Goal: Task Accomplishment & Management: Manage account settings

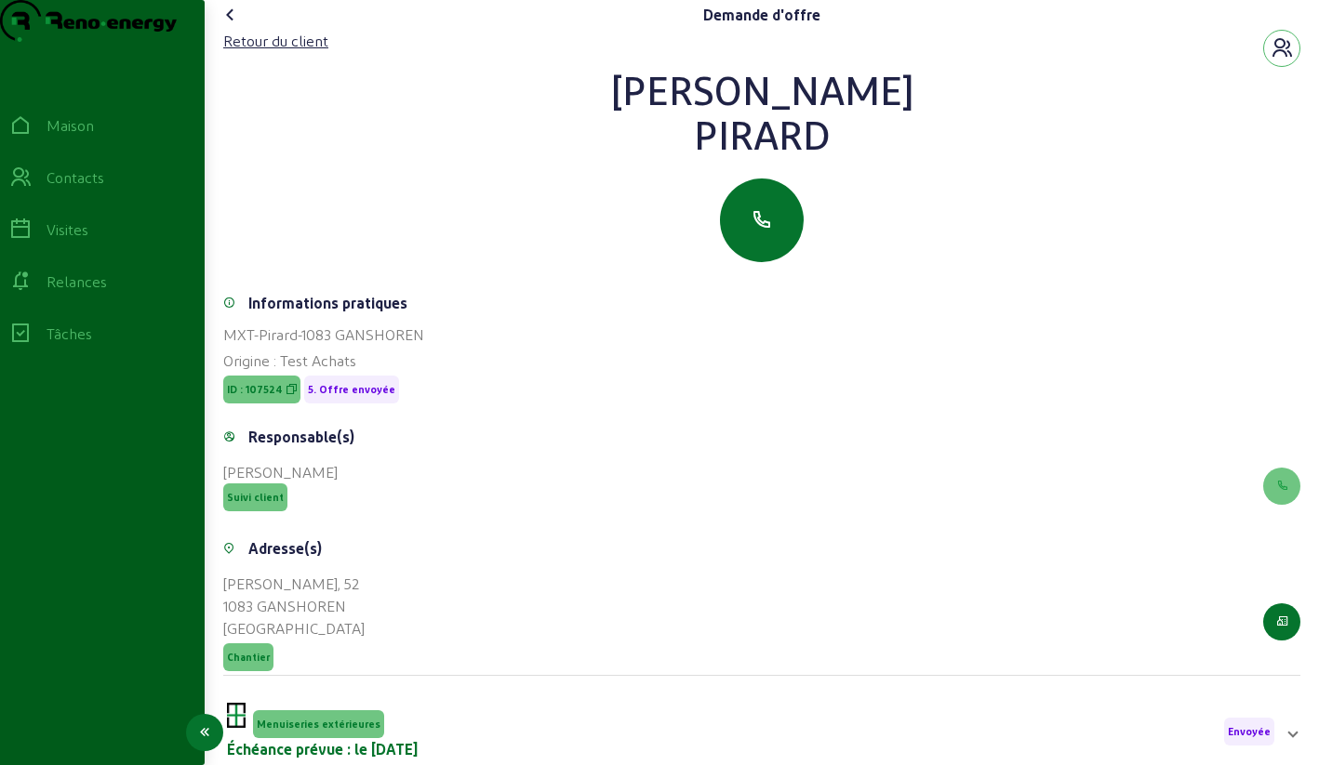
click at [44, 202] on link "Contacts" at bounding box center [102, 178] width 205 height 52
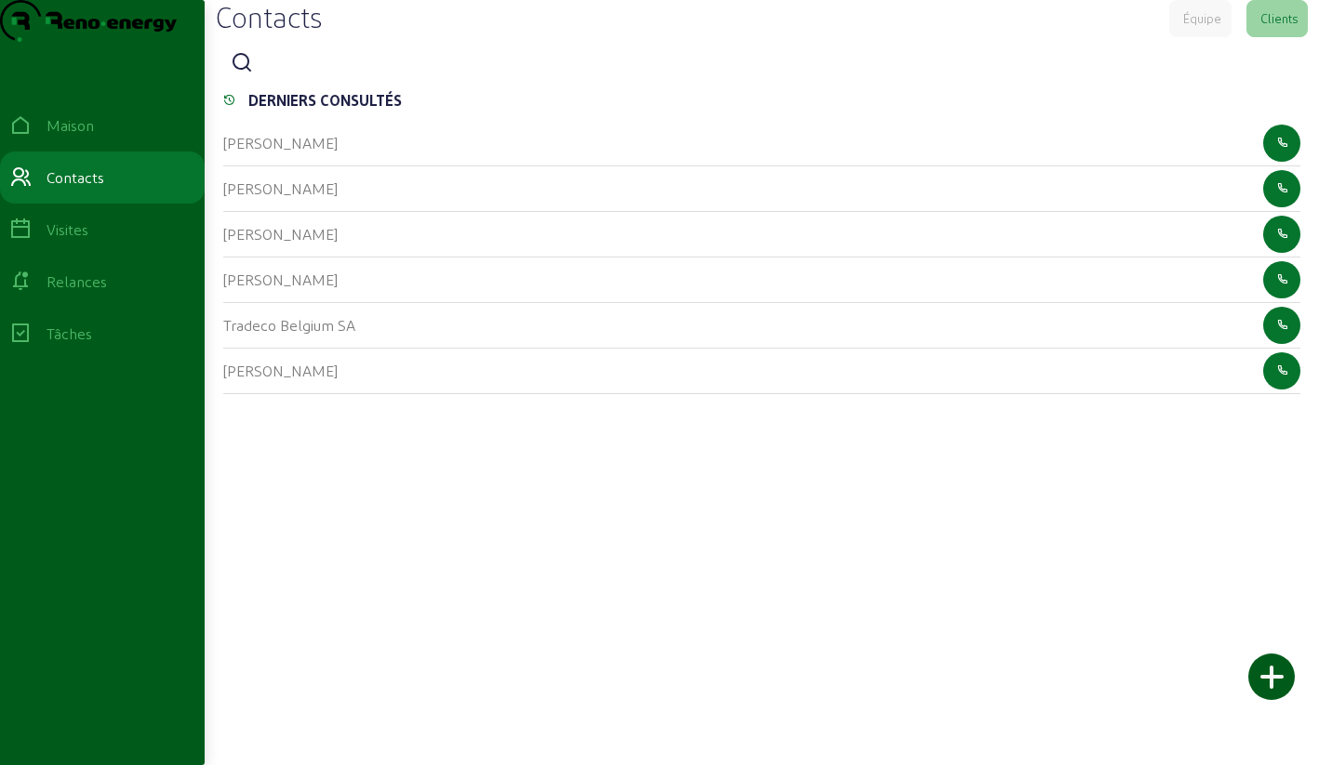
click at [253, 74] on icon at bounding box center [242, 63] width 22 height 22
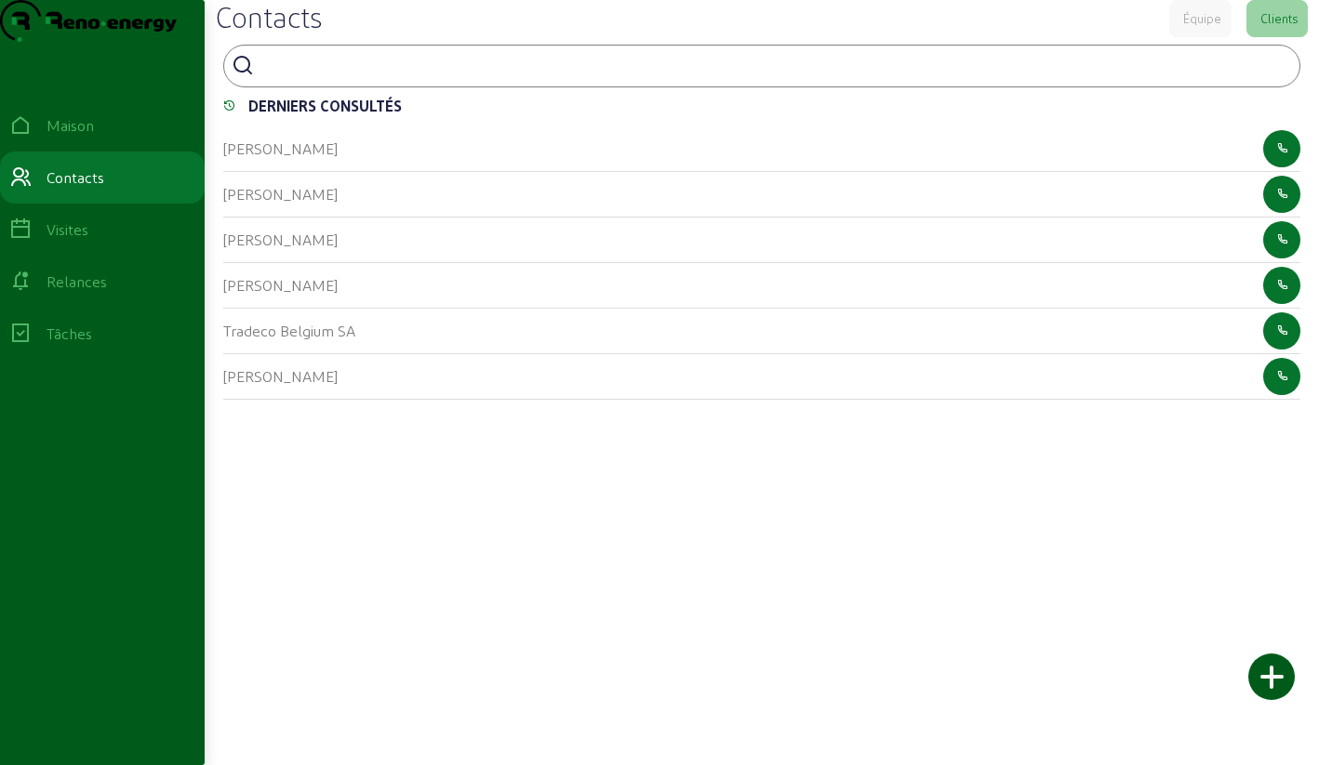
click at [271, 75] on input at bounding box center [344, 64] width 167 height 22
type input "beers"
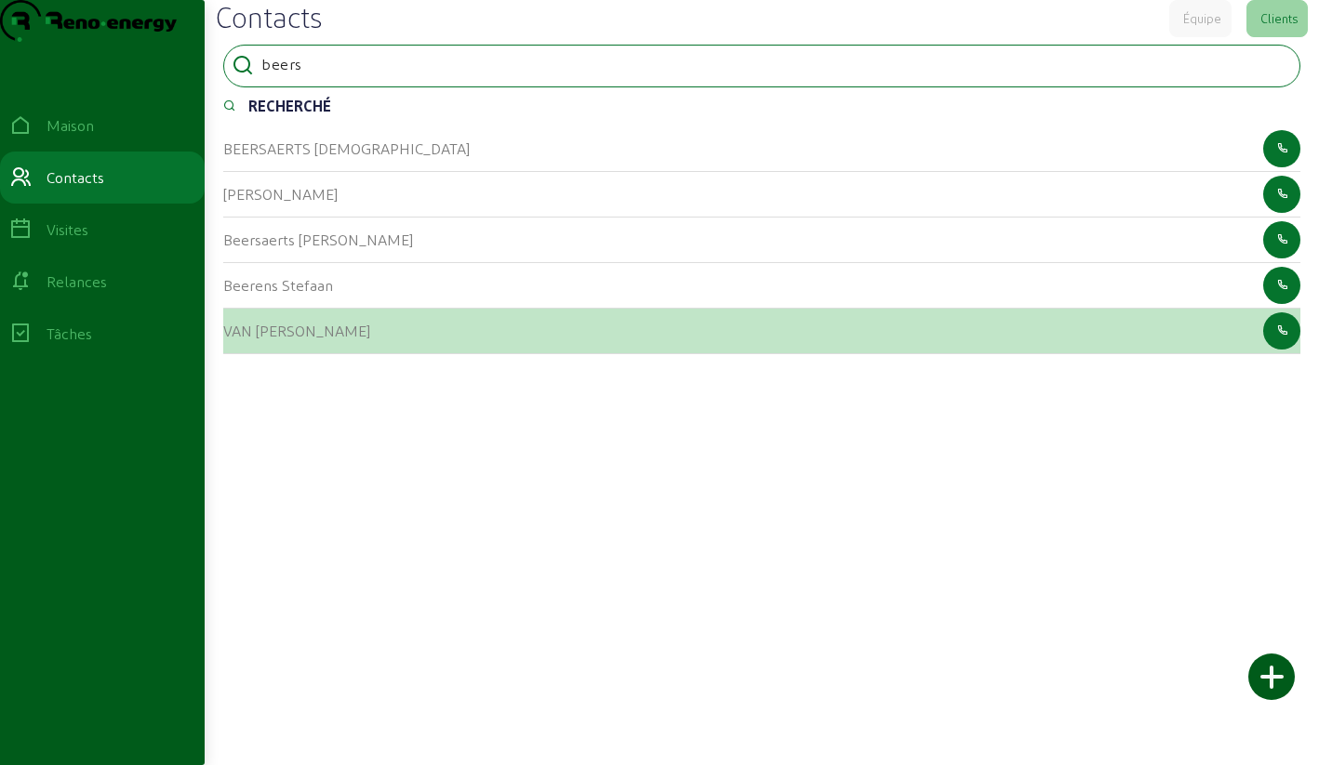
click at [244, 339] on font "VAN [PERSON_NAME]" at bounding box center [296, 331] width 147 height 18
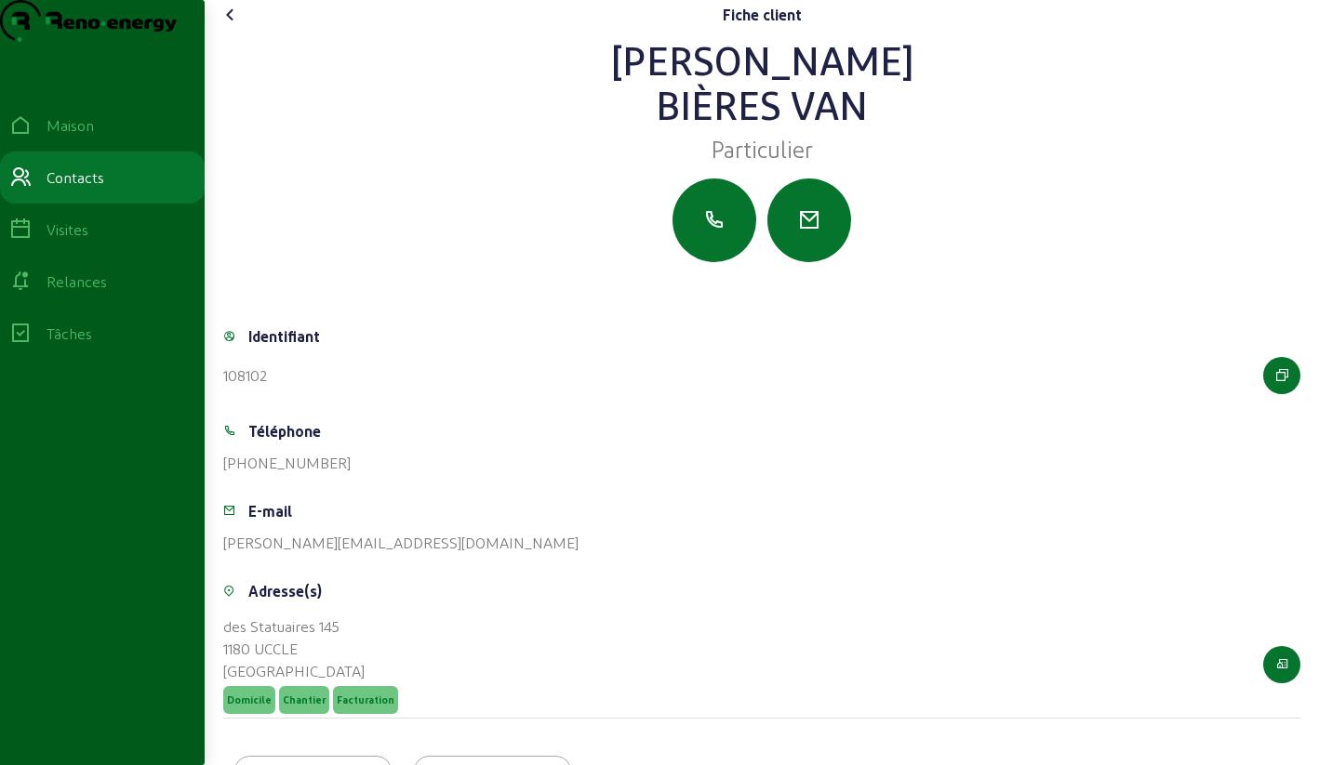
scroll to position [130, 0]
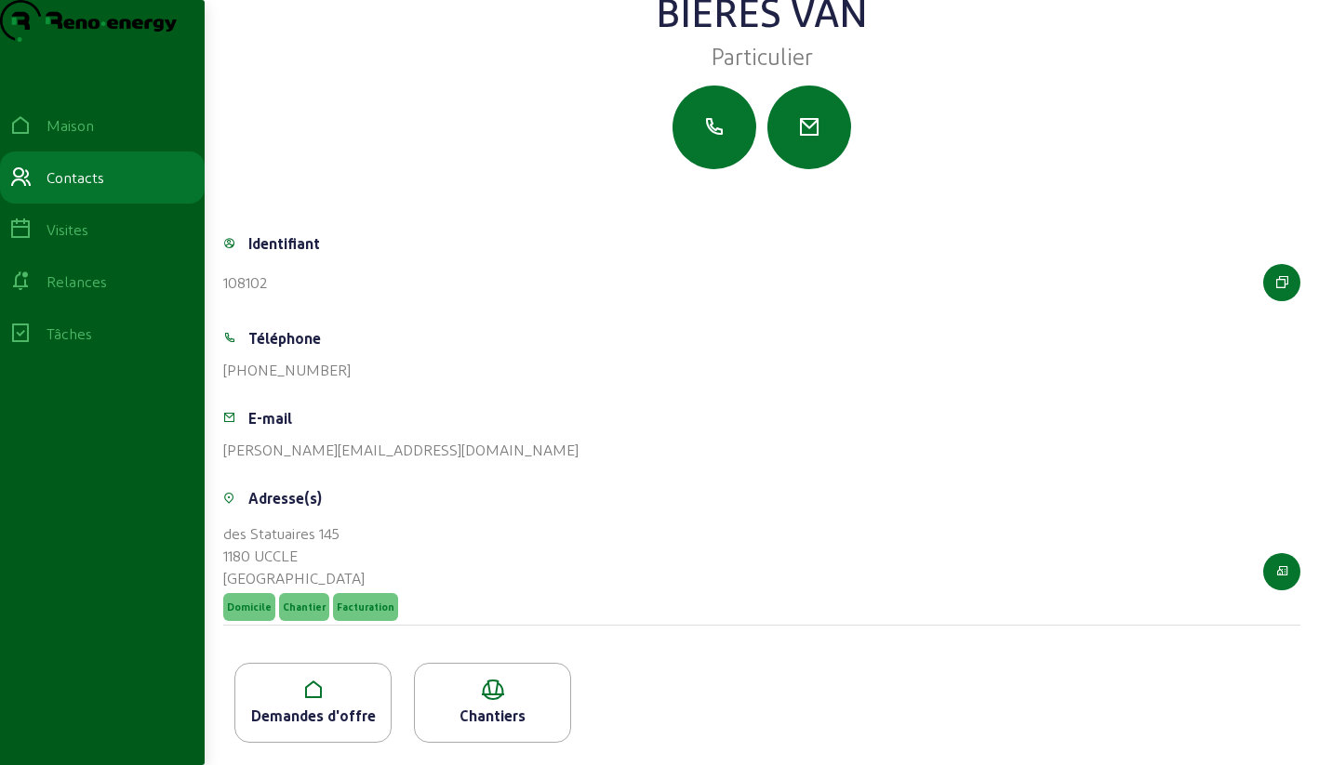
click at [353, 687] on icon at bounding box center [312, 690] width 155 height 22
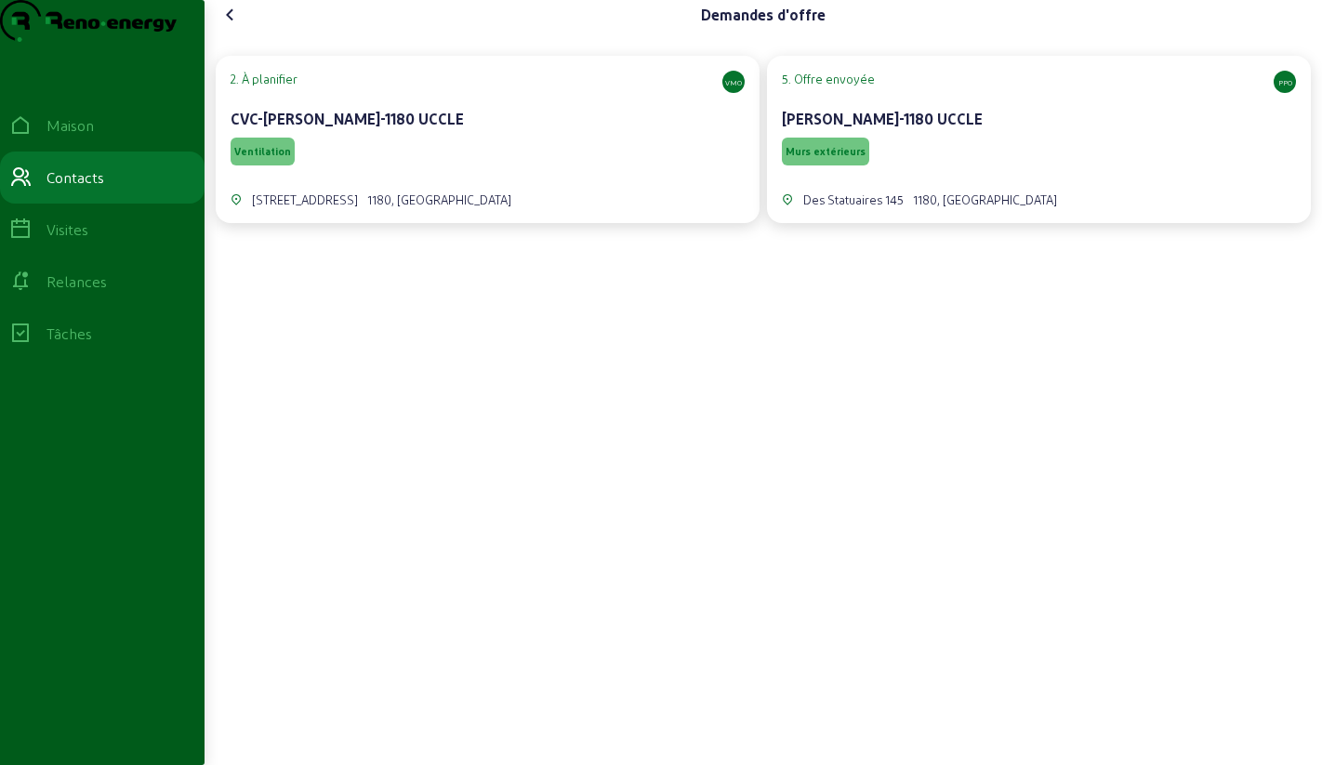
click at [458, 130] on div "CVC-[PERSON_NAME]-1180 UCCLE" at bounding box center [488, 119] width 514 height 22
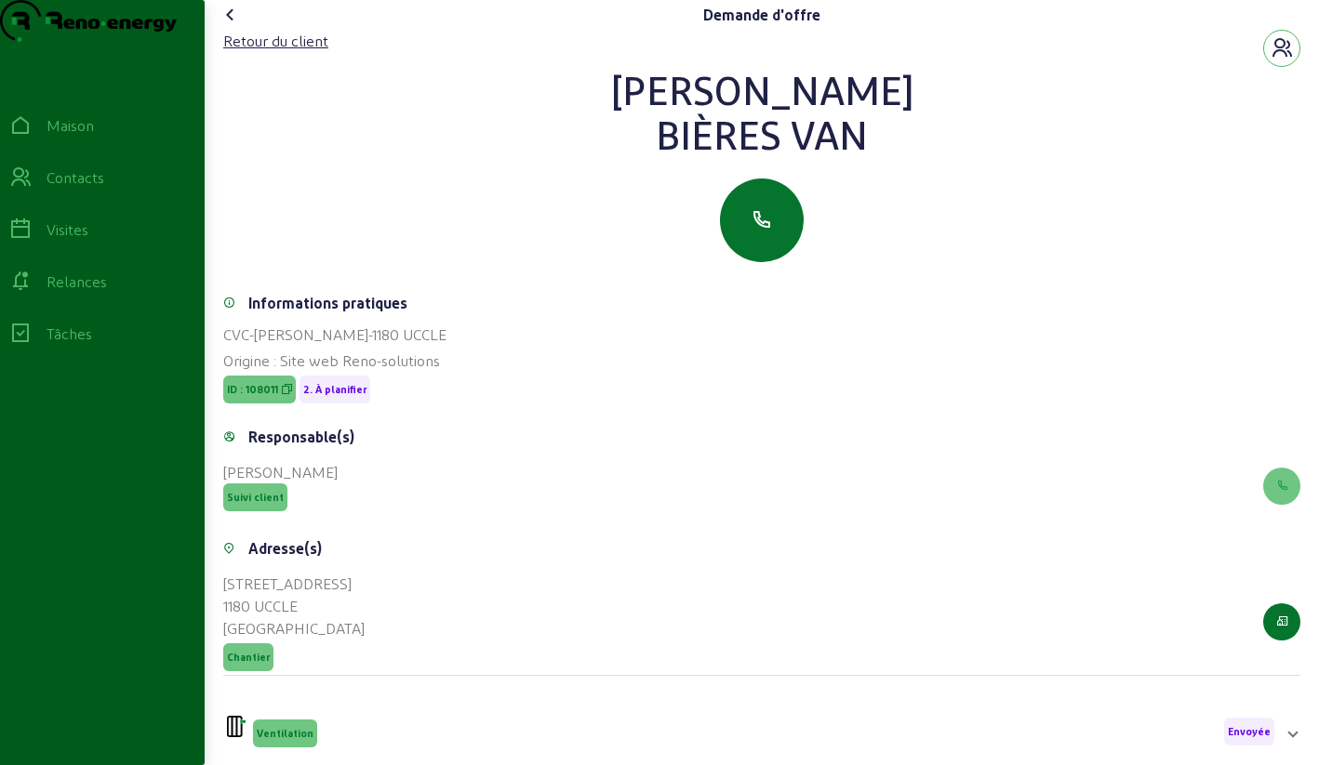
click at [228, 26] on icon at bounding box center [230, 15] width 22 height 22
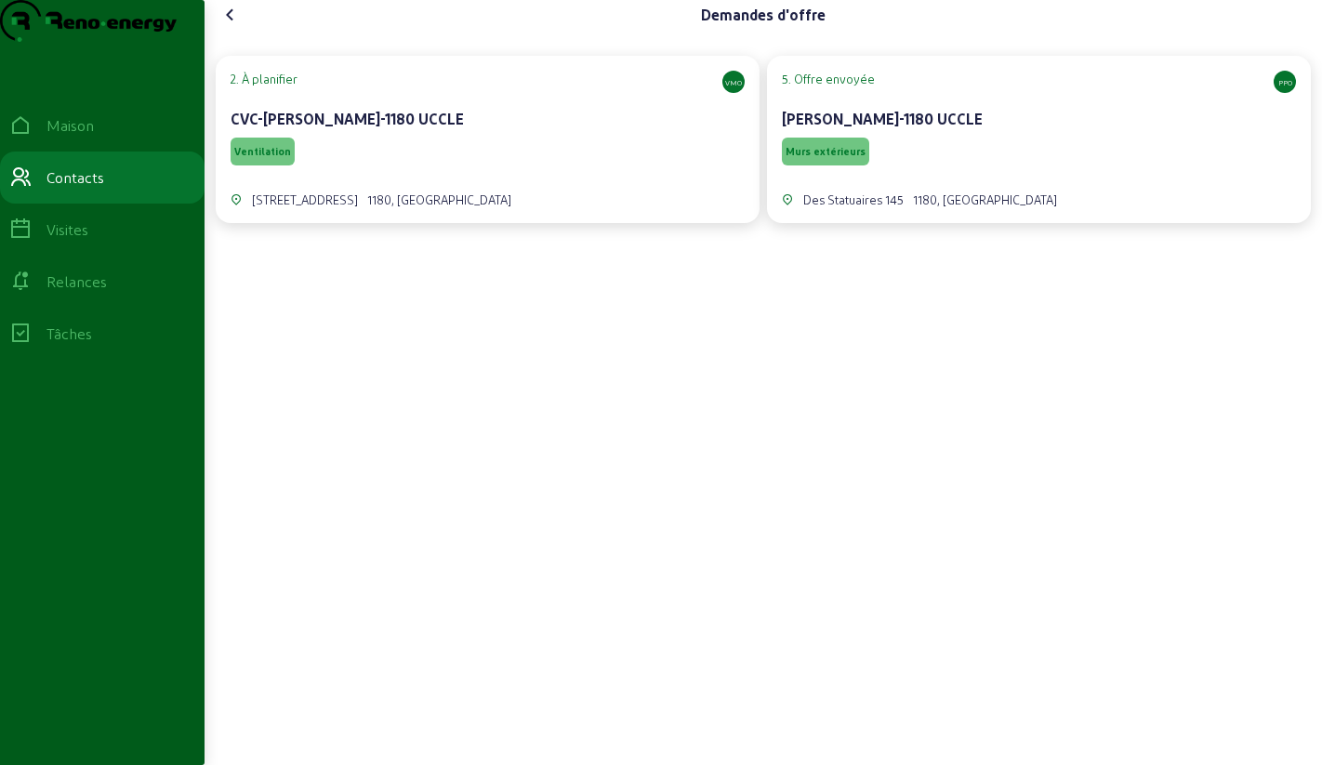
click at [944, 130] on div "[PERSON_NAME]-1180 UCCLE" at bounding box center [1039, 119] width 514 height 22
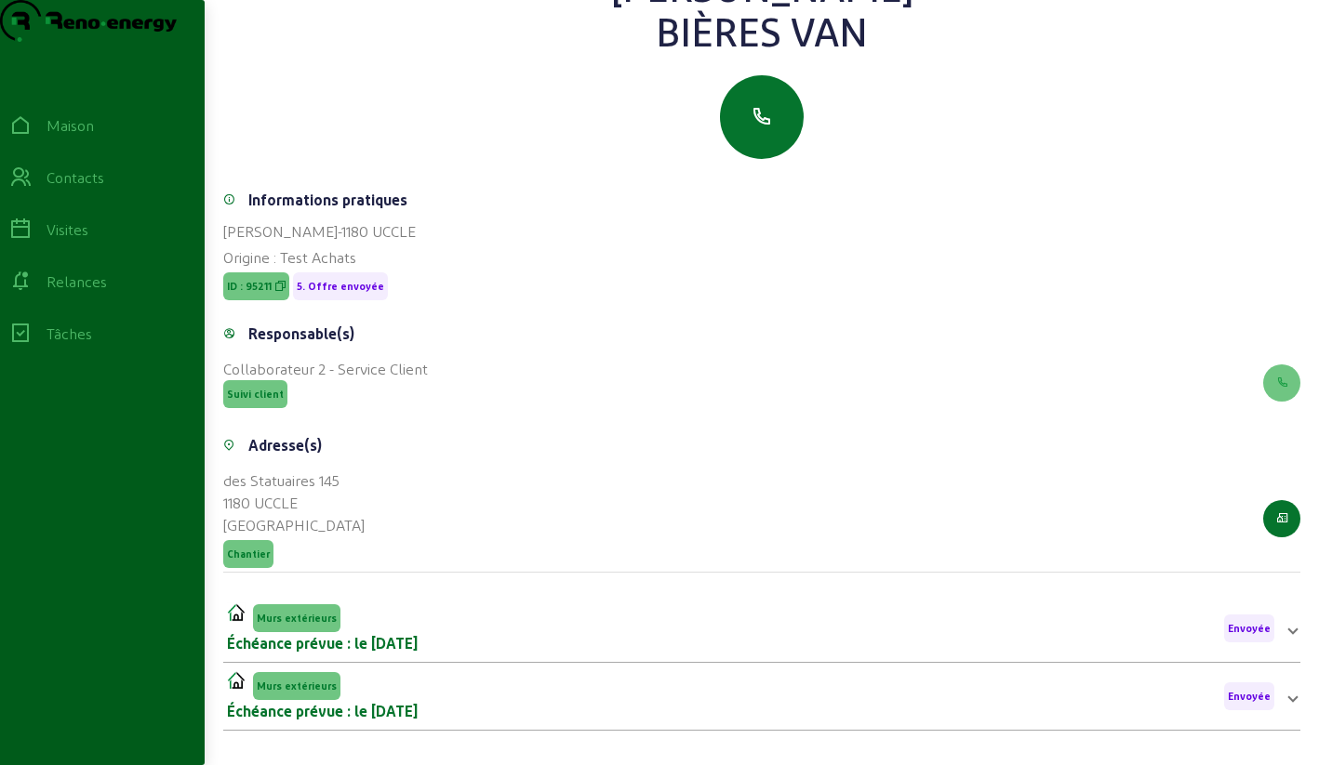
scroll to position [253, 0]
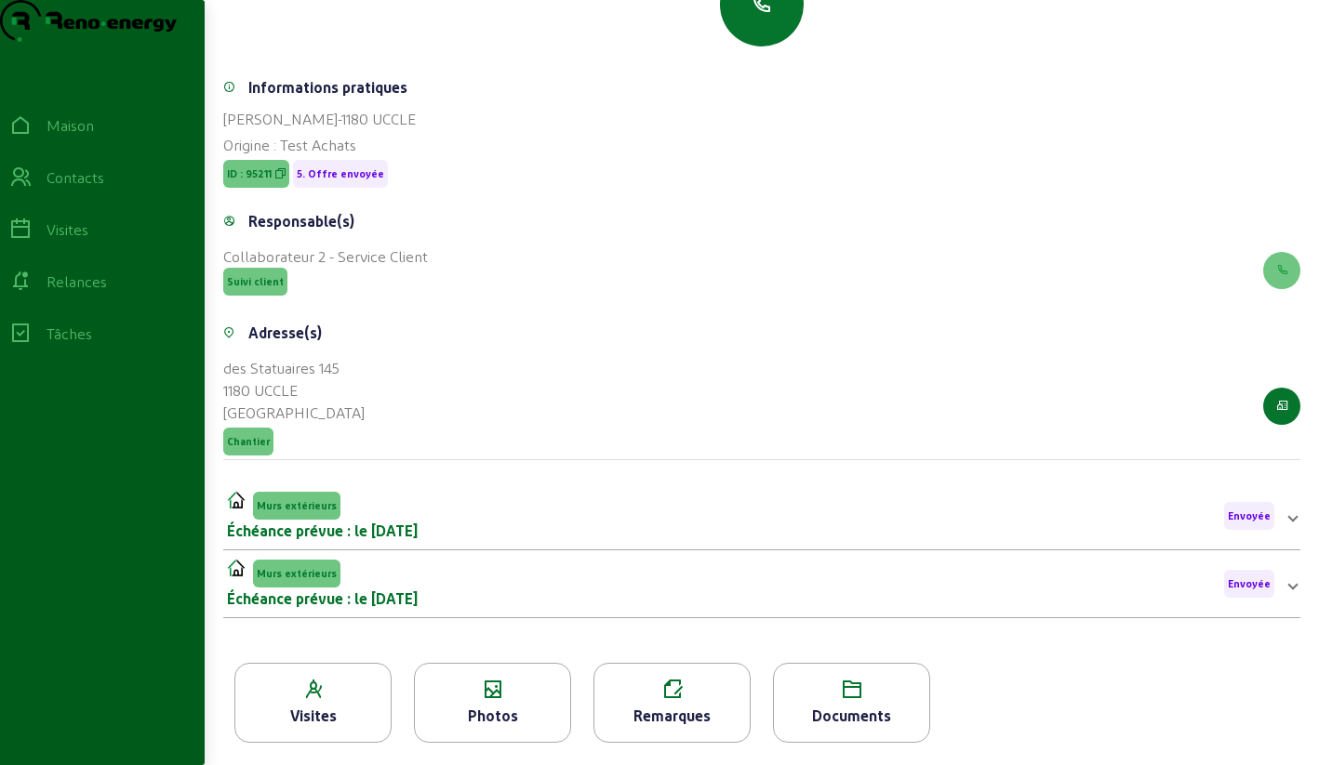
click at [498, 706] on div "Photos" at bounding box center [492, 716] width 155 height 22
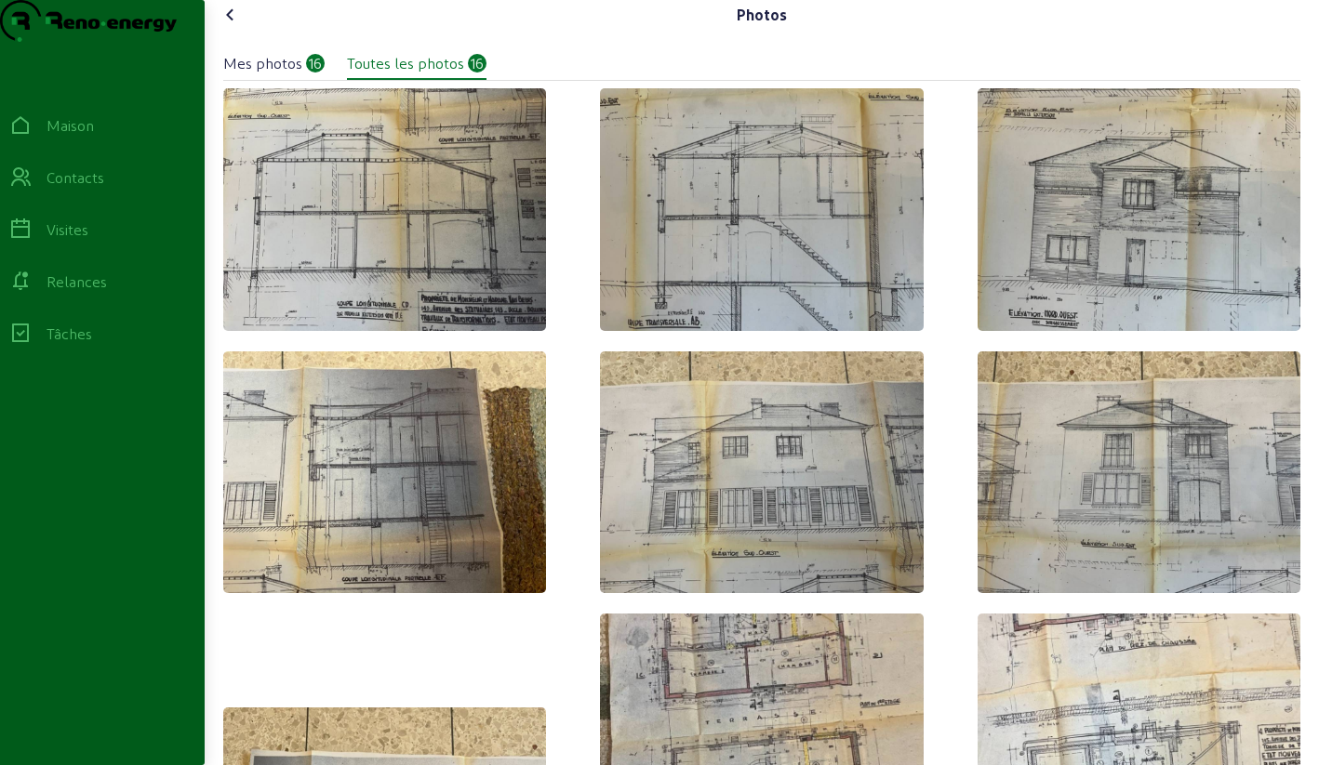
click at [238, 26] on icon at bounding box center [230, 15] width 22 height 22
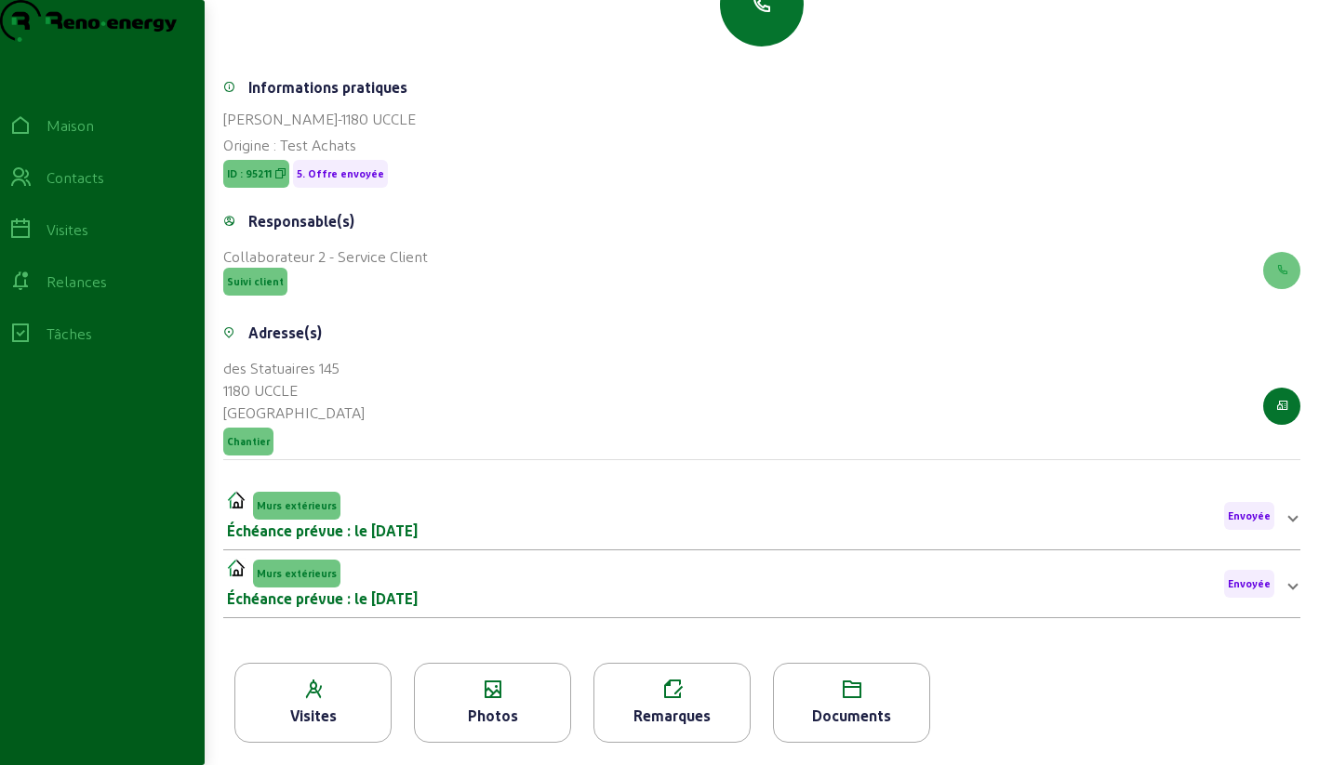
scroll to position [253, 0]
click at [768, 8] on icon "button" at bounding box center [761, 4] width 22 height 22
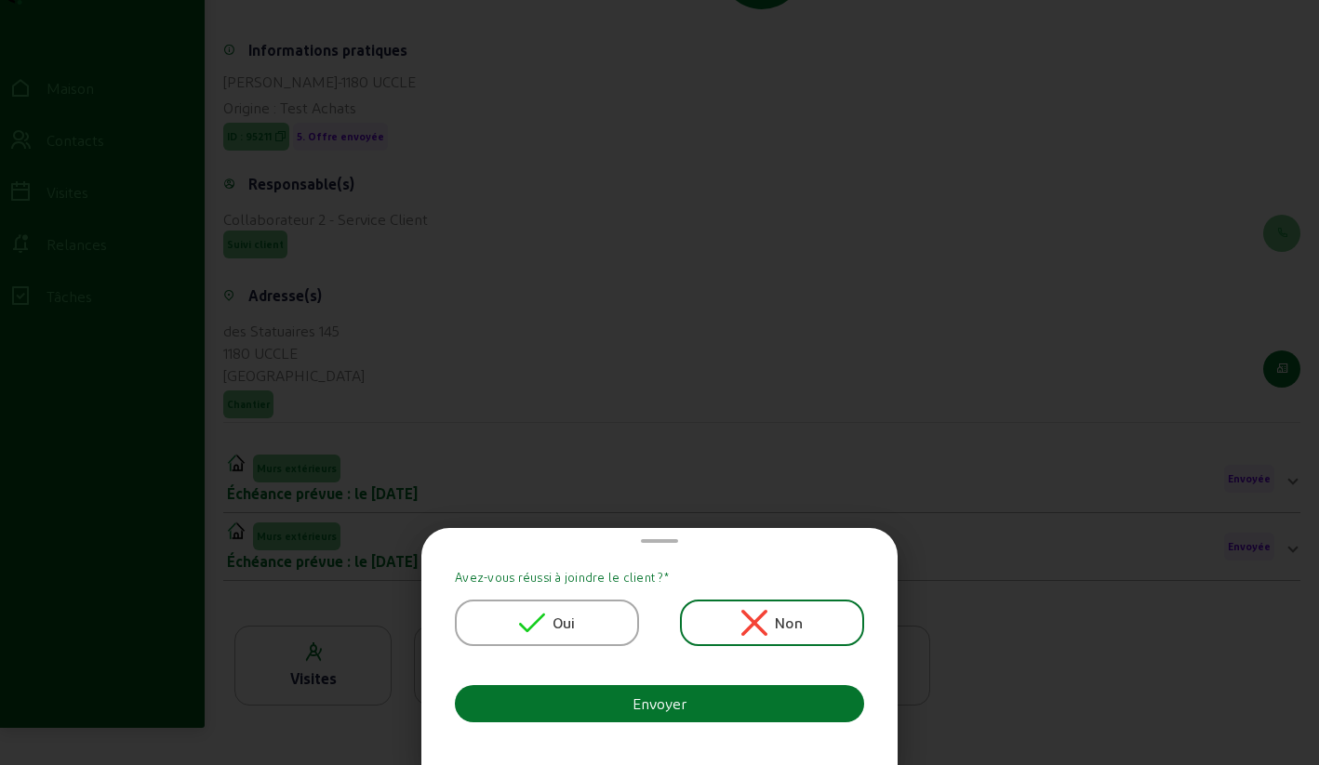
scroll to position [0, 0]
click at [576, 617] on font "Oui" at bounding box center [563, 623] width 23 height 18
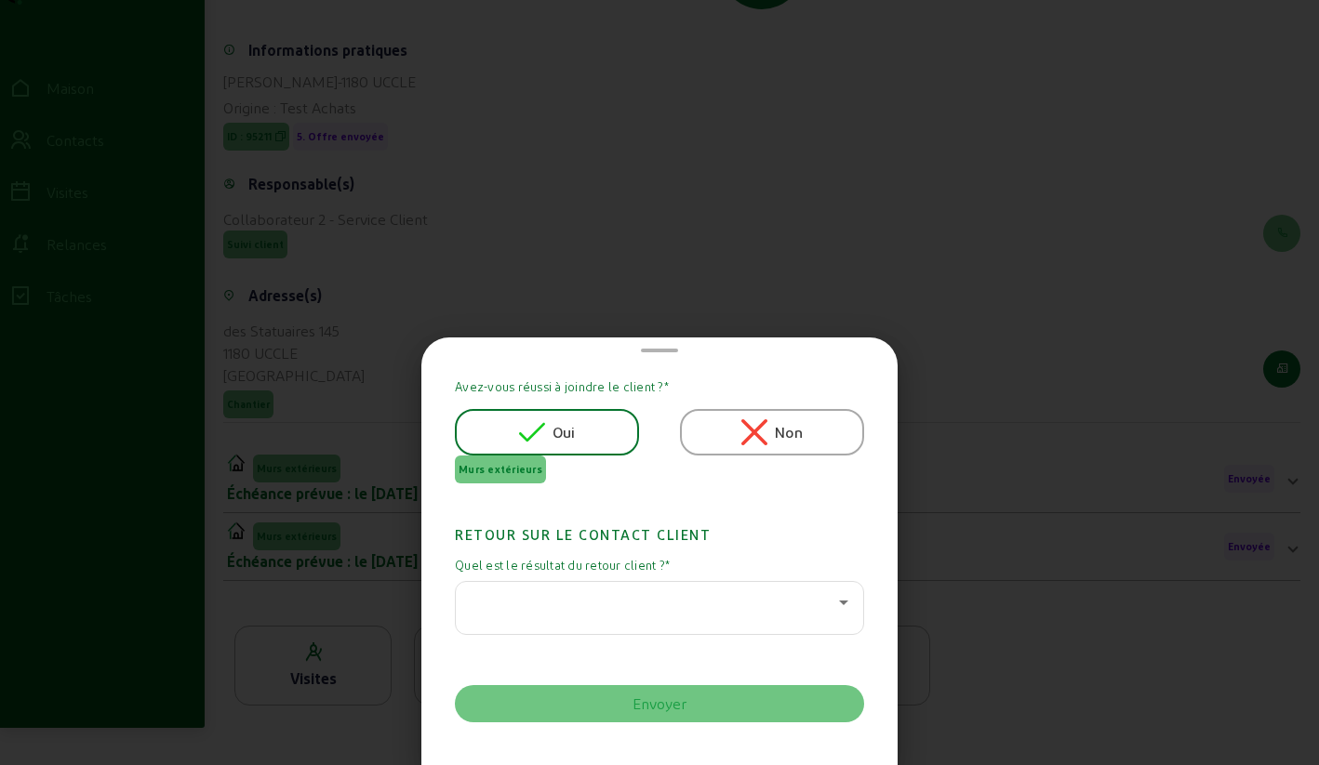
click at [572, 607] on div at bounding box center [655, 602] width 368 height 22
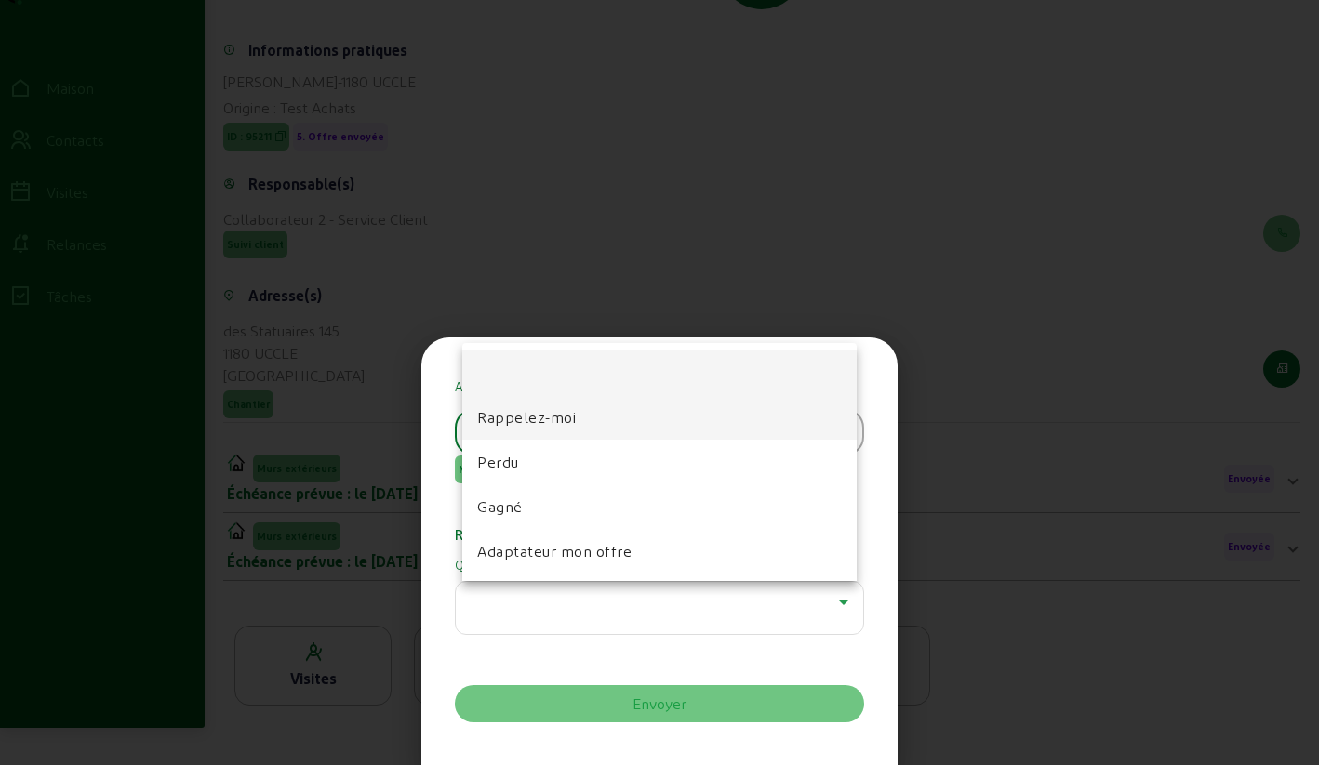
click at [539, 430] on mat-option "Rappelez-moi" at bounding box center [659, 417] width 394 height 45
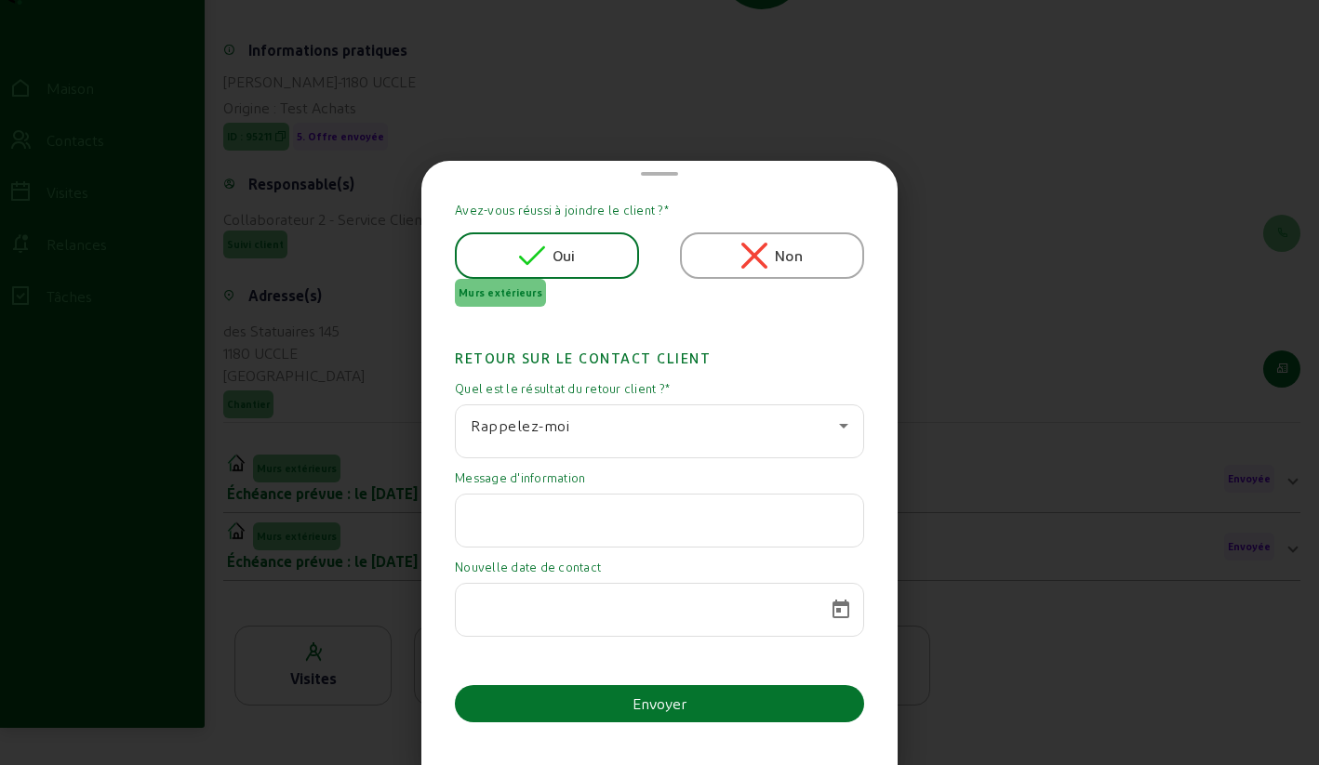
click at [548, 514] on input "text" at bounding box center [660, 515] width 378 height 22
paste input "Toutefois, à [PERSON_NAME] et [PERSON_NAME] incertitudes sur les primes et l'as…"
type input "Toutefois, à [PERSON_NAME] et [PERSON_NAME] incertitudes sur les primes et l'as…"
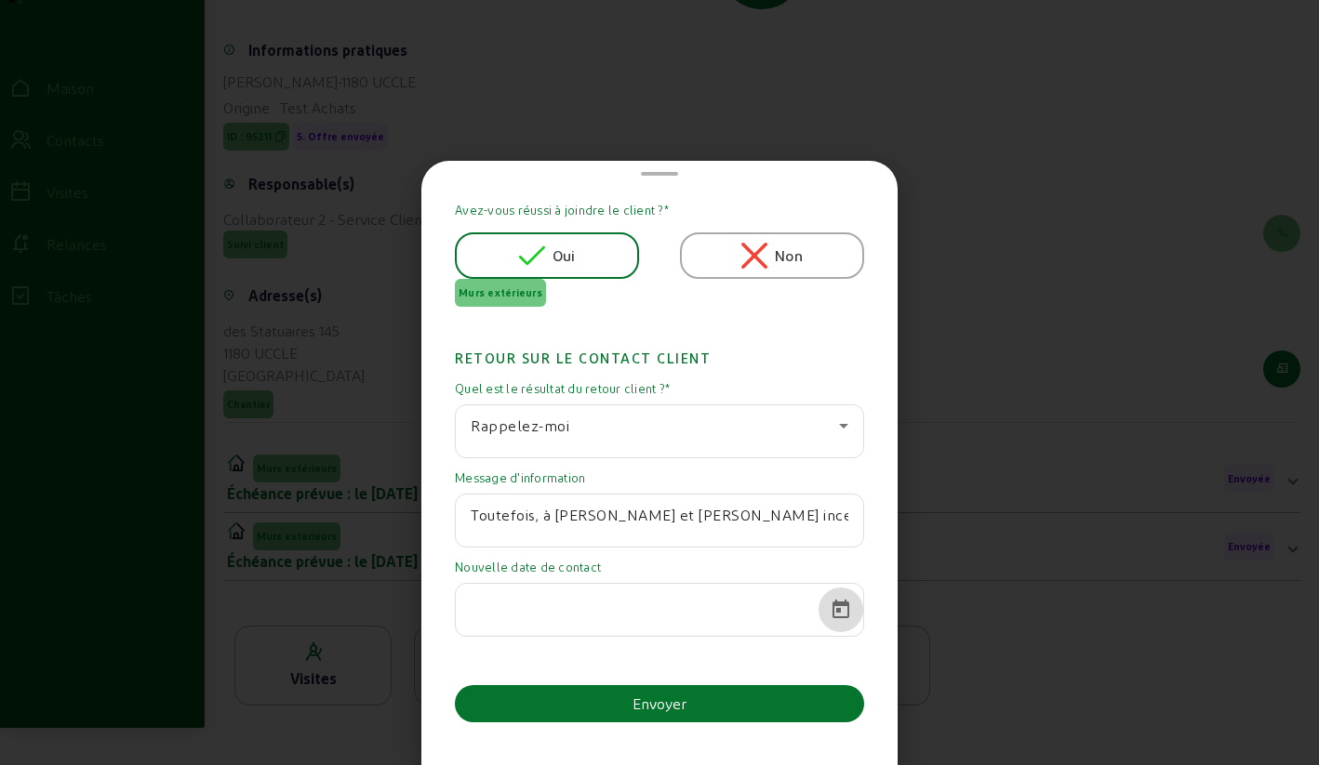
click at [832, 607] on span "Calendrier ouvert" at bounding box center [840, 610] width 45 height 45
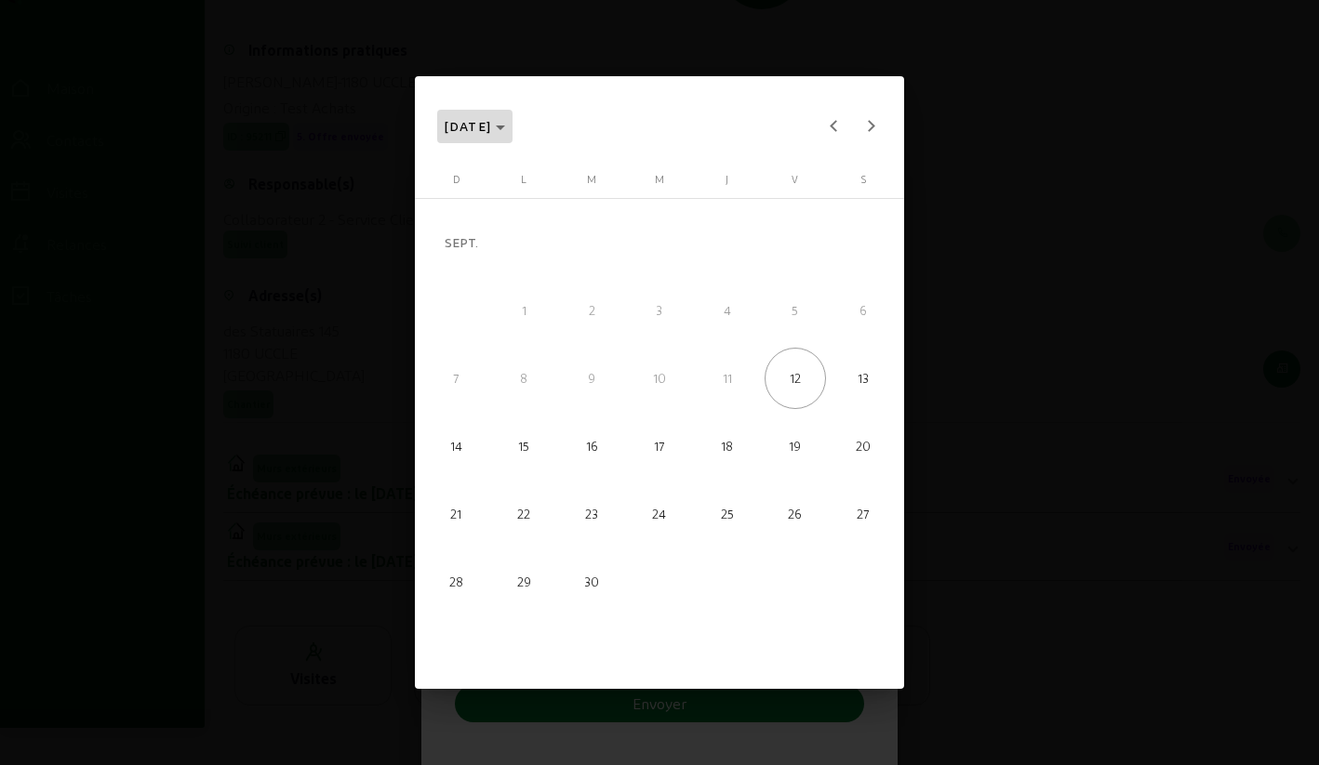
click at [506, 131] on span "[DATE]" at bounding box center [475, 126] width 61 height 22
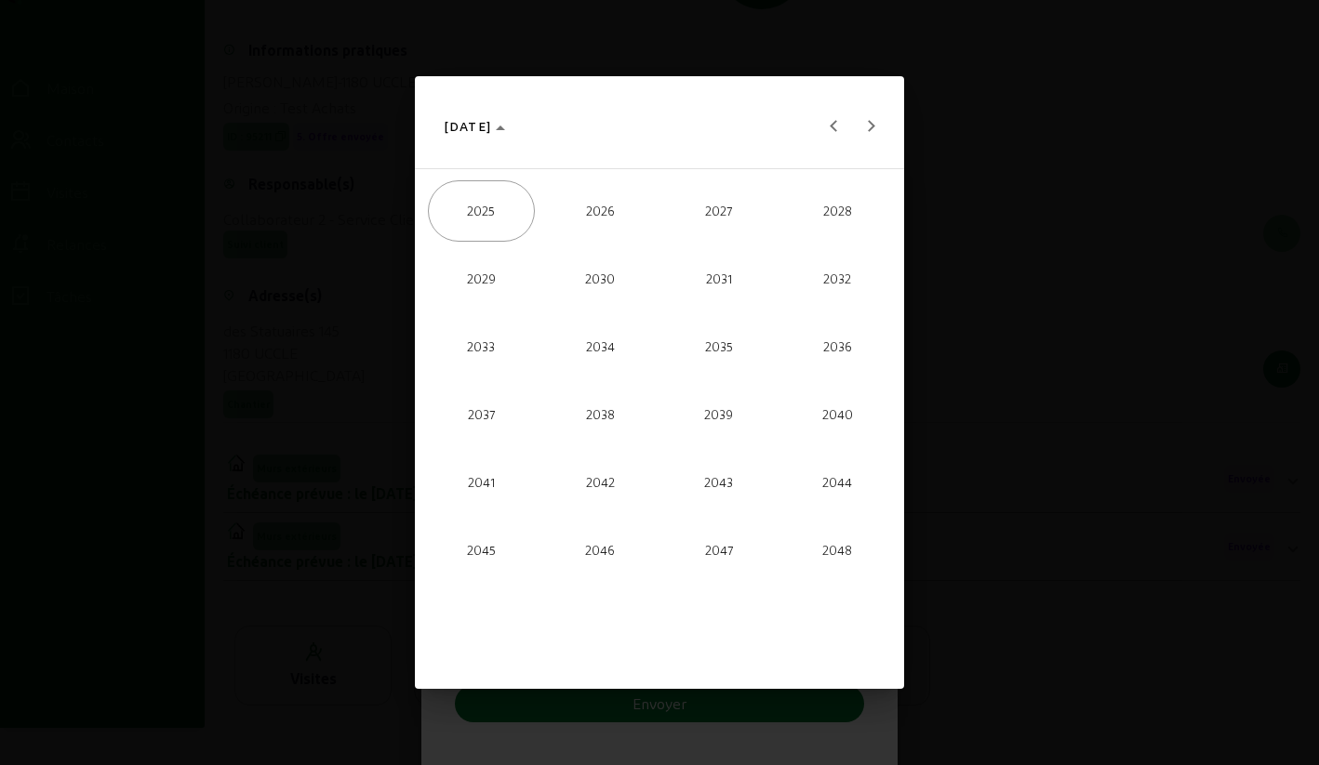
click at [609, 205] on font "2026" at bounding box center [600, 210] width 29 height 15
click at [449, 411] on span "SEPT." at bounding box center [481, 416] width 107 height 61
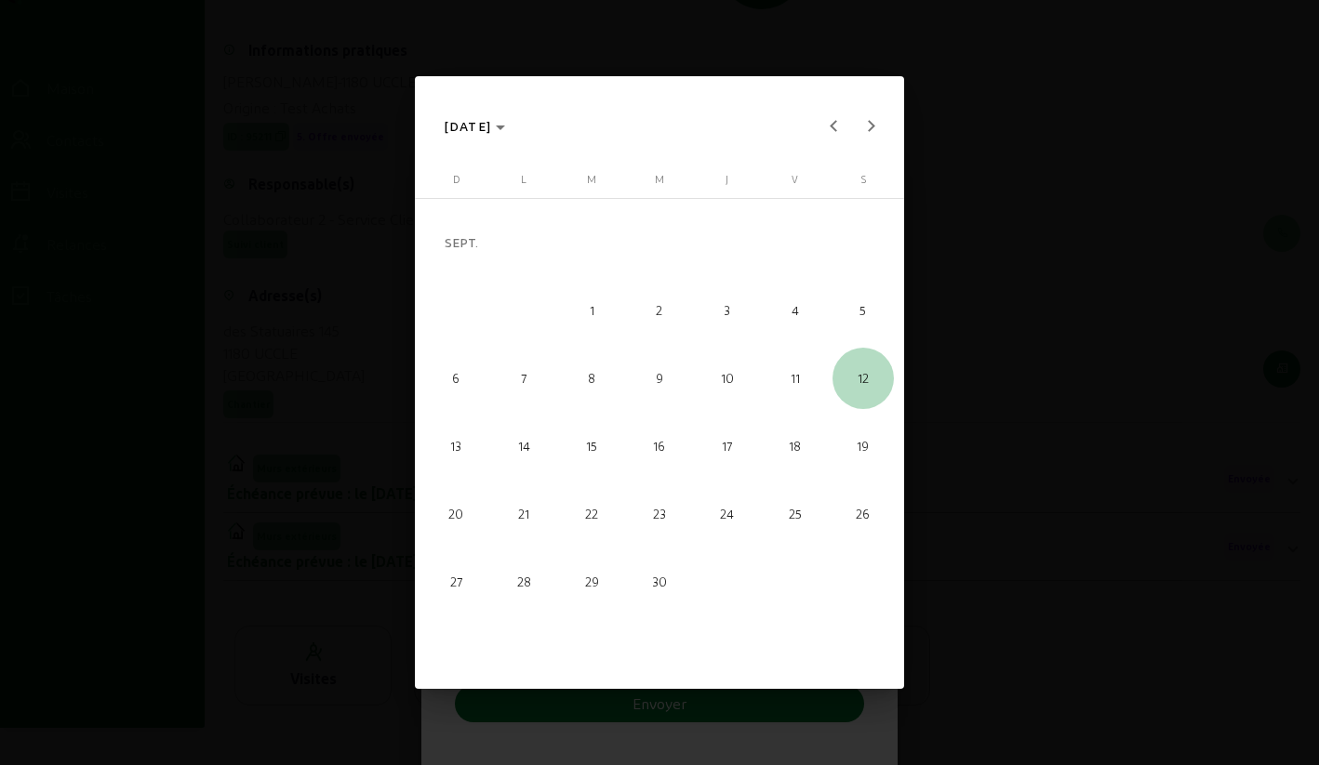
click at [859, 389] on span "12" at bounding box center [862, 378] width 61 height 61
type input "[DATE]"
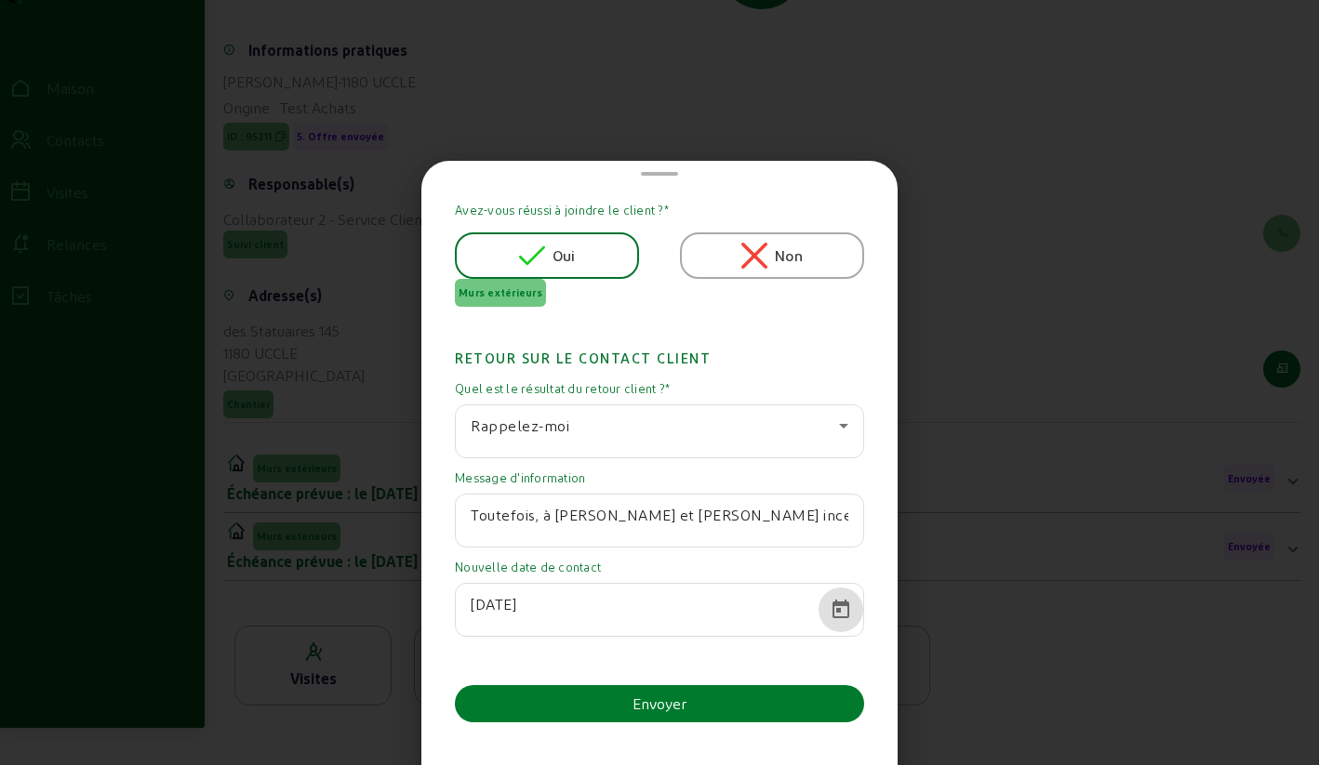
click at [616, 697] on button "Envoyer" at bounding box center [659, 703] width 409 height 37
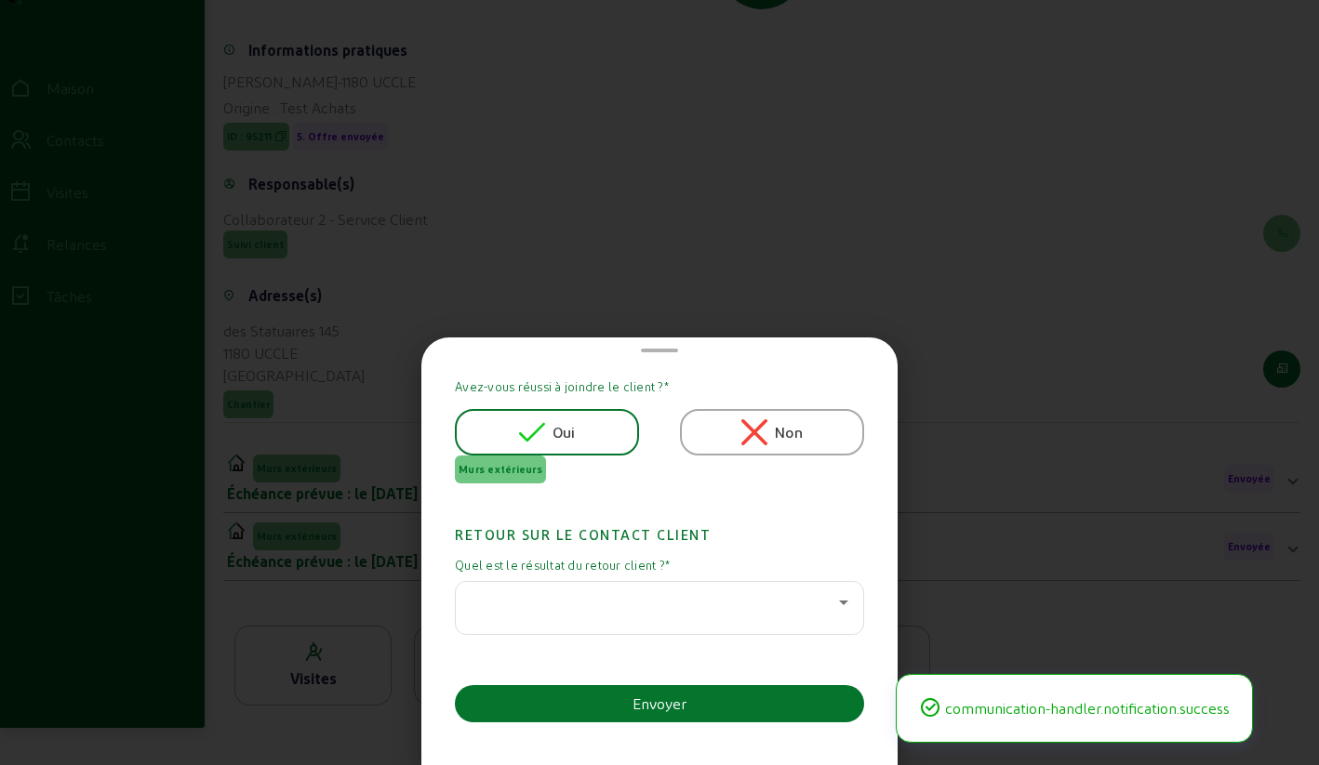
click at [651, 612] on div at bounding box center [655, 602] width 368 height 22
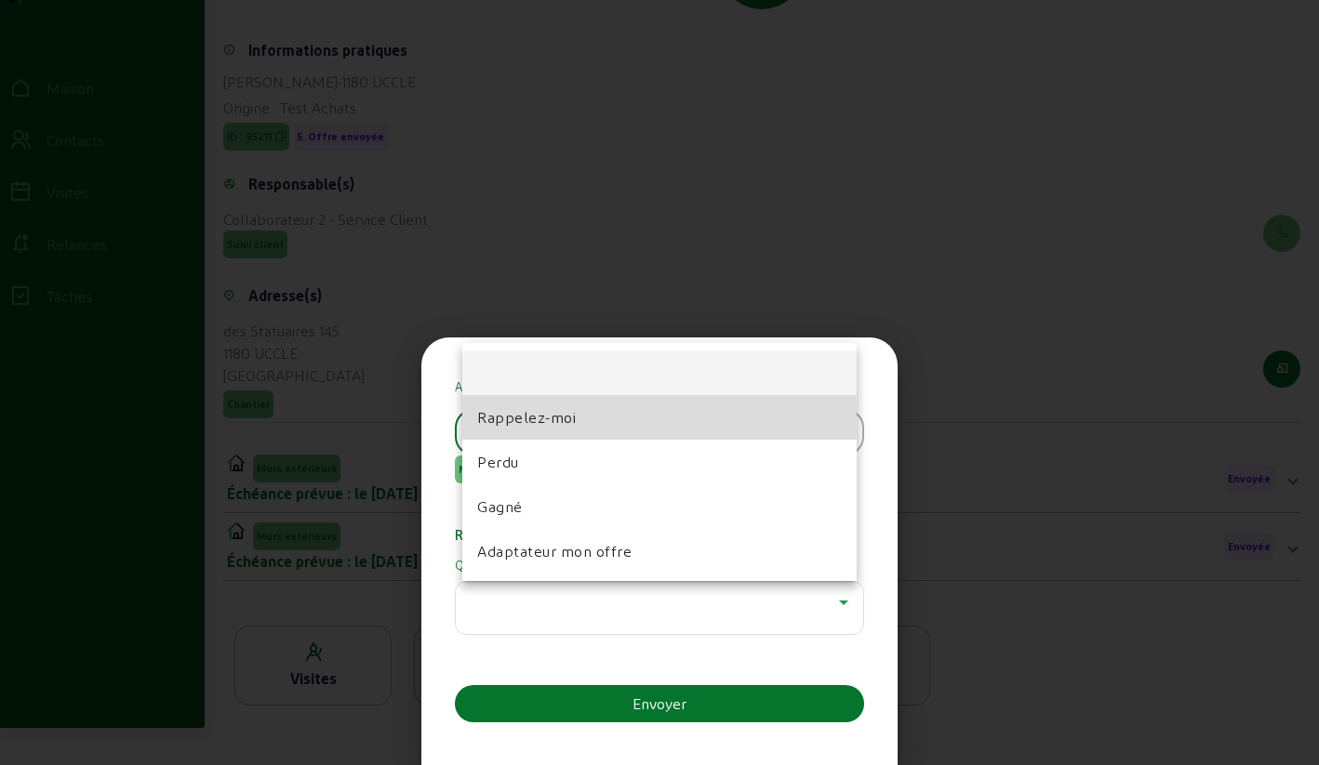
click at [532, 425] on font "Rappelez-moi" at bounding box center [526, 417] width 99 height 18
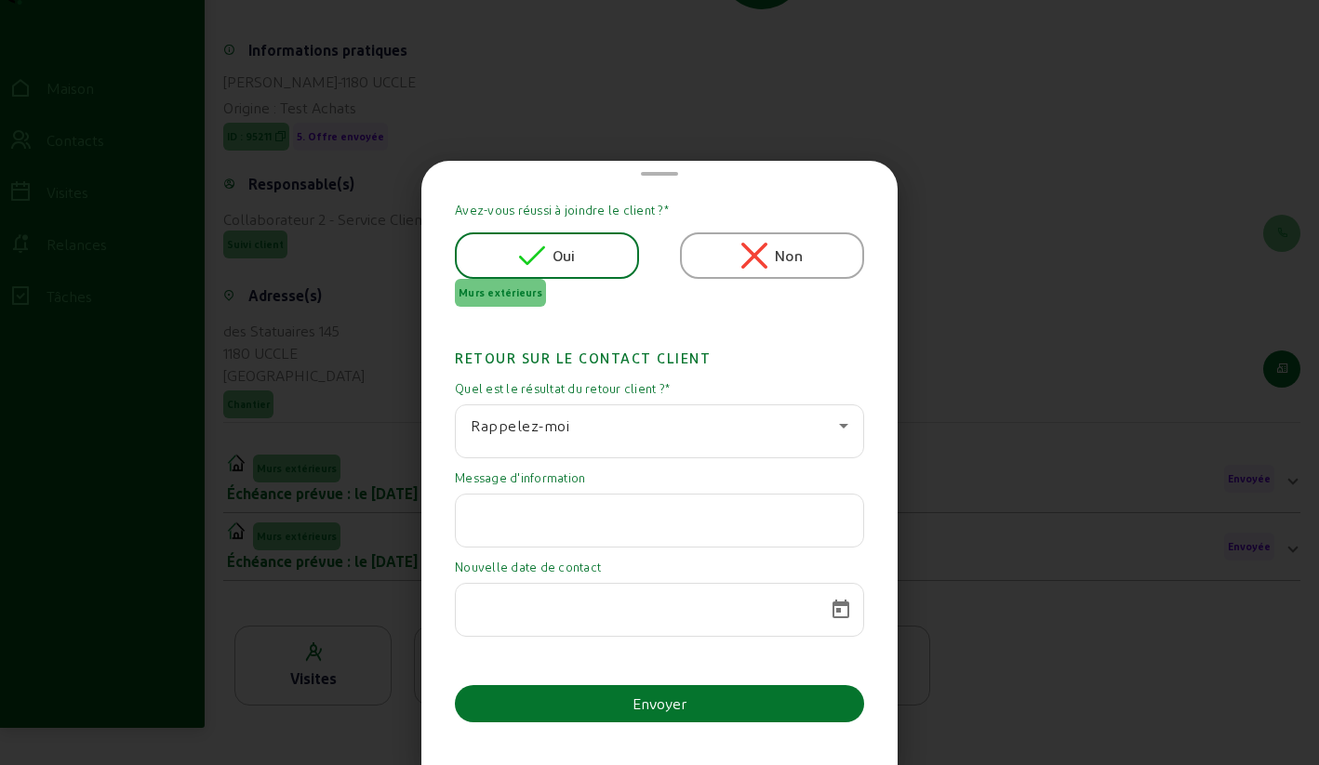
click at [531, 510] on input "text" at bounding box center [660, 515] width 378 height 22
paste input "Toutefois, à [PERSON_NAME] et [PERSON_NAME] incertitudes sur les primes et l'as…"
type input "Toutefois, à [PERSON_NAME] et [PERSON_NAME] incertitudes sur les primes et l'as…"
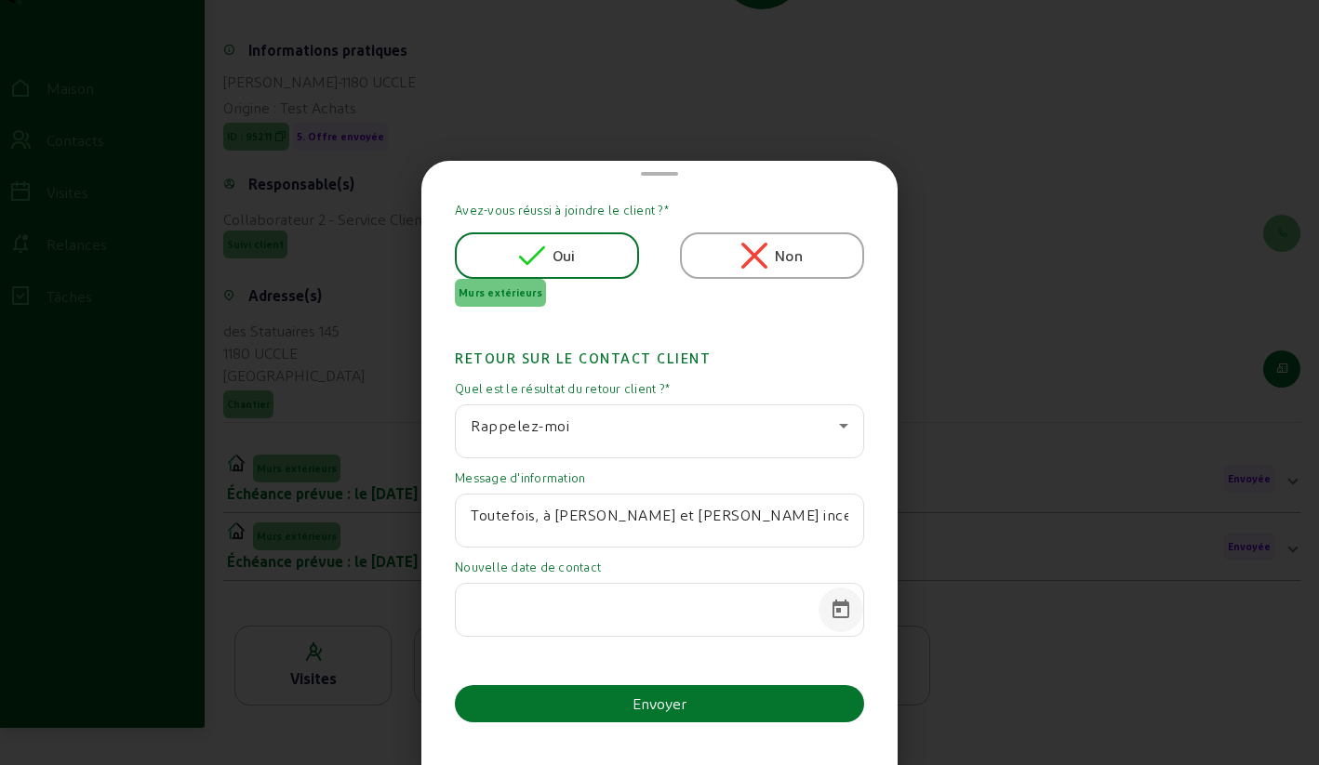
click at [830, 604] on span "Calendrier ouvert" at bounding box center [840, 610] width 45 height 45
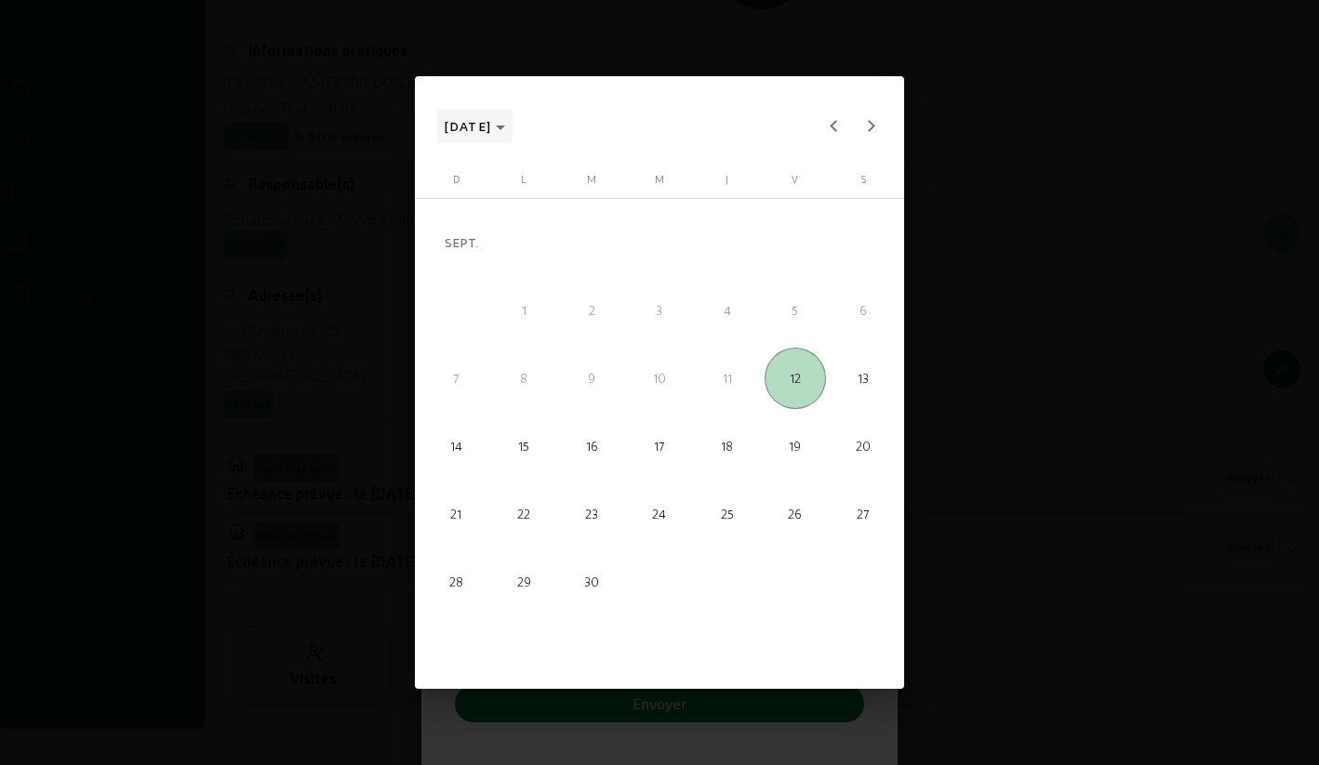
click at [506, 130] on span "[DATE]" at bounding box center [475, 126] width 61 height 22
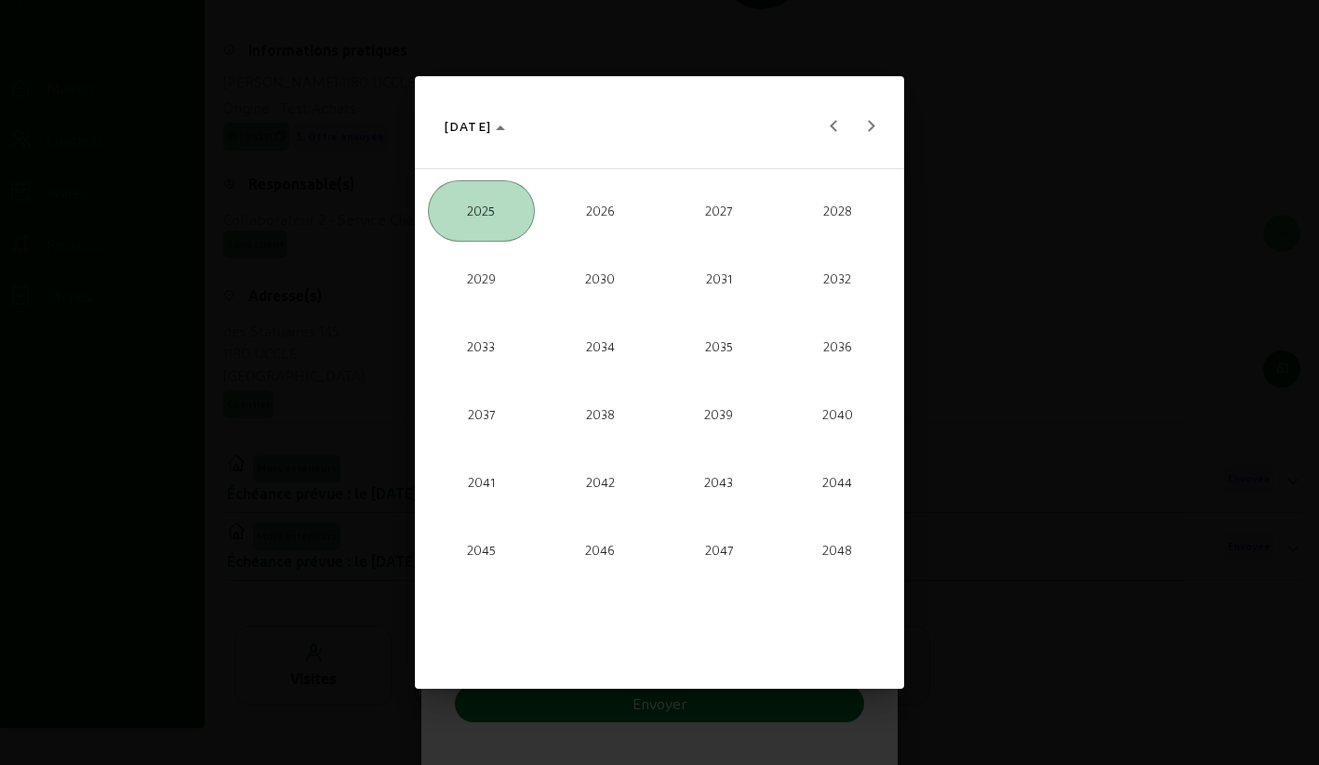
click at [592, 225] on span "2026" at bounding box center [600, 210] width 107 height 61
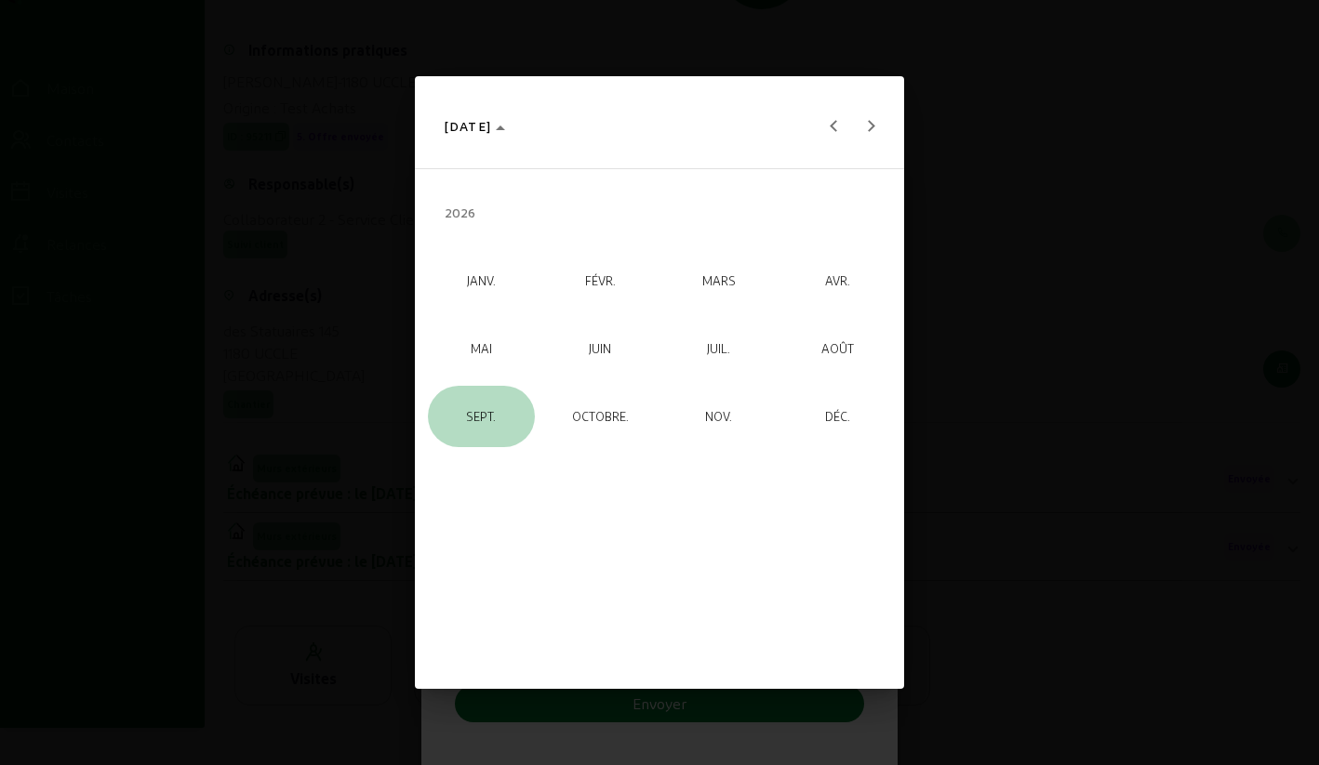
click at [498, 405] on span "SEPT." at bounding box center [481, 416] width 107 height 61
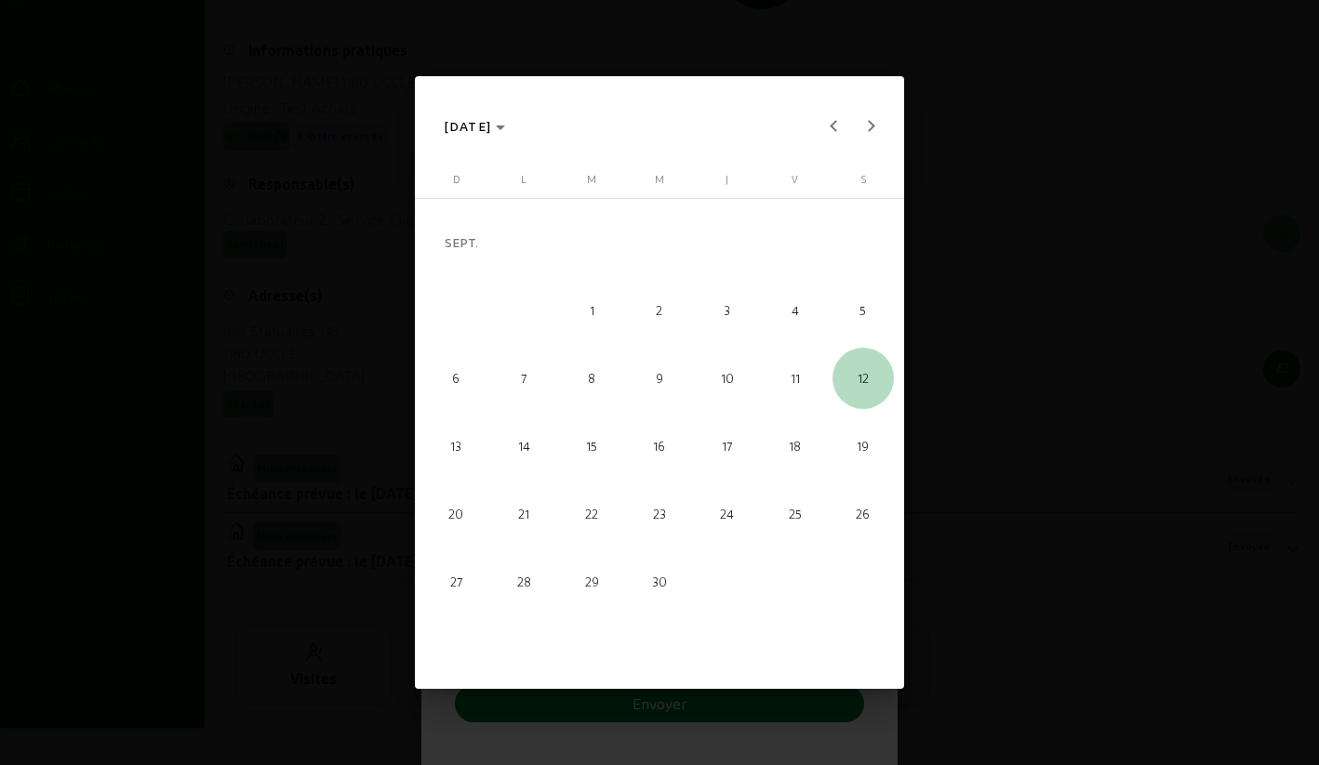
click at [850, 382] on span "12" at bounding box center [862, 378] width 61 height 61
type input "[DATE]"
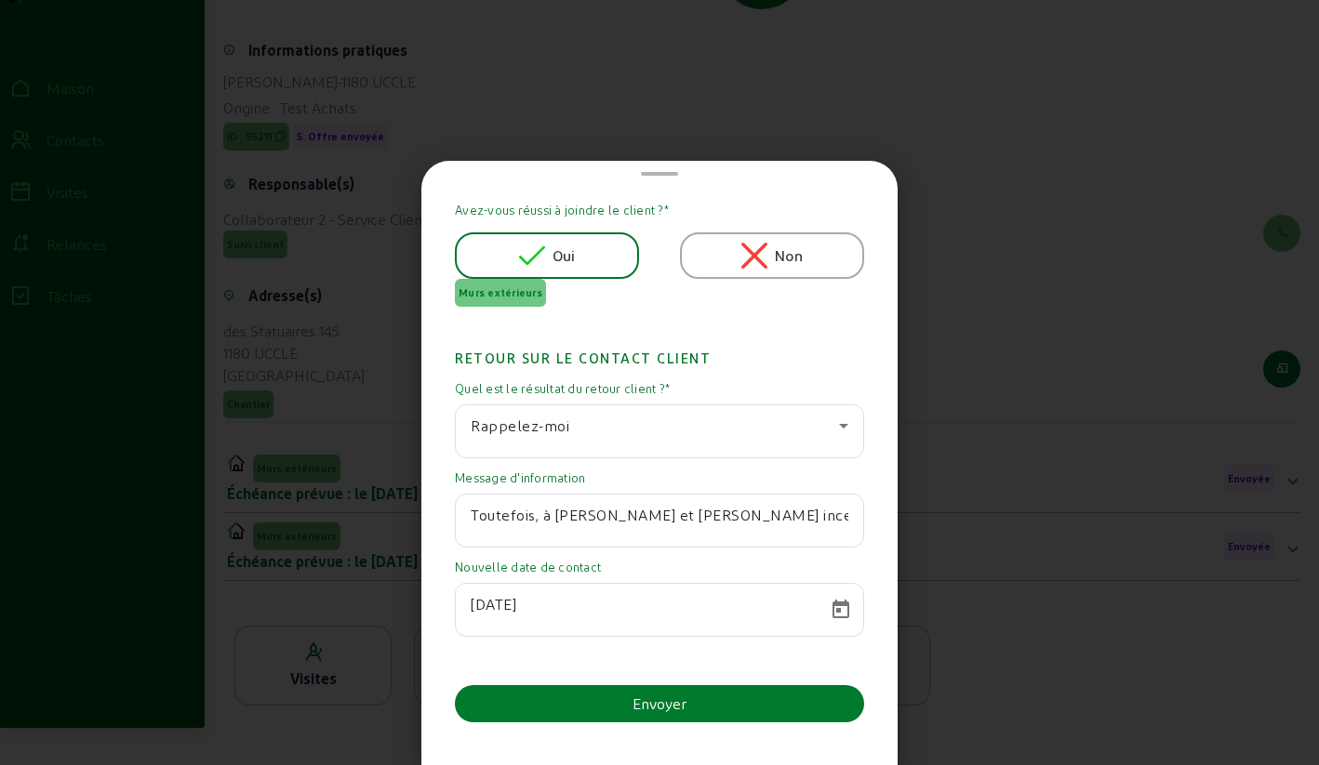
click at [577, 699] on button "Envoyer" at bounding box center [659, 703] width 409 height 37
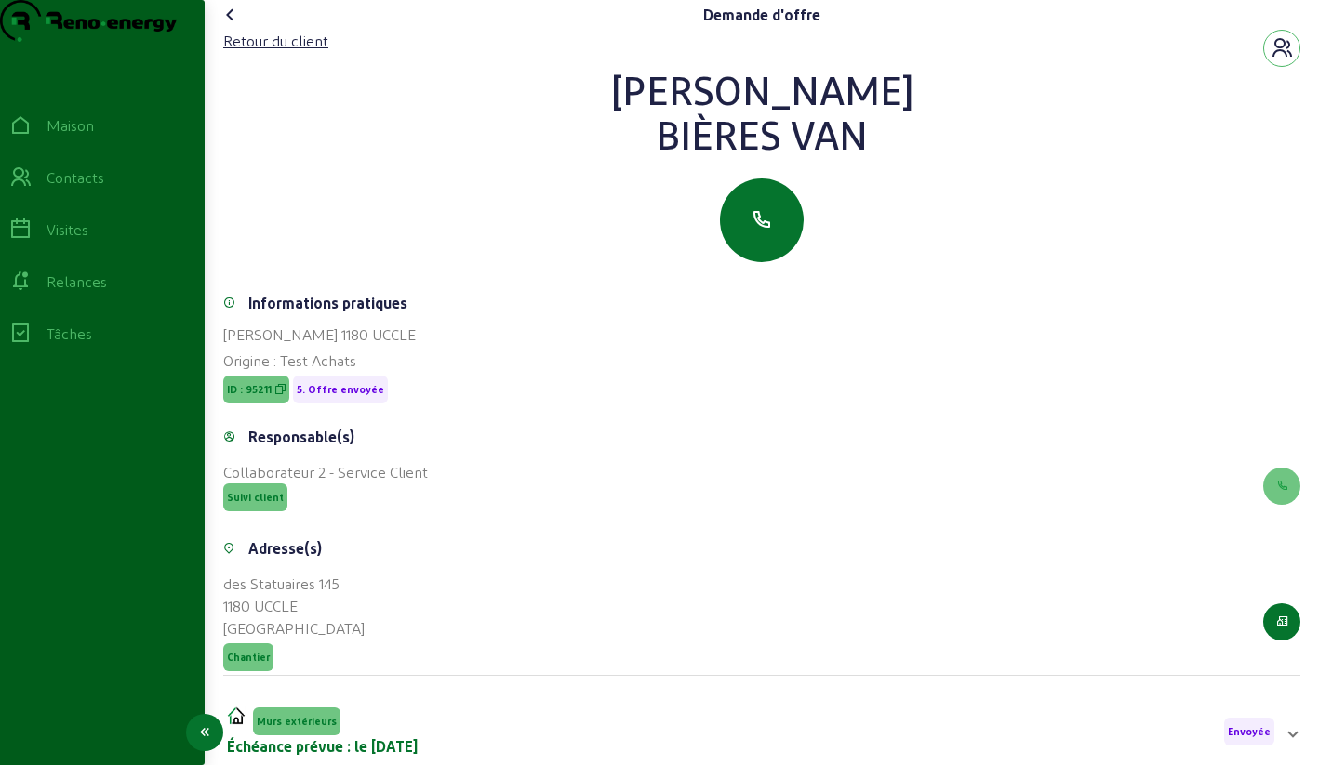
click at [32, 189] on icon at bounding box center [20, 177] width 22 height 22
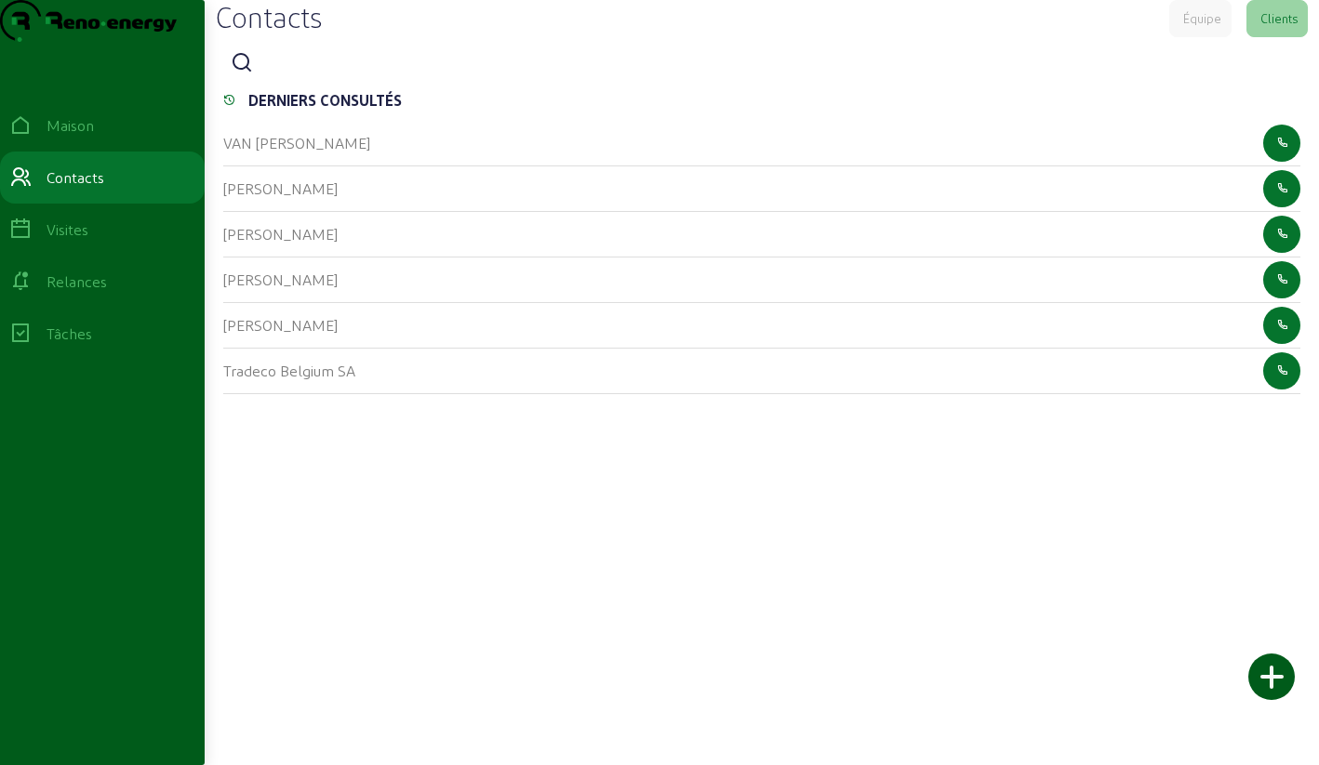
click at [232, 82] on div at bounding box center [761, 63] width 1077 height 37
click at [244, 74] on icon at bounding box center [242, 63] width 22 height 22
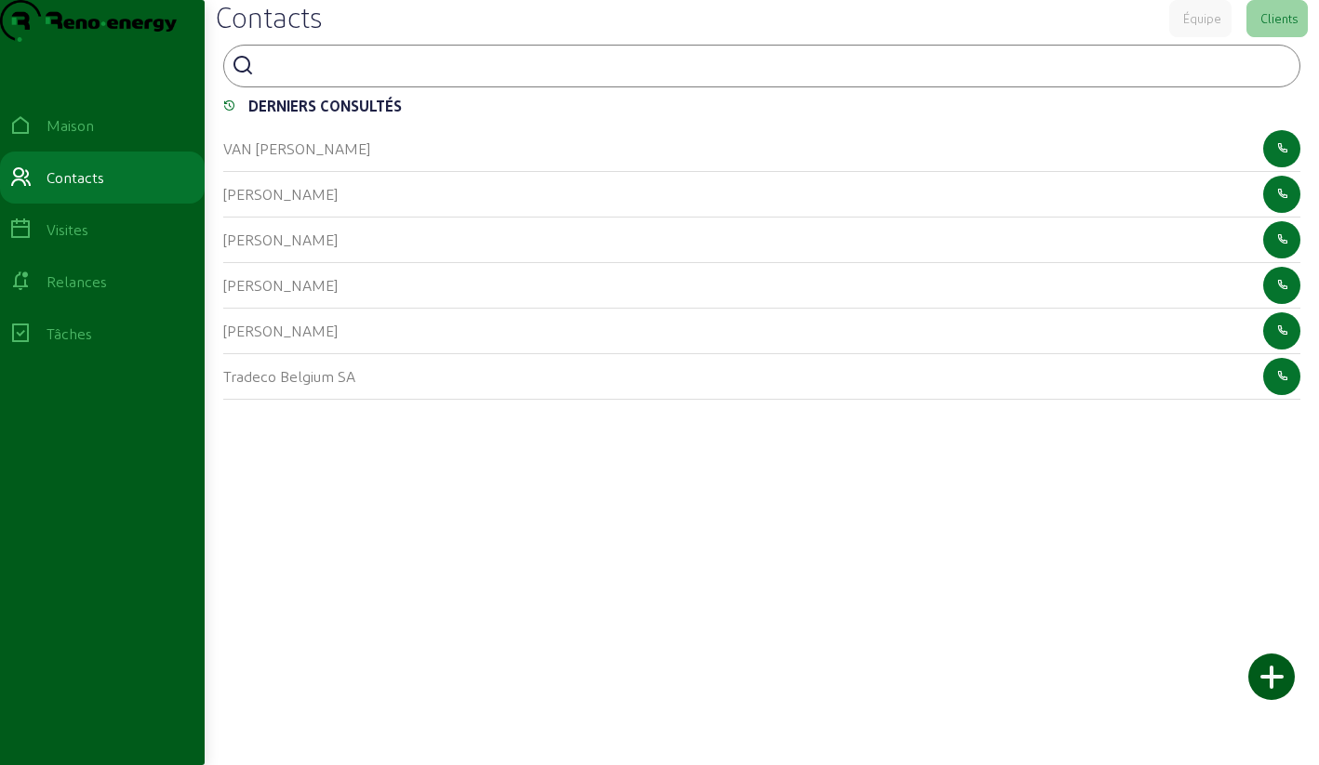
click at [281, 75] on input at bounding box center [344, 64] width 167 height 22
paste input "Mbarushimana"
type input "Mbarushimana"
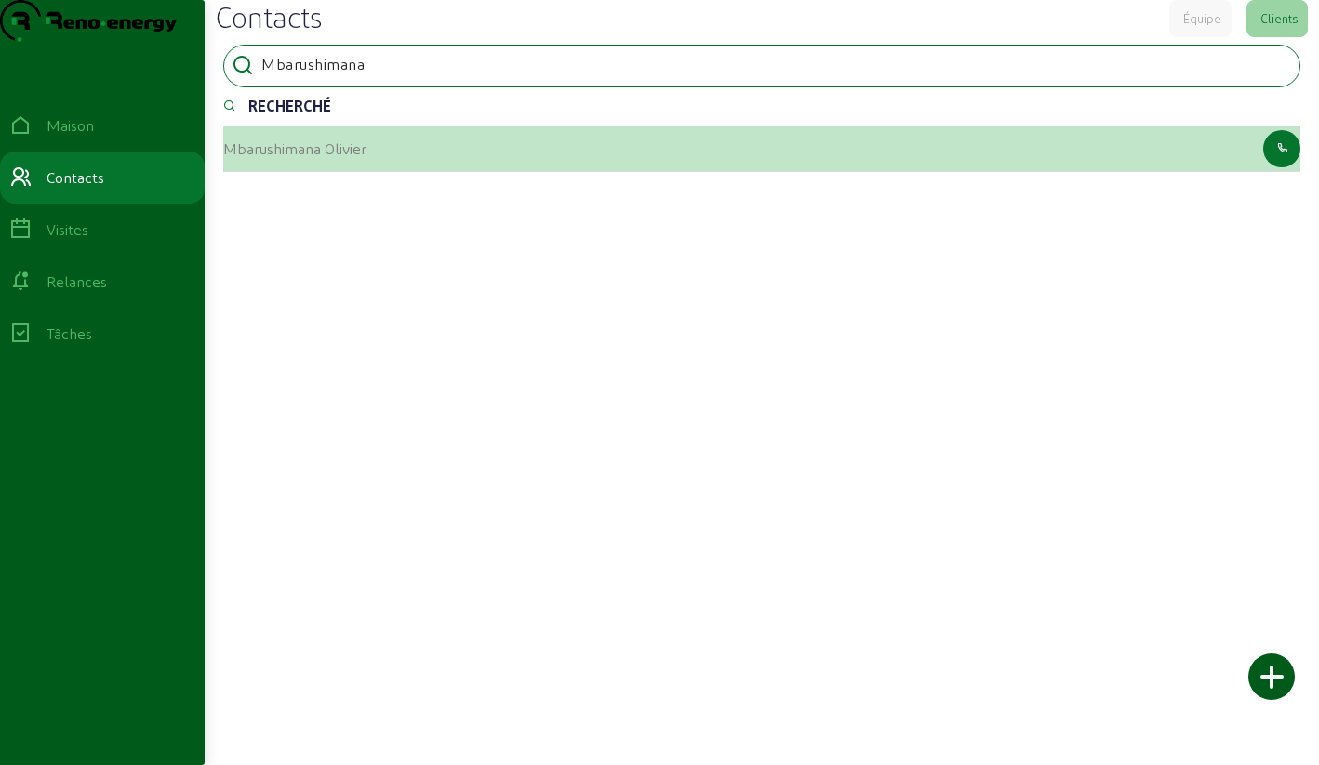
click at [281, 157] on font "Mbarushimana Olivier" at bounding box center [294, 148] width 143 height 18
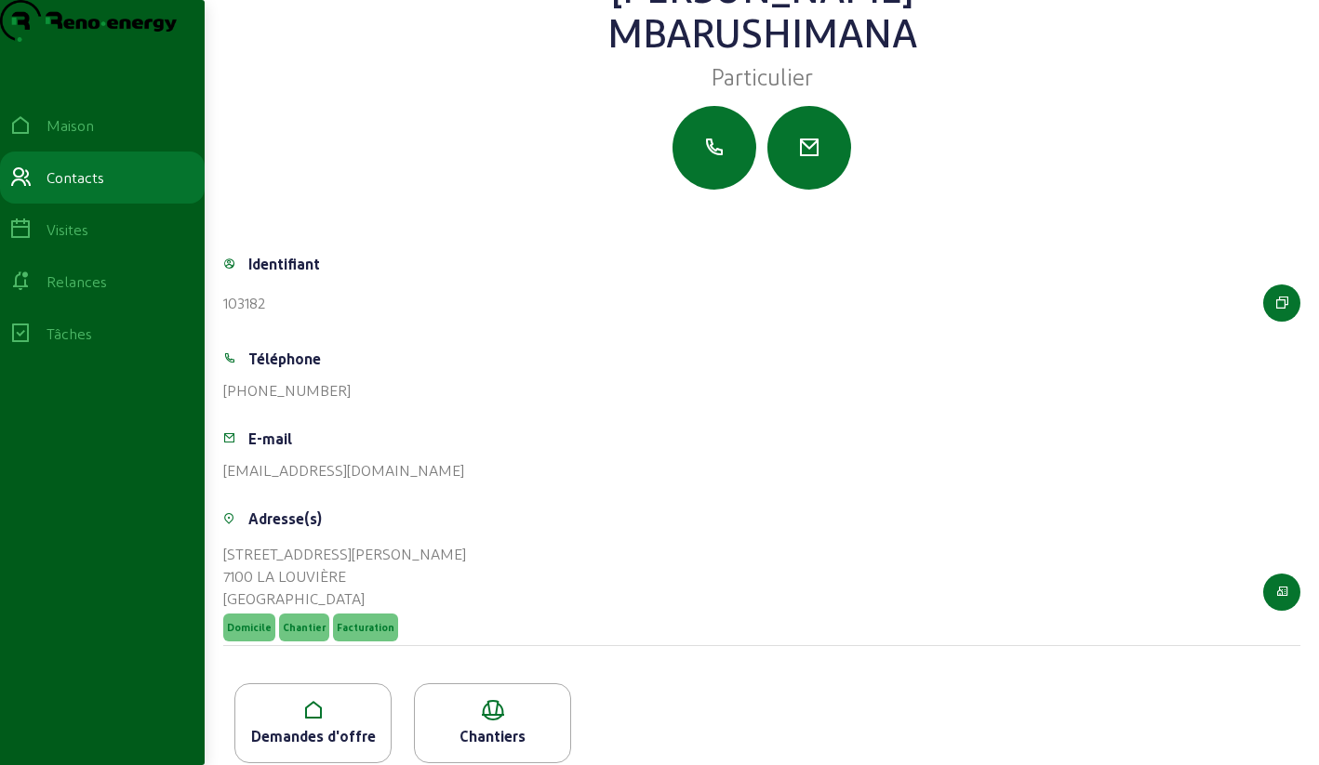
scroll to position [130, 0]
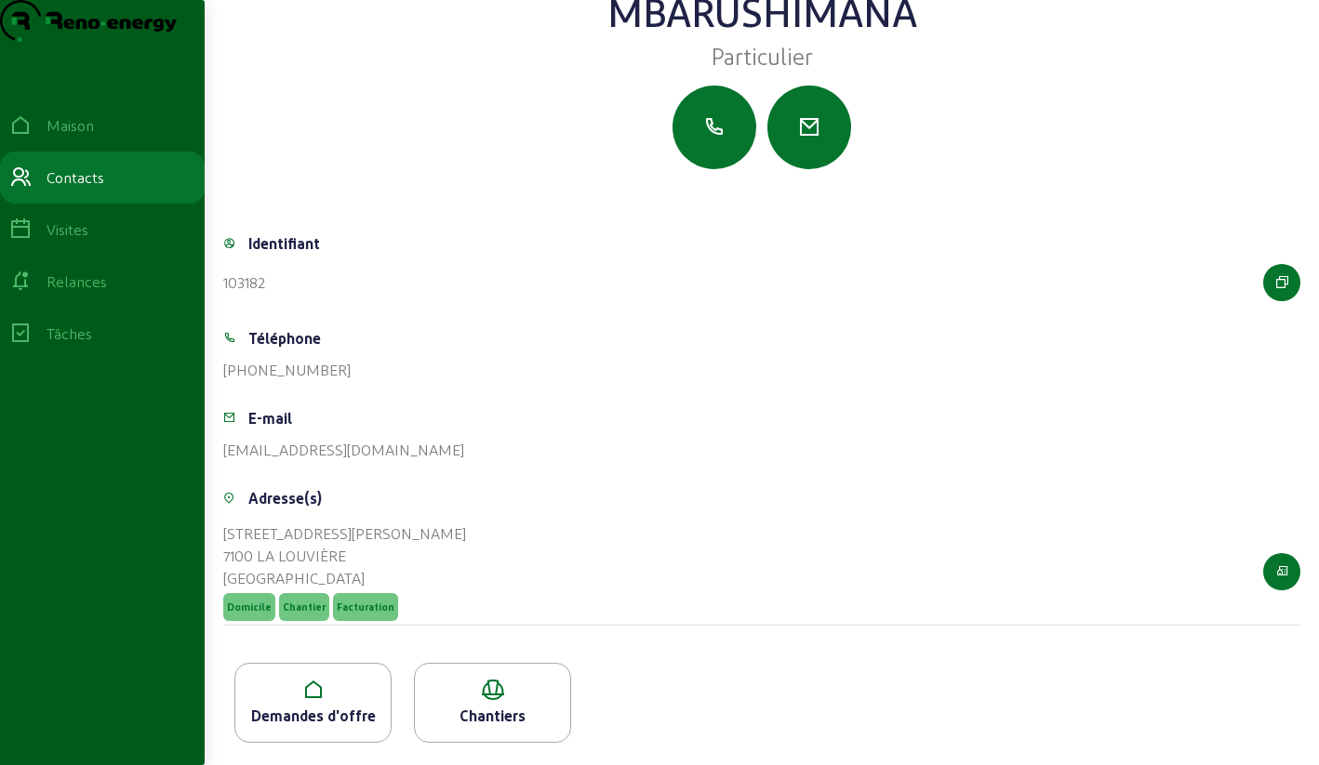
click at [292, 695] on icon at bounding box center [312, 690] width 155 height 22
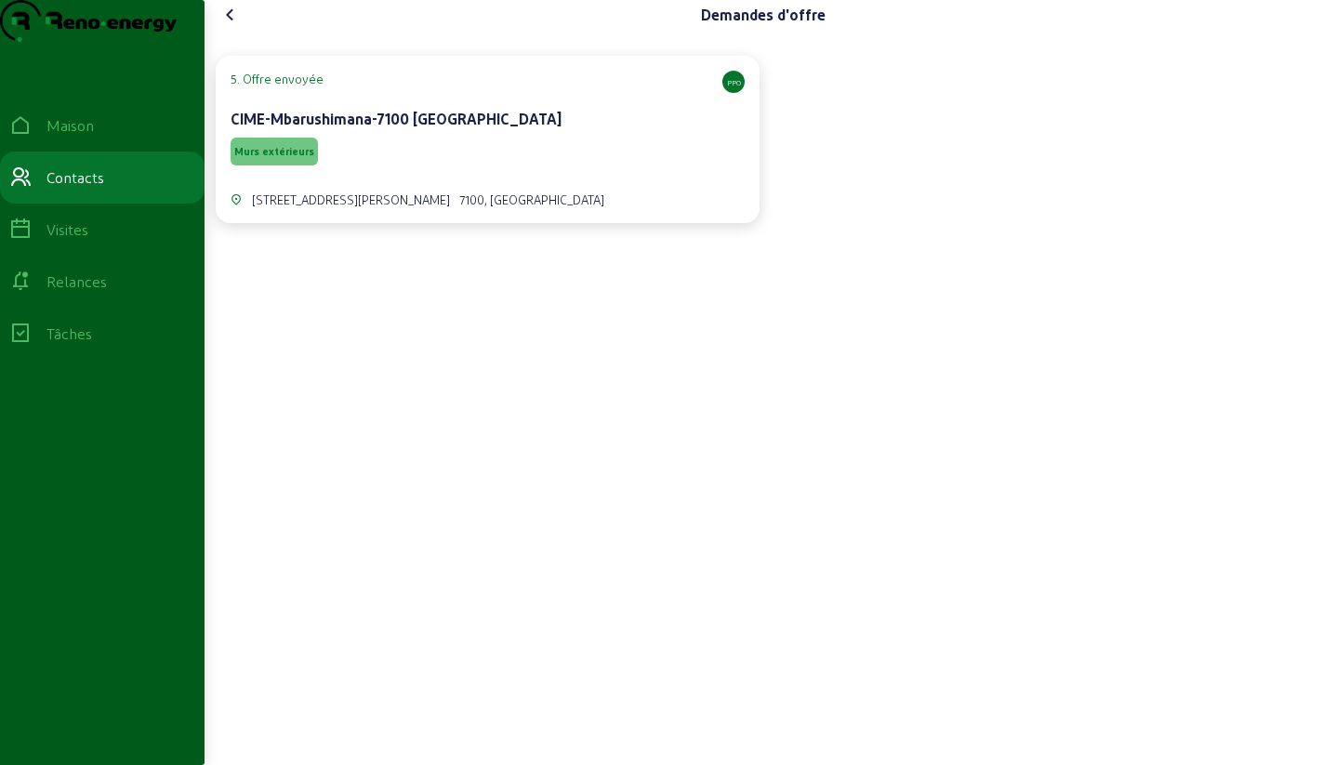
click at [473, 169] on div "Murs extérieurs" at bounding box center [488, 151] width 514 height 35
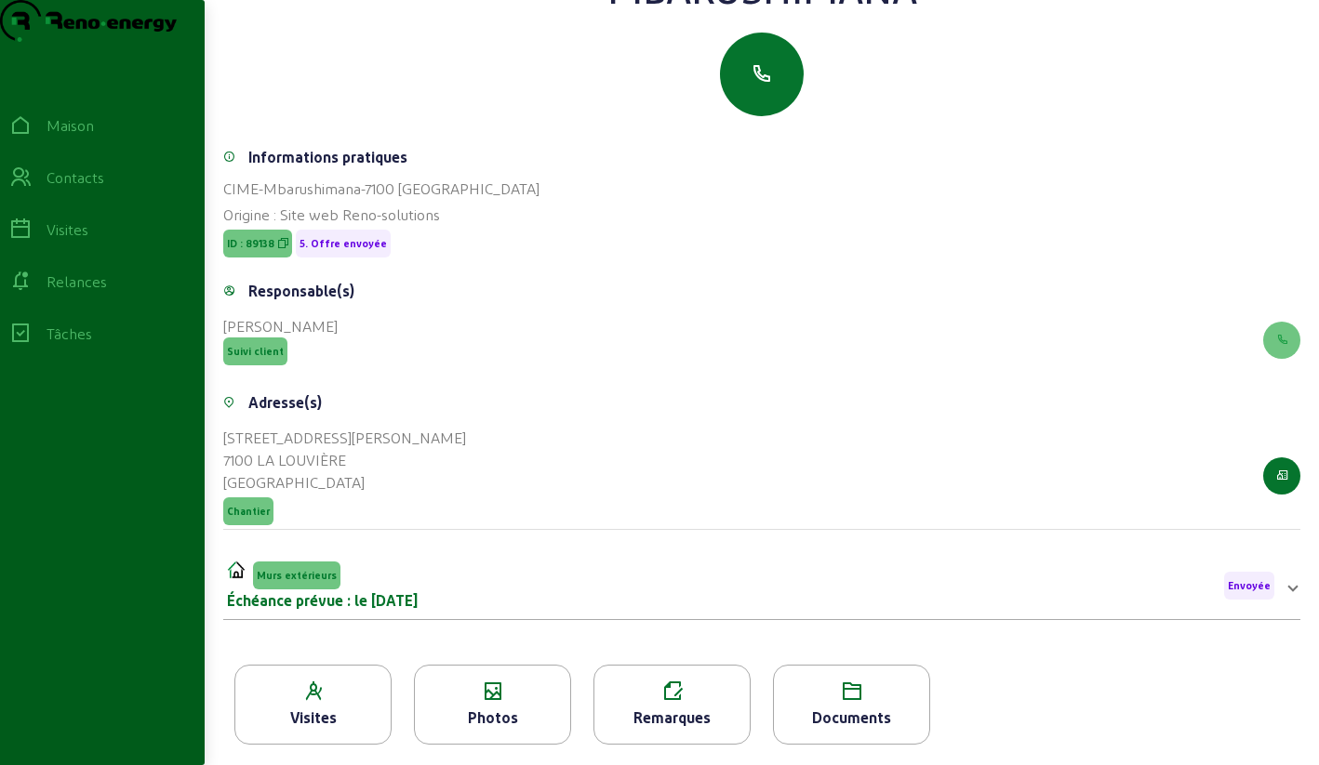
scroll to position [237, 0]
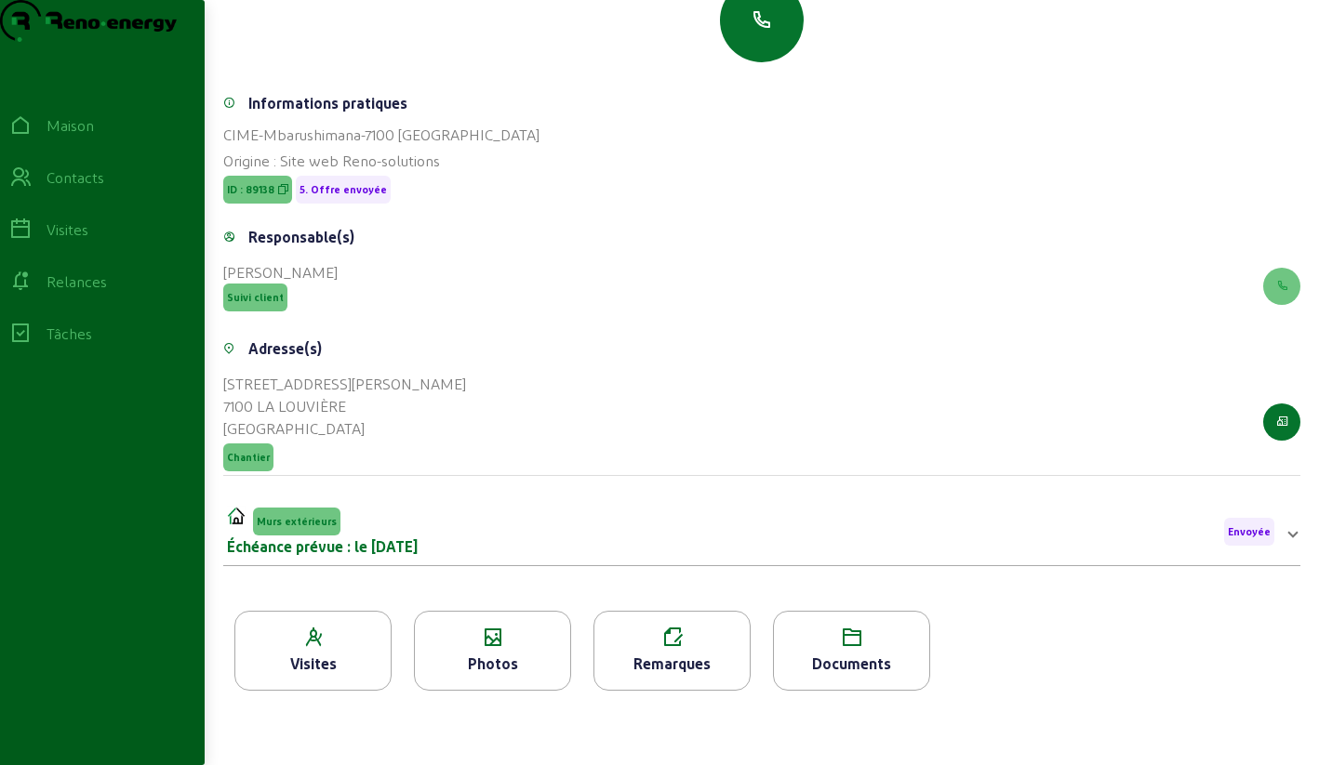
click at [495, 636] on icon at bounding box center [492, 638] width 155 height 22
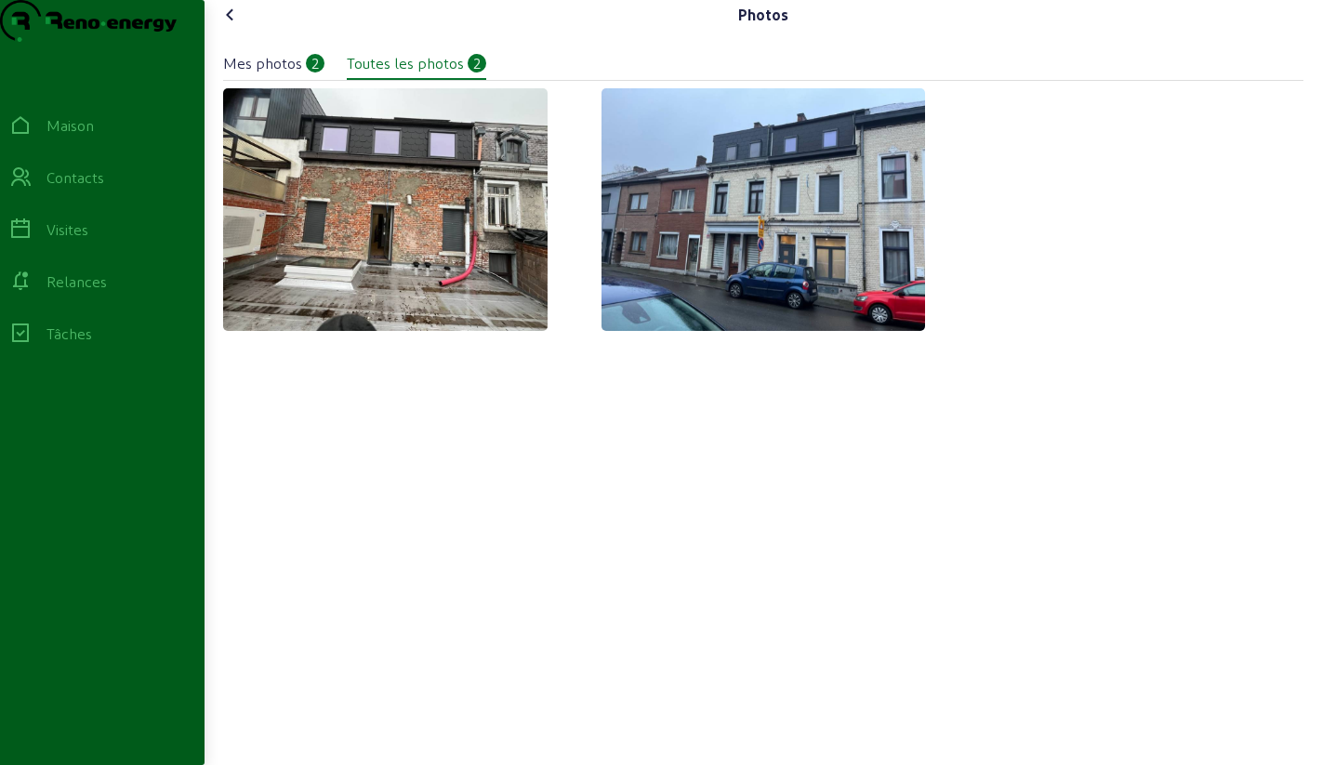
click at [224, 26] on icon at bounding box center [230, 15] width 22 height 22
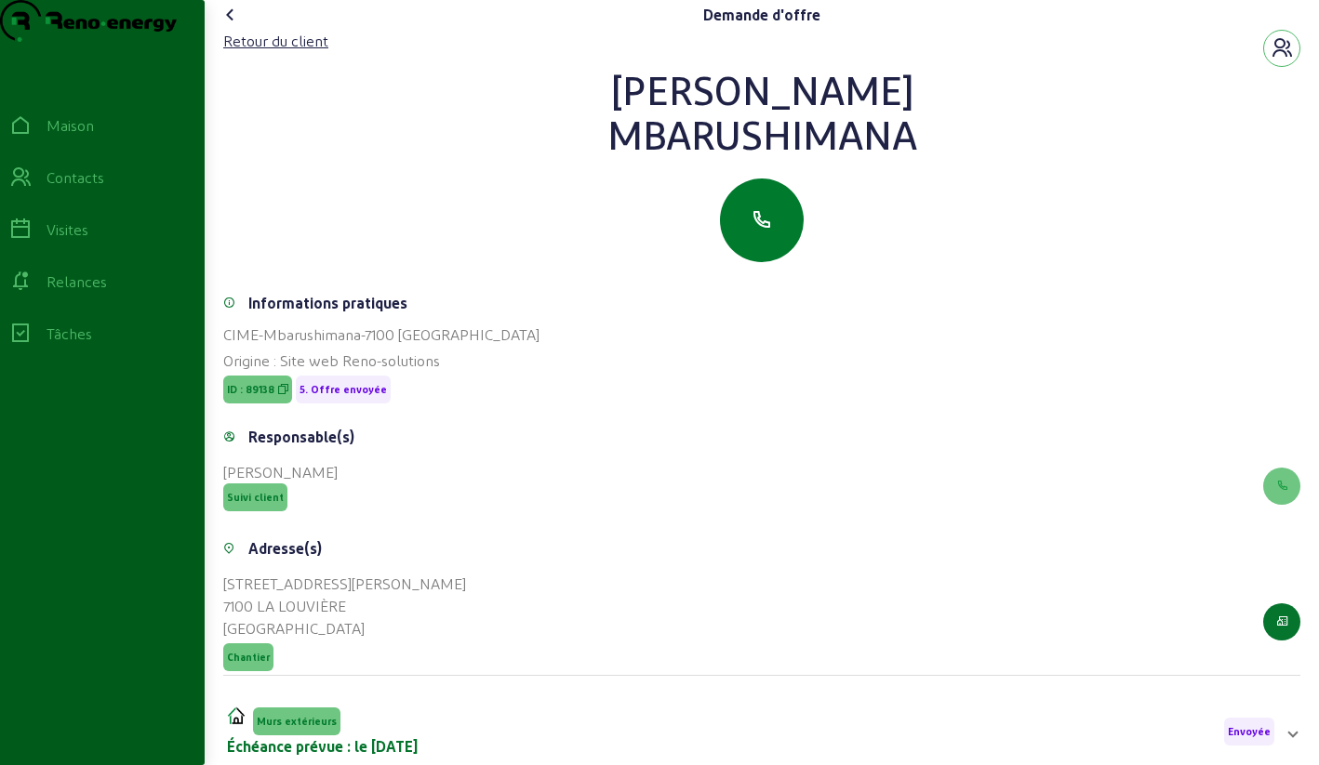
click at [761, 237] on button "button" at bounding box center [762, 221] width 84 height 84
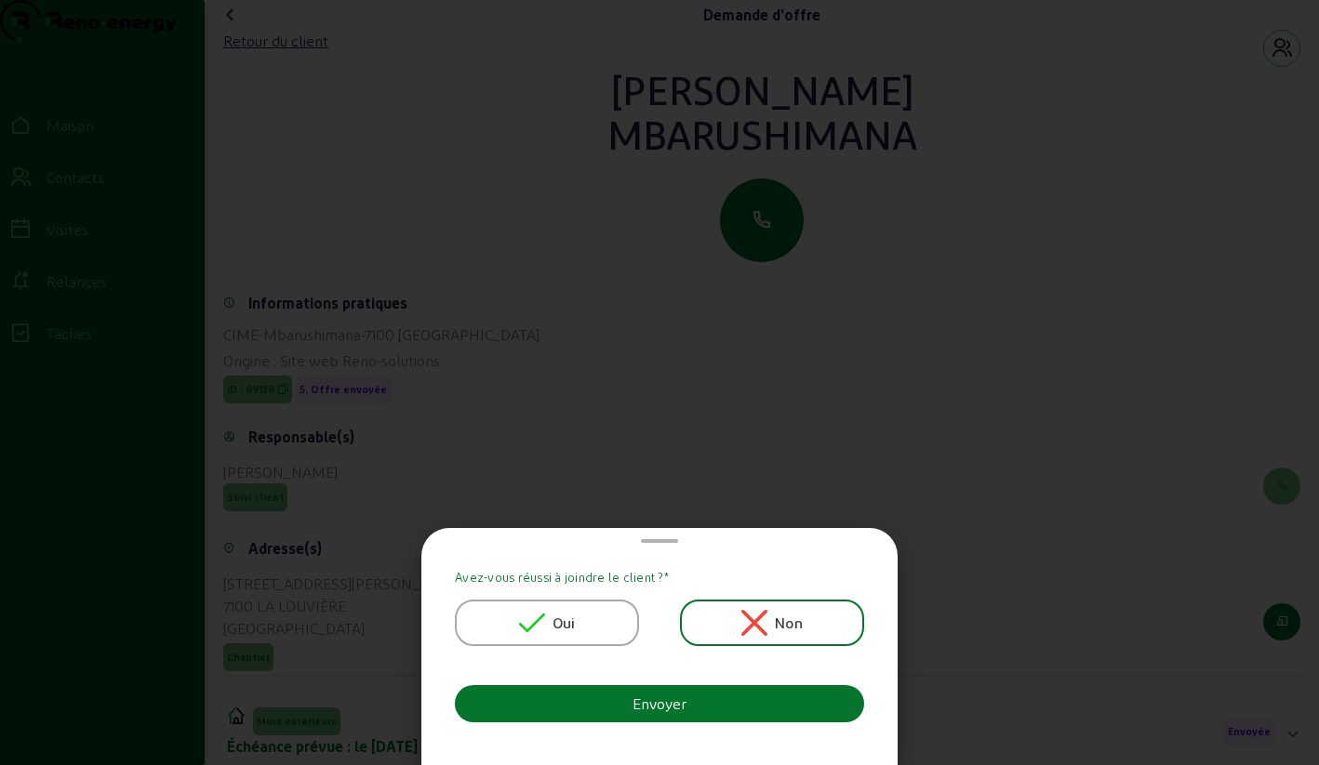
click at [522, 619] on icon at bounding box center [532, 623] width 26 height 26
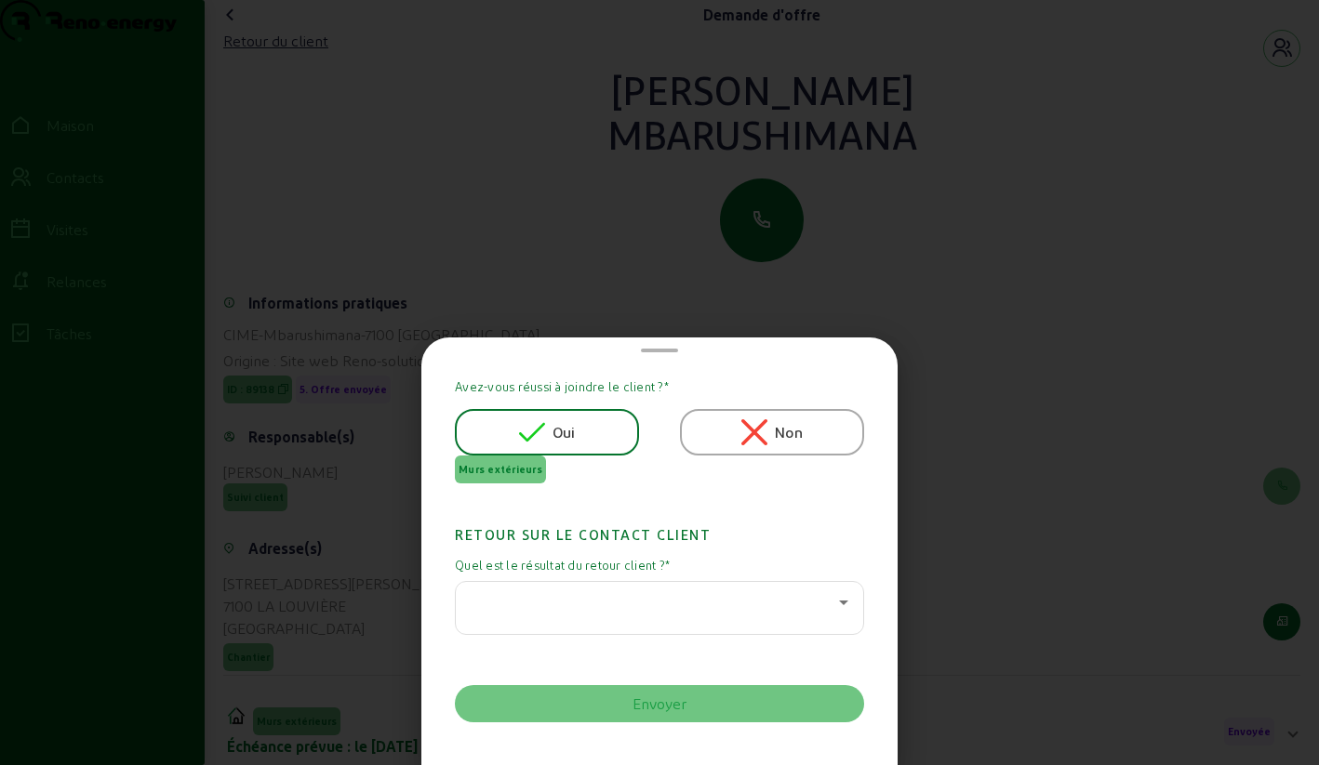
click at [541, 597] on div at bounding box center [655, 602] width 368 height 22
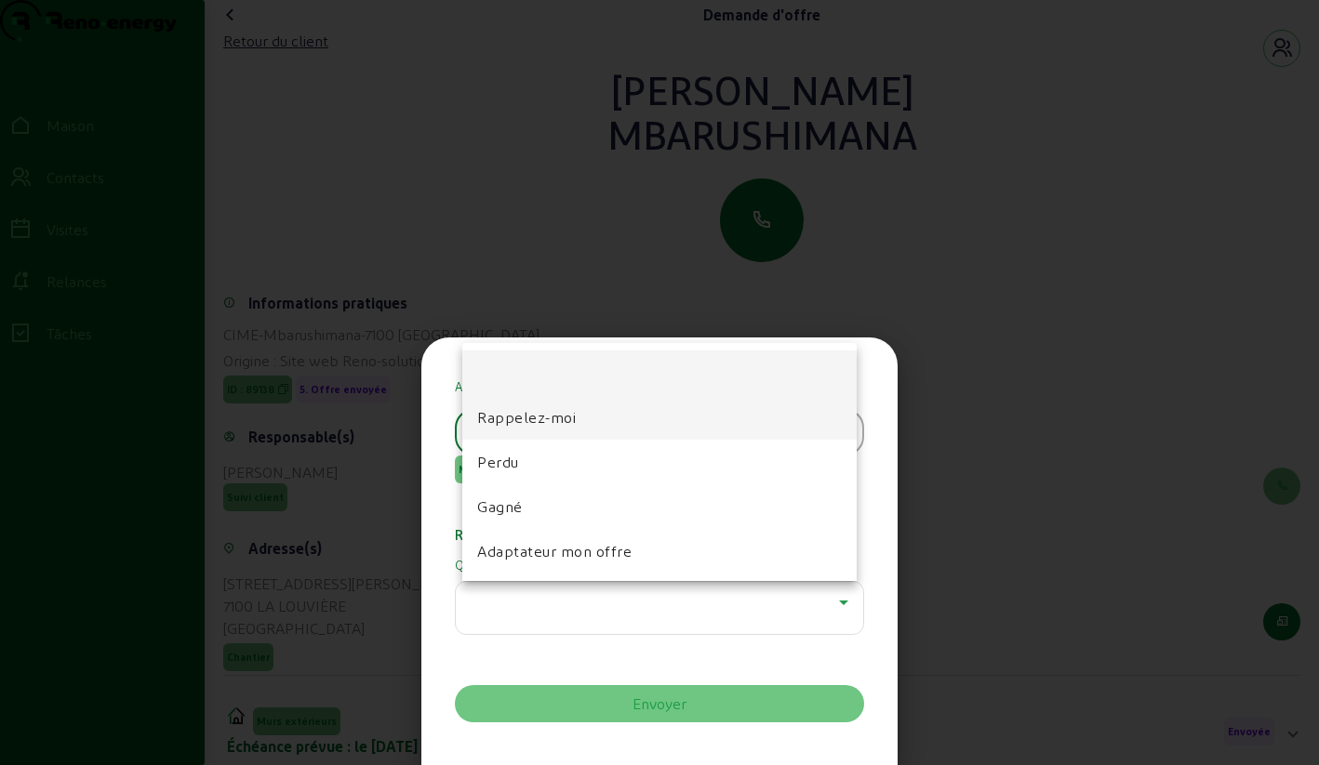
click at [533, 405] on mat-option "Rappelez-moi" at bounding box center [659, 417] width 394 height 45
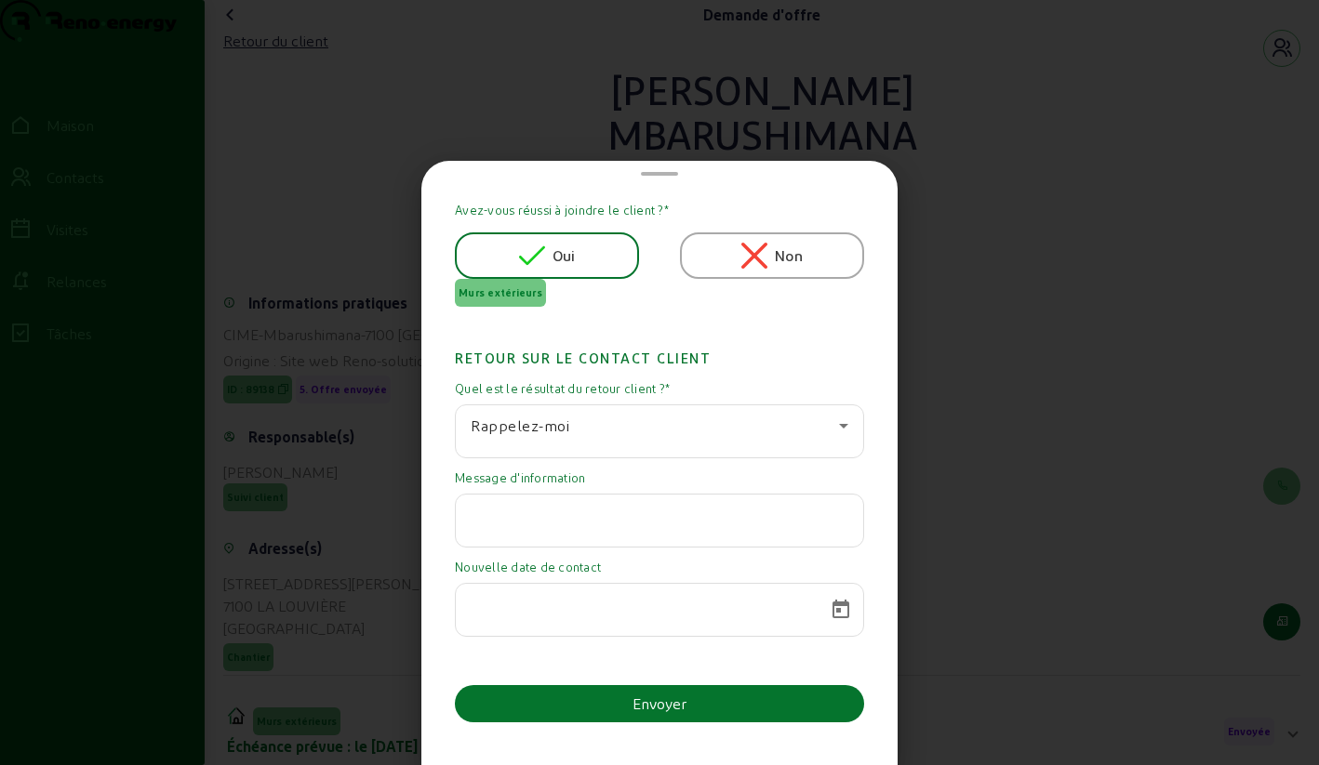
click at [543, 530] on div at bounding box center [660, 521] width 378 height 52
paste input "J'ai gardé votre devis mais j'attends des nouvelles concernant les demandes de …"
type input "J'ai gardé votre devis mais j'attends des nouvelles concernant les demandes de …"
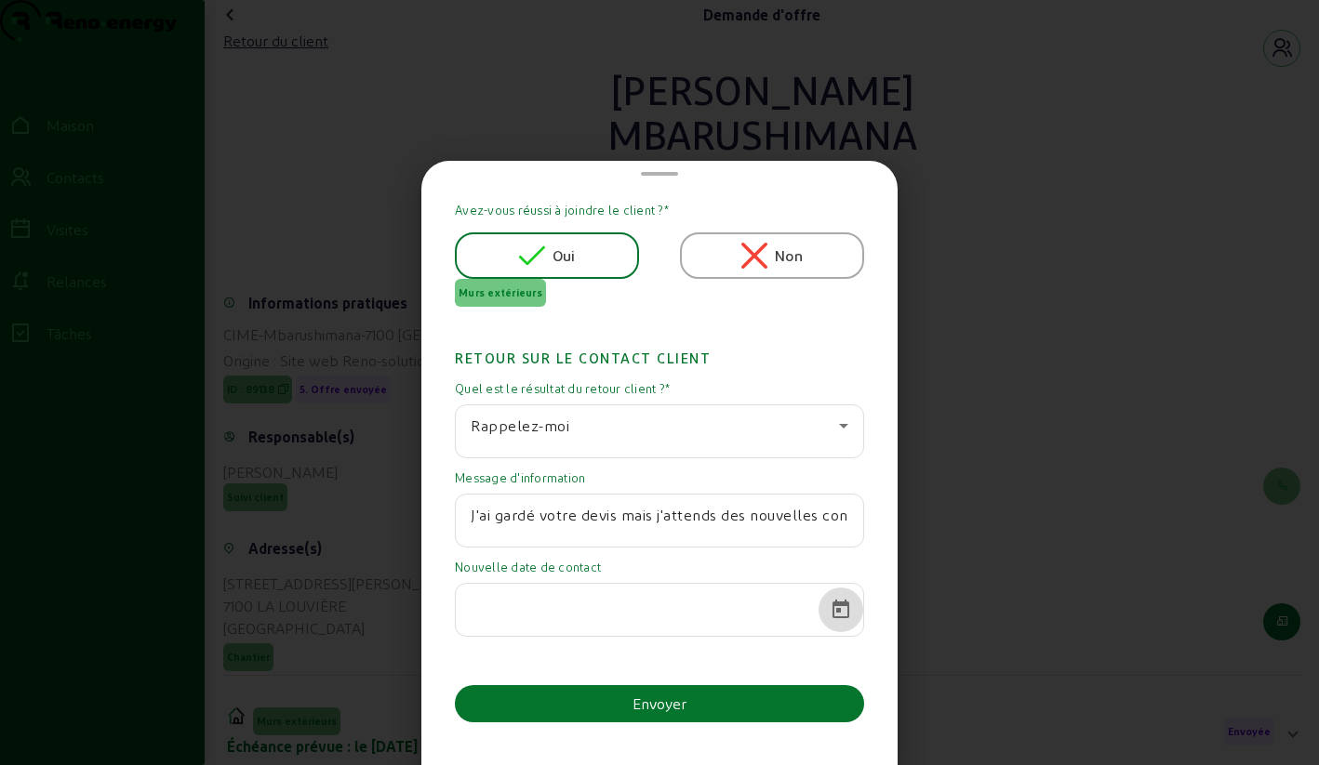
click at [835, 607] on span "Calendrier ouvert" at bounding box center [840, 610] width 45 height 45
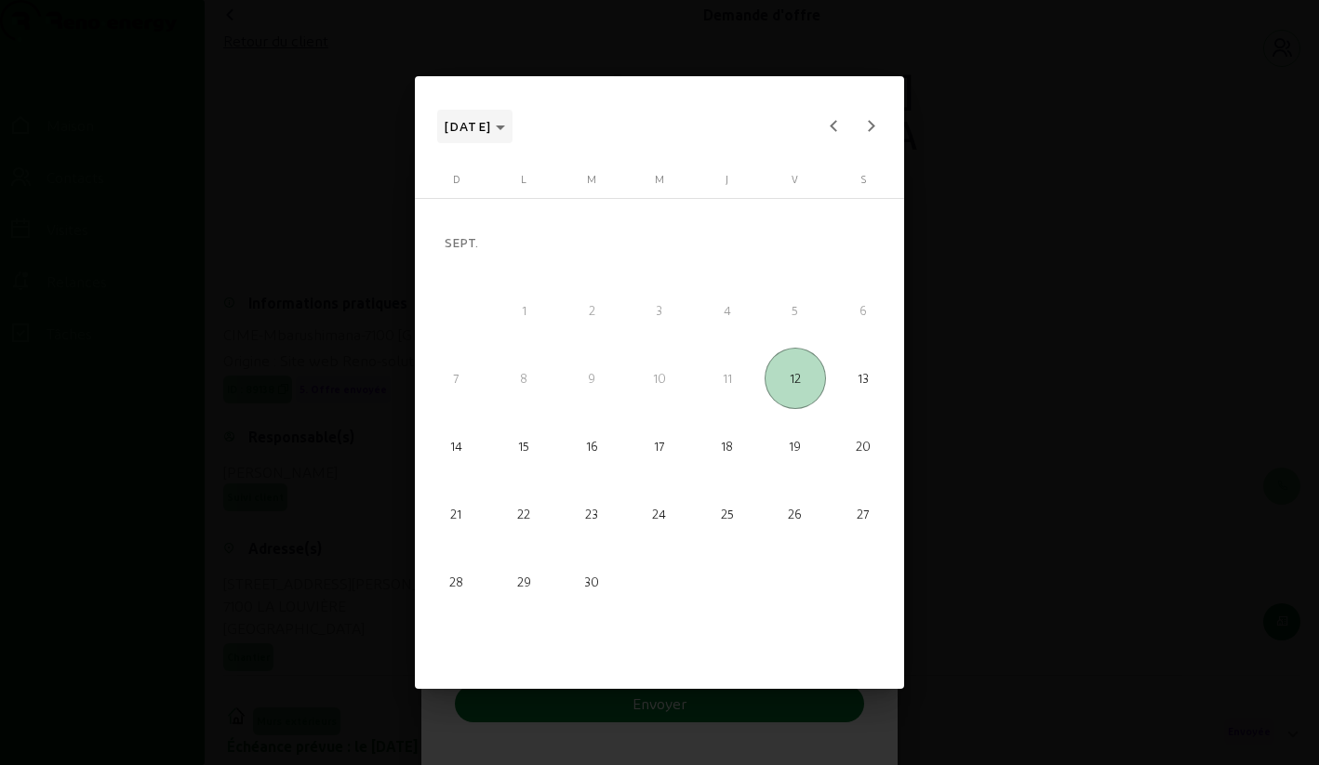
click at [505, 128] on icon "Choisissez le mois et l'année" at bounding box center [500, 128] width 9 height 5
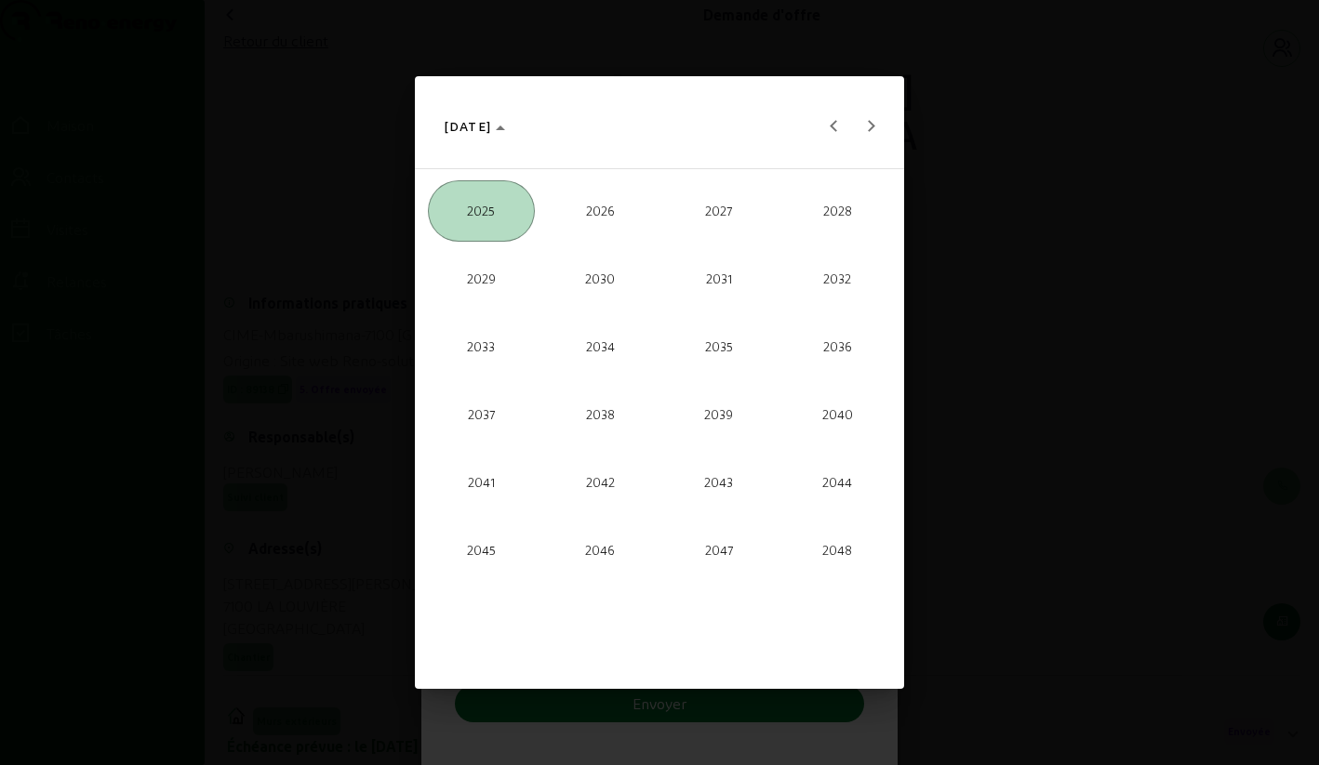
click at [604, 223] on span "2026" at bounding box center [600, 210] width 107 height 61
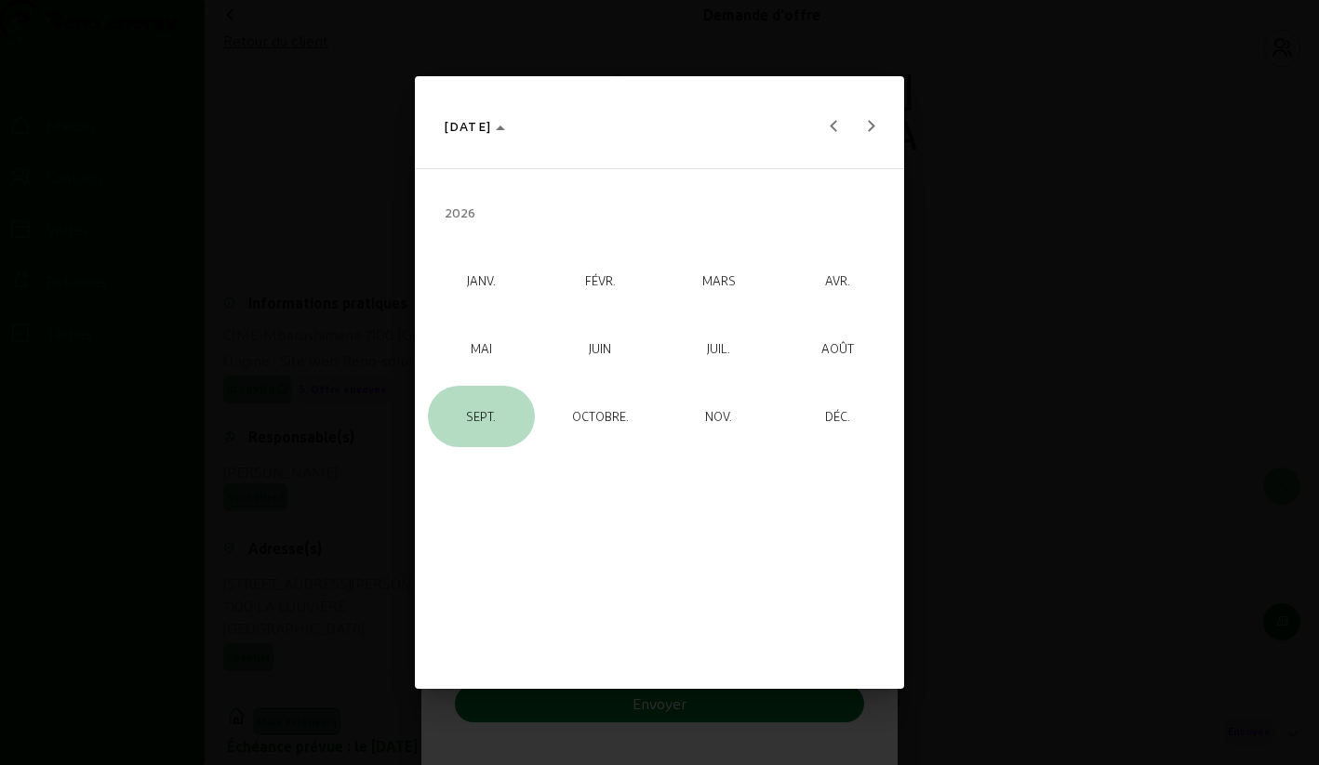
click at [486, 420] on font "SEPT." at bounding box center [481, 415] width 30 height 15
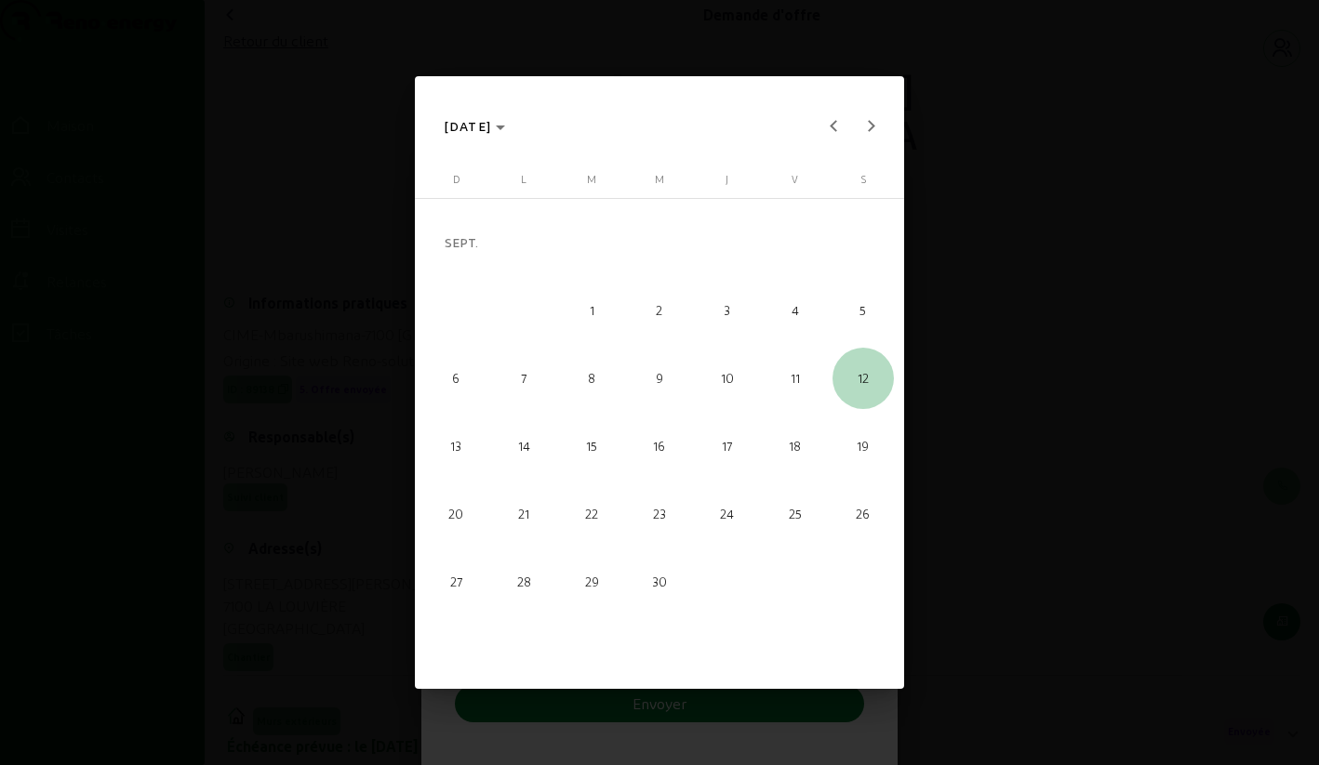
click at [866, 376] on font "12" at bounding box center [862, 377] width 11 height 15
type input "[DATE]"
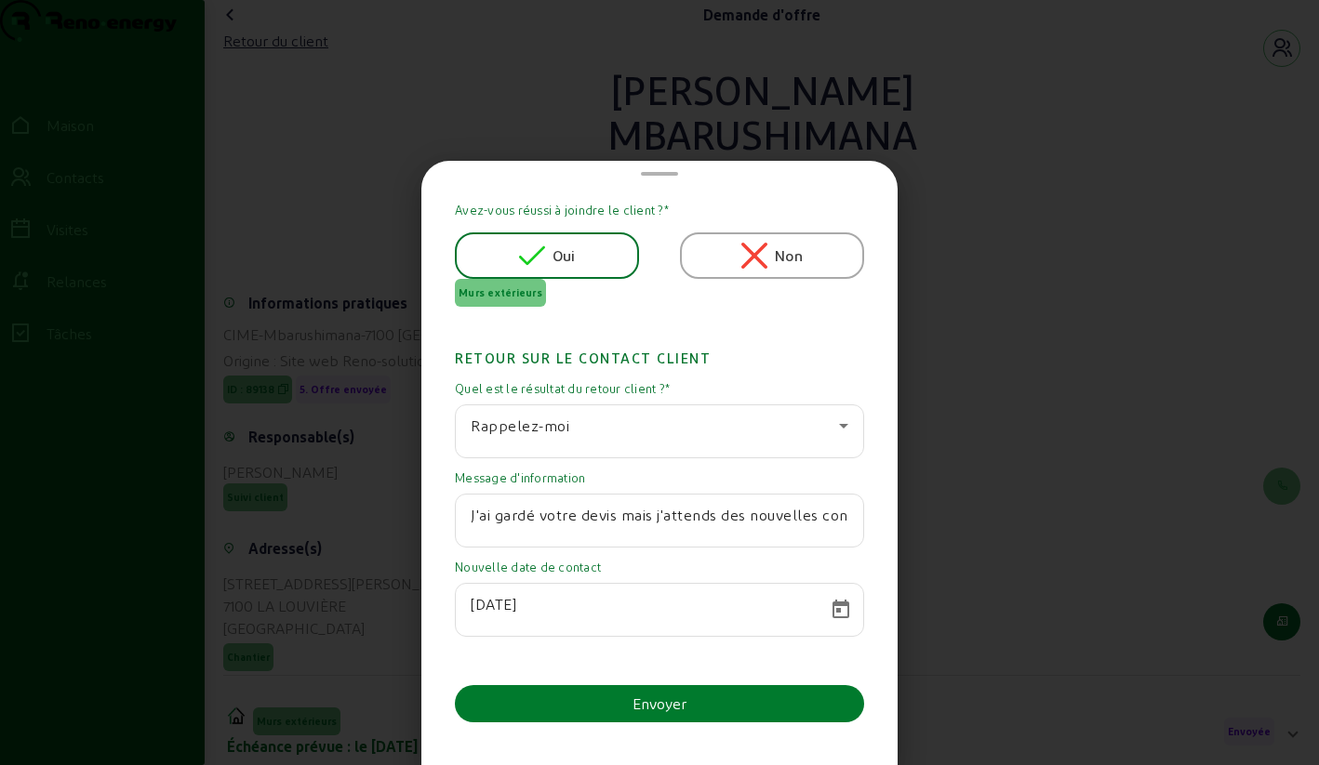
click at [635, 700] on font "Envoyer" at bounding box center [659, 704] width 54 height 18
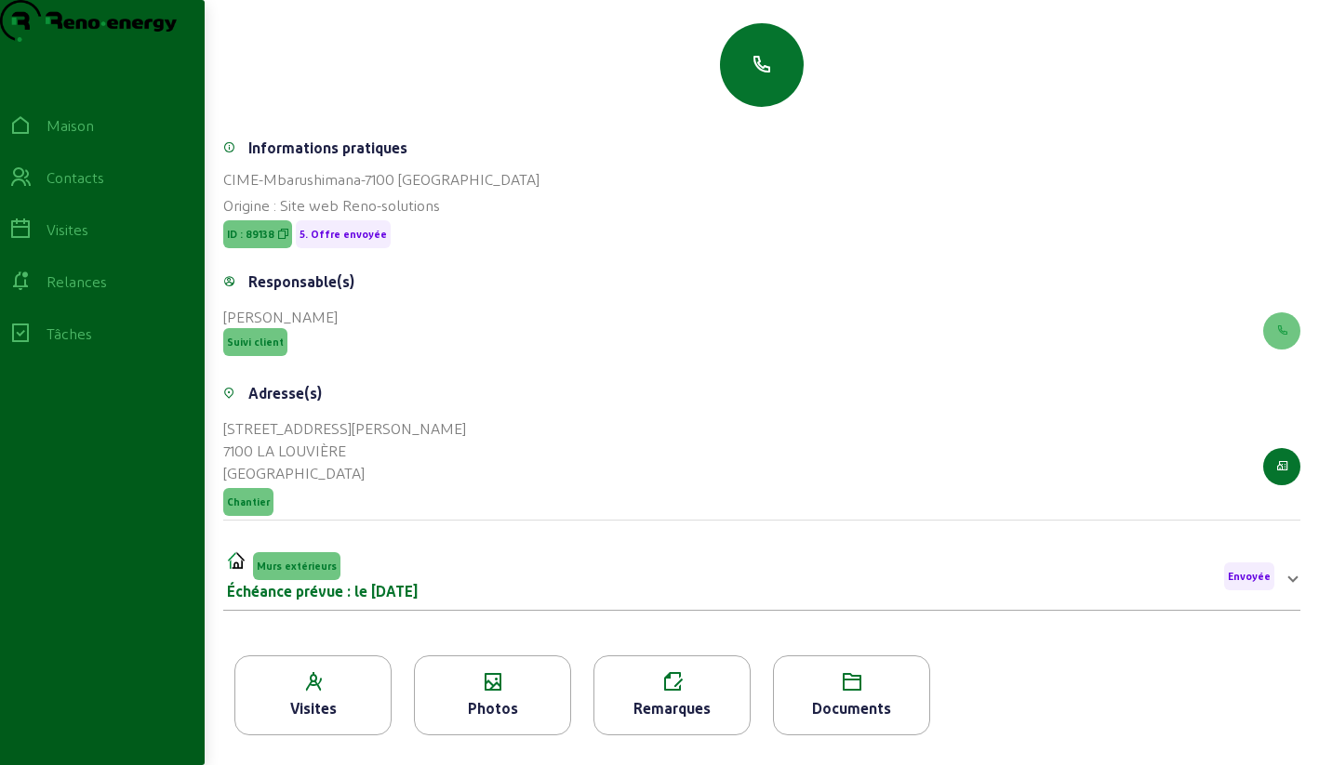
scroll to position [237, 0]
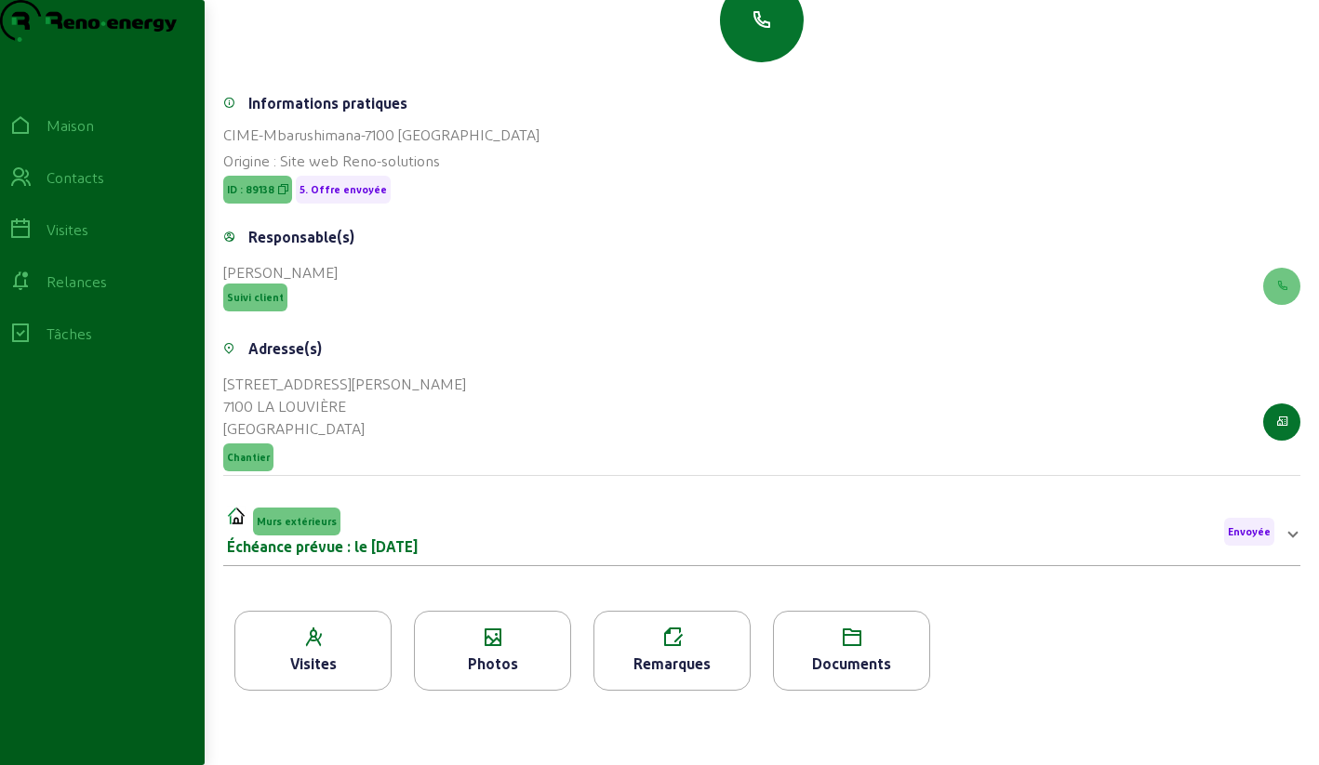
click at [851, 643] on icon at bounding box center [851, 638] width 155 height 22
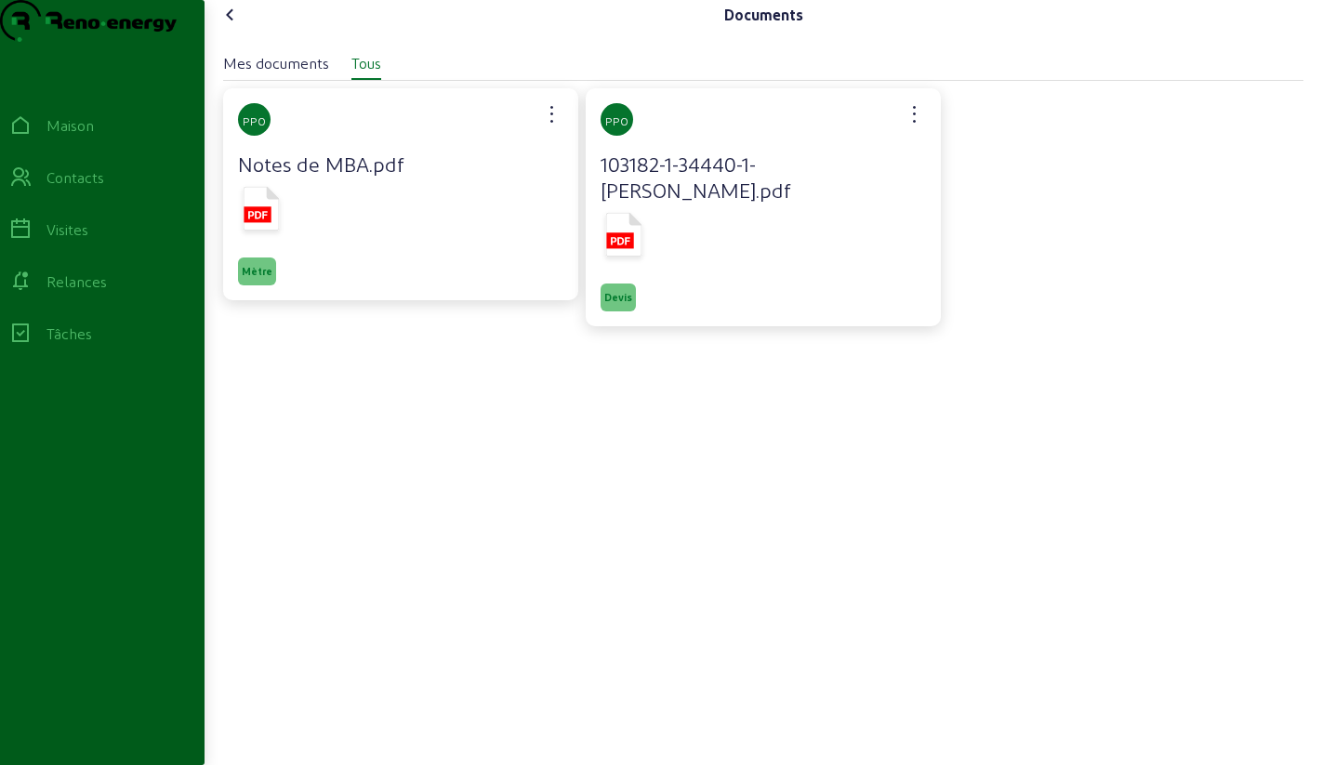
click at [616, 257] on icon at bounding box center [624, 235] width 36 height 44
click at [30, 189] on icon at bounding box center [20, 177] width 22 height 22
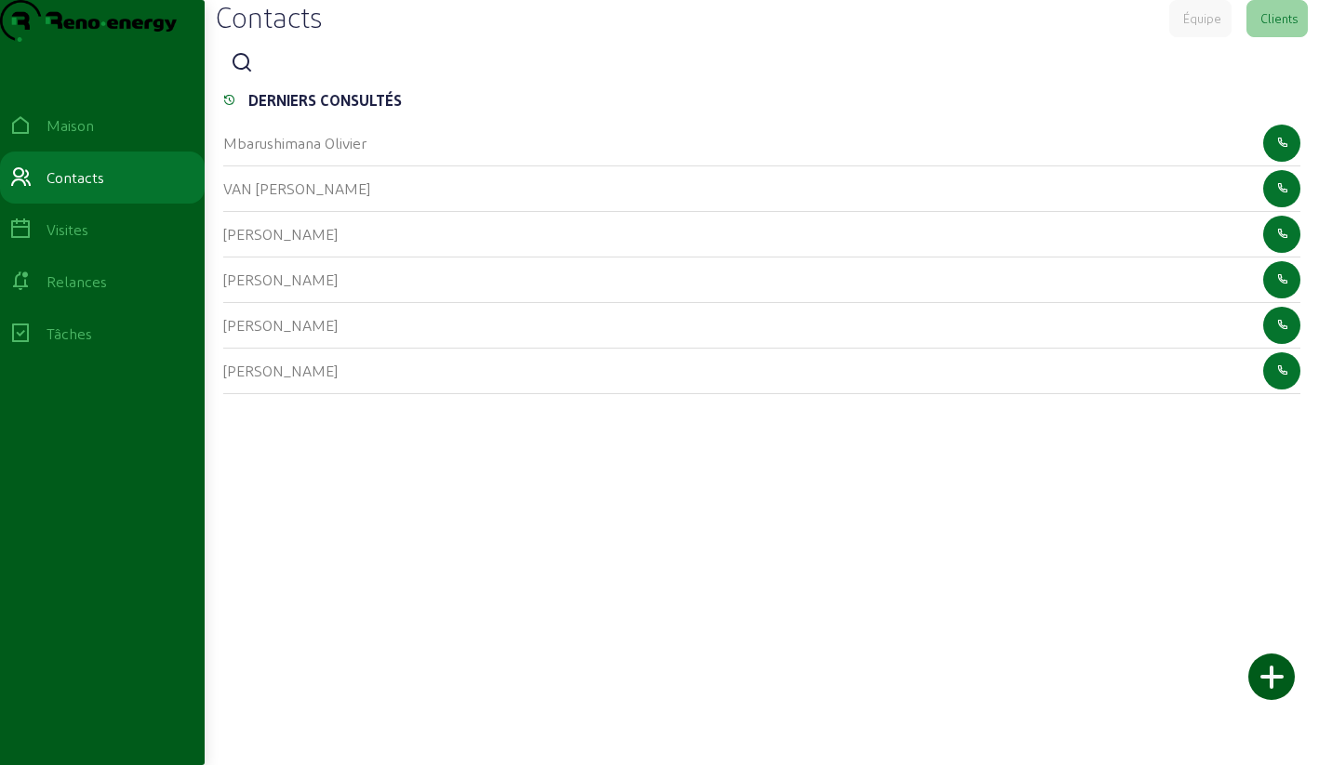
click at [250, 74] on icon at bounding box center [242, 63] width 22 height 22
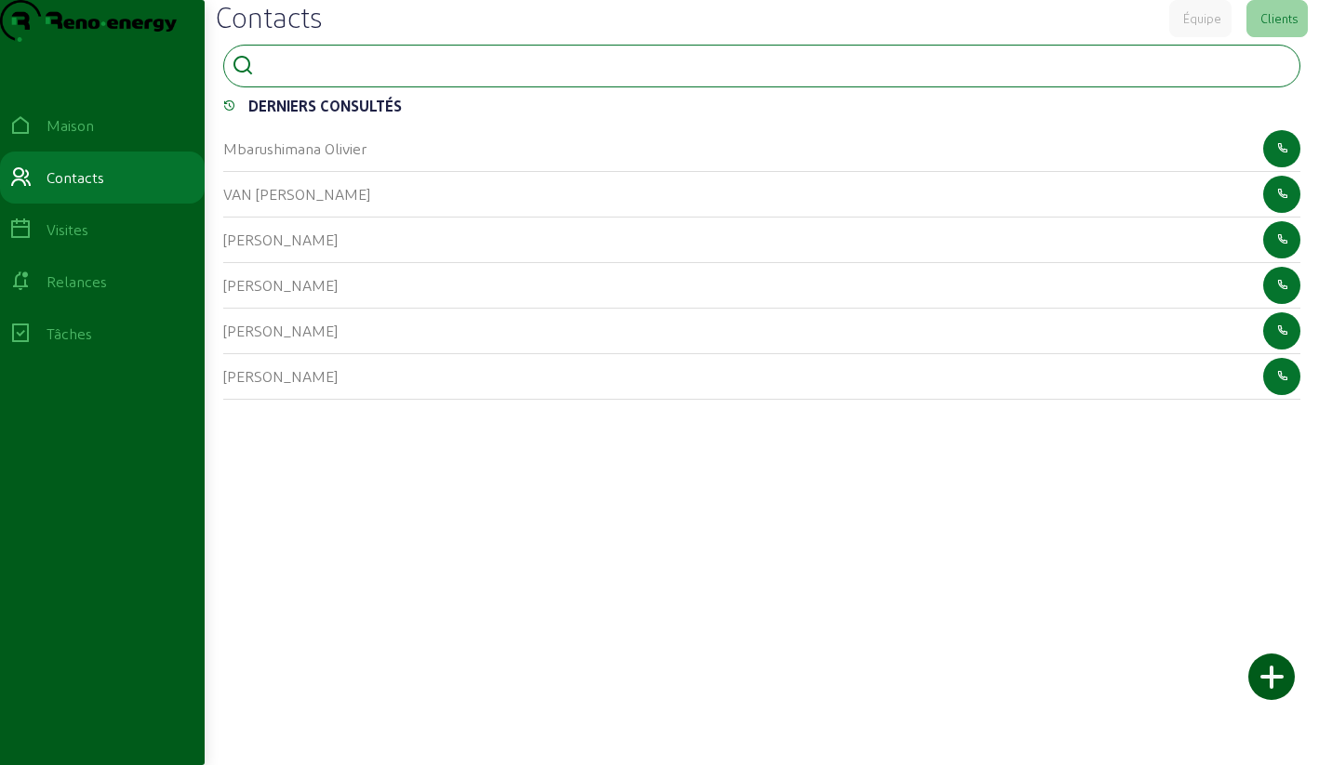
click at [291, 75] on input at bounding box center [344, 64] width 167 height 22
type input "malisart"
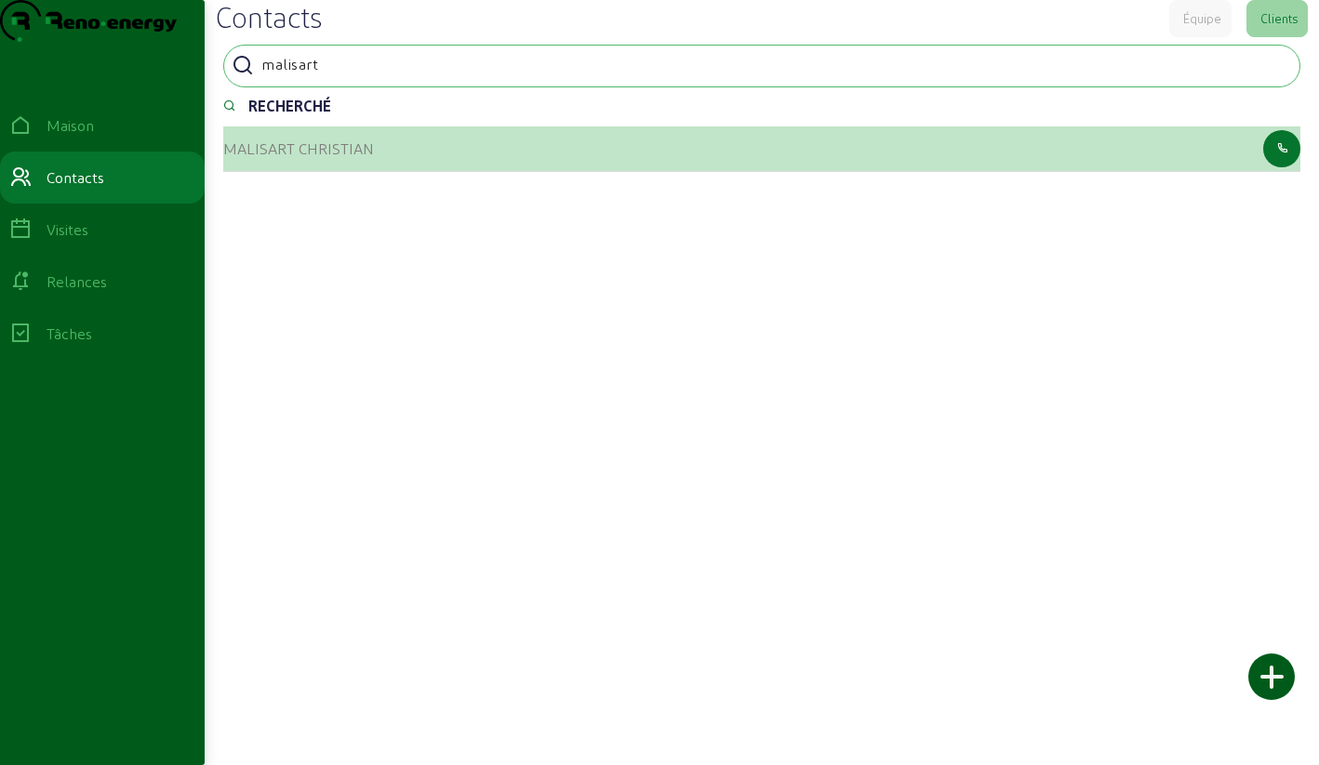
click at [273, 157] on font "MALISART CHRISTIAN" at bounding box center [298, 148] width 151 height 18
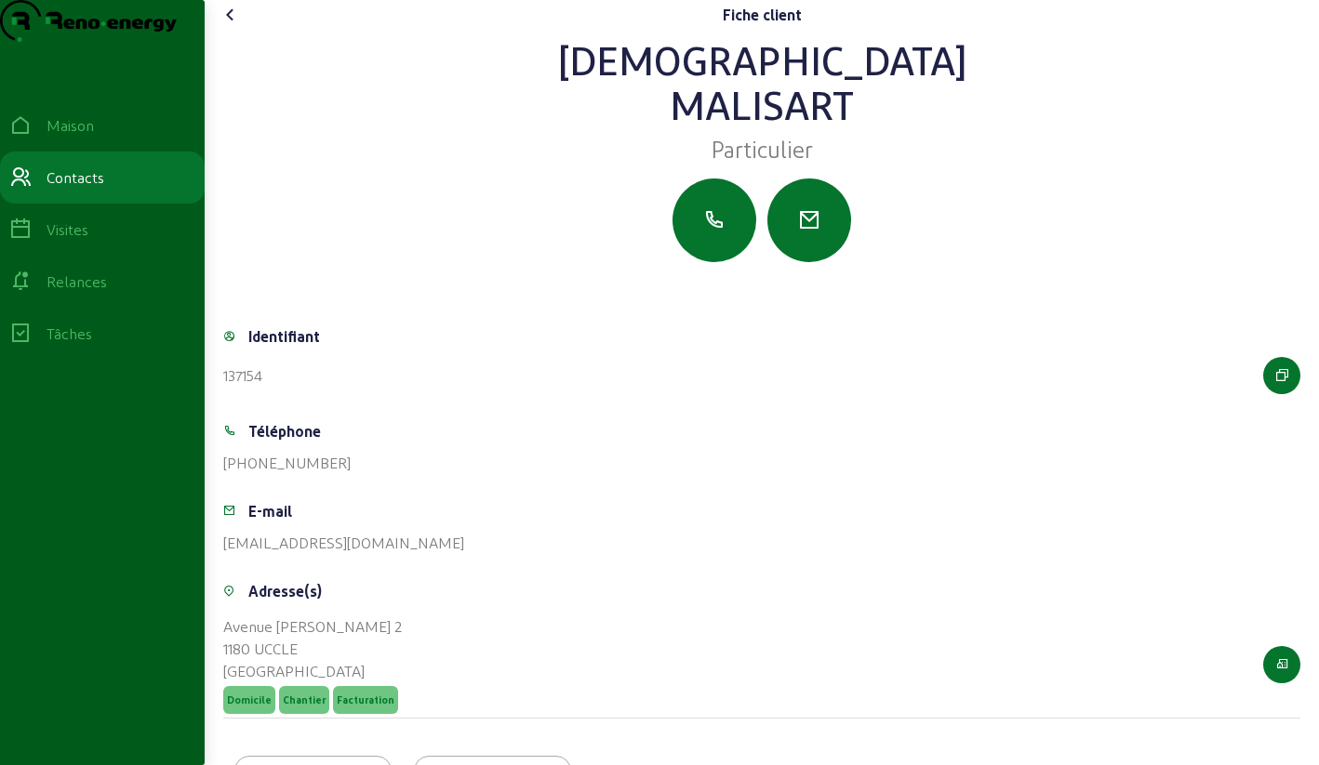
scroll to position [130, 0]
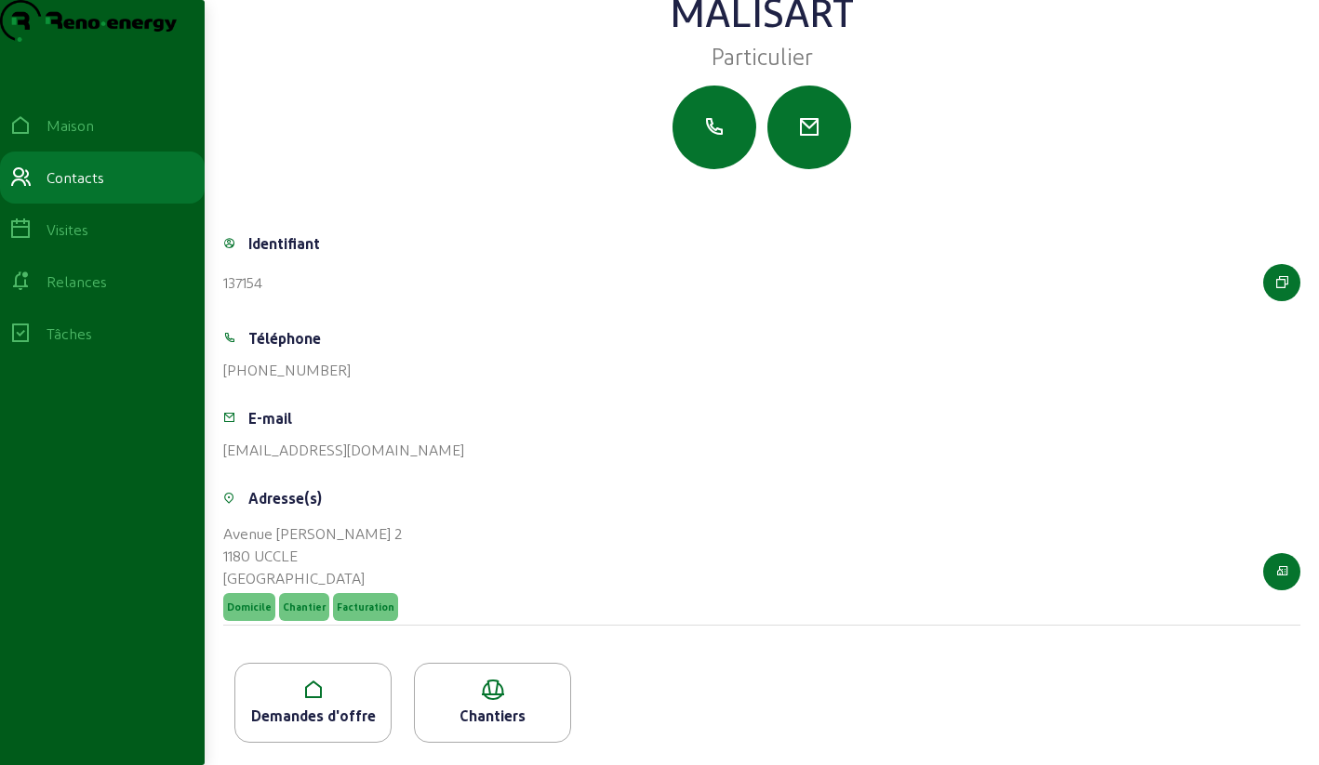
click at [315, 703] on div "Demandes d'offre" at bounding box center [312, 703] width 157 height 80
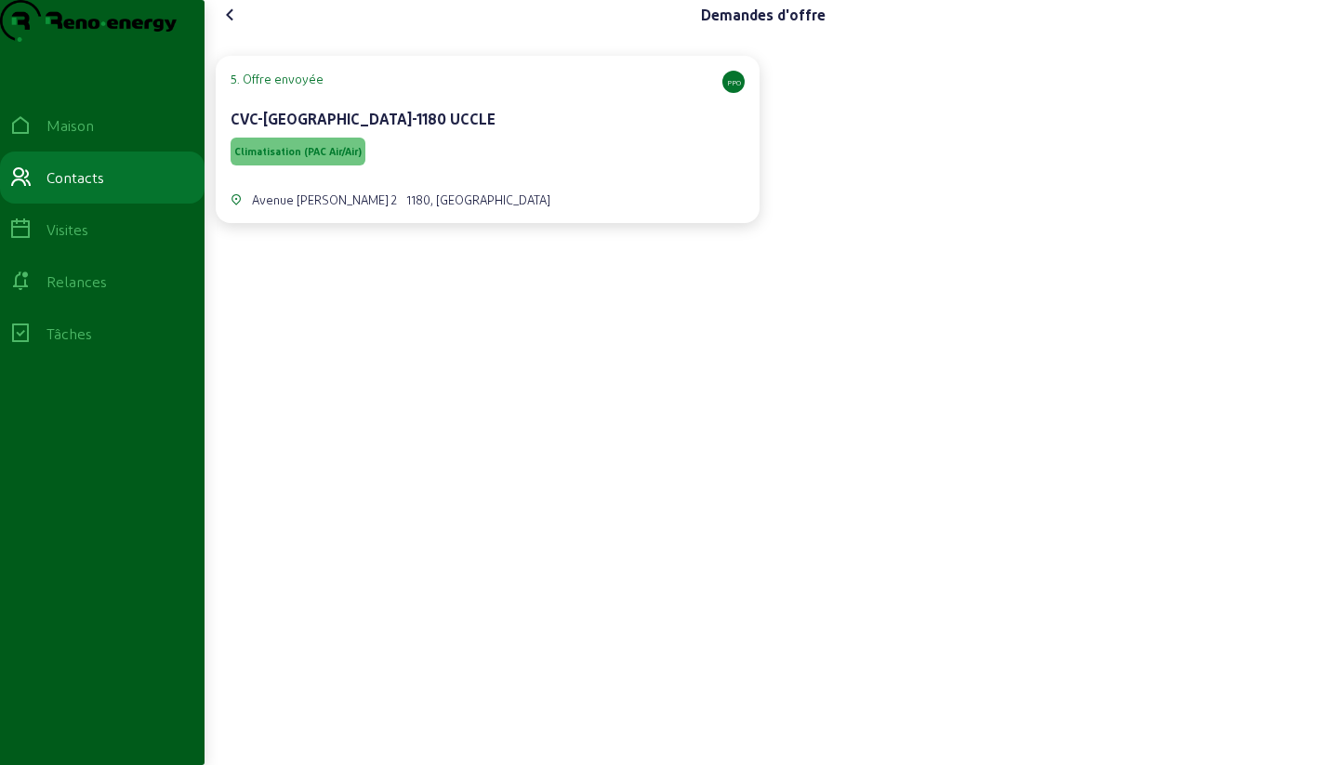
click at [492, 130] on div "CVC-[GEOGRAPHIC_DATA]-1180 UCCLE" at bounding box center [488, 119] width 514 height 22
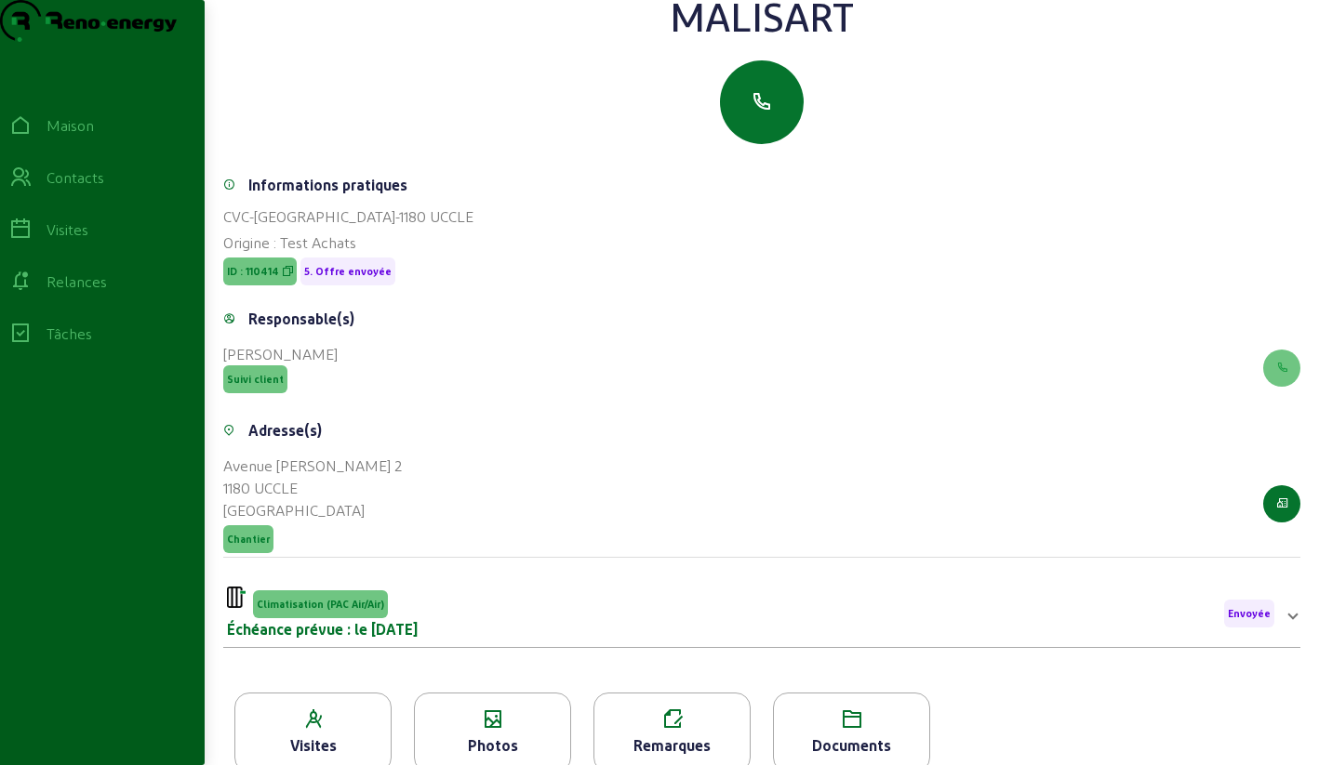
scroll to position [237, 0]
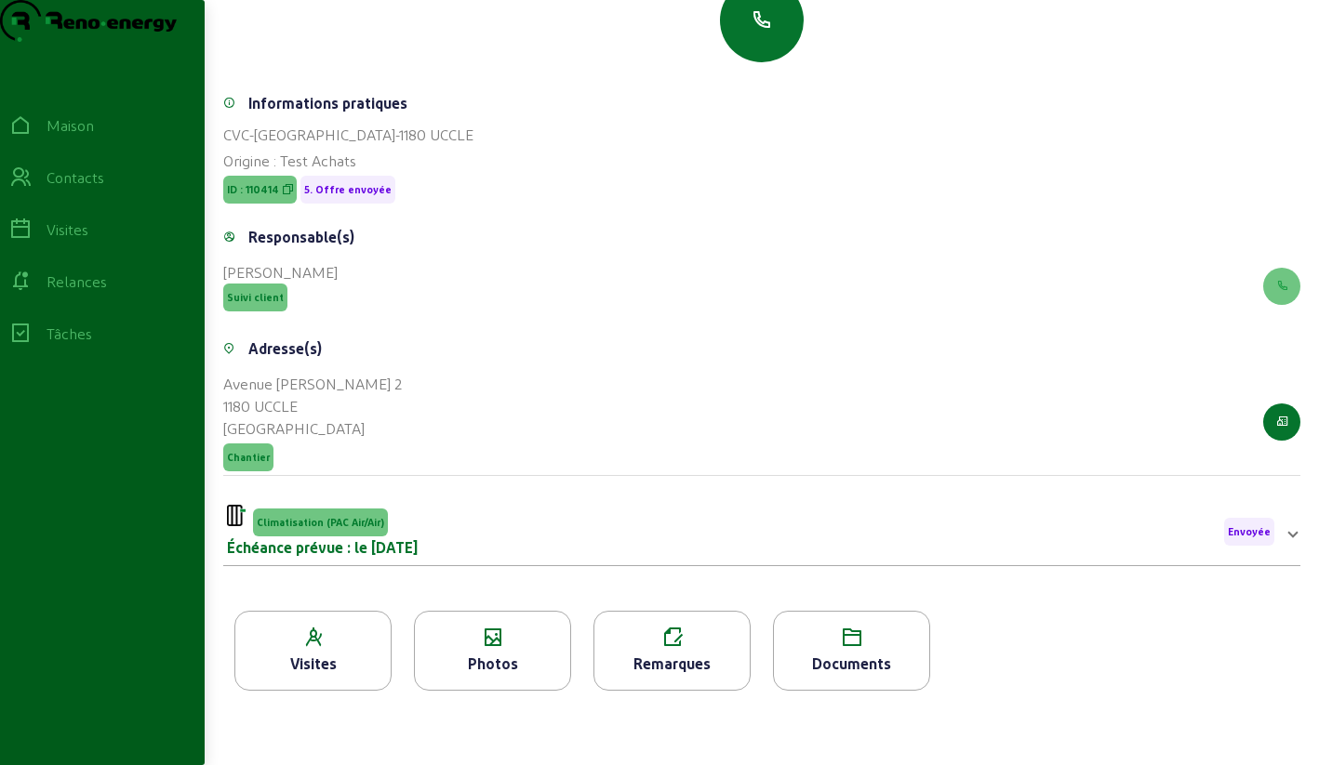
click at [482, 645] on icon at bounding box center [492, 638] width 155 height 22
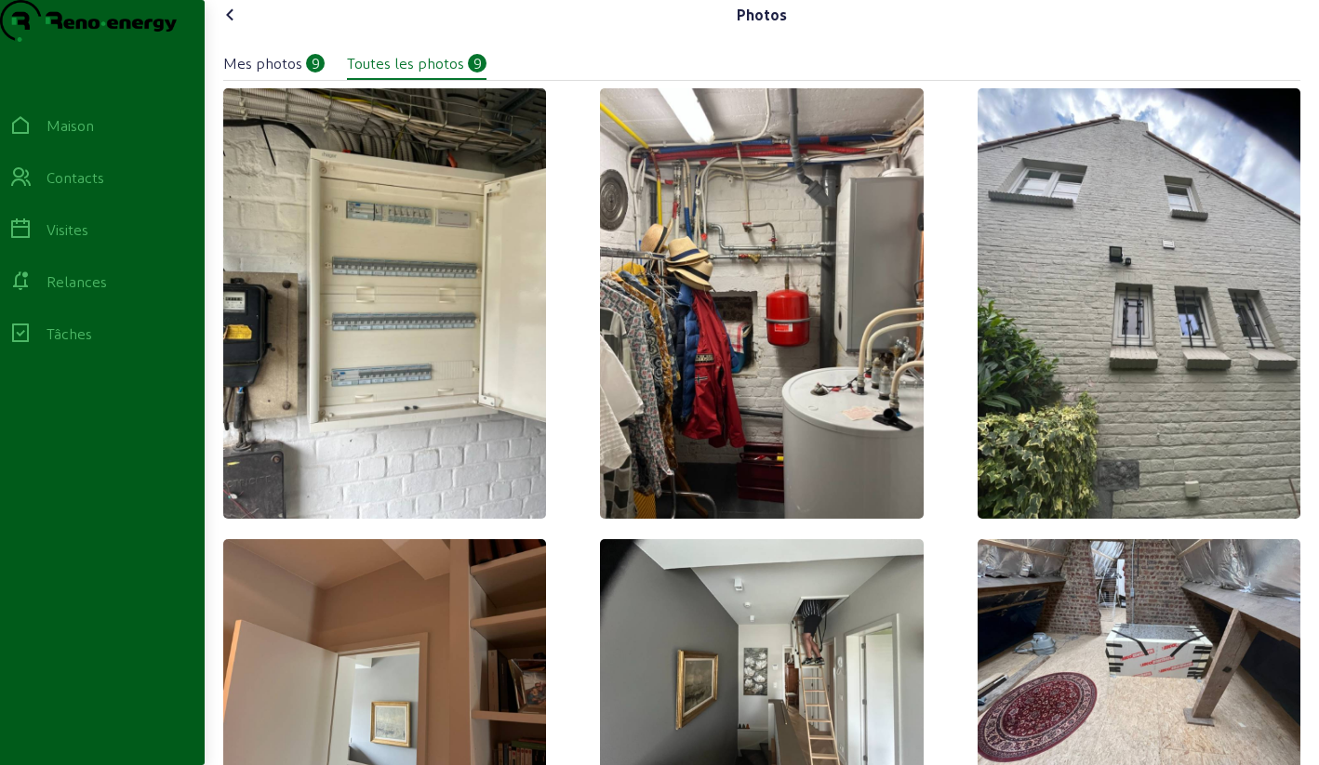
click at [237, 26] on icon at bounding box center [230, 15] width 22 height 22
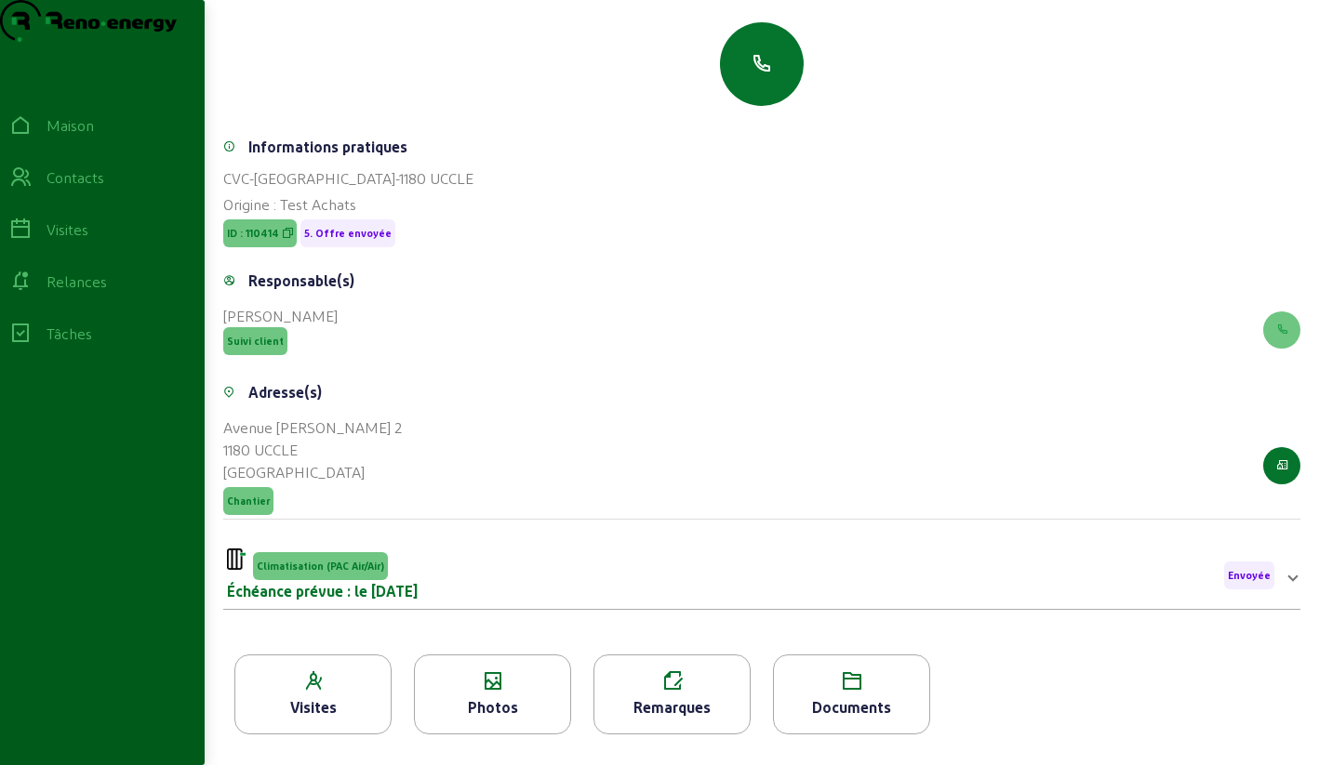
scroll to position [237, 0]
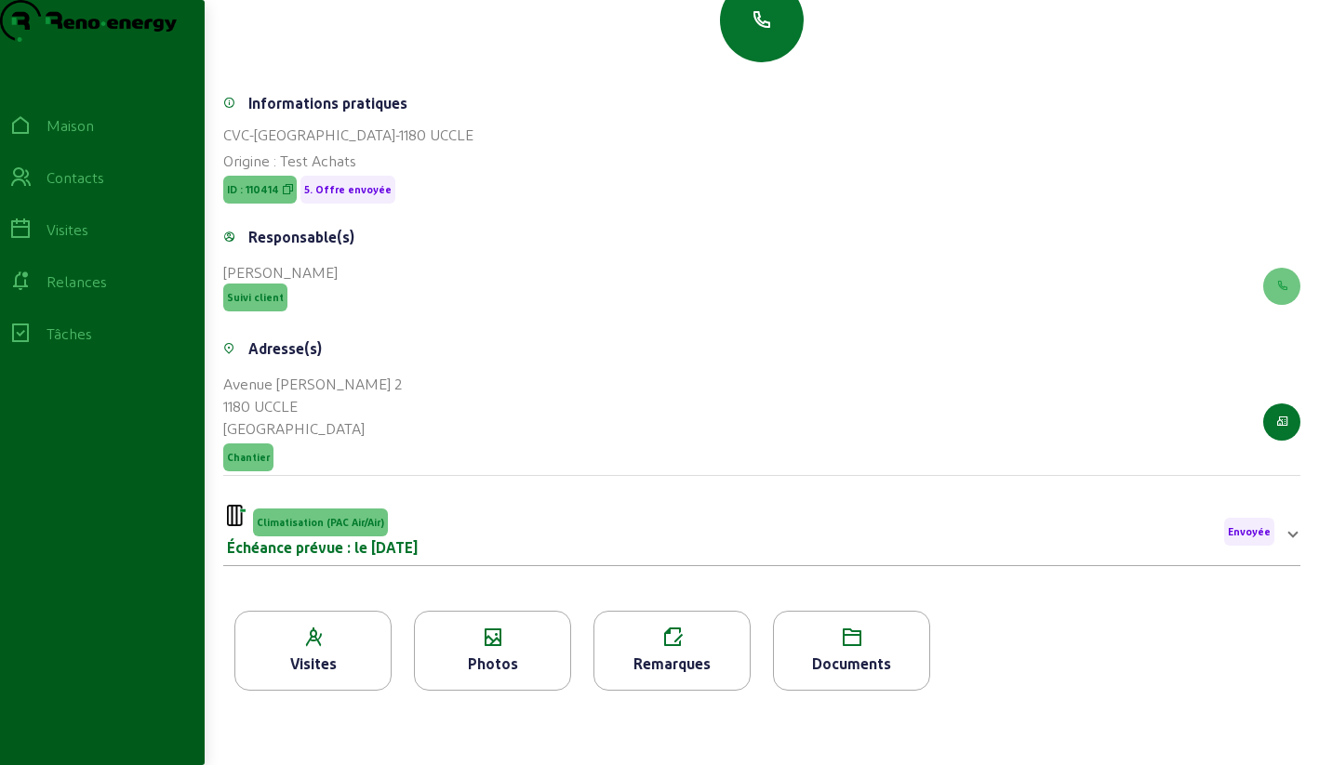
click at [851, 636] on icon at bounding box center [851, 638] width 155 height 22
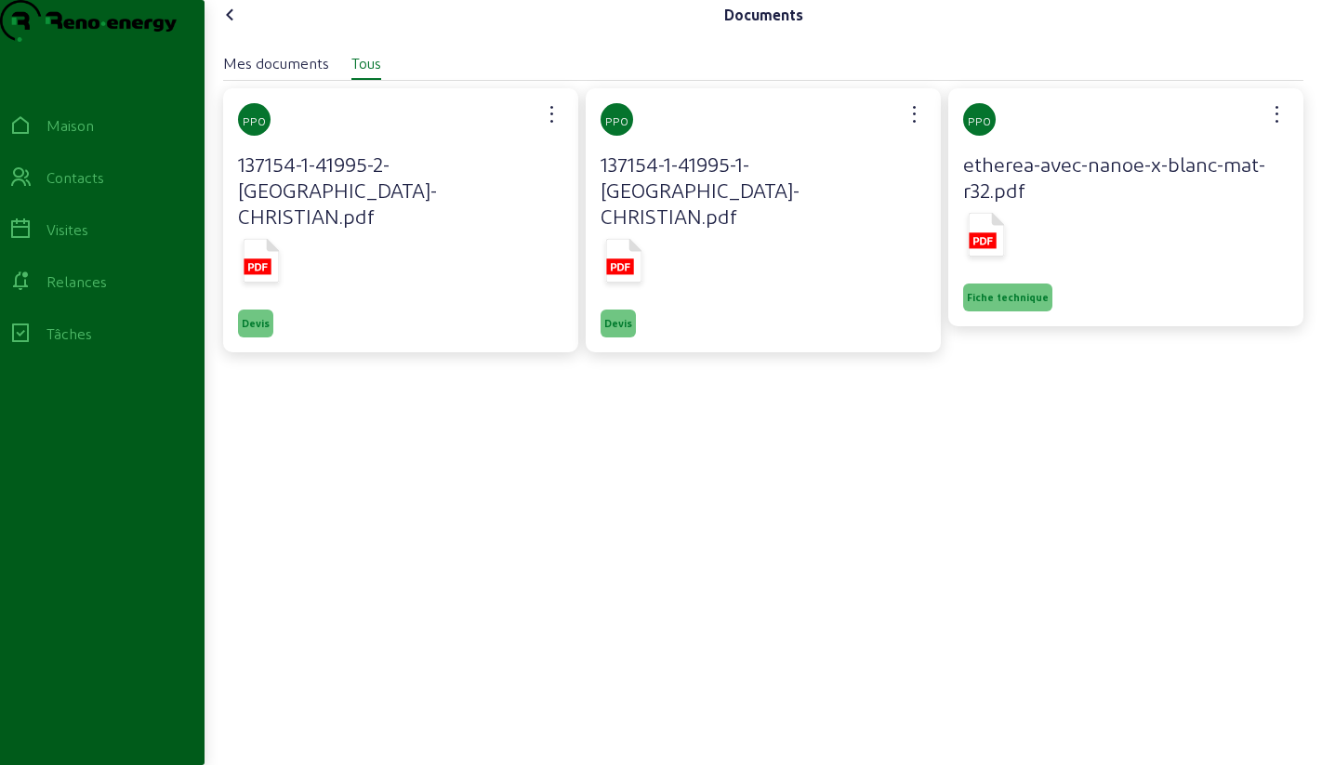
click at [238, 26] on icon at bounding box center [230, 15] width 22 height 22
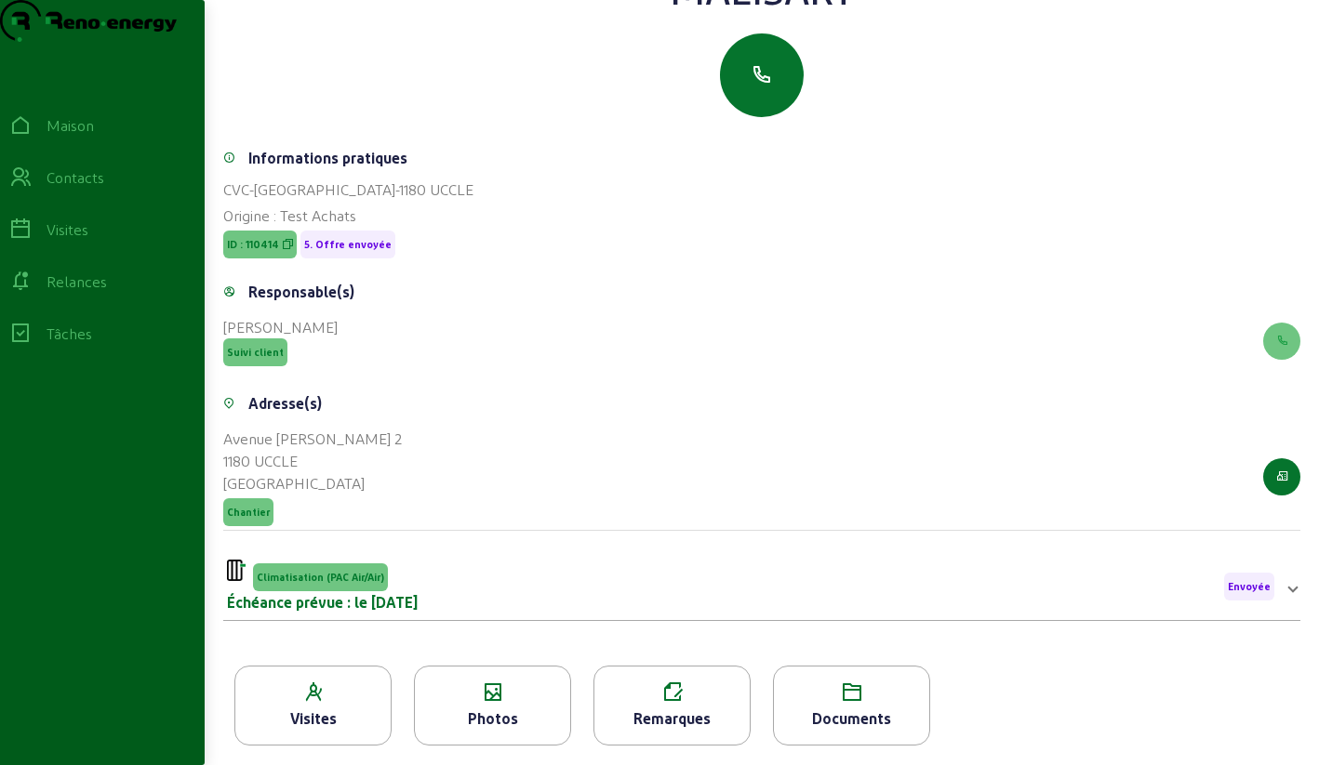
scroll to position [237, 0]
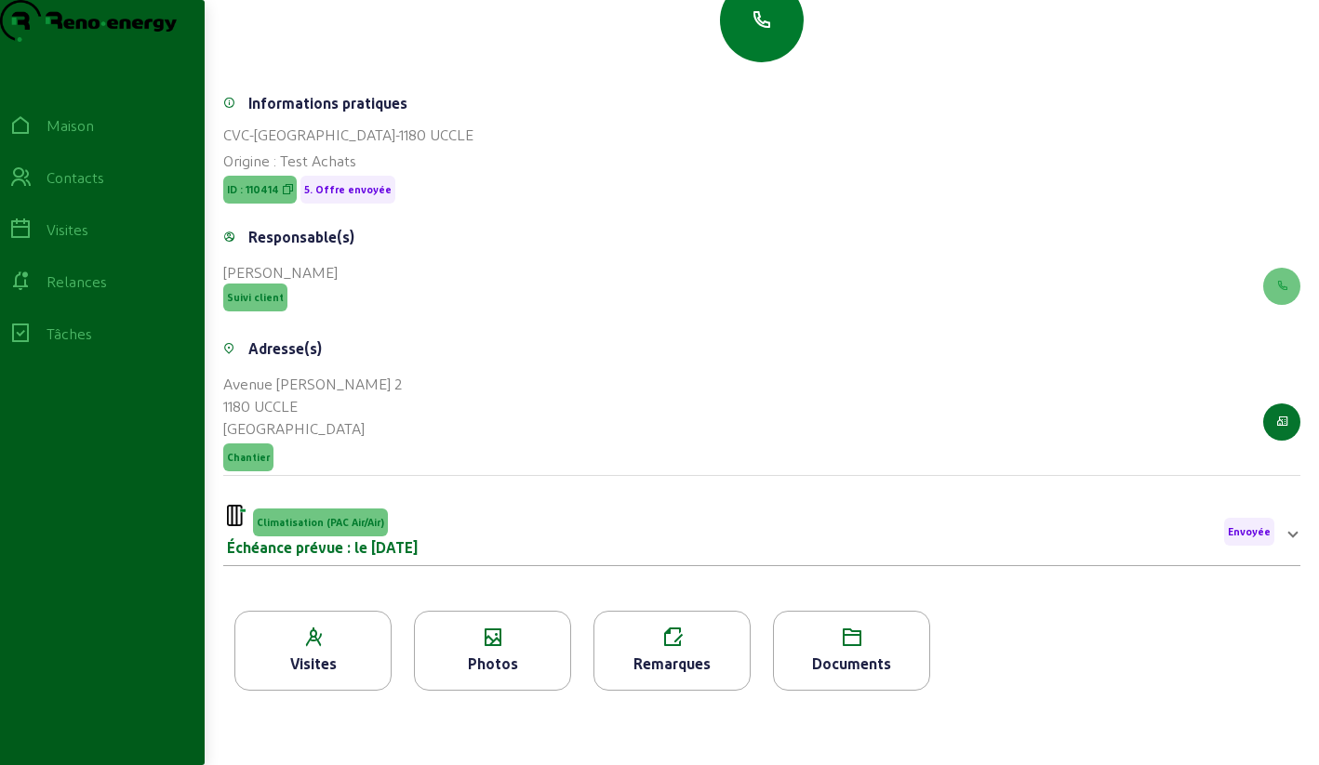
click at [761, 33] on button "button" at bounding box center [762, 21] width 84 height 84
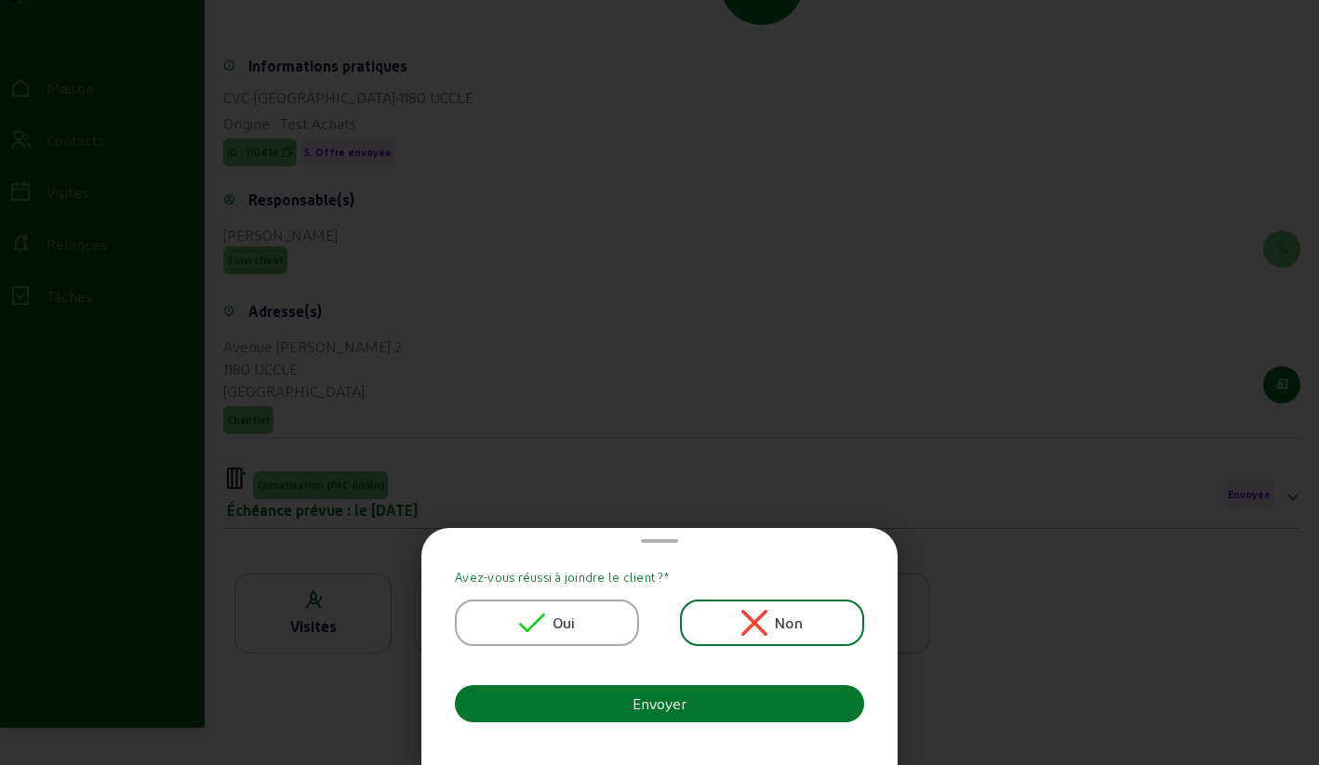
scroll to position [0, 0]
click at [564, 631] on font "Oui" at bounding box center [563, 623] width 23 height 18
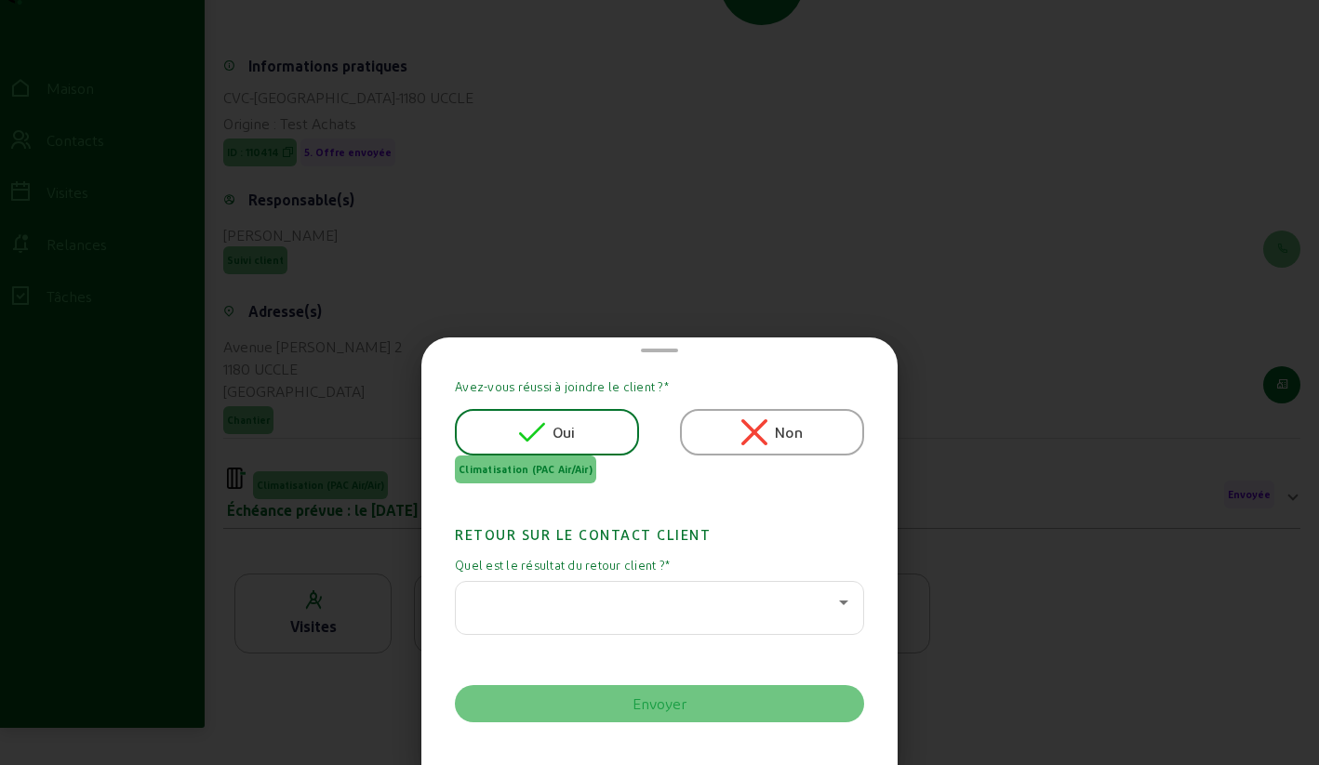
click at [563, 605] on div at bounding box center [655, 602] width 368 height 22
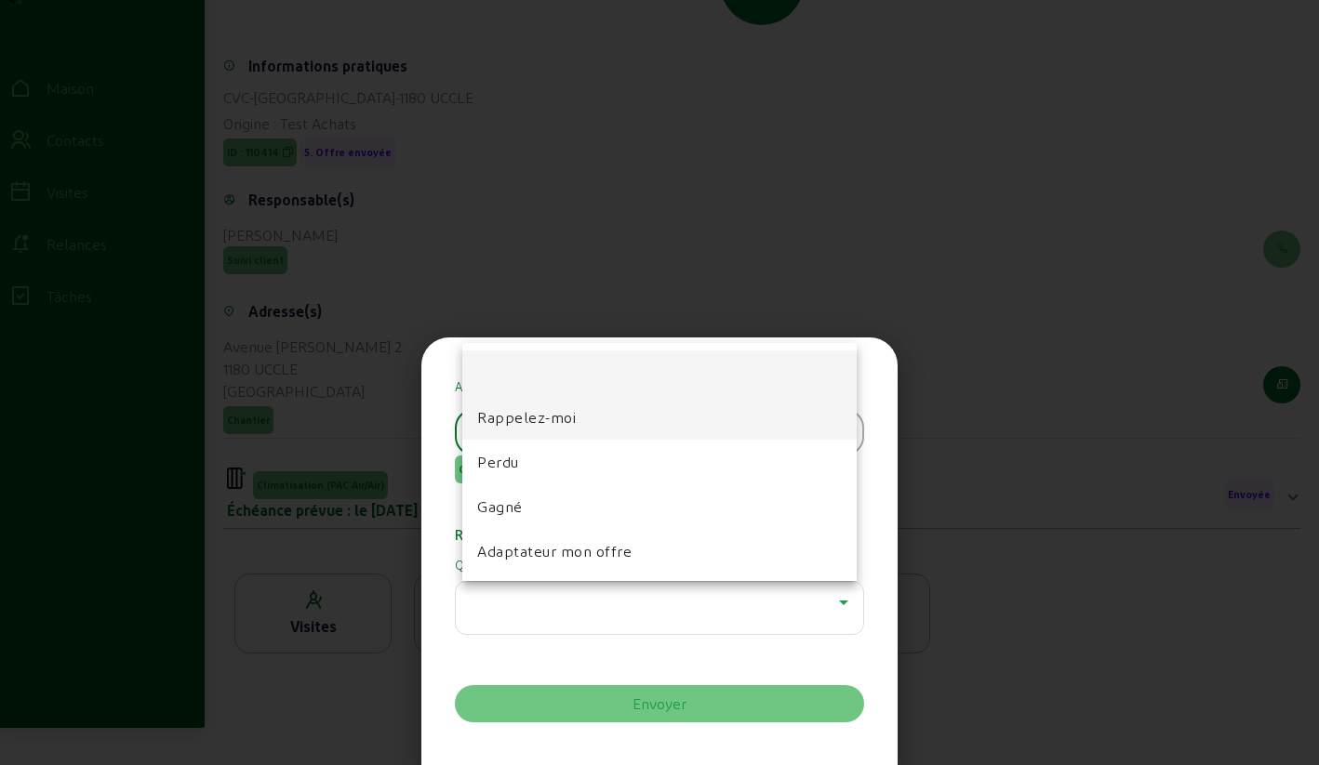
click at [523, 421] on font "Rappelez-moi" at bounding box center [526, 417] width 99 height 18
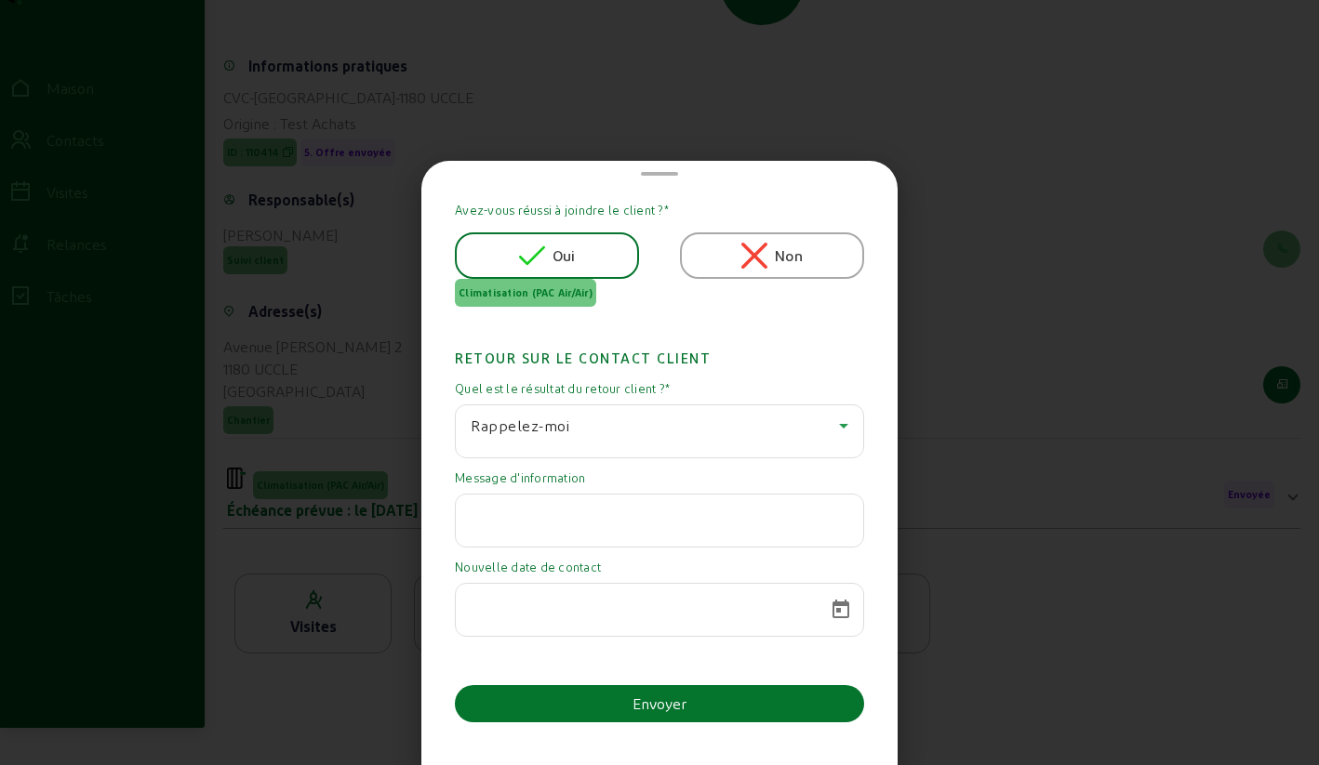
click at [647, 522] on input "text" at bounding box center [660, 515] width 378 height 22
paste input "Malgré l'offre intéressante, je préfère prendre [MEDICAL_DATA] quelques temps d…"
type input "Malgré l'offre intéressante, je préfère prendre [MEDICAL_DATA] quelques temps d…"
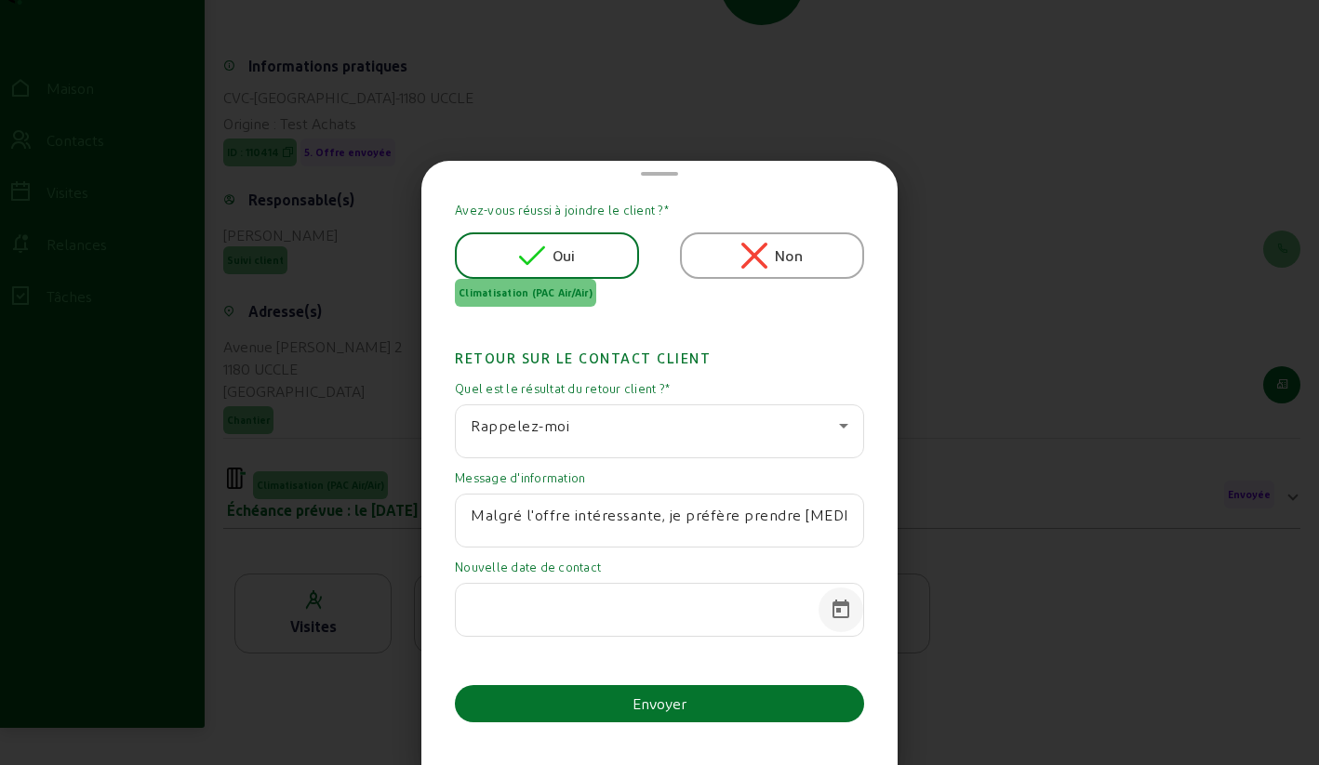
click at [834, 604] on span "Calendrier ouvert" at bounding box center [840, 610] width 45 height 45
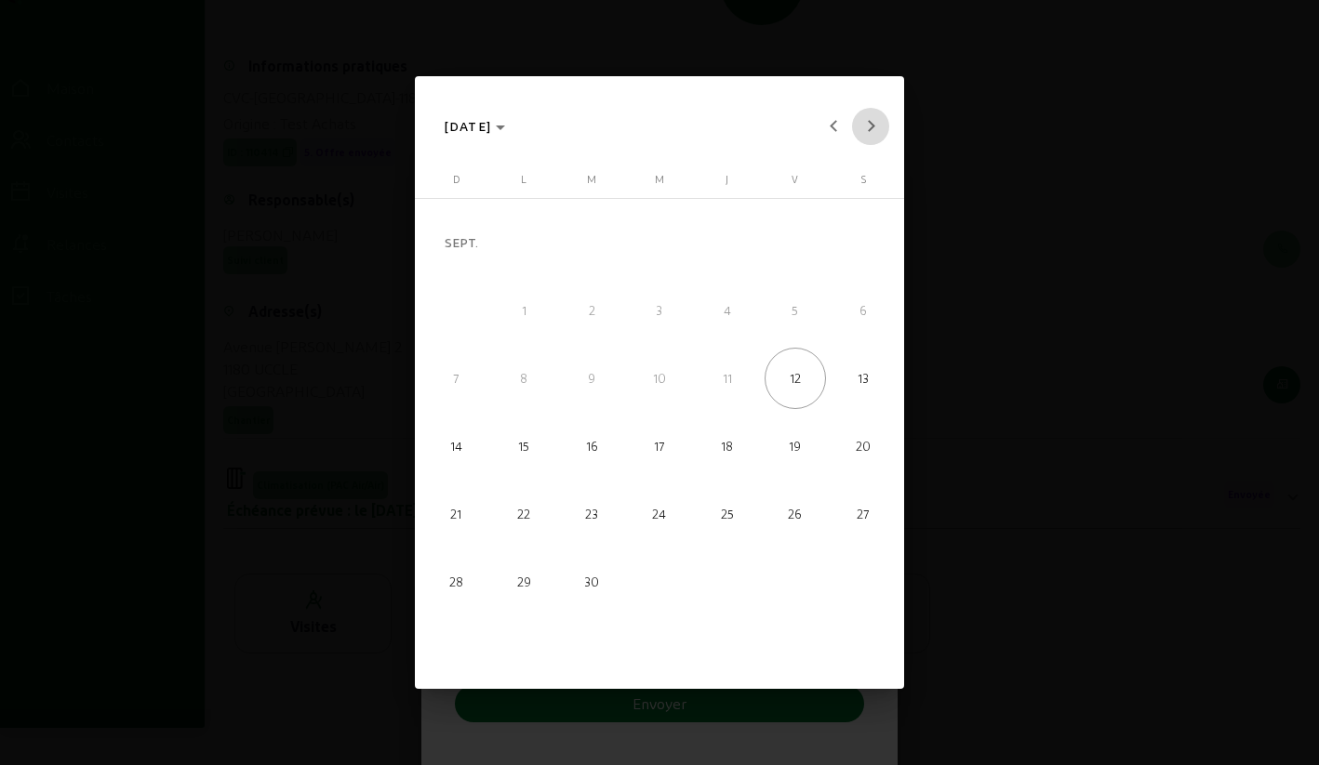
click at [871, 124] on button "Mois prochain" at bounding box center [870, 126] width 37 height 37
click at [733, 436] on span "20" at bounding box center [727, 446] width 61 height 61
type input "[DATE]"
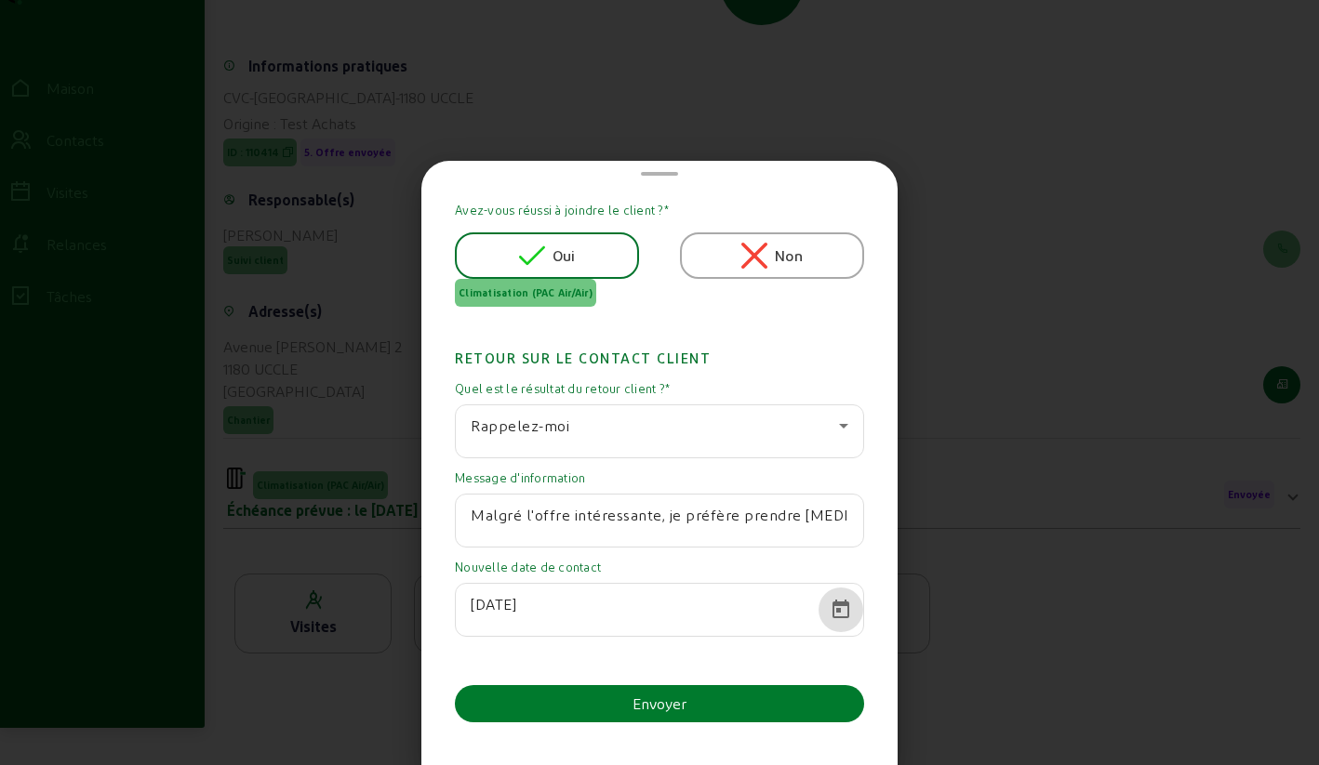
click at [617, 704] on button "Envoyer" at bounding box center [659, 703] width 409 height 37
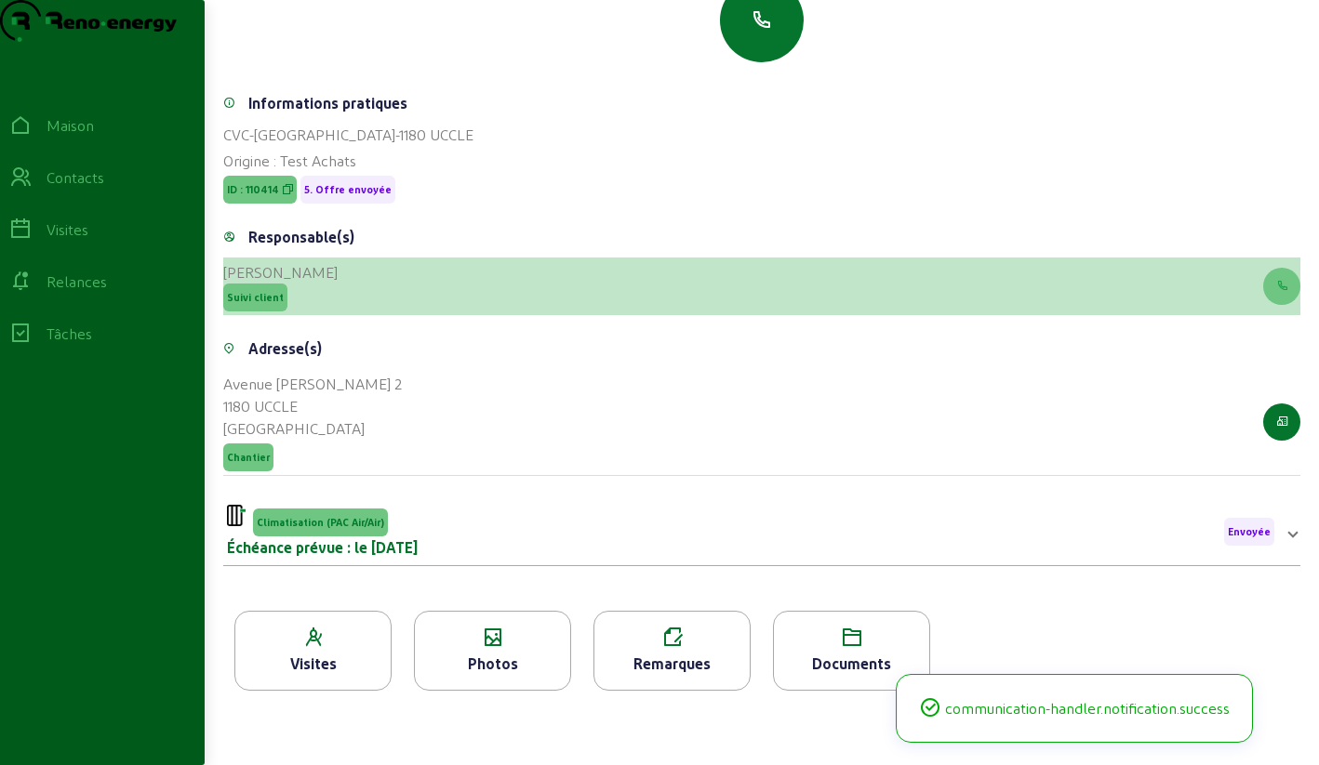
scroll to position [237, 0]
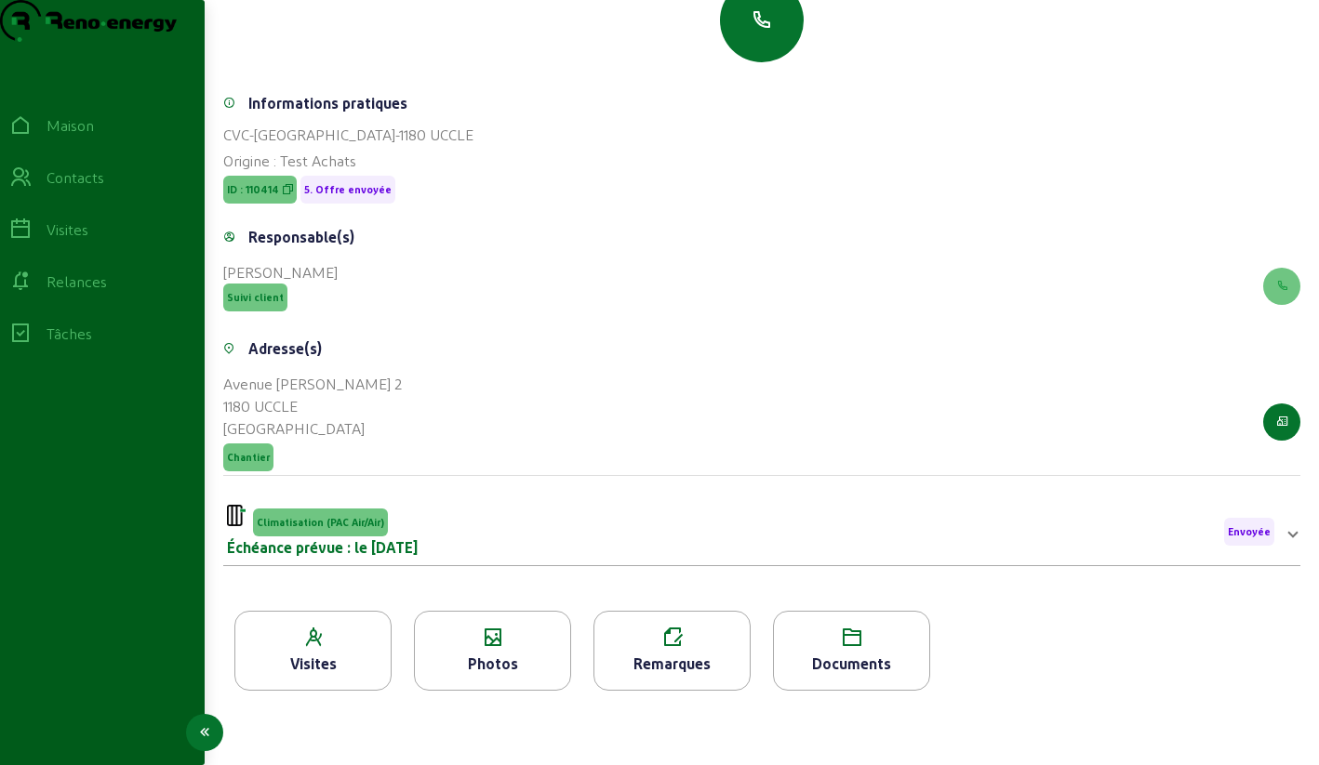
click at [32, 189] on icon at bounding box center [20, 177] width 22 height 22
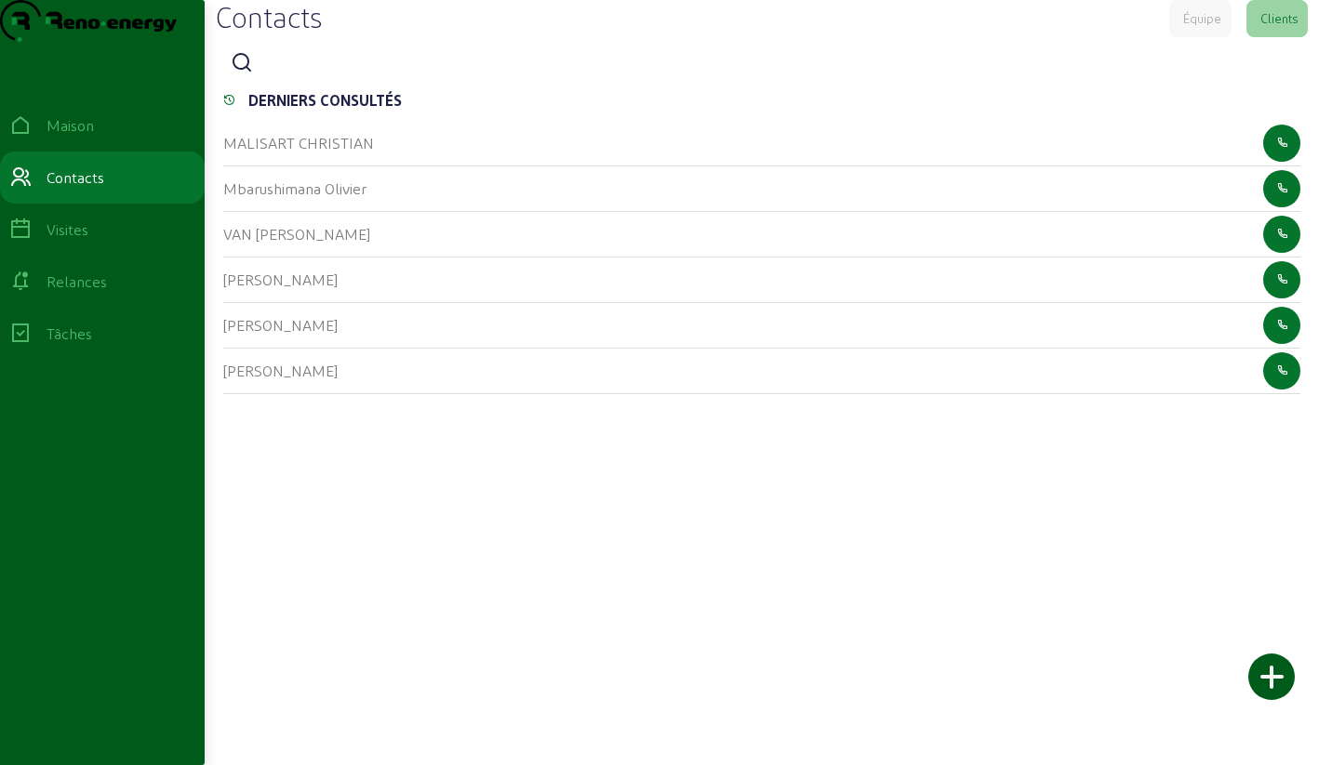
click at [252, 74] on icon at bounding box center [242, 63] width 22 height 22
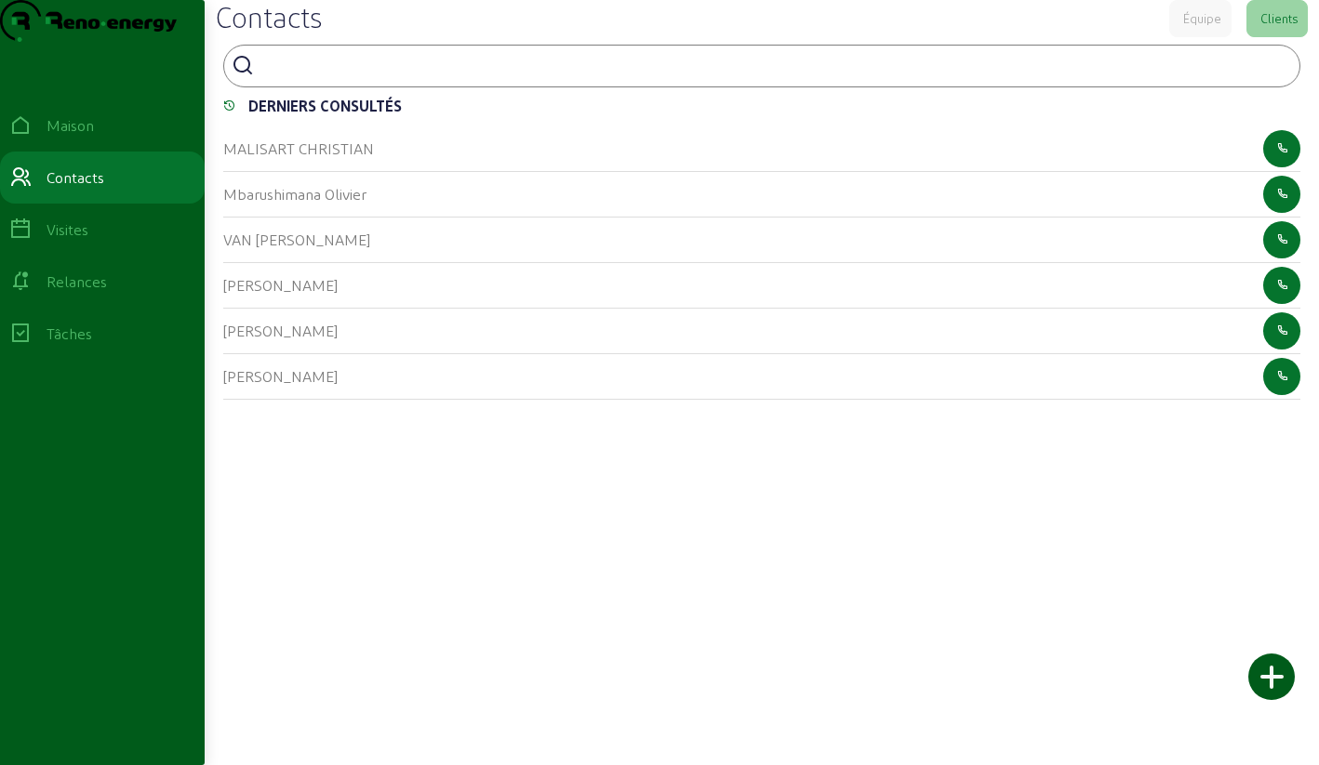
click at [316, 75] on input at bounding box center [344, 64] width 167 height 22
type input "pasqualotto"
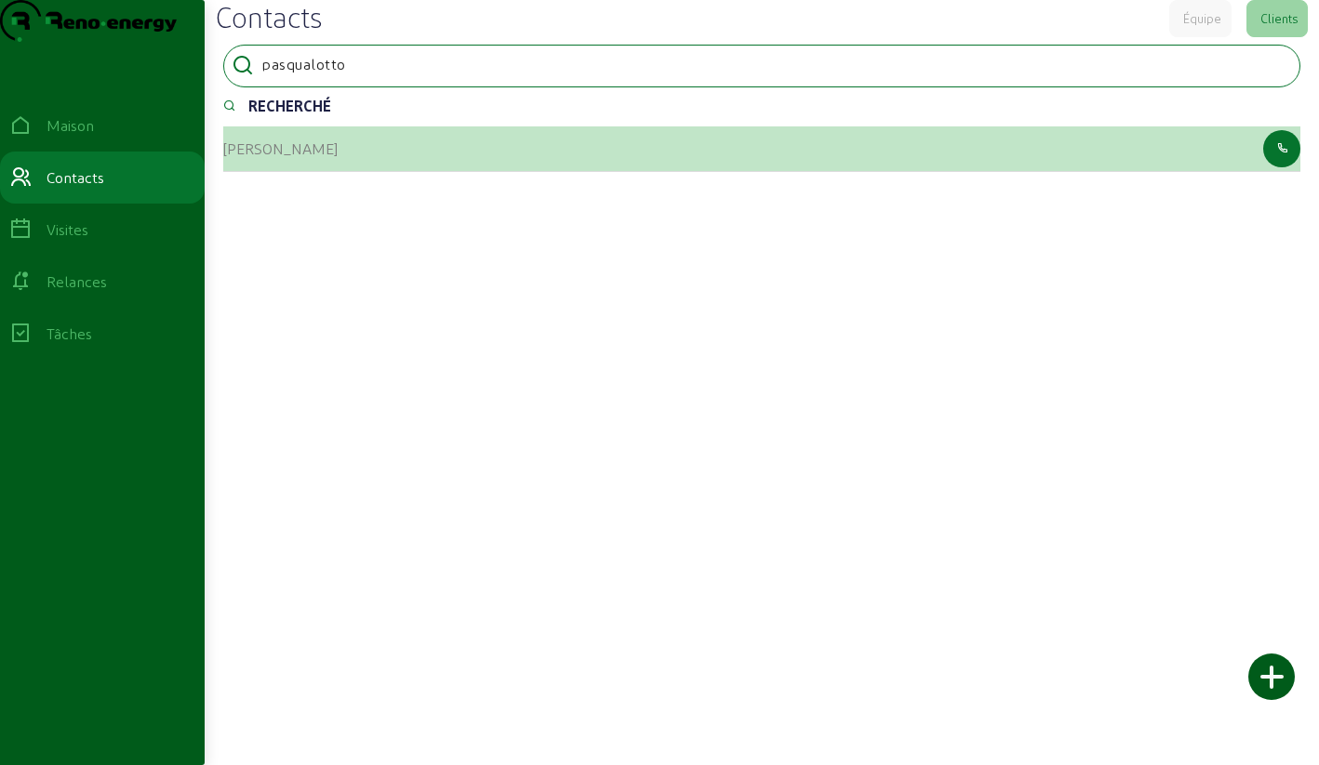
click at [256, 157] on font "[PERSON_NAME]" at bounding box center [280, 148] width 114 height 18
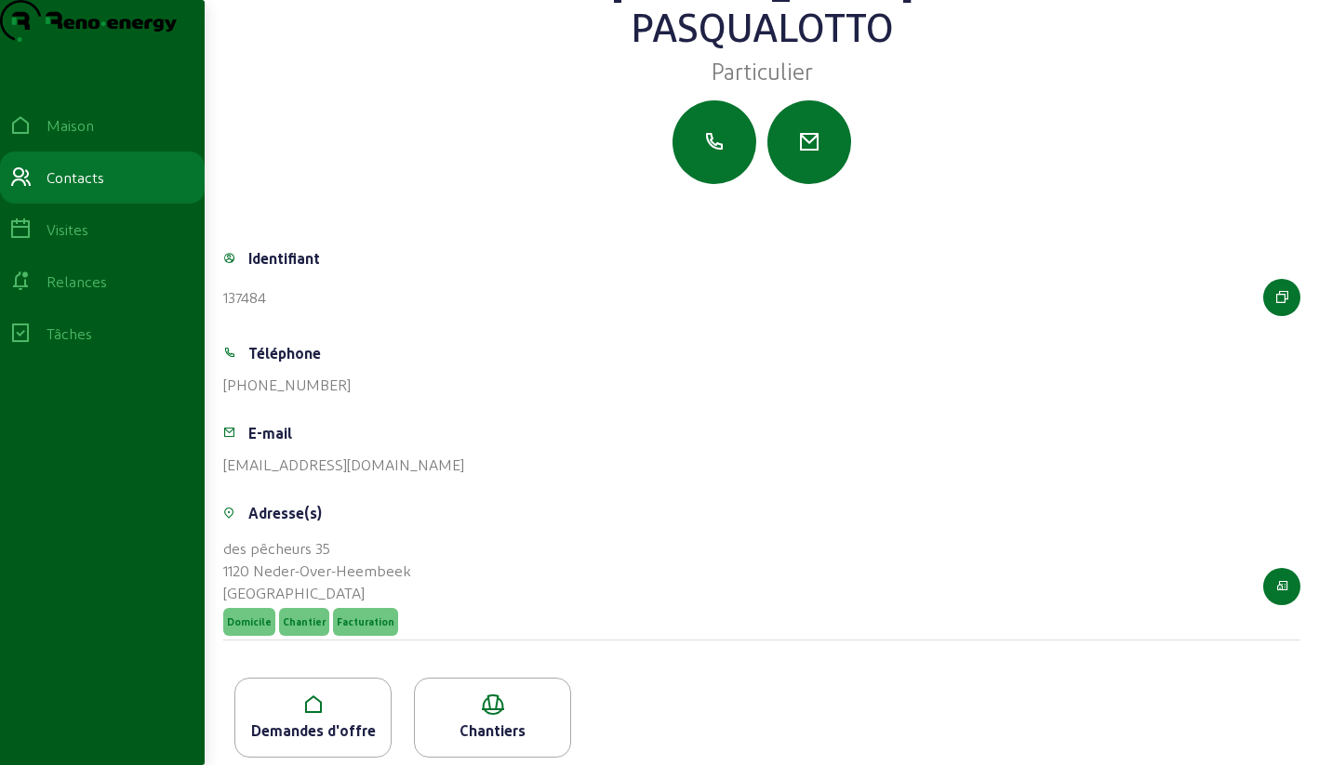
scroll to position [130, 0]
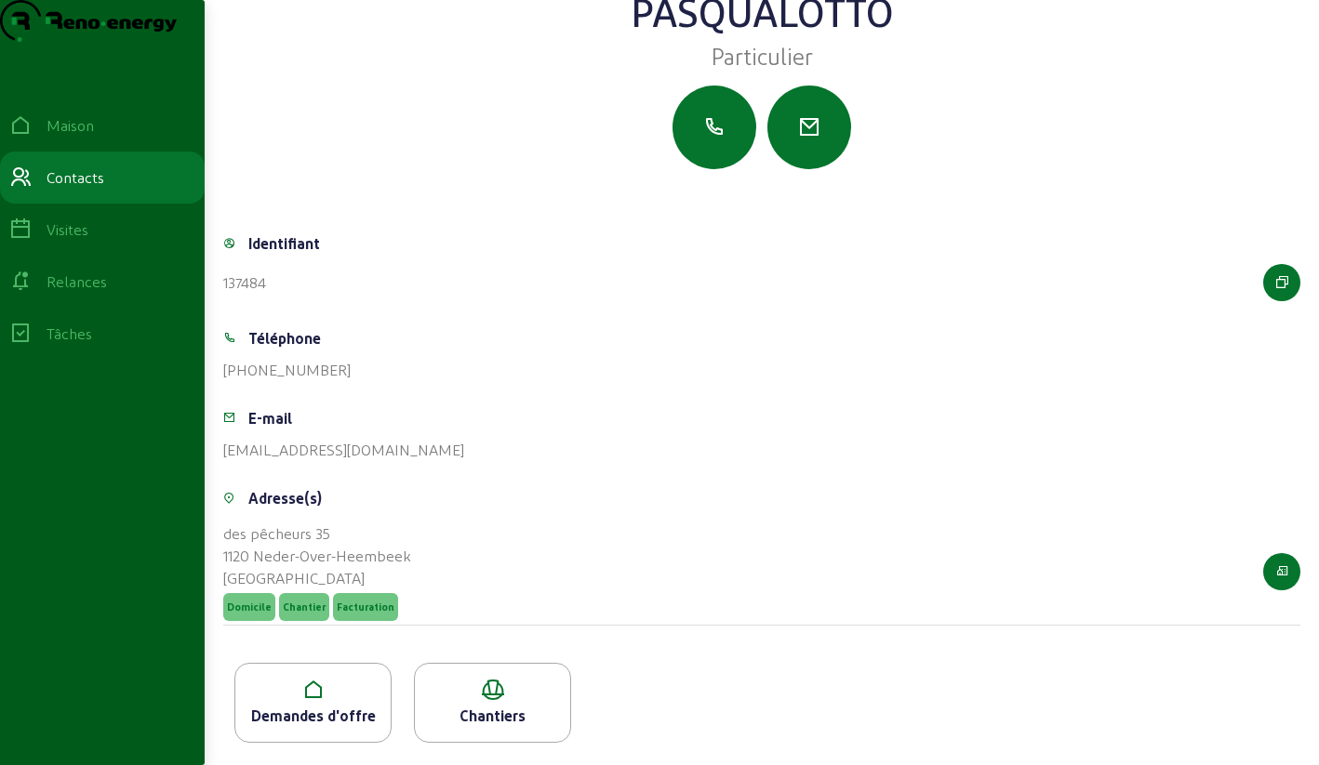
click at [318, 687] on icon at bounding box center [312, 690] width 155 height 22
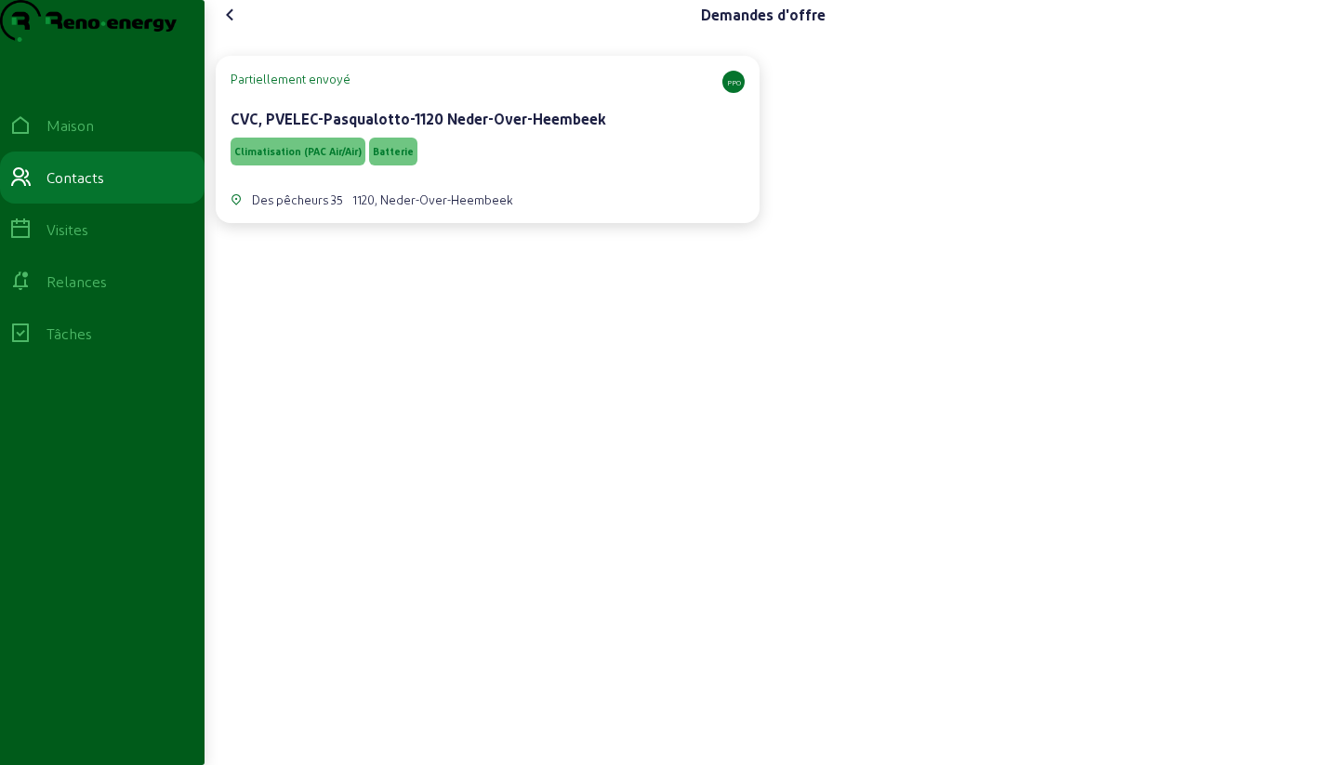
click at [467, 130] on div "CVC, PVELEC-Pasqualotto-1120 Neder-Over-Heembeek" at bounding box center [488, 119] width 514 height 22
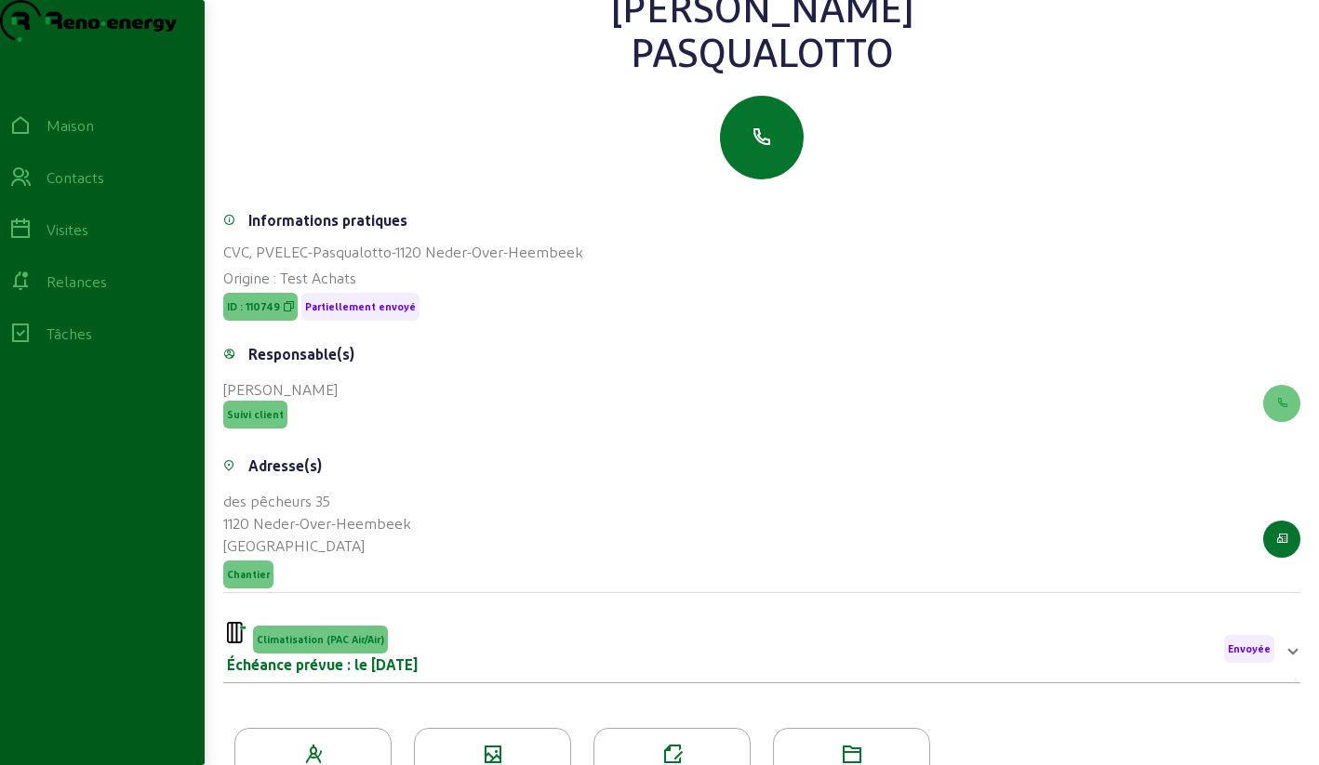
scroll to position [237, 0]
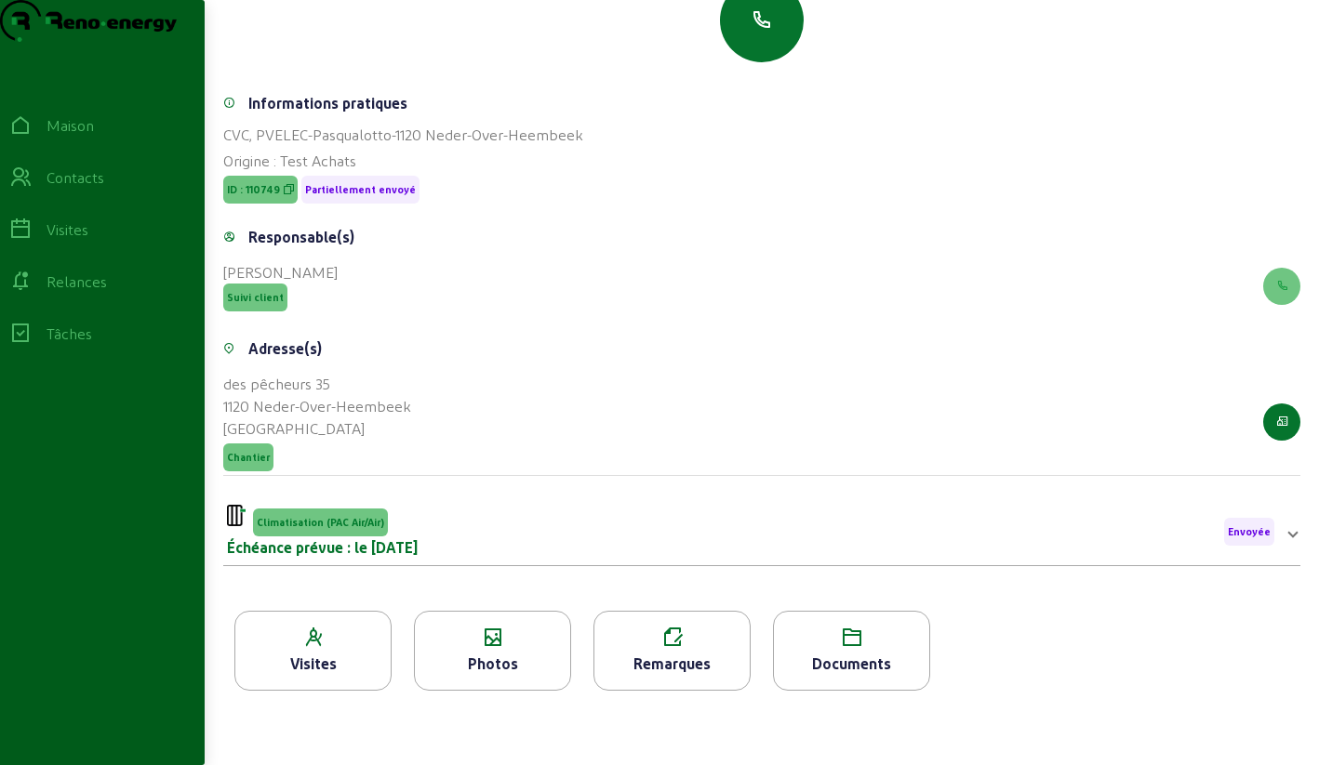
click at [490, 649] on div "Photos" at bounding box center [492, 651] width 157 height 80
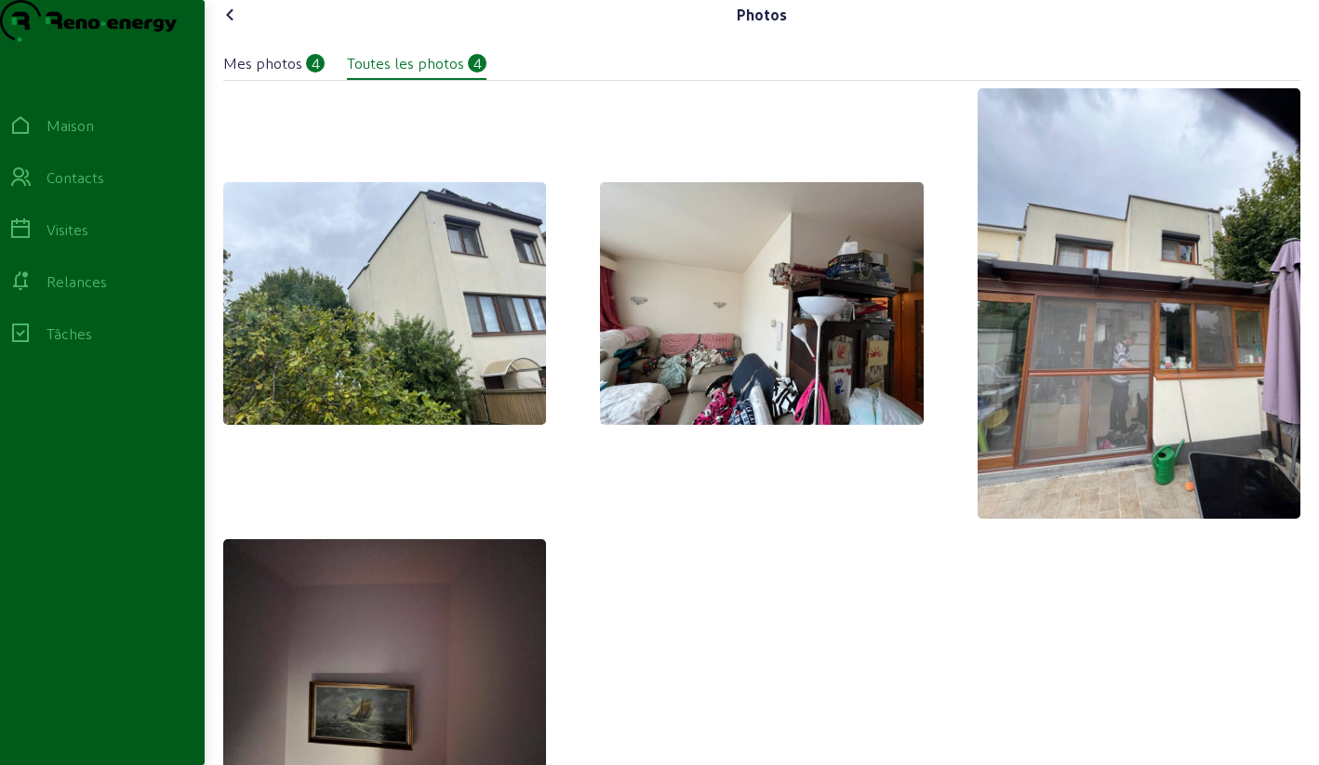
click at [239, 26] on icon at bounding box center [230, 15] width 22 height 22
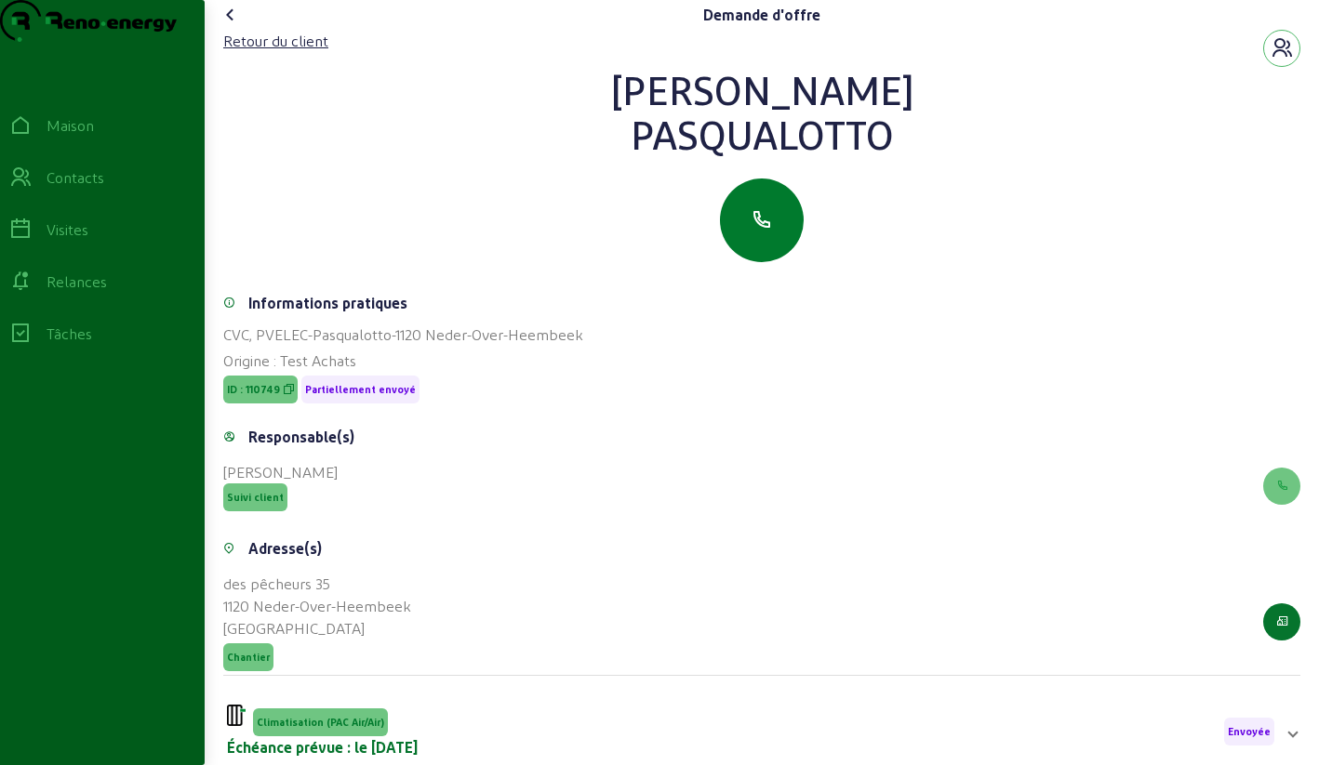
click at [765, 232] on icon "button" at bounding box center [761, 220] width 22 height 22
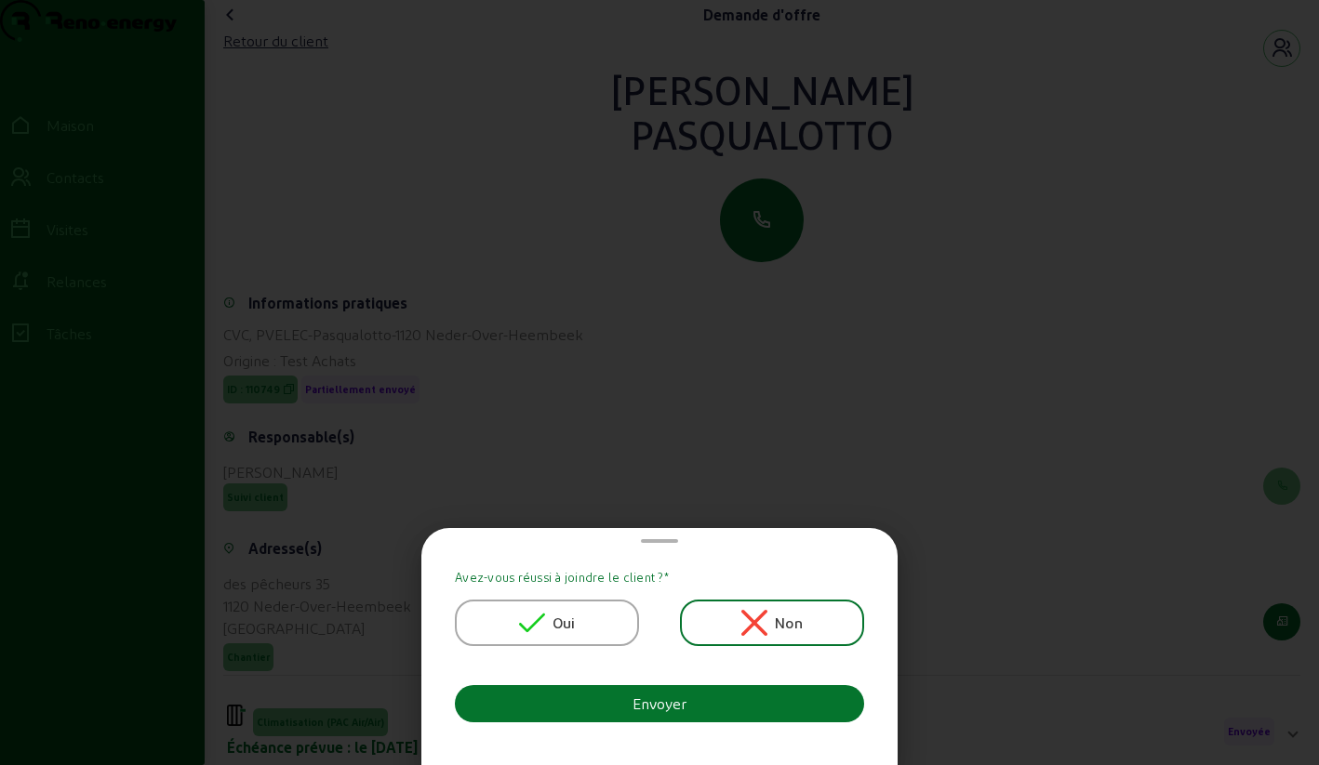
click at [581, 613] on div "Oui" at bounding box center [547, 623] width 184 height 46
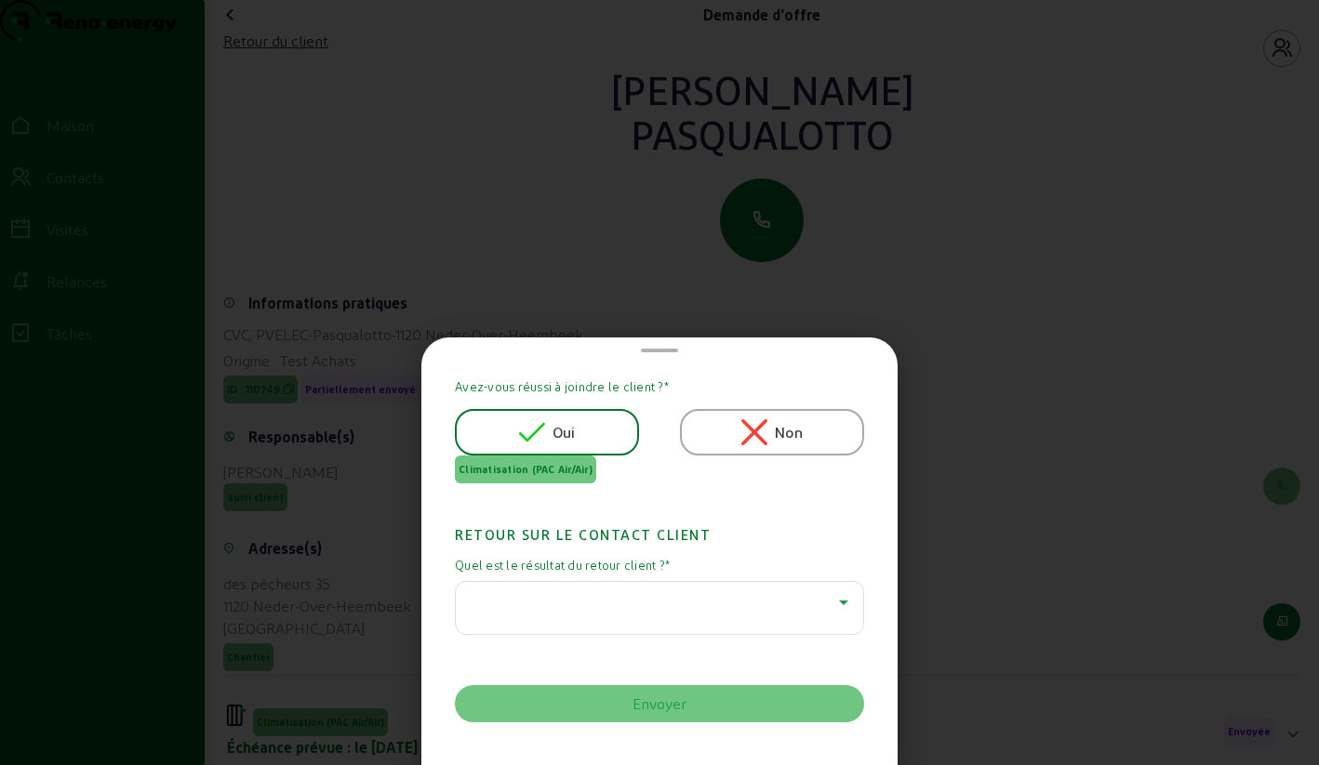
click at [660, 604] on div at bounding box center [655, 602] width 368 height 22
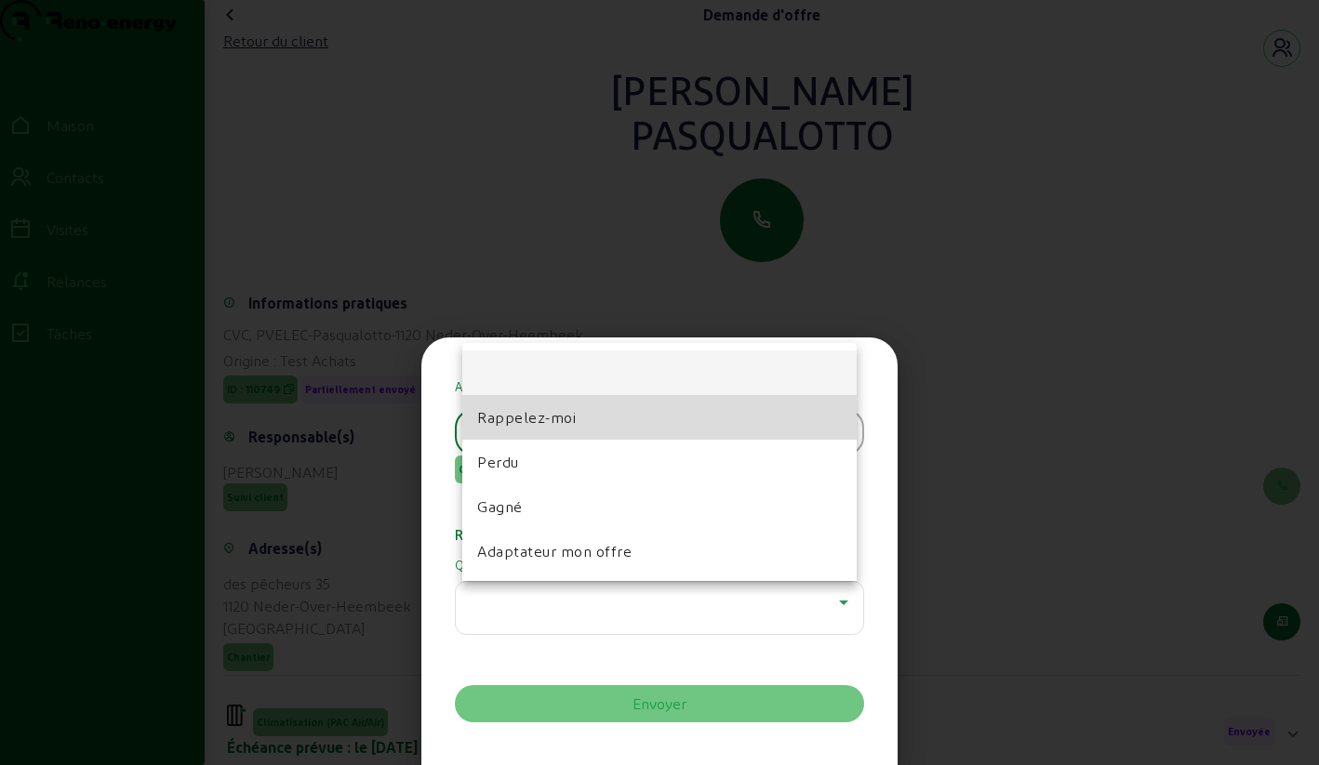
click at [512, 429] on mat-option "Rappelez-moi" at bounding box center [659, 417] width 394 height 45
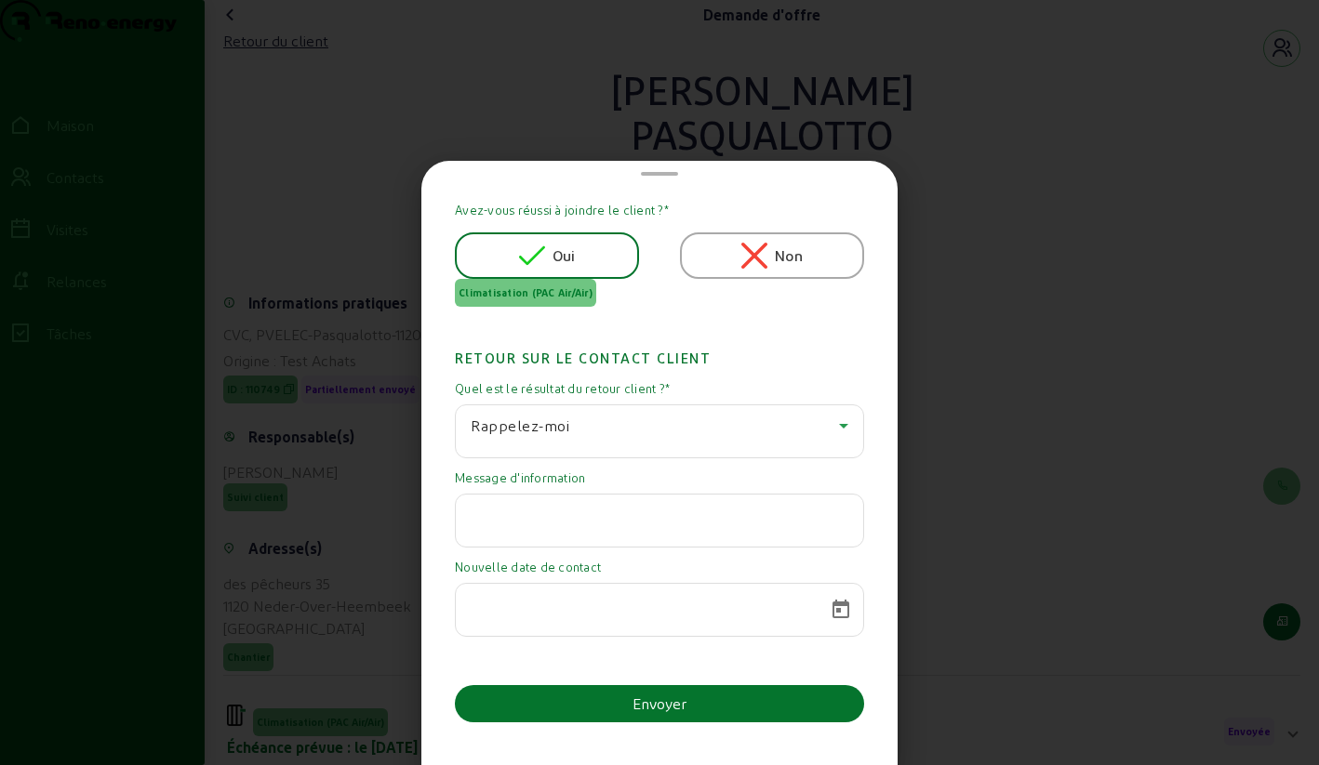
click at [593, 514] on input "text" at bounding box center [660, 515] width 378 height 22
paste input "excusez-moi de ne pas vous avoir répondu plus tôt, la solution par l'extérieure…"
type input "excusez-moi de ne pas vous avoir répondu plus tôt, la solution par l'extérieure…"
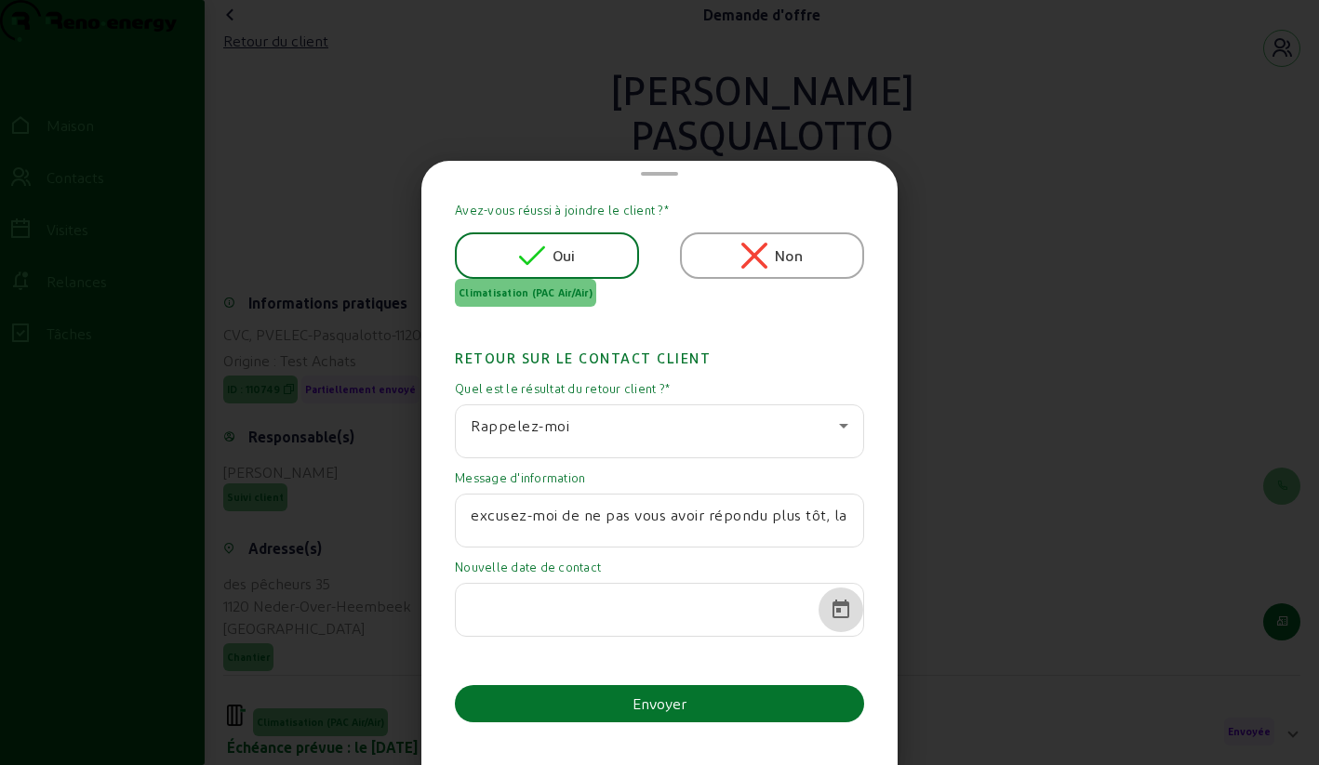
click at [830, 605] on span "Calendrier ouvert" at bounding box center [840, 610] width 45 height 45
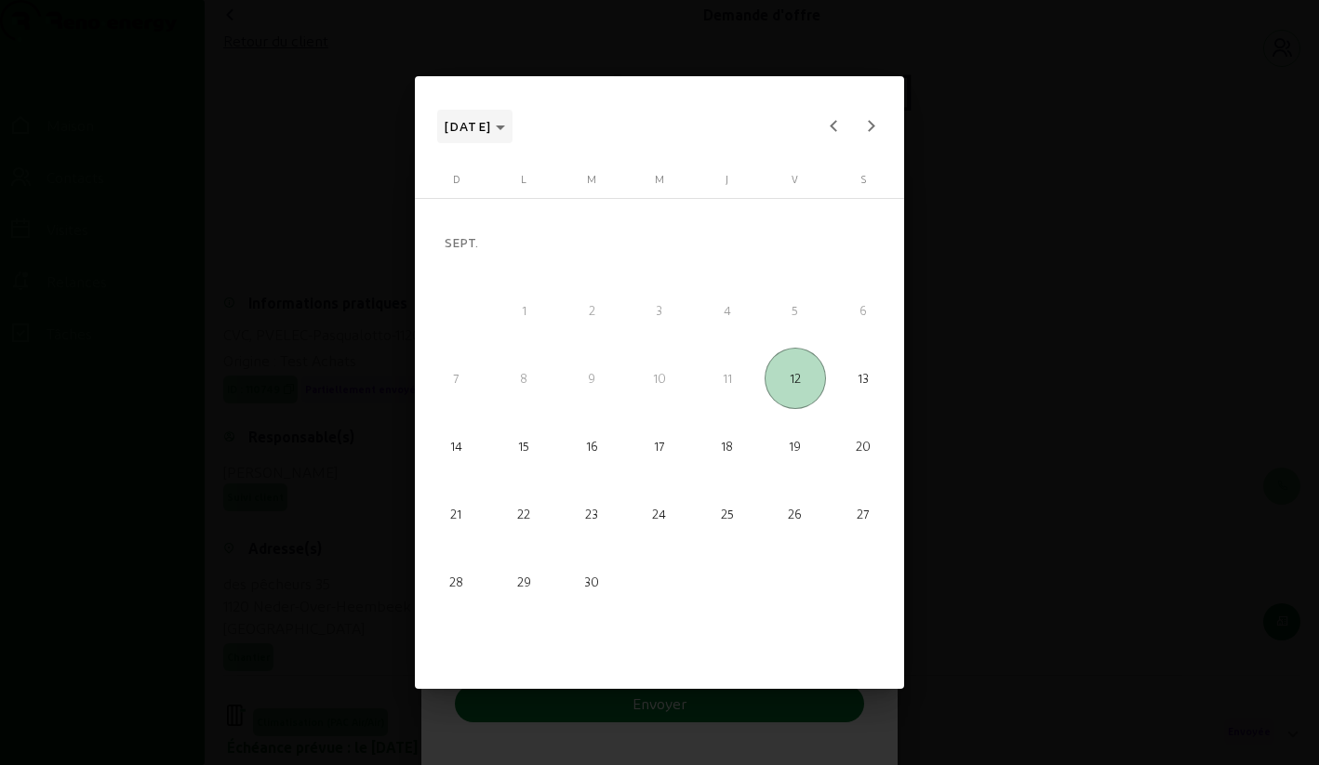
click at [506, 123] on span "[DATE]" at bounding box center [475, 126] width 61 height 22
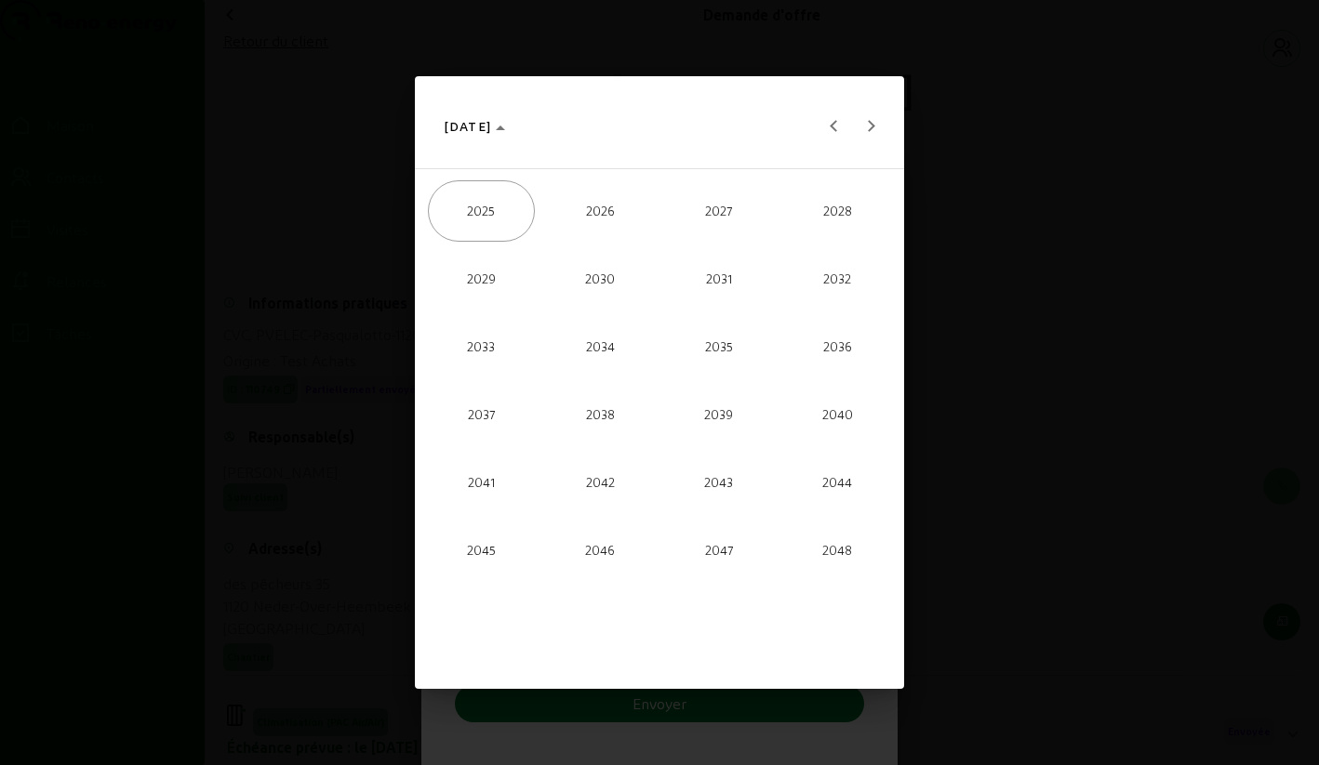
click at [597, 204] on font "2026" at bounding box center [600, 210] width 29 height 15
click at [498, 402] on span "SEPT." at bounding box center [481, 416] width 107 height 61
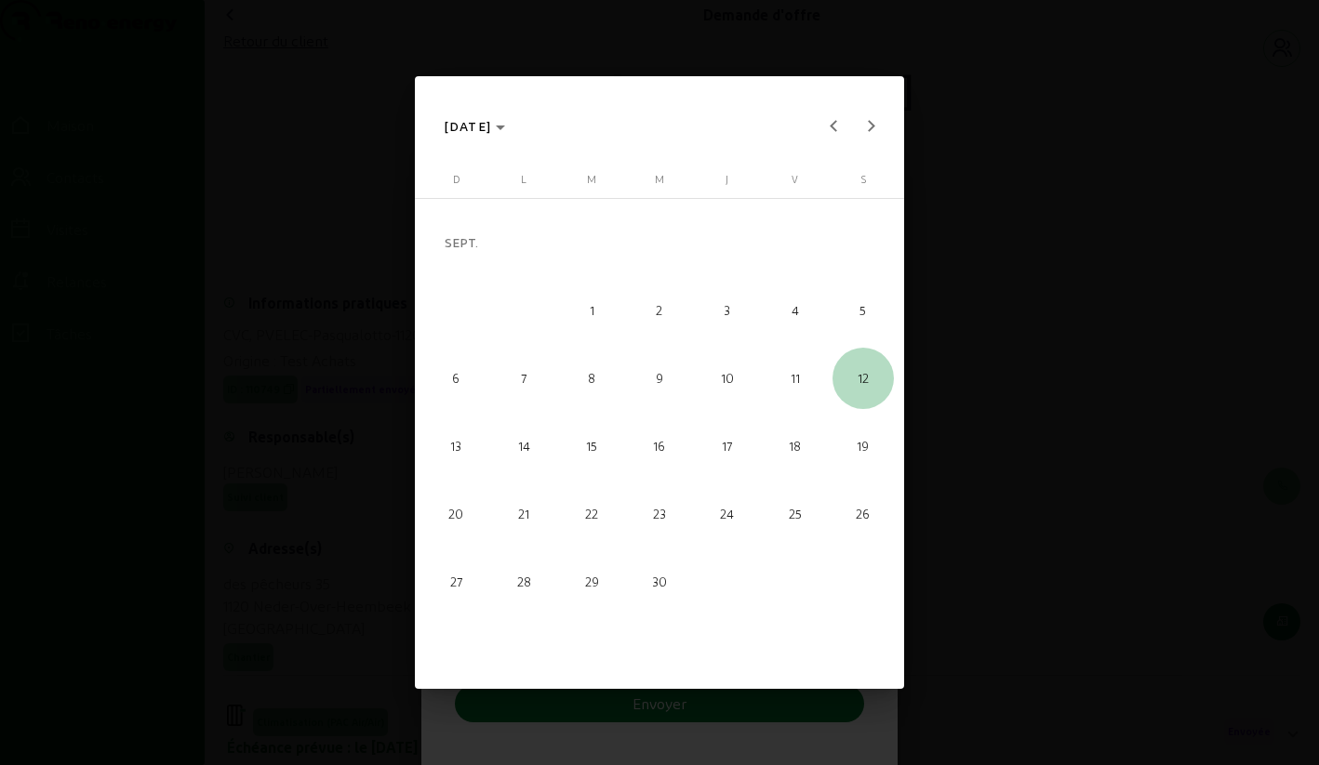
click at [872, 371] on span "12" at bounding box center [862, 378] width 61 height 61
type input "[DATE]"
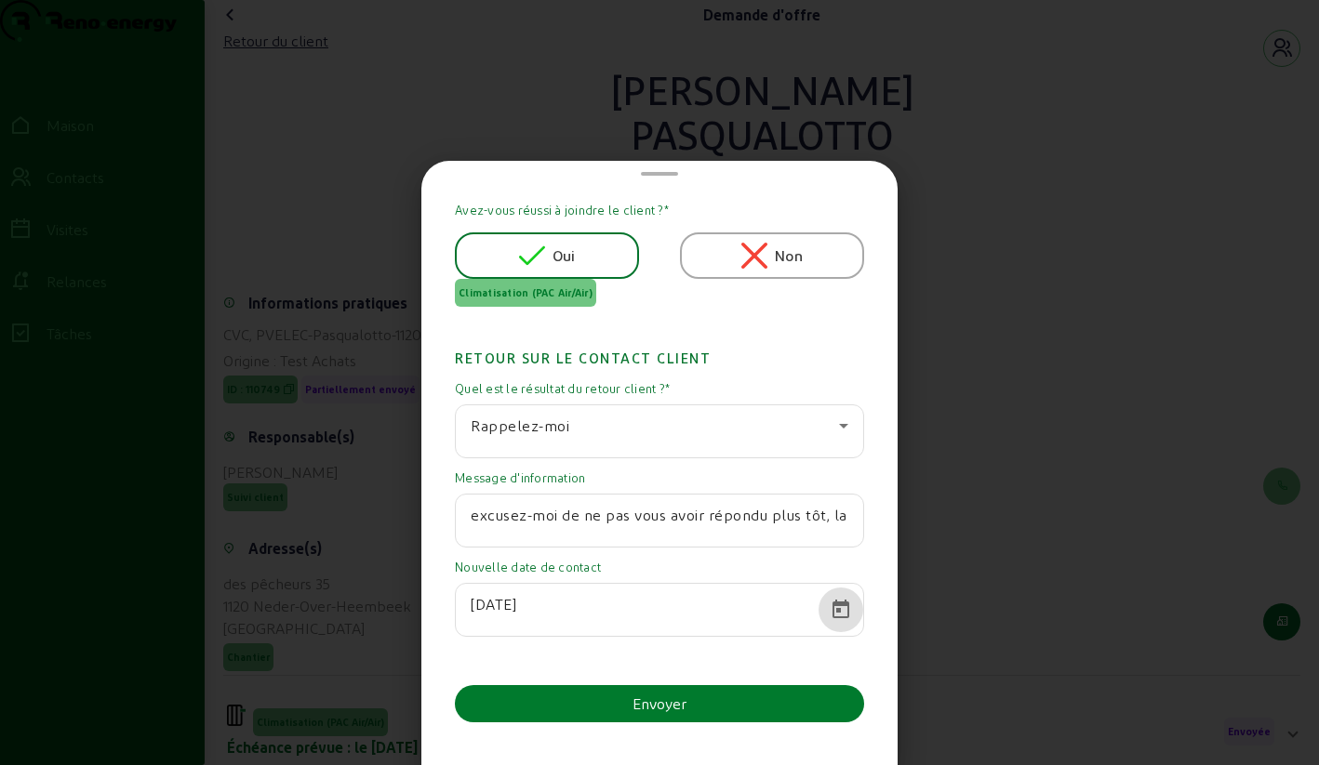
click at [663, 711] on font "Envoyer" at bounding box center [659, 704] width 54 height 18
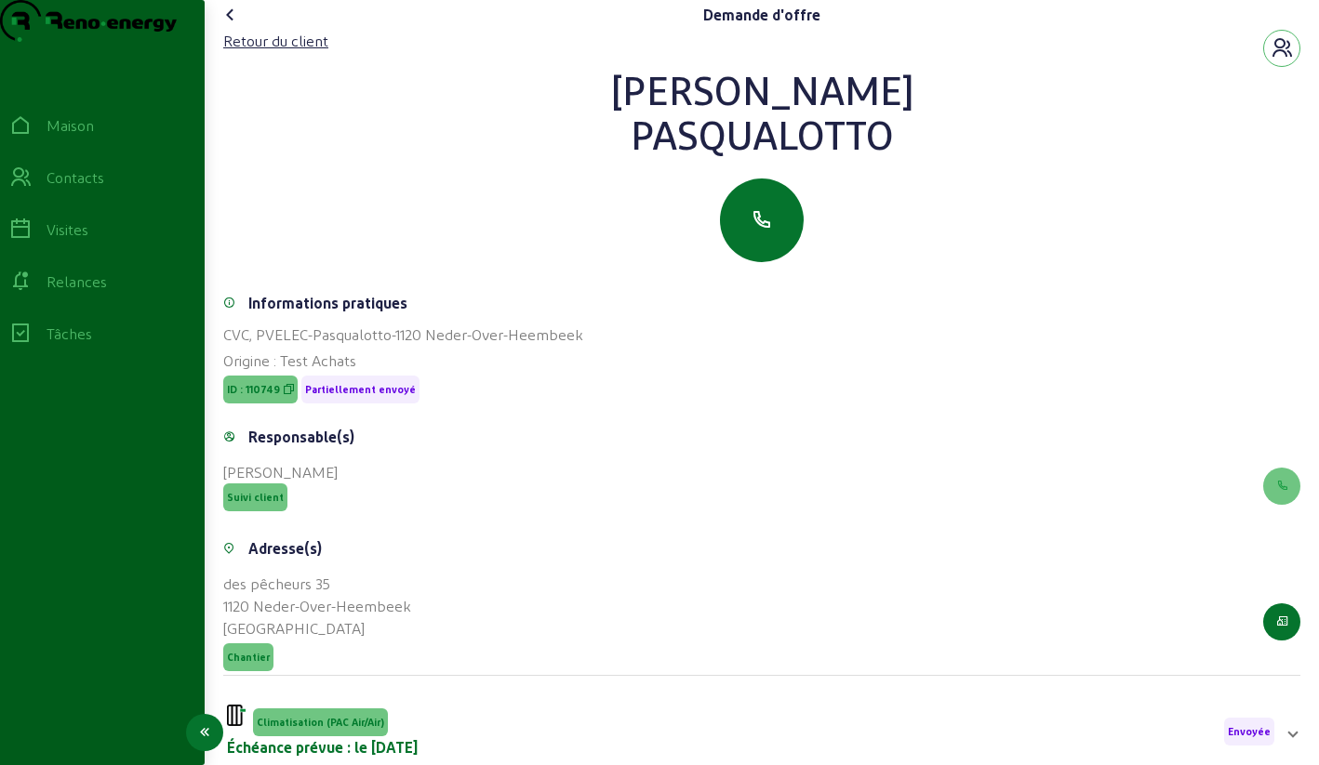
click at [32, 189] on icon at bounding box center [20, 177] width 22 height 22
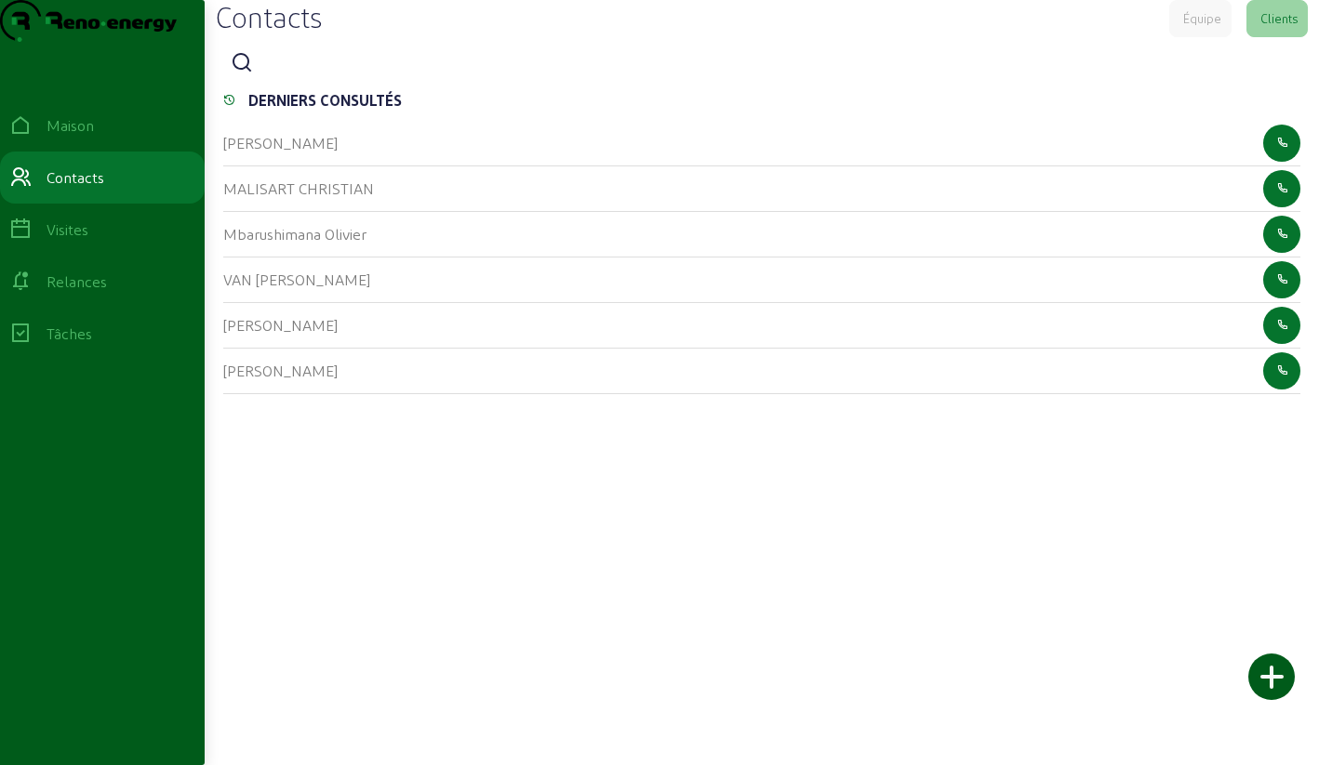
click at [246, 74] on icon at bounding box center [242, 63] width 22 height 22
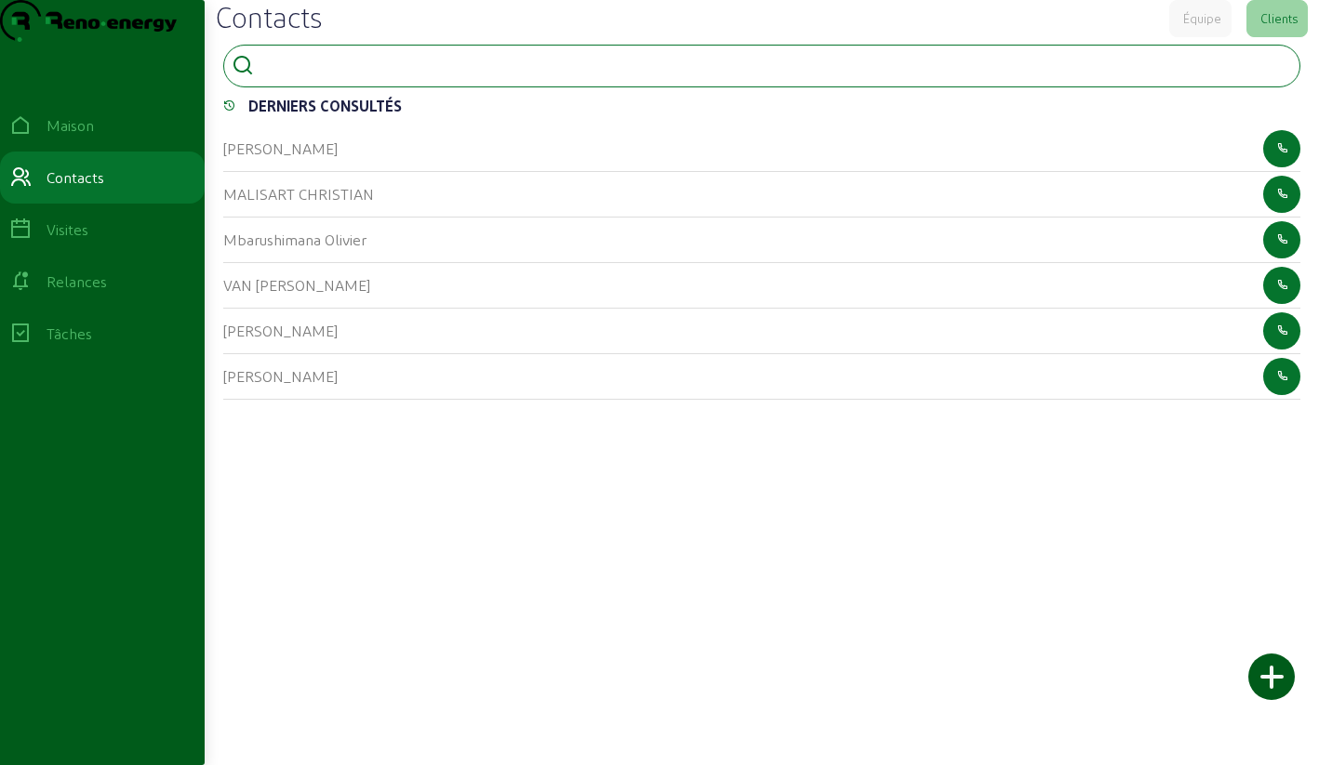
click at [287, 75] on input at bounding box center [344, 64] width 167 height 22
type input "[PERSON_NAME]"
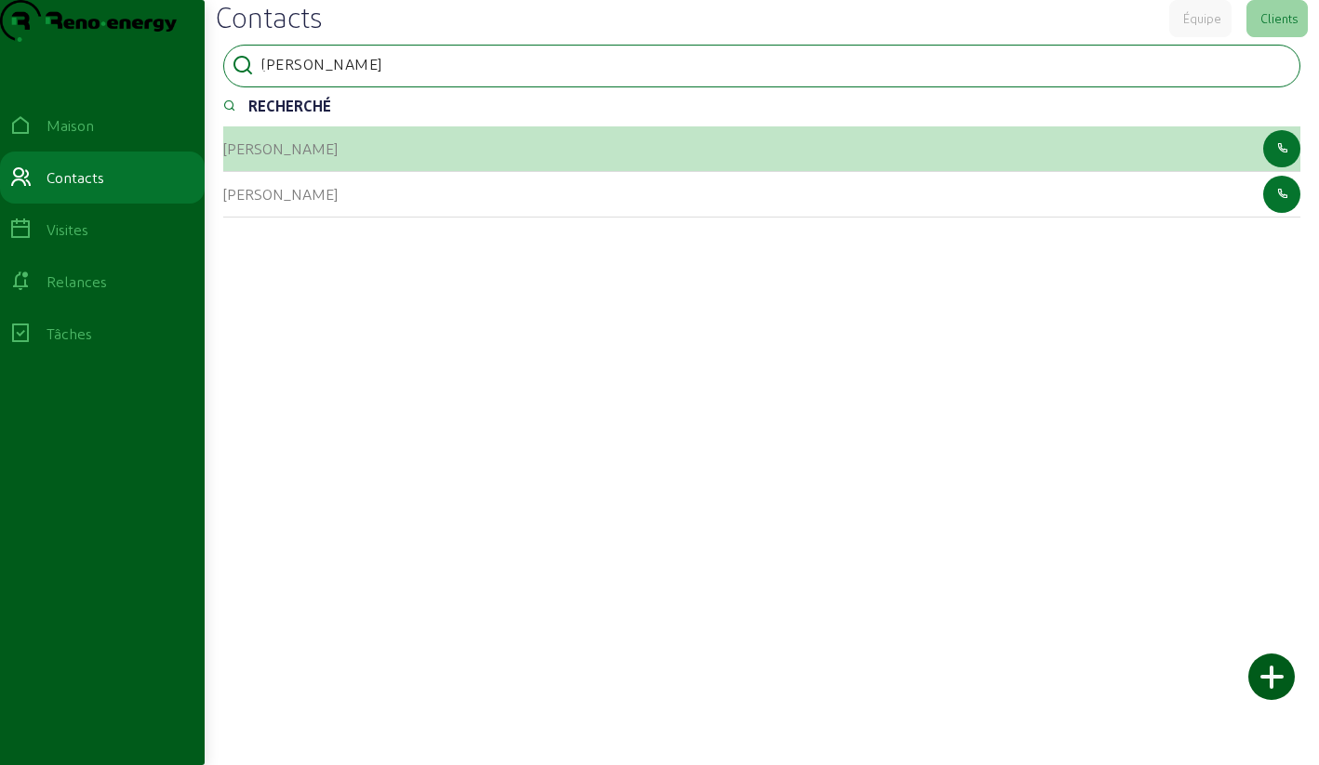
click at [246, 157] on font "[PERSON_NAME]" at bounding box center [280, 148] width 114 height 18
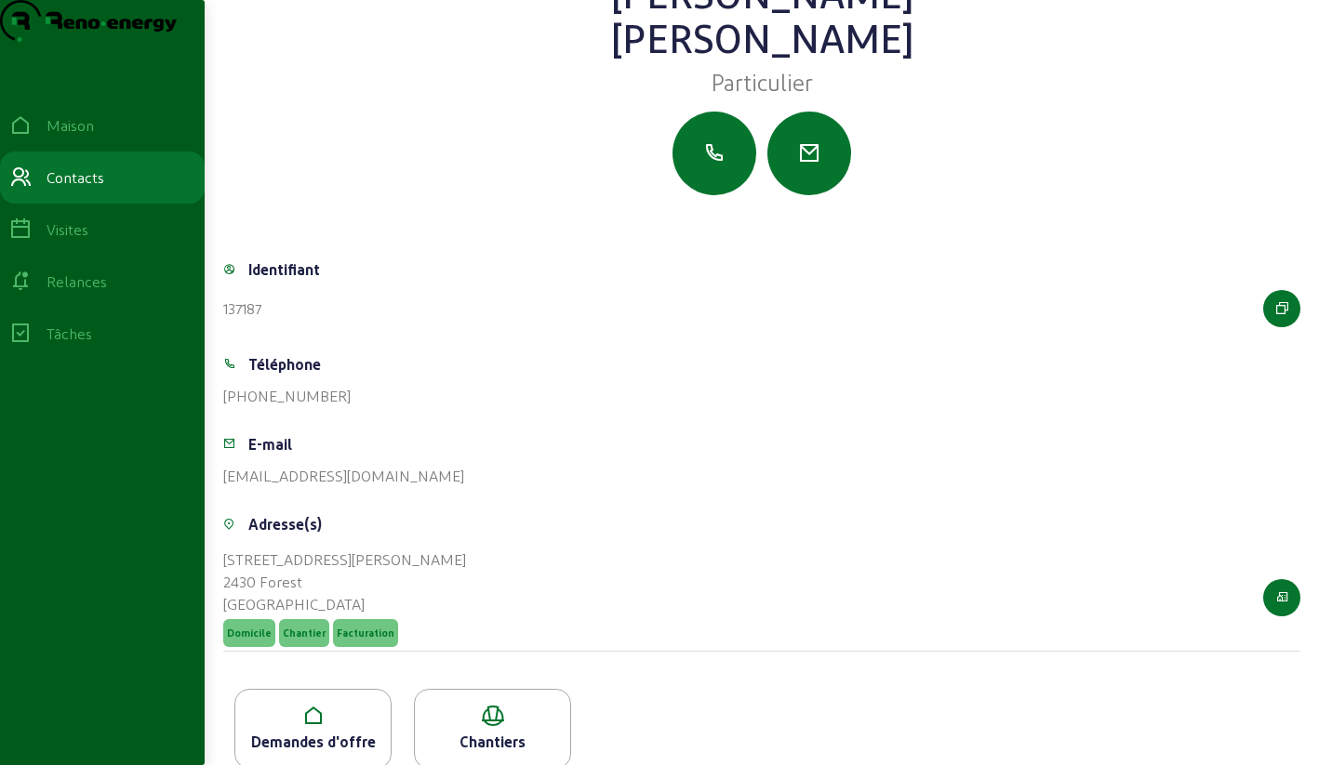
scroll to position [130, 0]
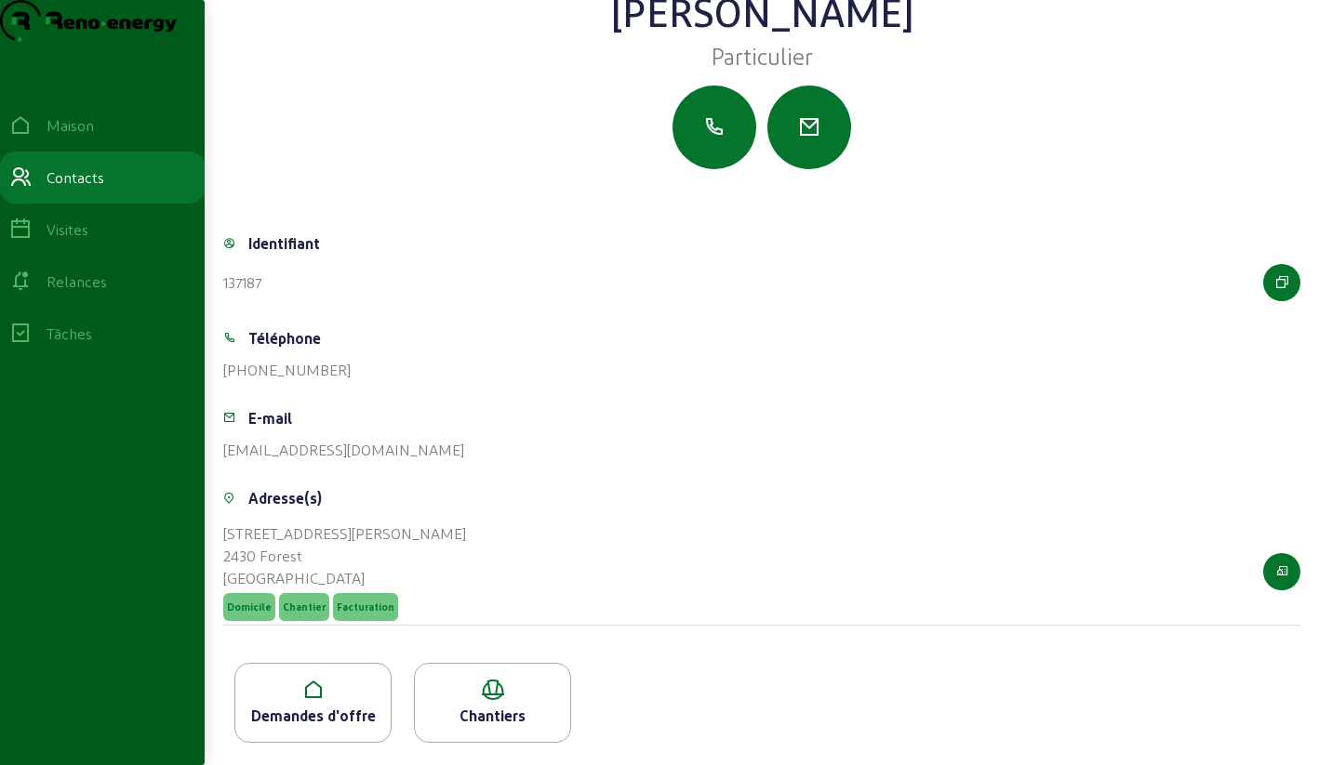
click at [330, 699] on icon at bounding box center [312, 690] width 155 height 22
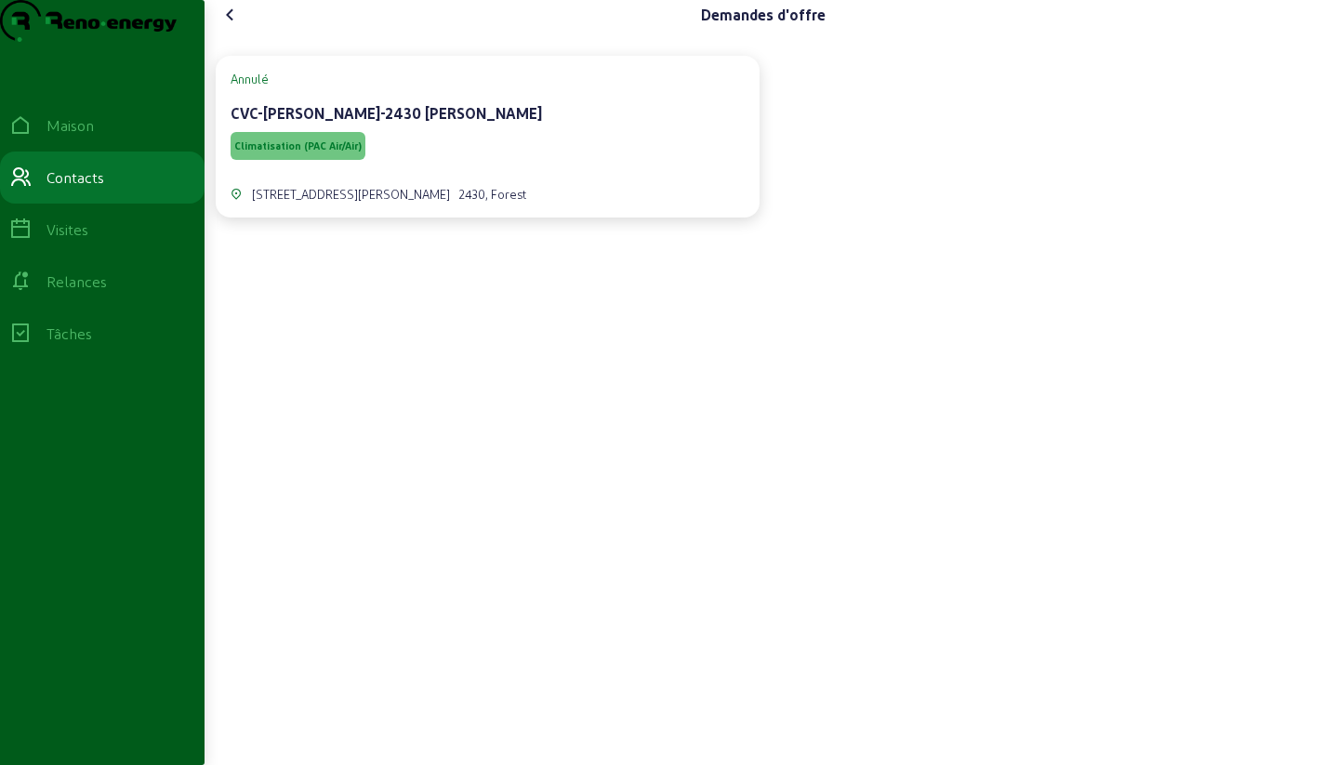
click at [233, 26] on icon at bounding box center [230, 15] width 22 height 22
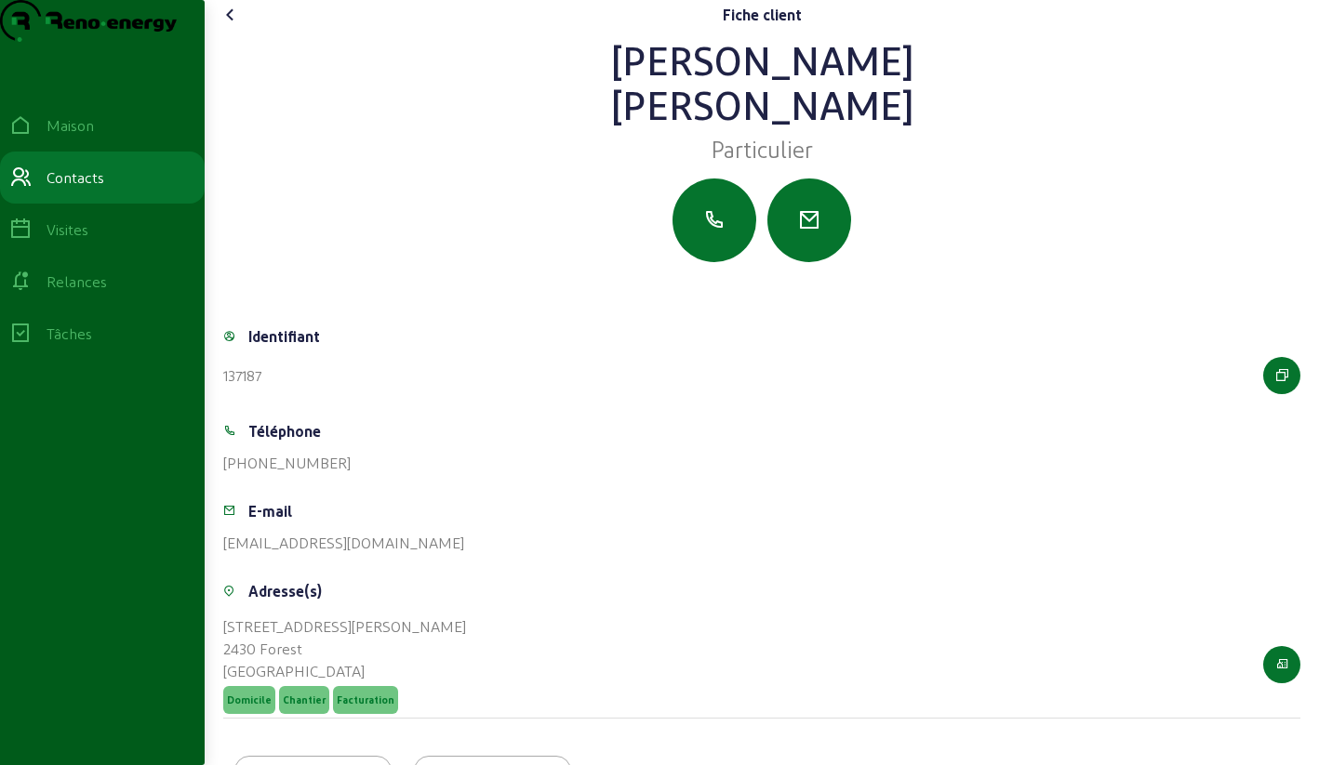
click at [234, 26] on icon at bounding box center [230, 15] width 22 height 22
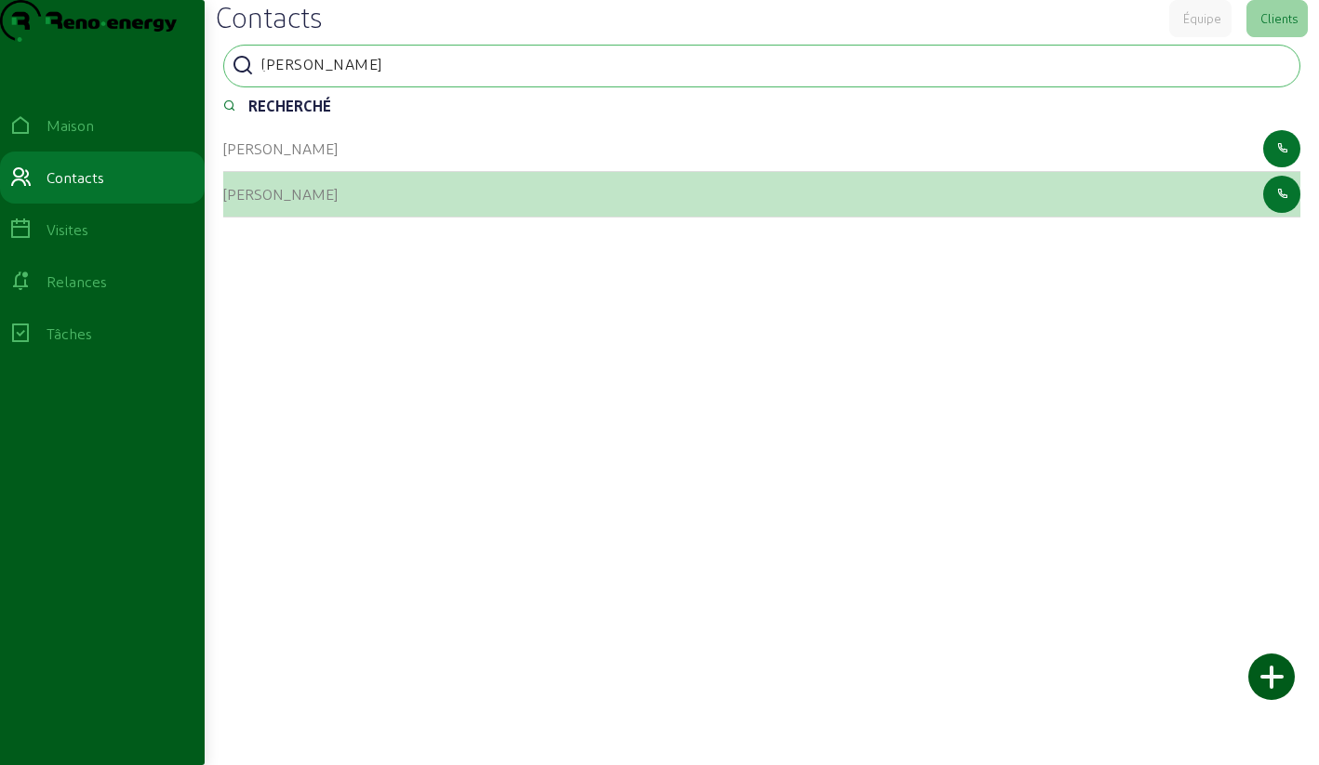
click at [298, 203] on font "[PERSON_NAME]" at bounding box center [280, 194] width 114 height 18
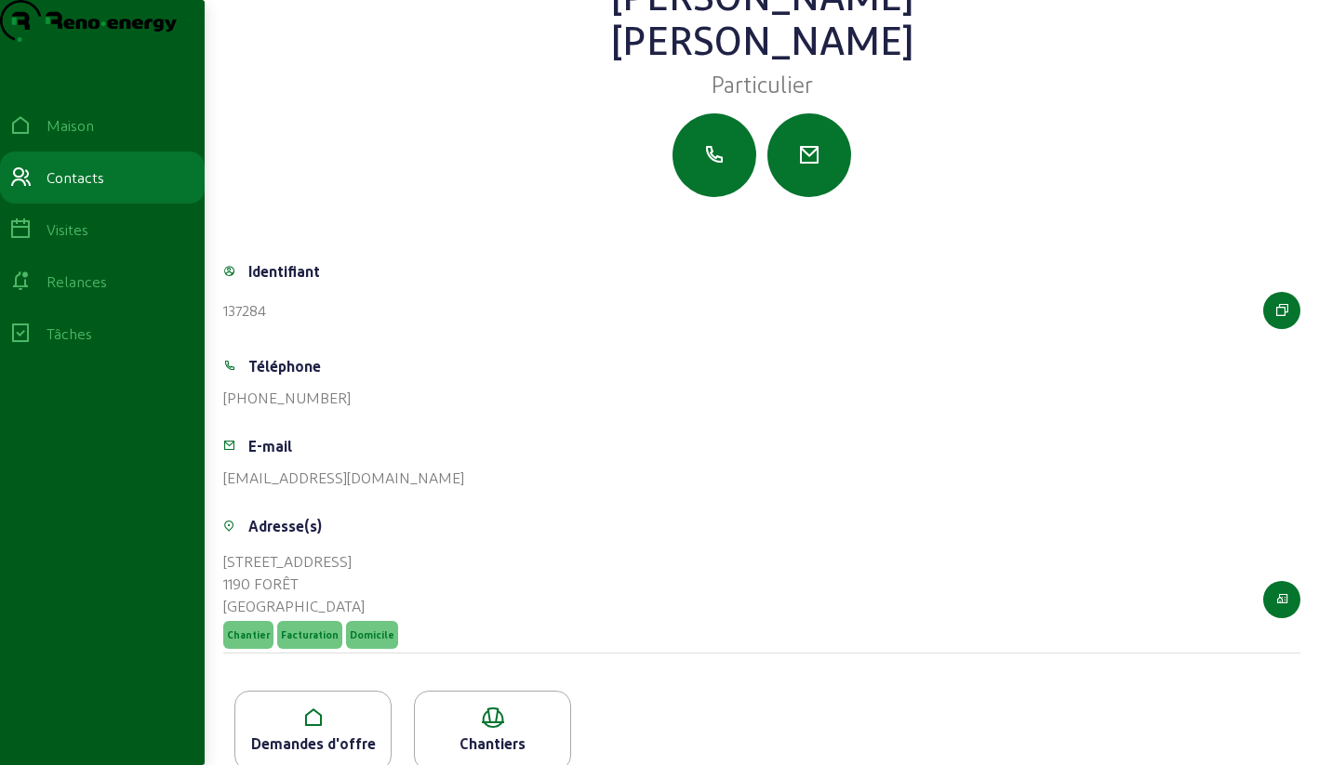
scroll to position [130, 0]
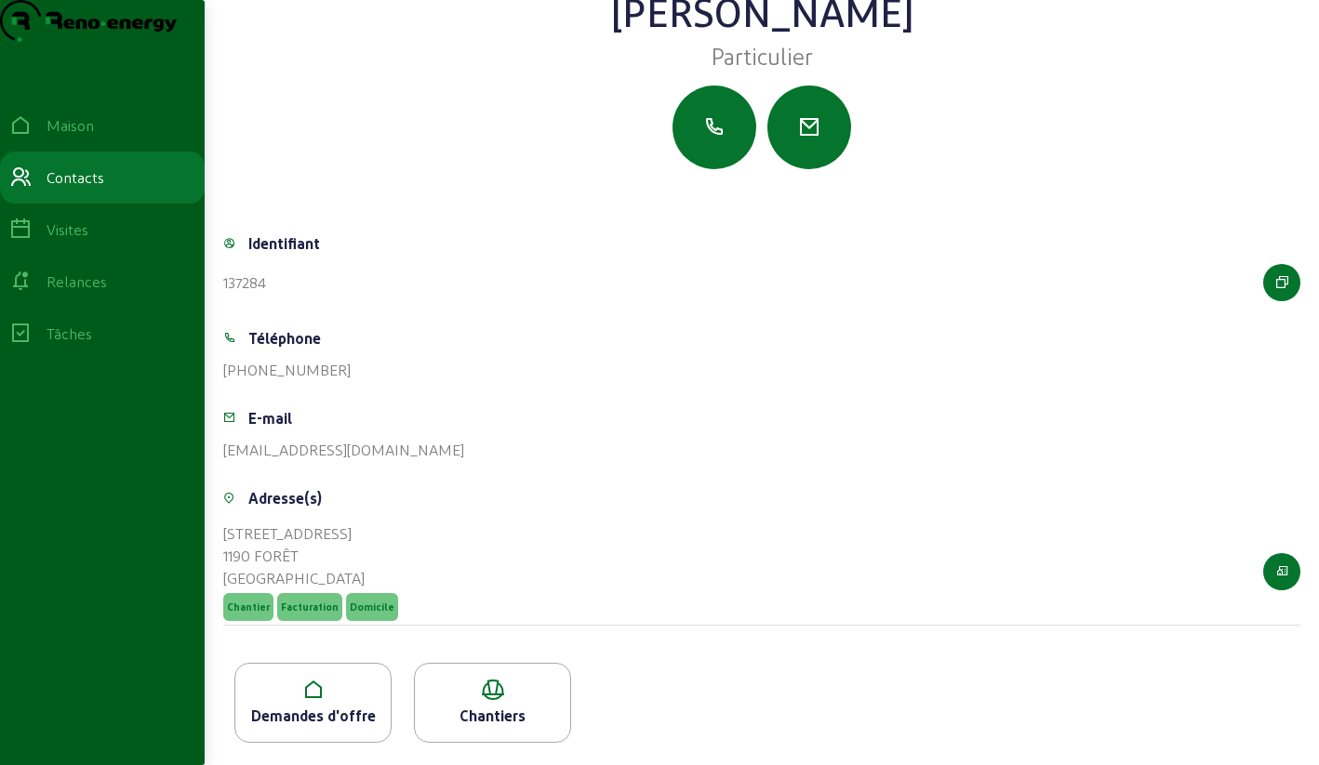
click at [338, 698] on icon at bounding box center [312, 690] width 155 height 22
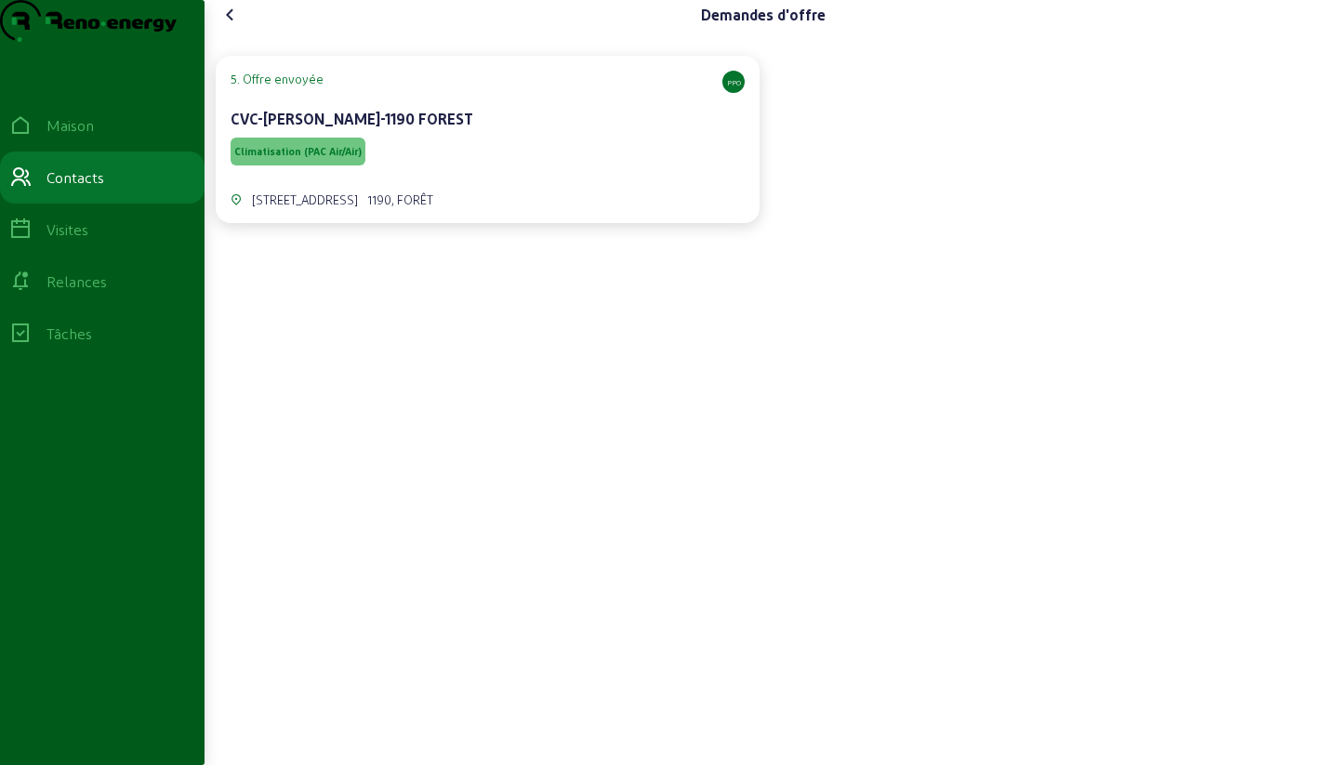
click at [477, 134] on div "CVC-[PERSON_NAME]-1190 FOREST" at bounding box center [488, 121] width 514 height 26
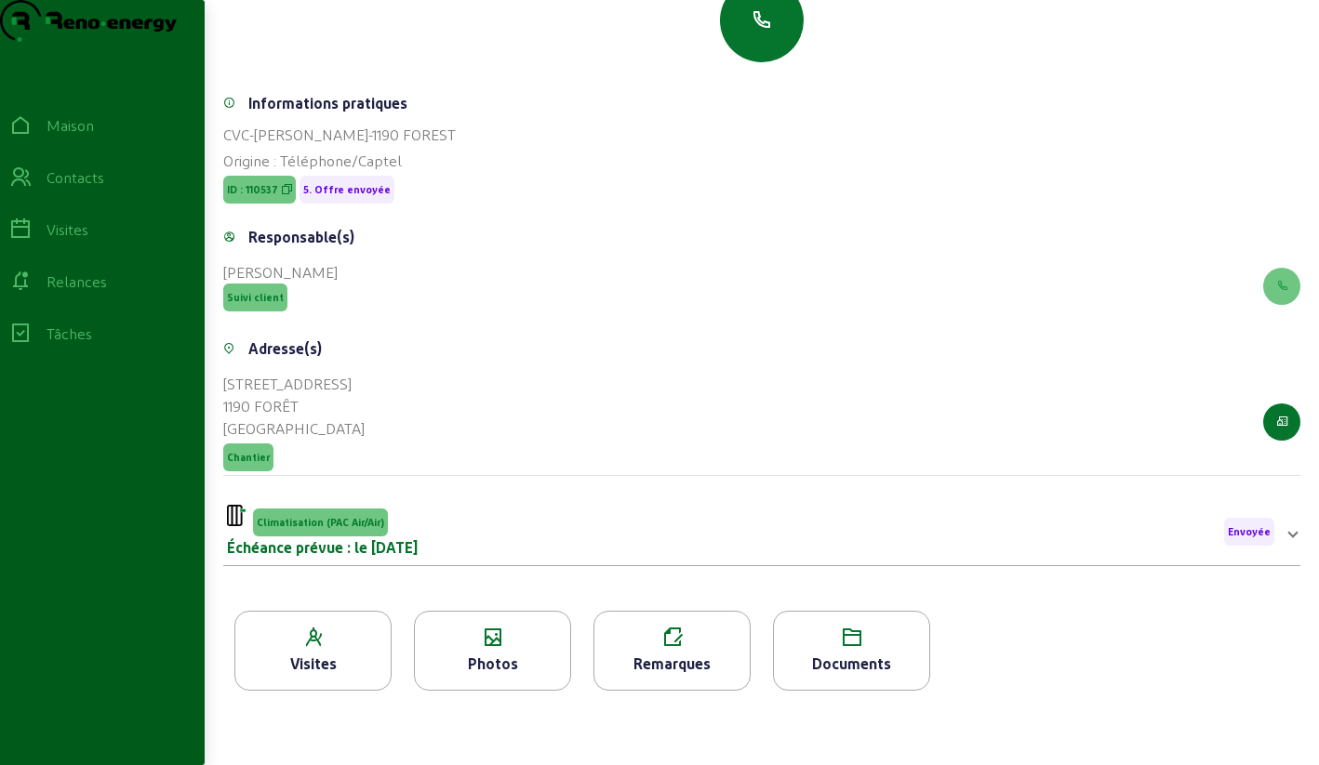
scroll to position [237, 0]
click at [491, 654] on div "Photos" at bounding box center [492, 664] width 155 height 22
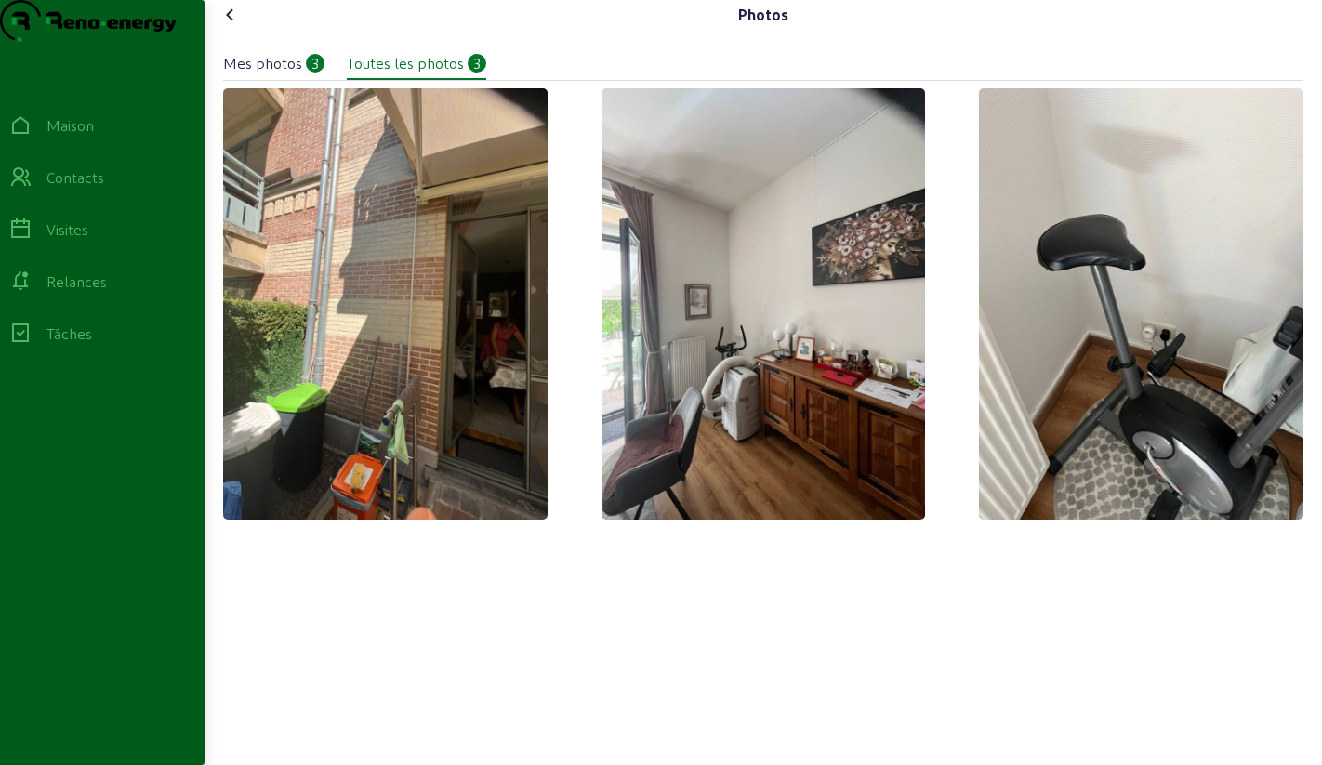
click at [232, 26] on icon at bounding box center [230, 15] width 22 height 22
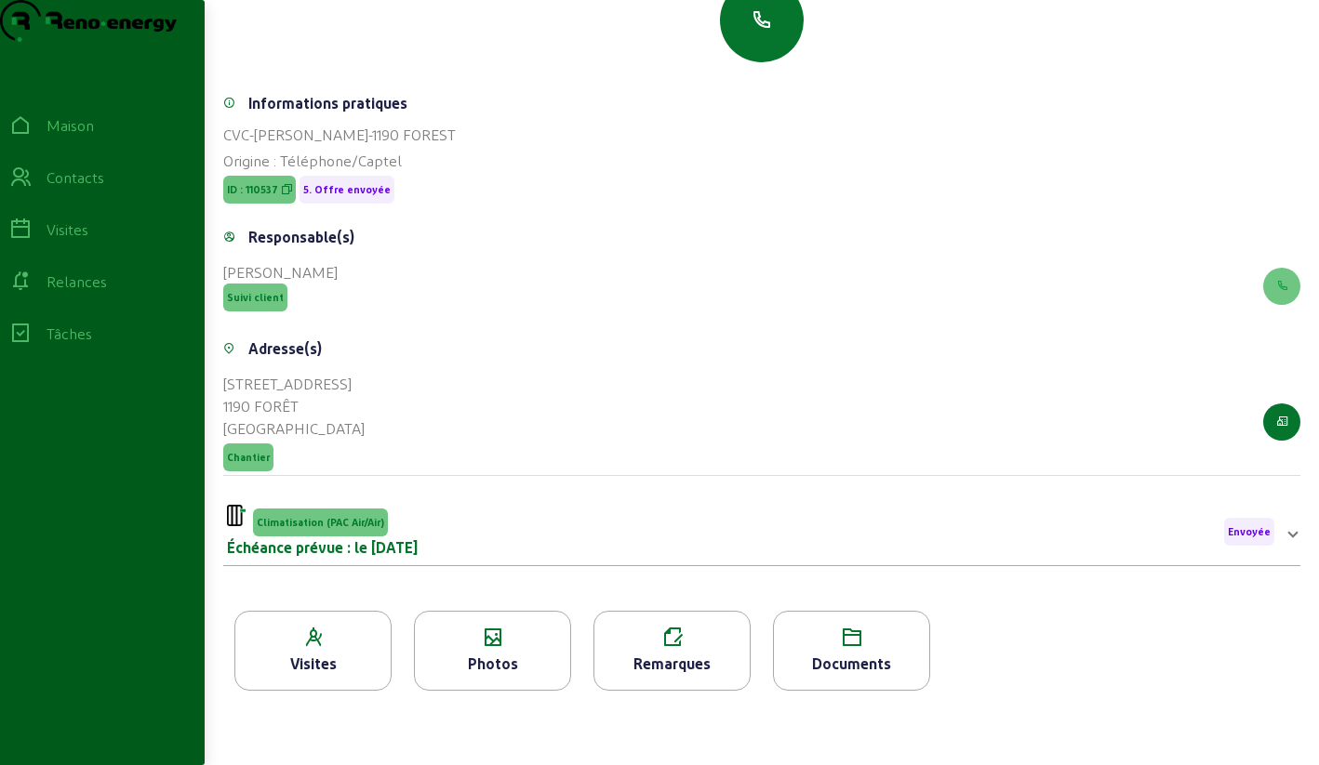
scroll to position [237, 0]
click at [775, 14] on button "button" at bounding box center [762, 21] width 84 height 84
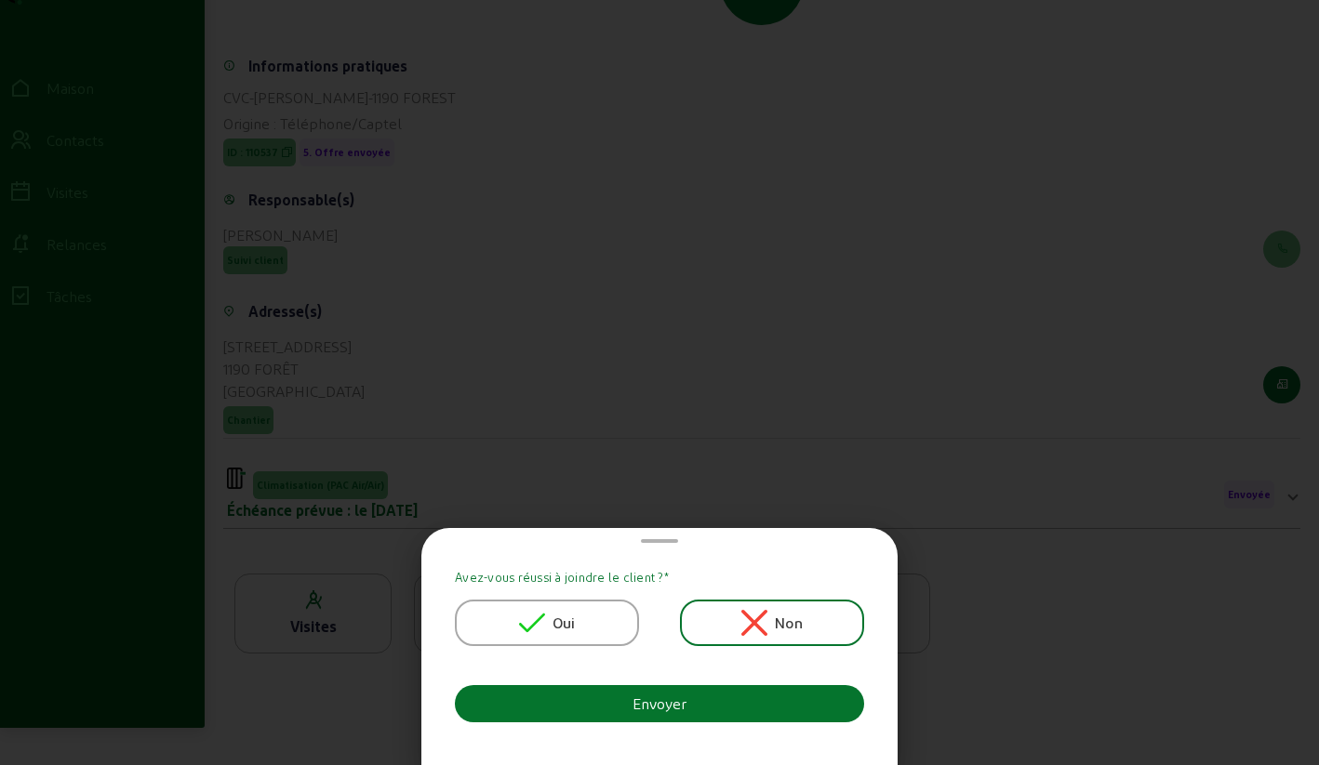
scroll to position [0, 0]
click at [563, 620] on font "Oui" at bounding box center [563, 623] width 23 height 18
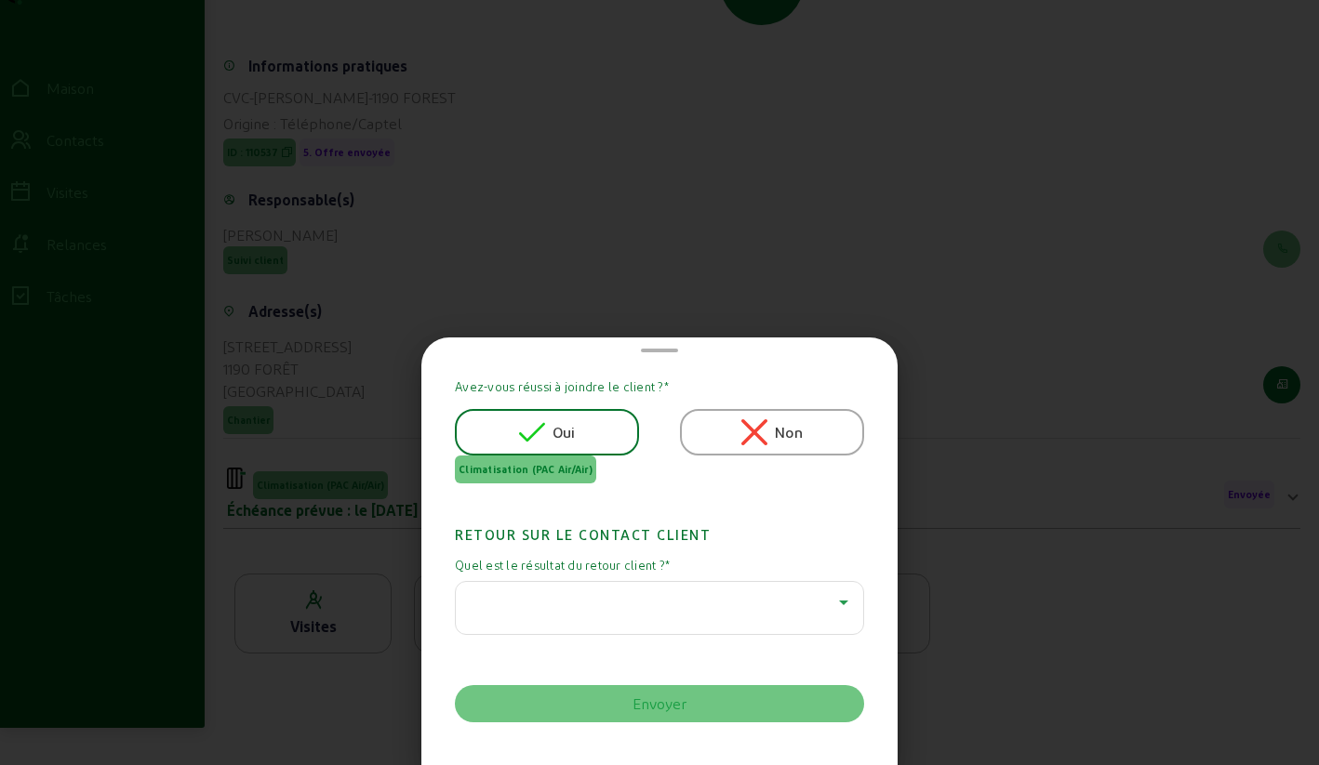
click at [560, 598] on div at bounding box center [655, 602] width 368 height 22
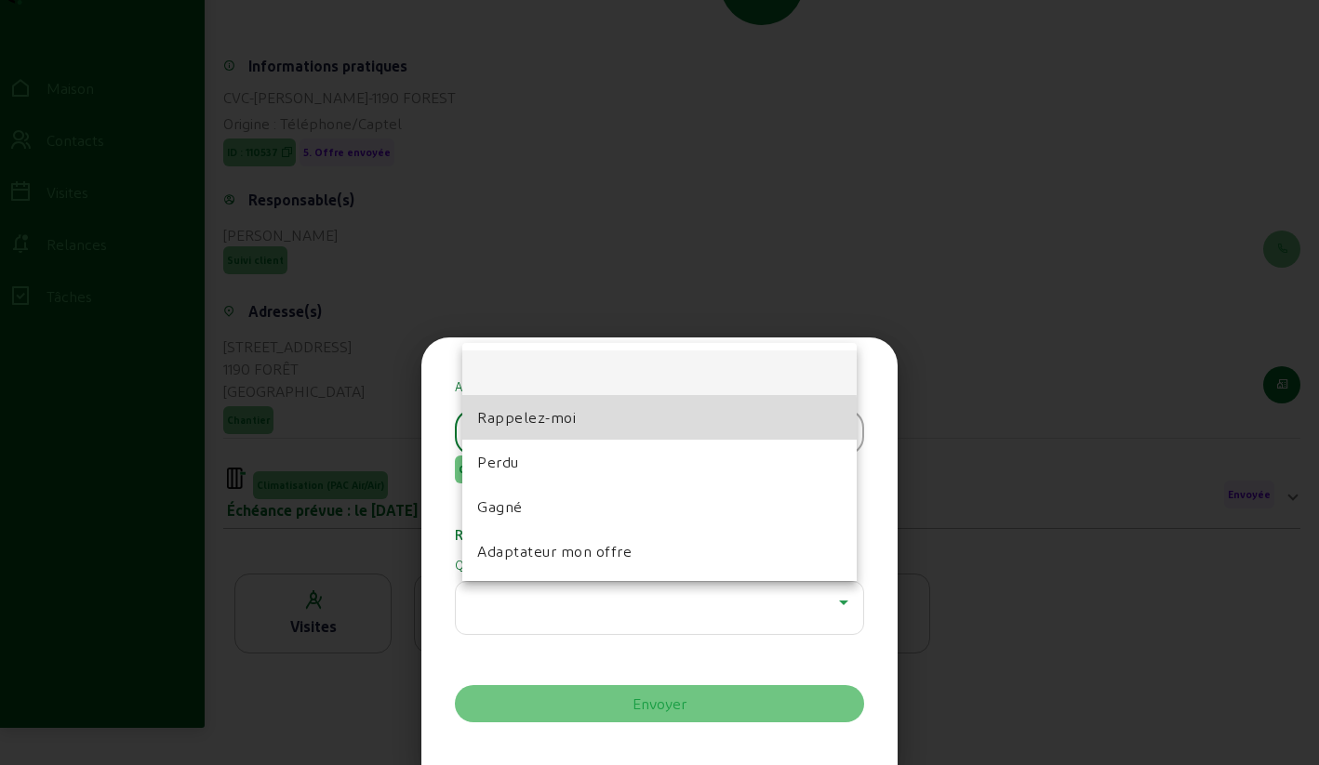
click at [534, 421] on font "Rappelez-moi" at bounding box center [526, 417] width 99 height 18
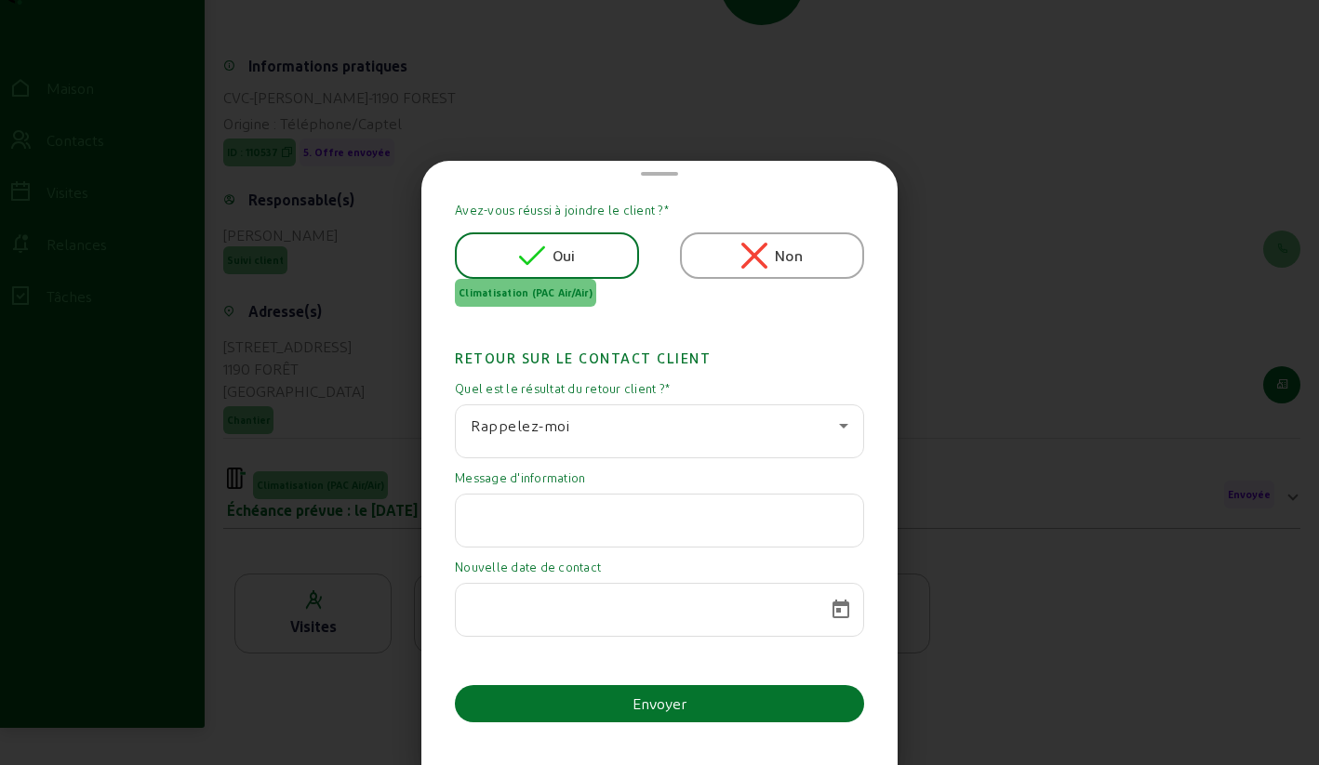
click at [594, 509] on input "text" at bounding box center [660, 515] width 378 height 22
paste input "Moet ik wachten tot volgend jaar. Deze wordt in mei gehouden"
type input "Moet ik wachten tot volgend jaar. Deze wordt in mei gehouden"
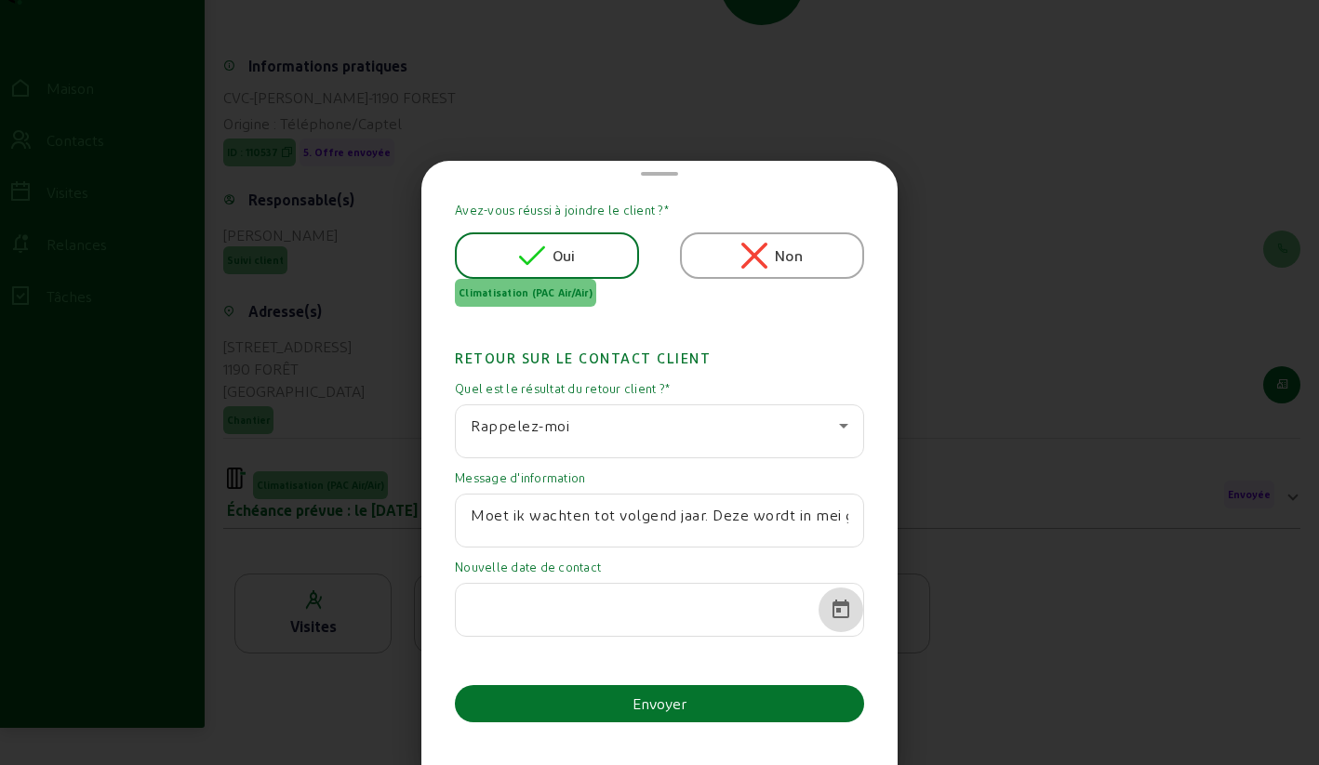
click at [836, 602] on span "Calendrier ouvert" at bounding box center [840, 610] width 45 height 45
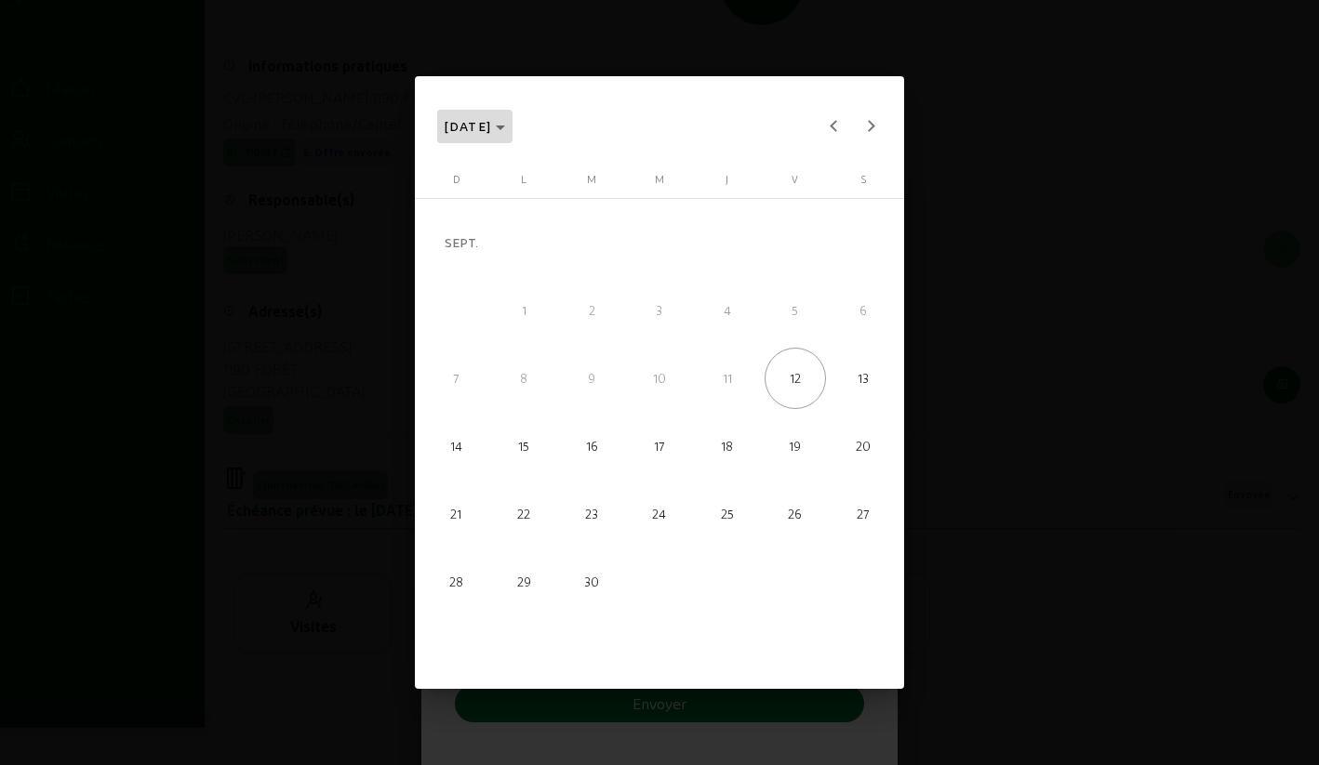
click at [505, 127] on polygon "Choisissez le mois et l'année" at bounding box center [500, 128] width 9 height 5
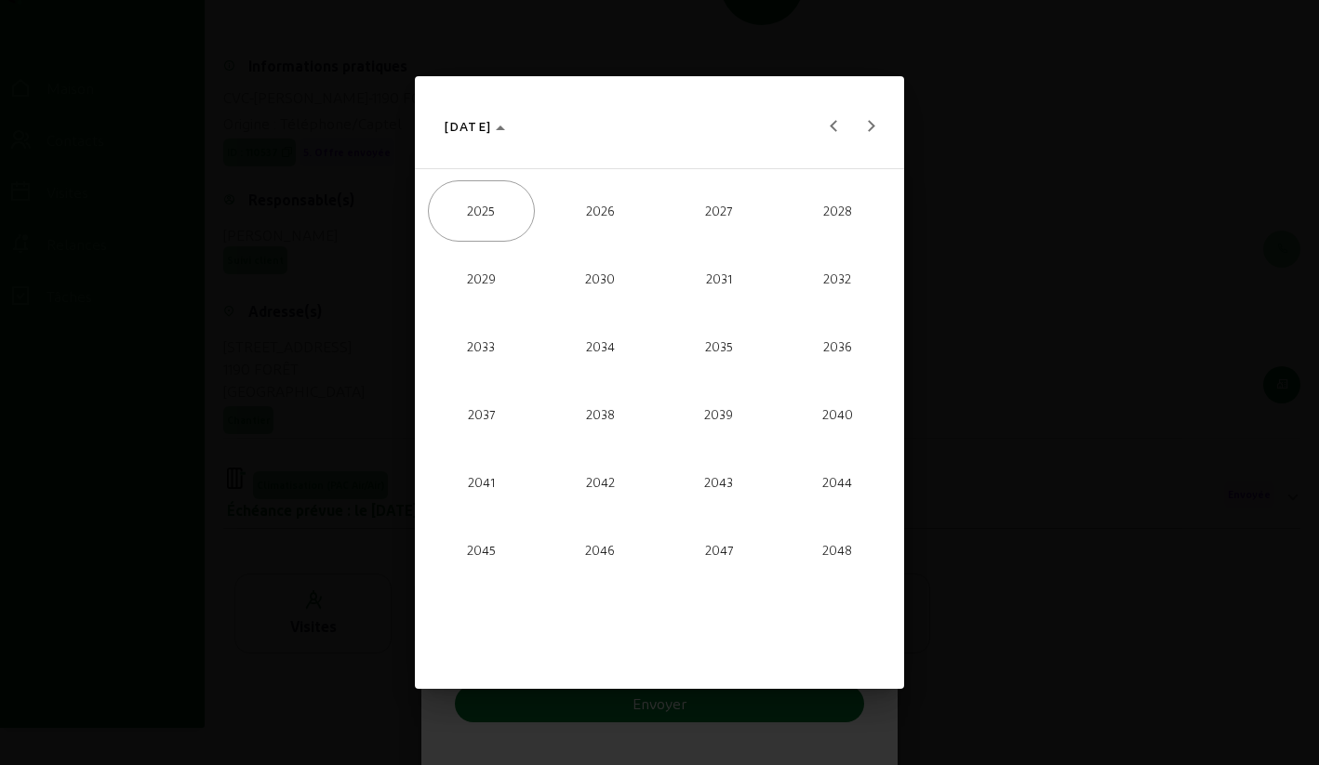
click at [591, 197] on span "2026" at bounding box center [600, 210] width 107 height 61
click at [483, 412] on font "SEPT." at bounding box center [481, 415] width 30 height 15
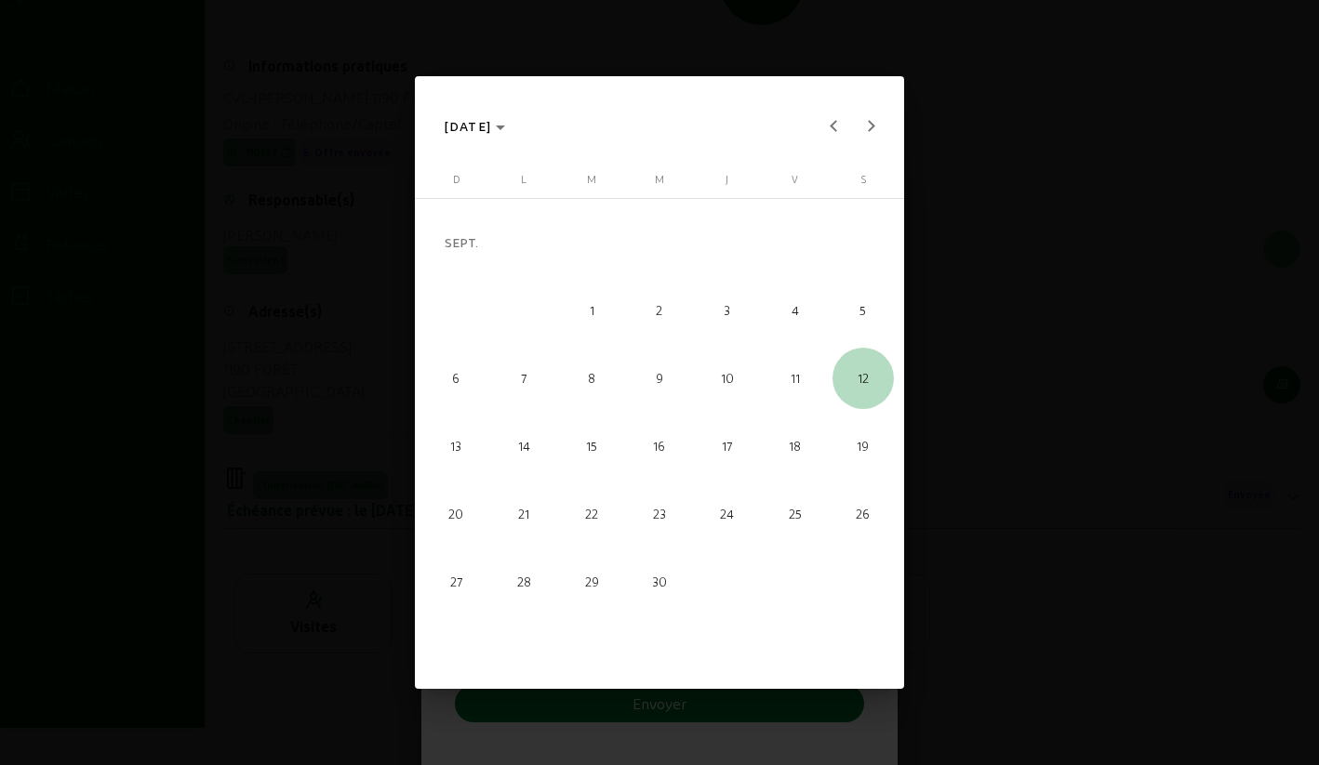
click at [856, 382] on span "12" at bounding box center [862, 378] width 61 height 61
type input "[DATE]"
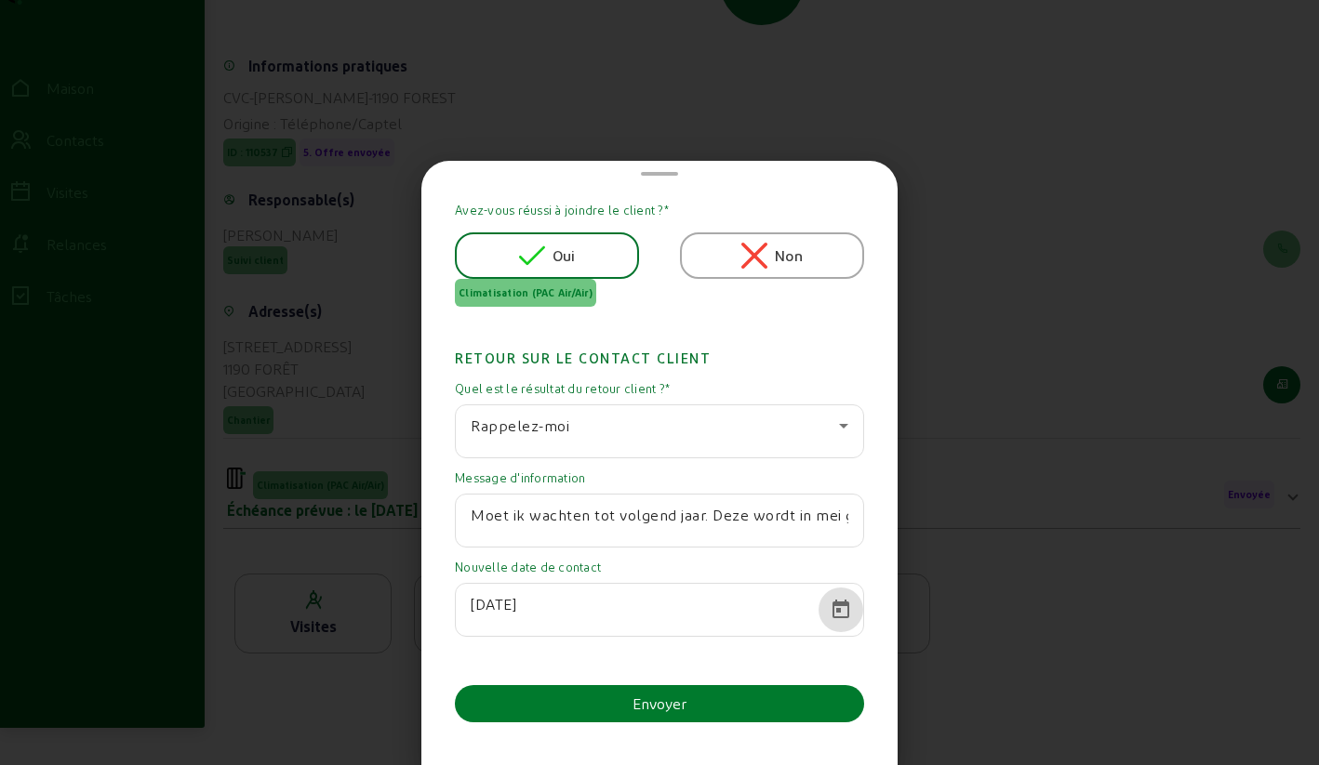
click at [617, 707] on button "Envoyer" at bounding box center [659, 703] width 409 height 37
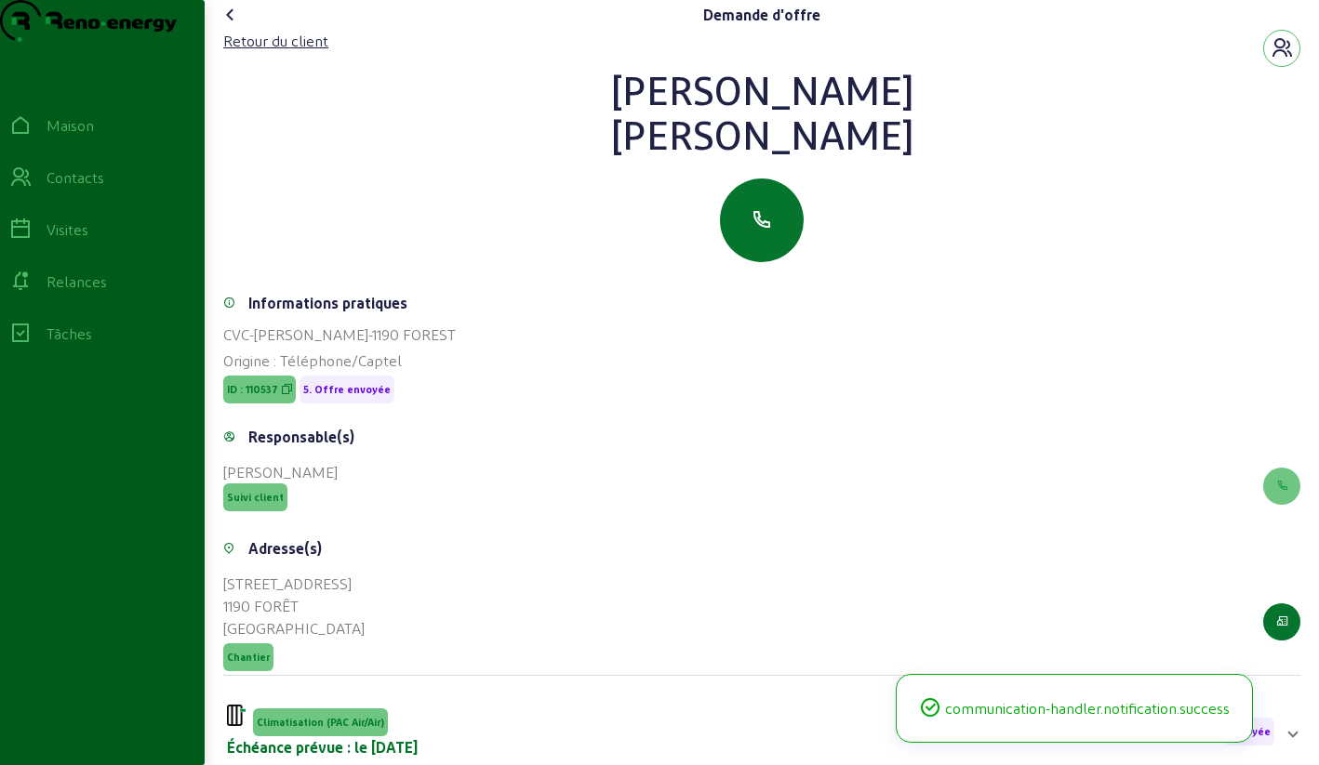
scroll to position [216, 0]
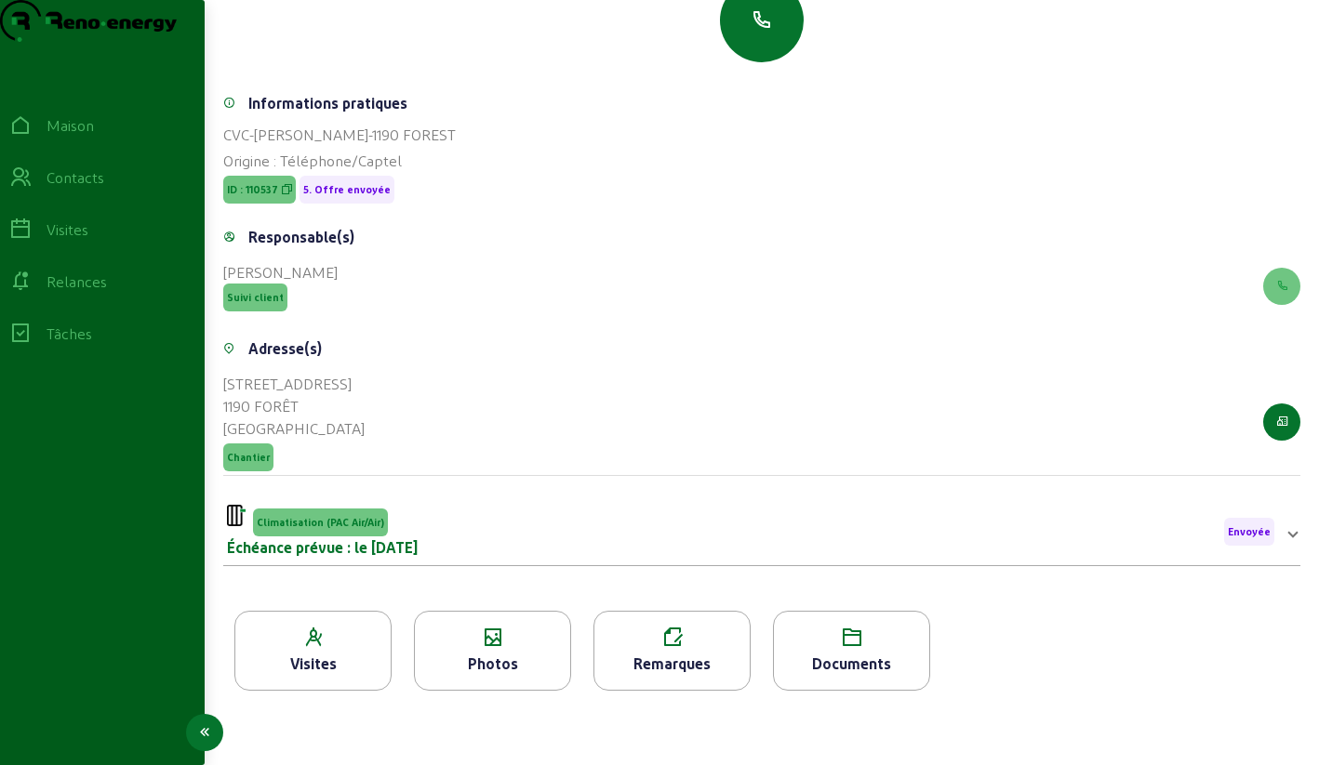
click at [32, 189] on icon at bounding box center [20, 177] width 22 height 22
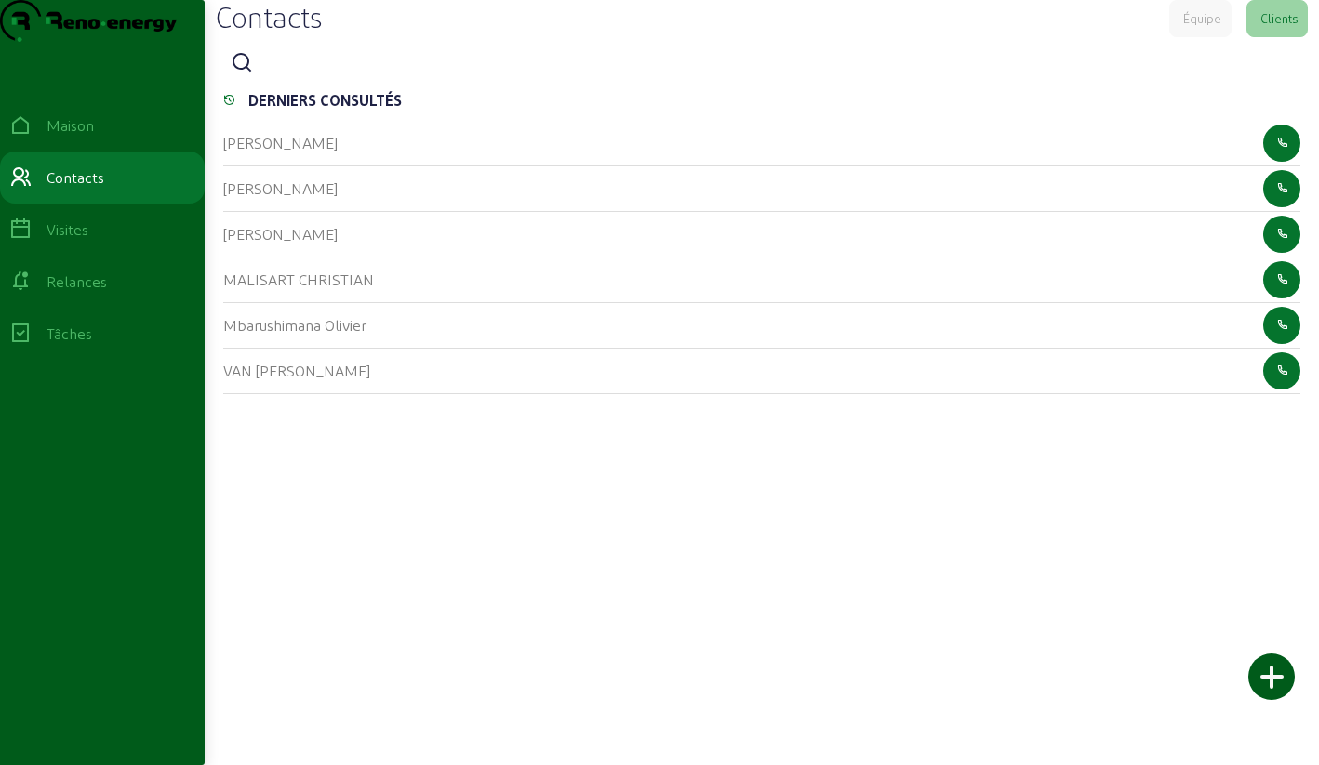
click at [252, 74] on icon at bounding box center [242, 63] width 22 height 22
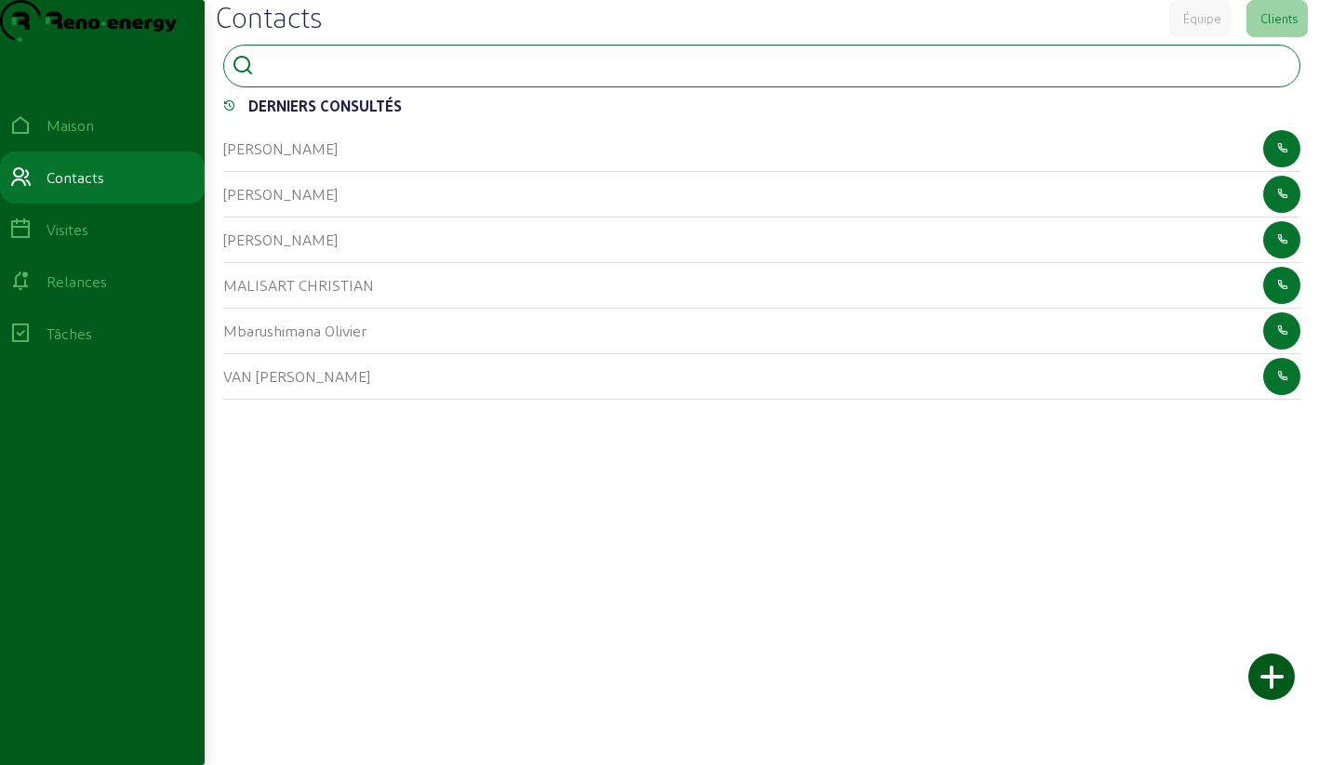
click at [351, 75] on input at bounding box center [344, 64] width 167 height 22
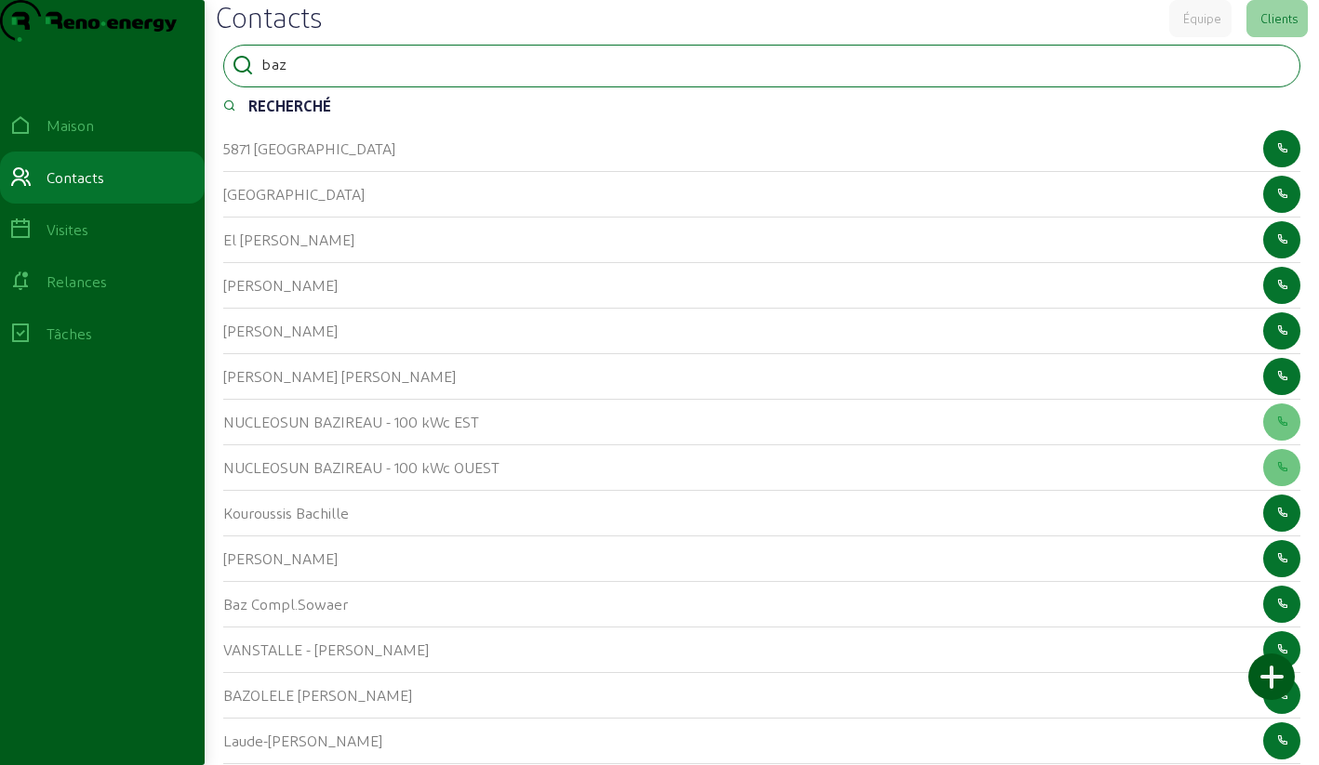
drag, startPoint x: 294, startPoint y: 104, endPoint x: 253, endPoint y: 104, distance: 40.9
click at [254, 87] on div "baz" at bounding box center [761, 66] width 1077 height 43
type input "nouradine"
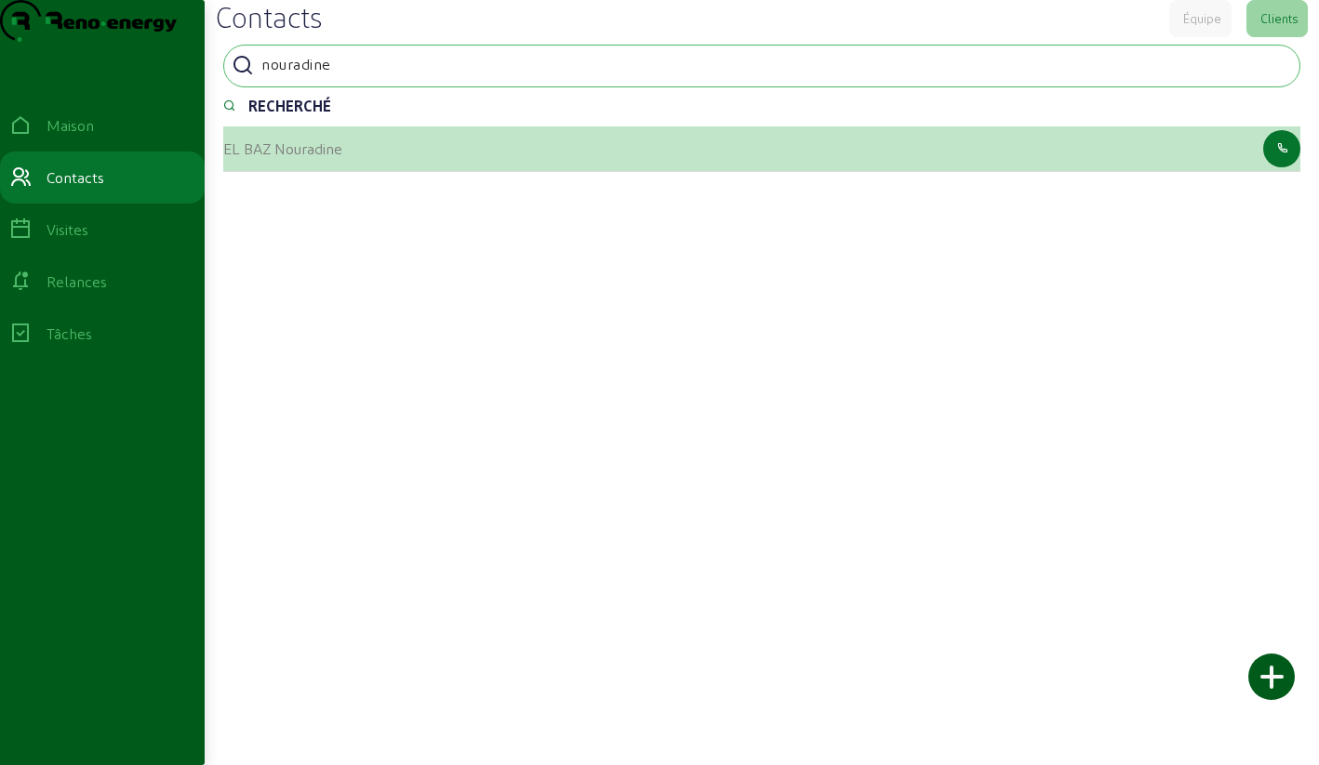
click at [242, 157] on font "EL BAZ Nouradine" at bounding box center [282, 148] width 119 height 18
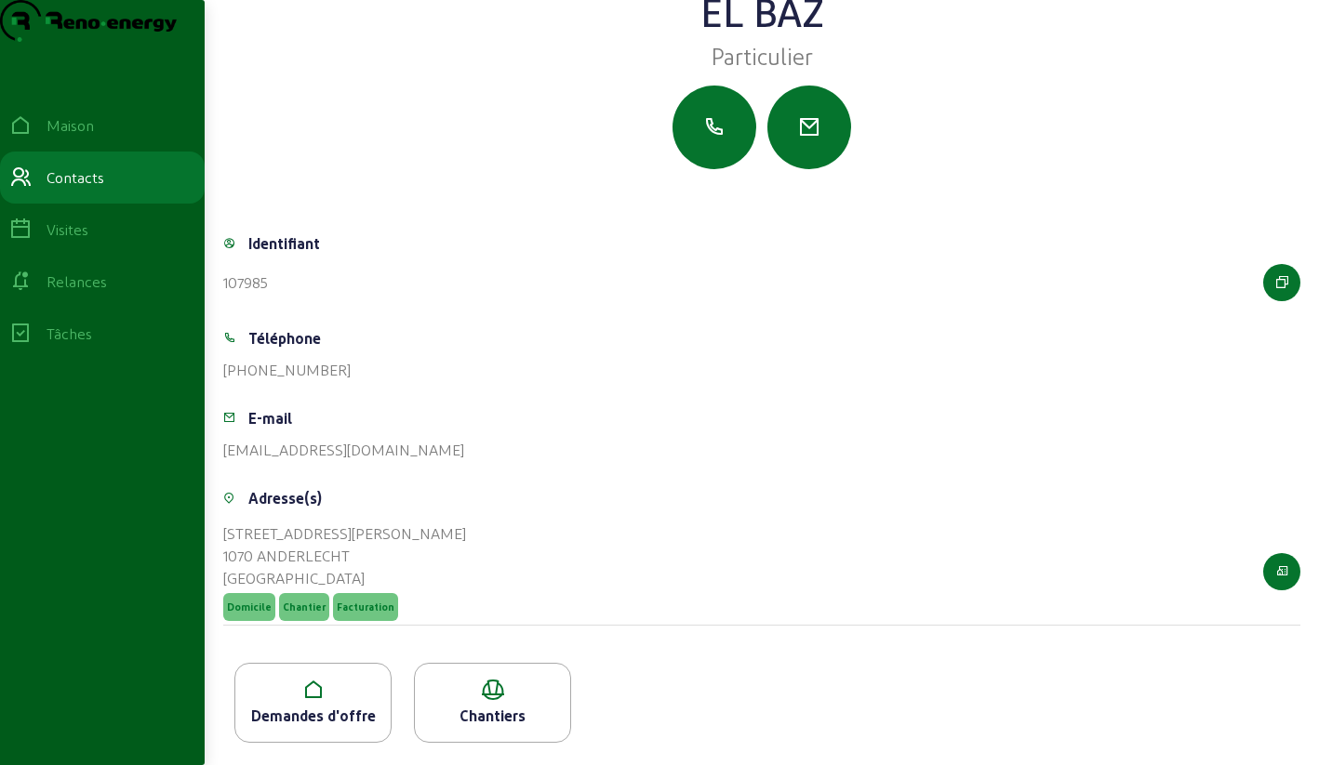
scroll to position [130, 0]
click at [365, 712] on font "Demandes d'offre" at bounding box center [313, 716] width 125 height 18
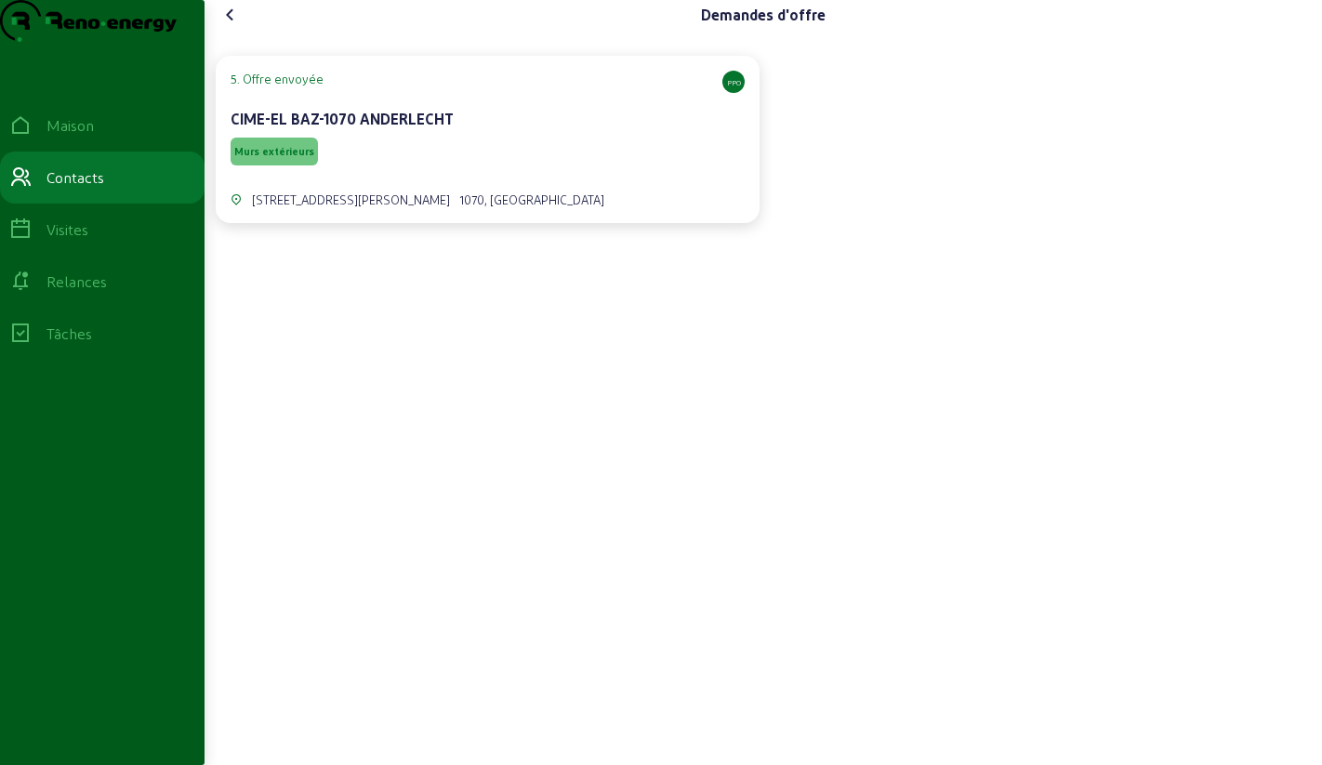
click at [484, 169] on div "Murs extérieurs" at bounding box center [488, 151] width 514 height 35
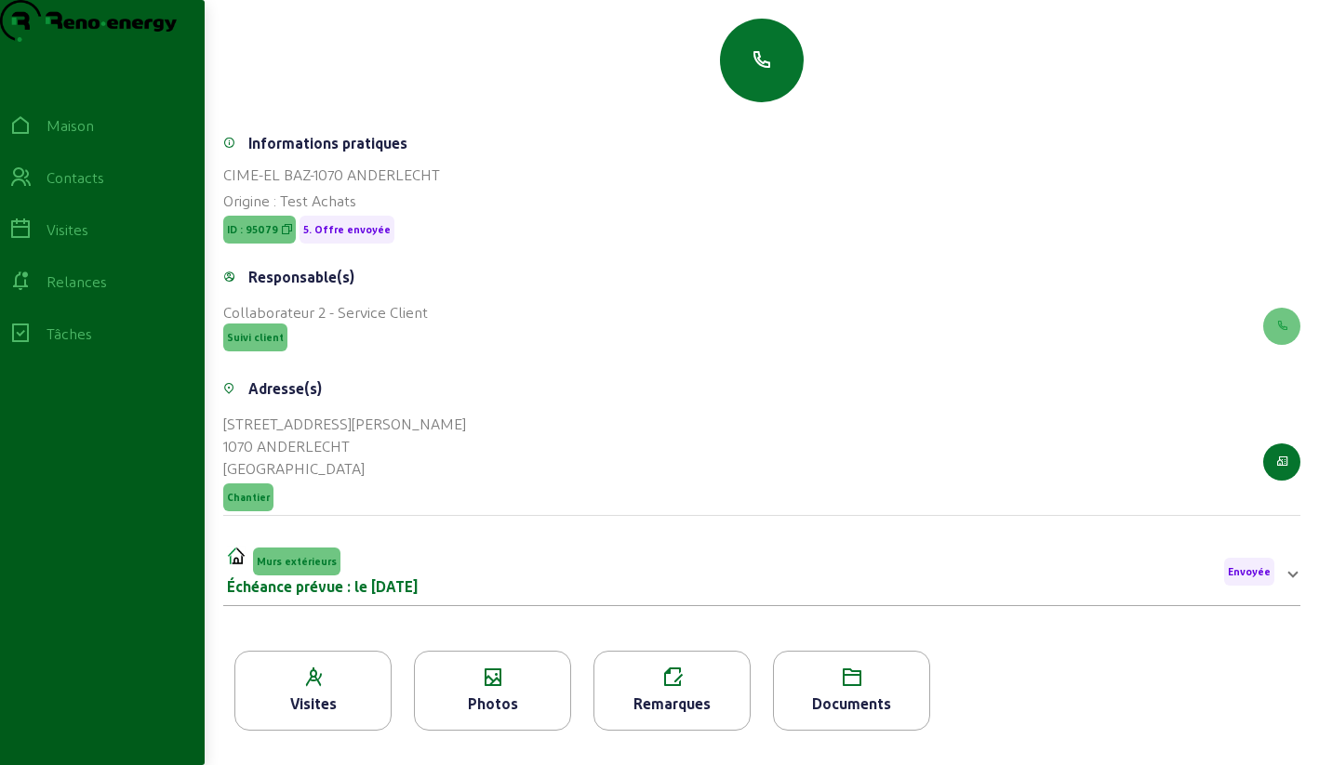
scroll to position [237, 0]
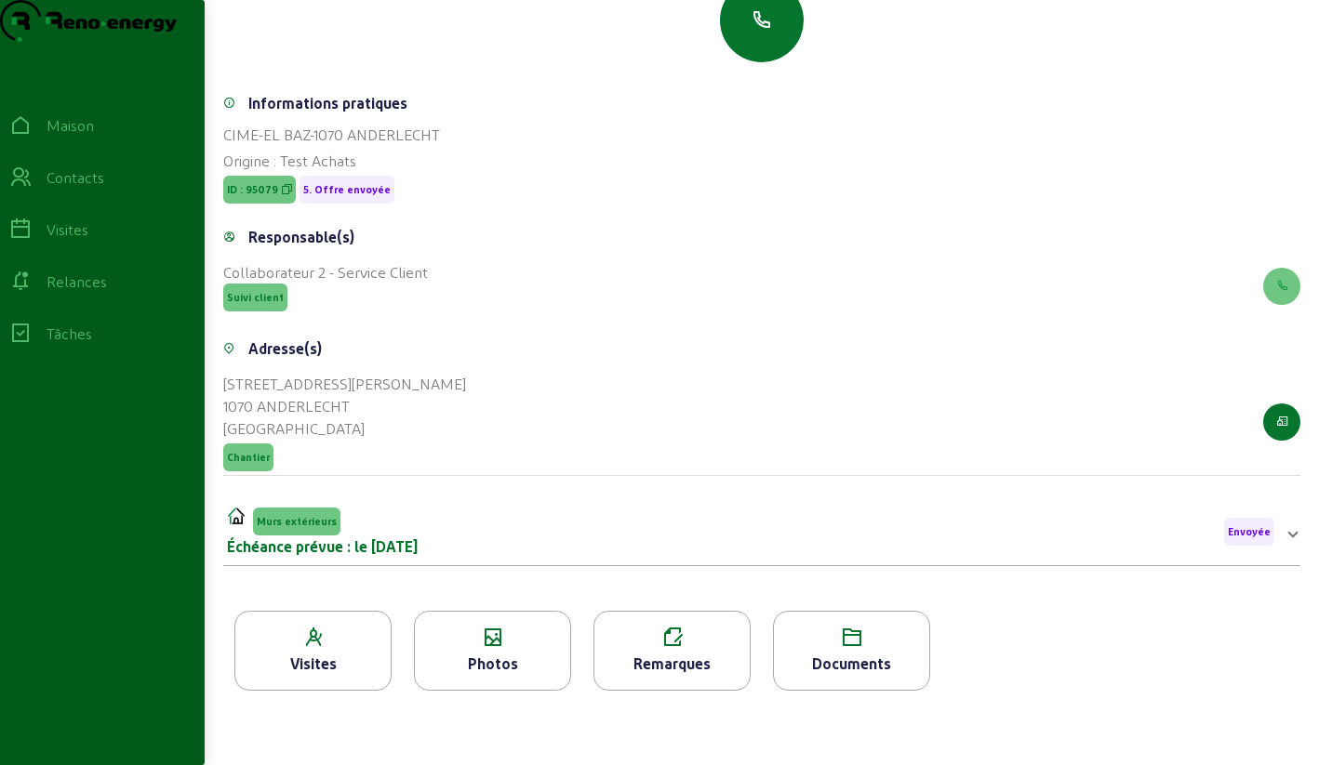
click at [488, 645] on icon at bounding box center [492, 638] width 155 height 22
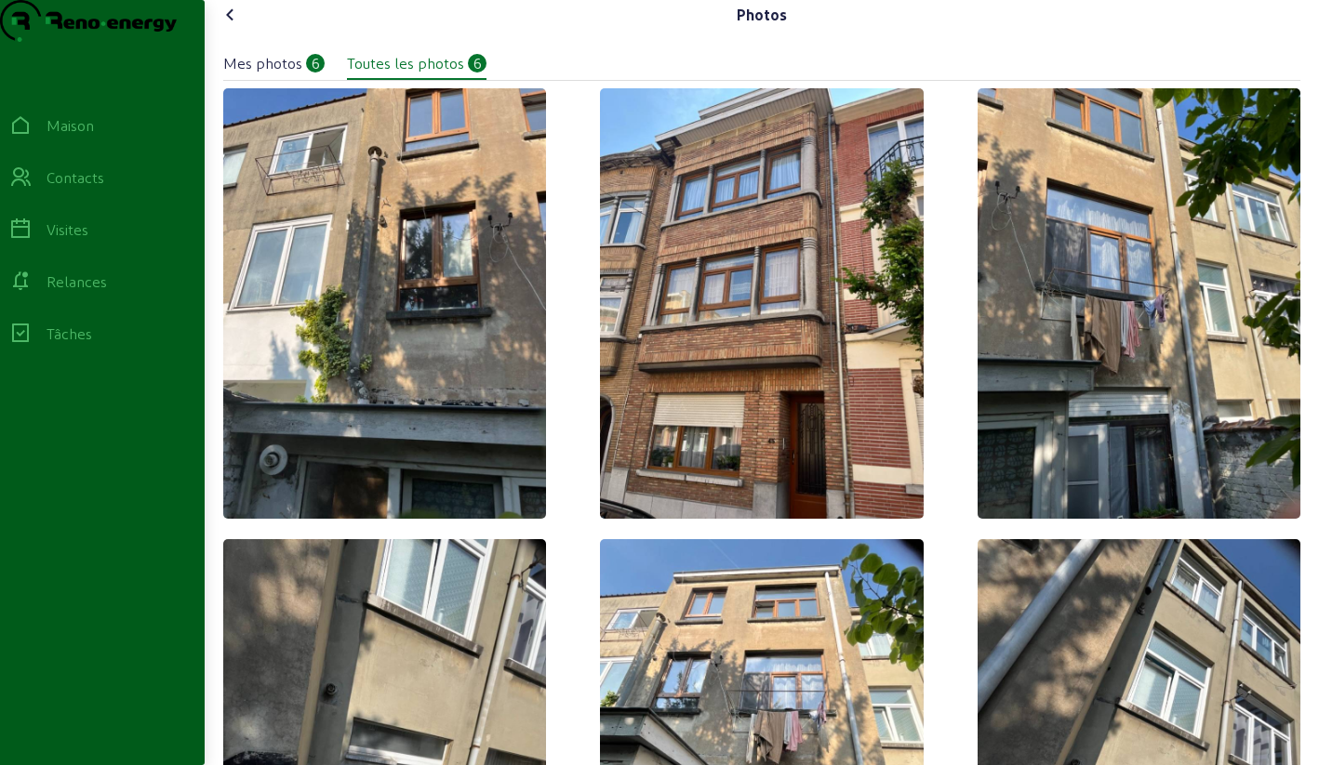
click at [229, 26] on icon at bounding box center [230, 15] width 22 height 22
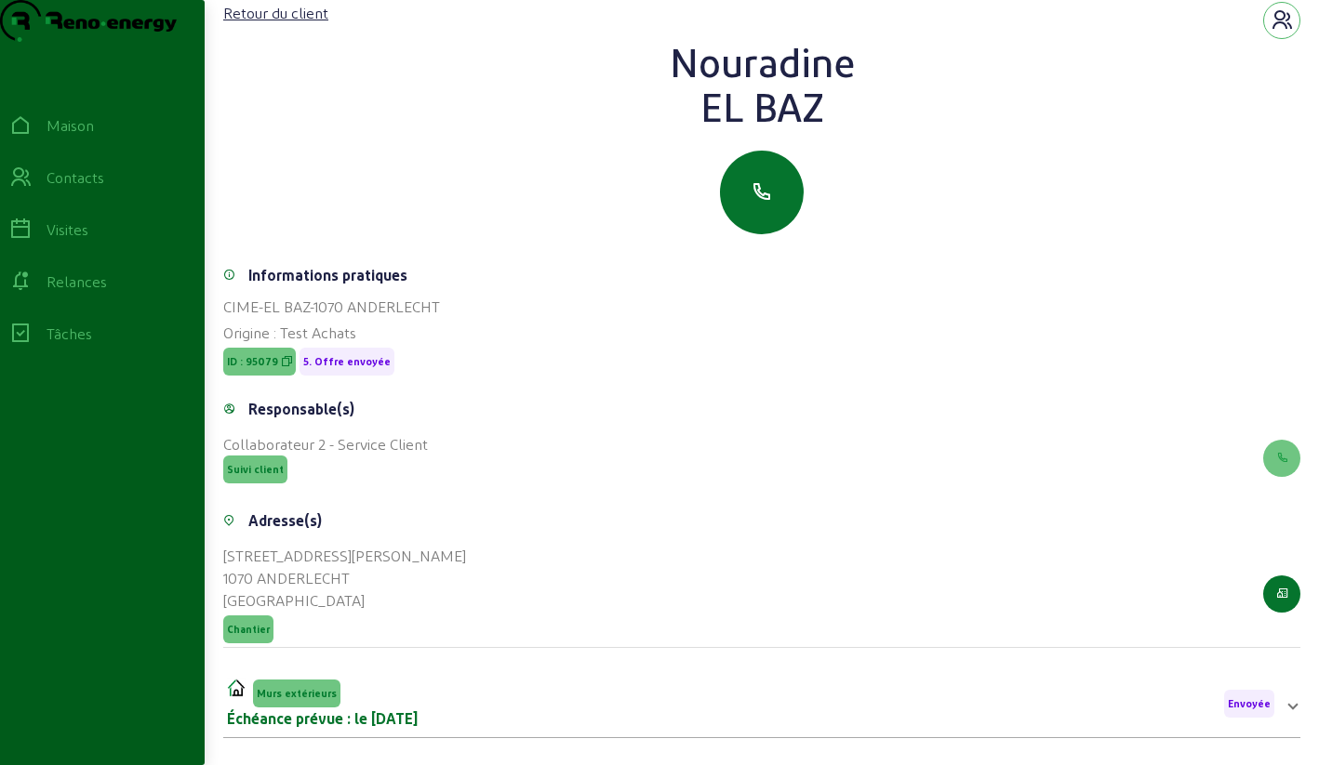
scroll to position [6, 0]
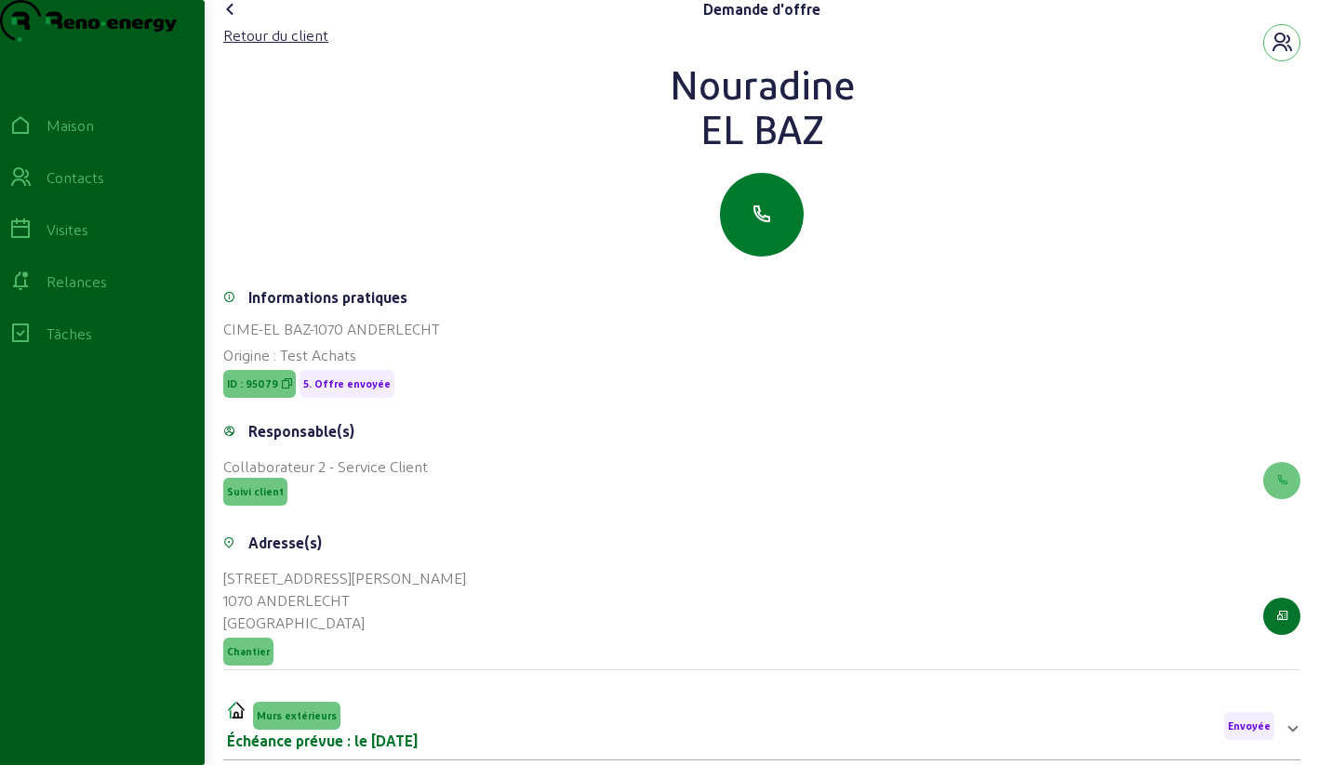
click at [773, 239] on button "button" at bounding box center [762, 215] width 84 height 84
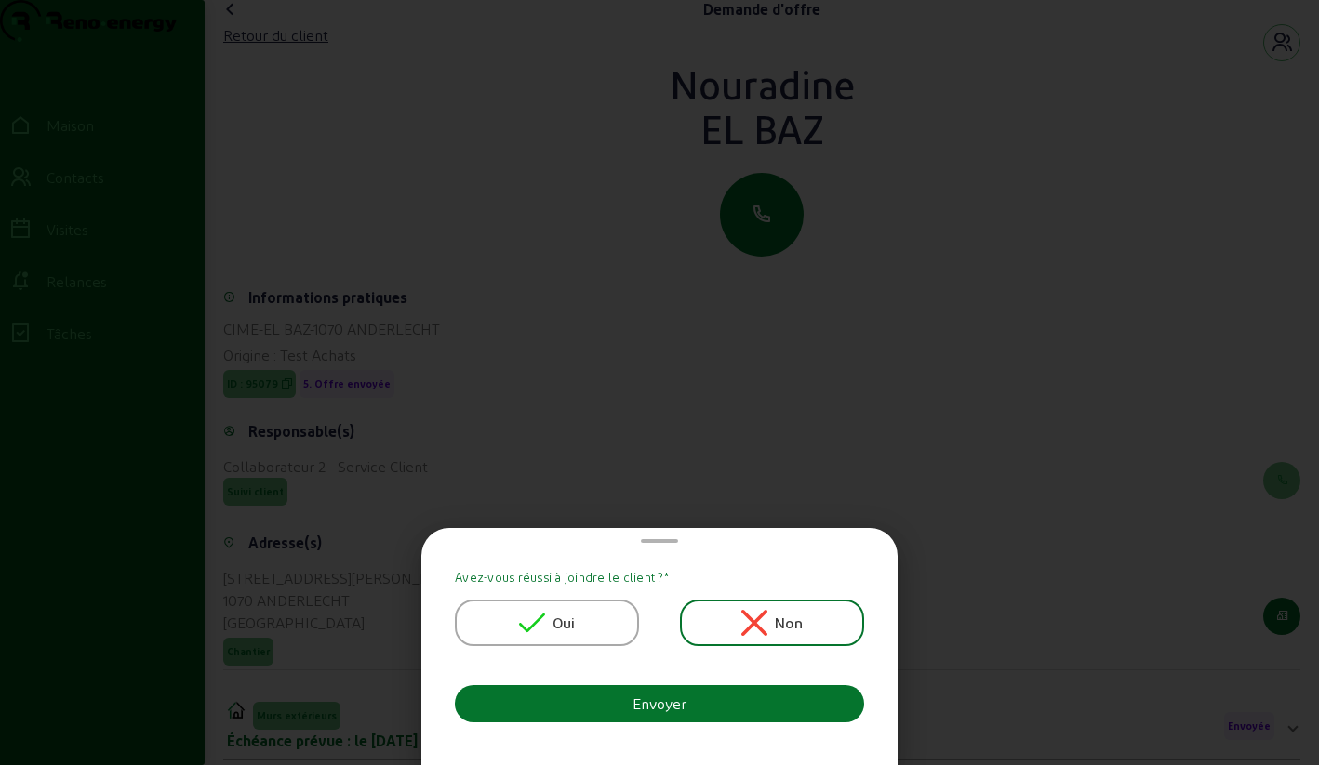
scroll to position [0, 0]
click at [557, 615] on font "Oui" at bounding box center [563, 623] width 23 height 18
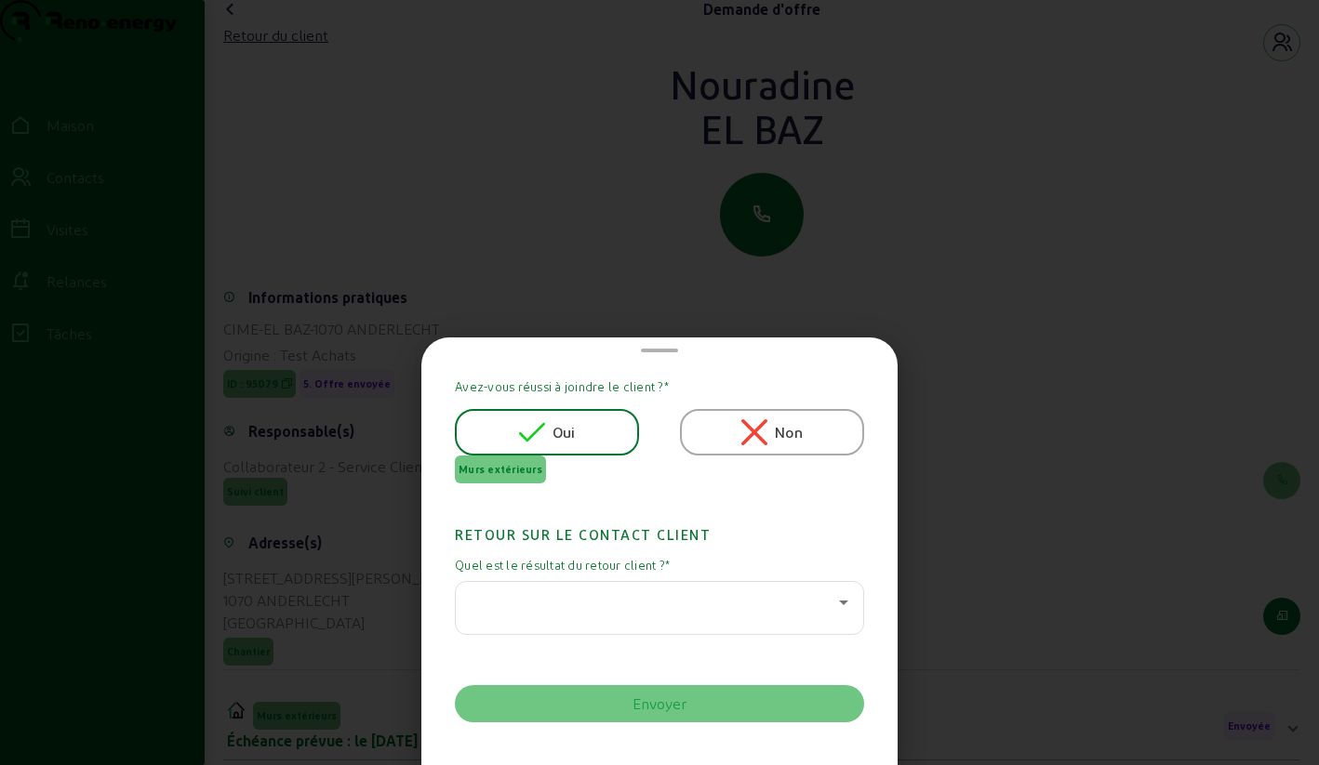
click at [553, 594] on div at bounding box center [655, 602] width 368 height 22
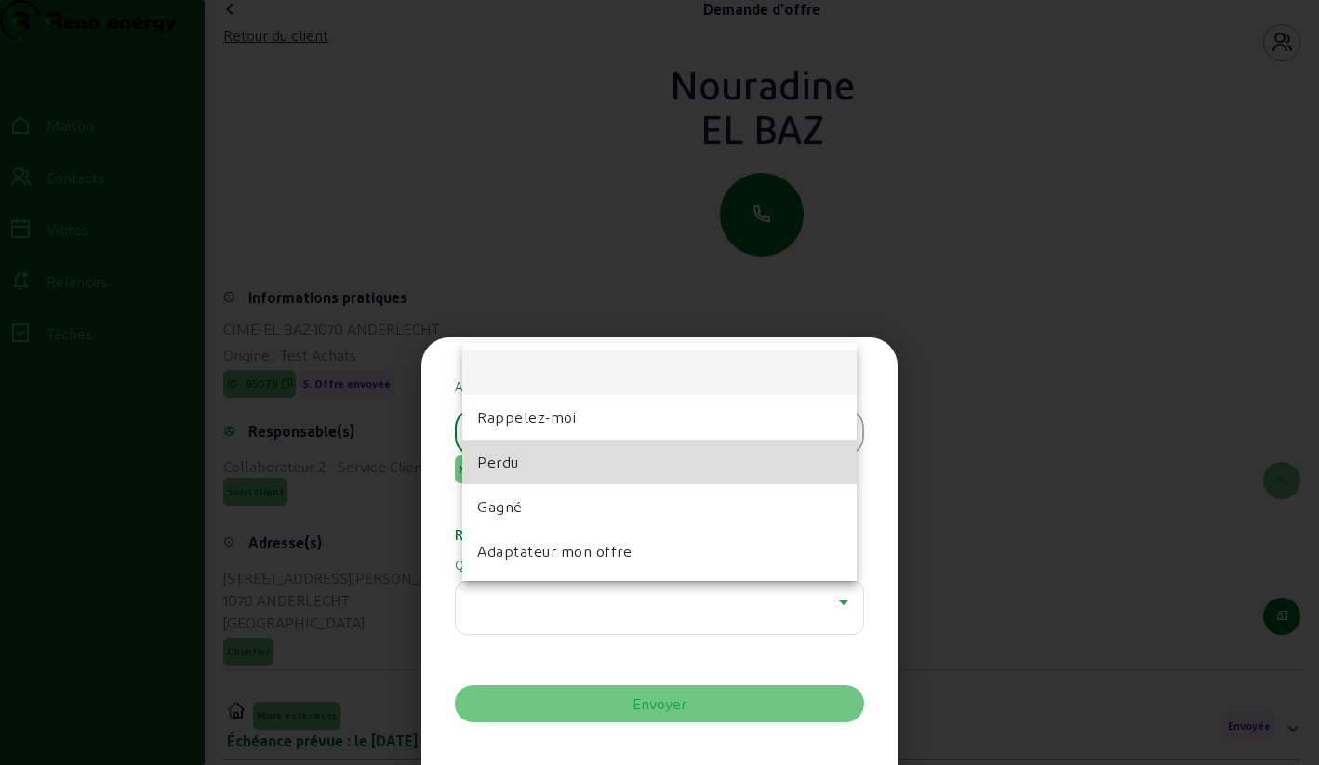
click at [521, 471] on mat-option "Perdu" at bounding box center [659, 462] width 394 height 45
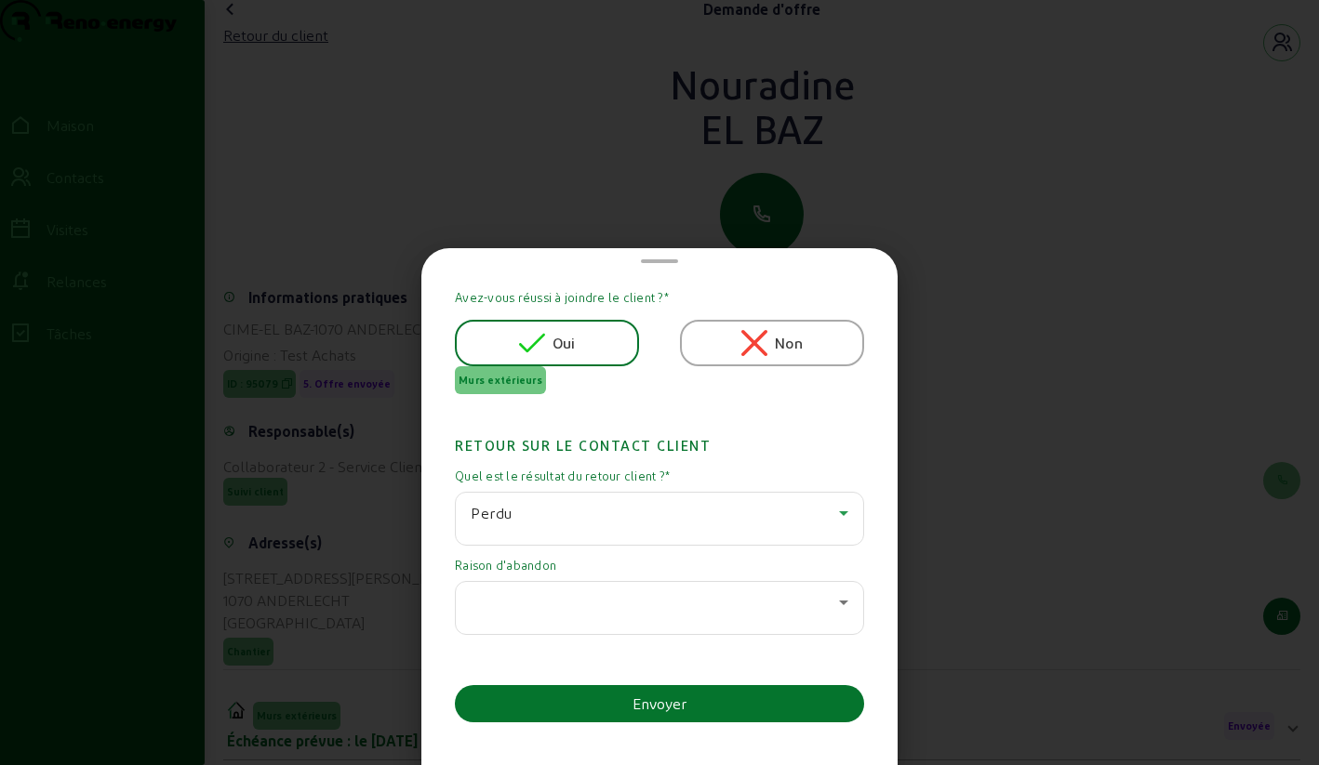
click at [544, 585] on div at bounding box center [660, 608] width 378 height 52
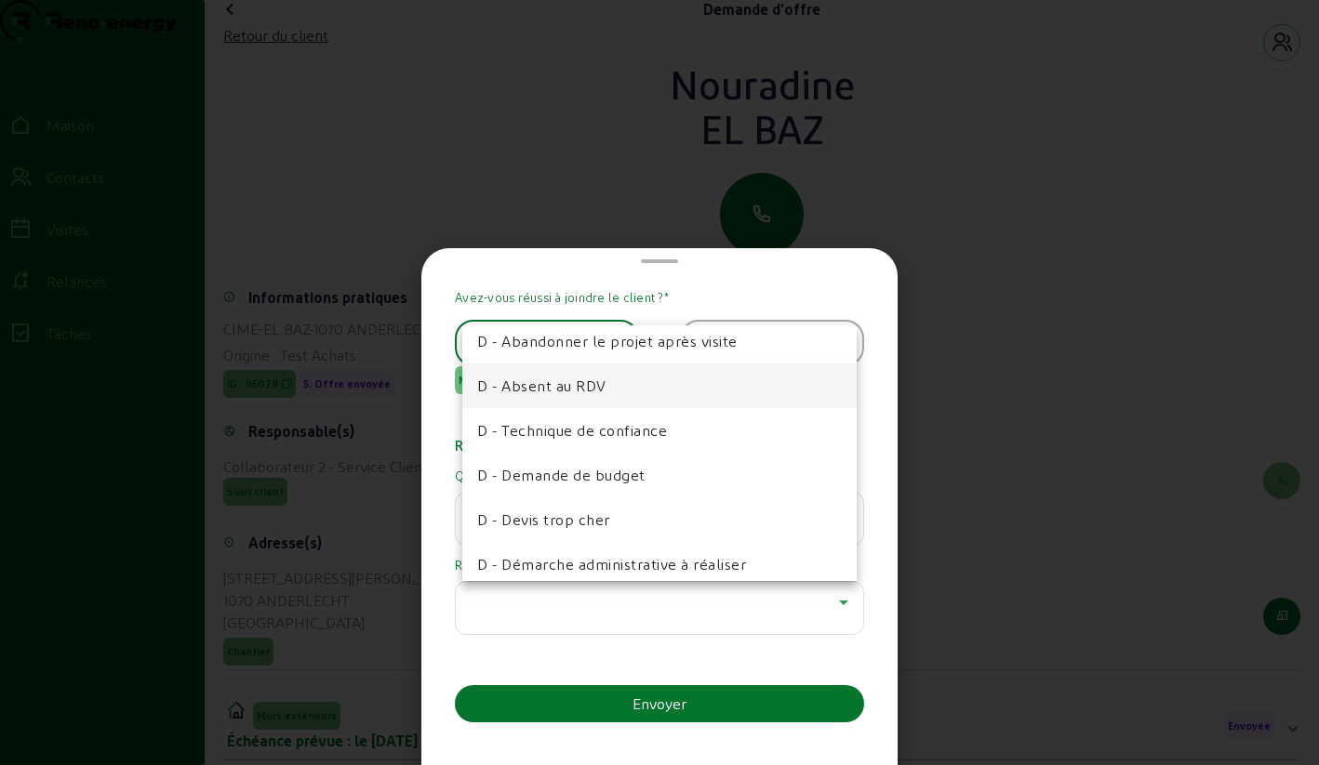
scroll to position [240, 0]
click at [536, 511] on font "D - Devis trop cher" at bounding box center [543, 517] width 133 height 18
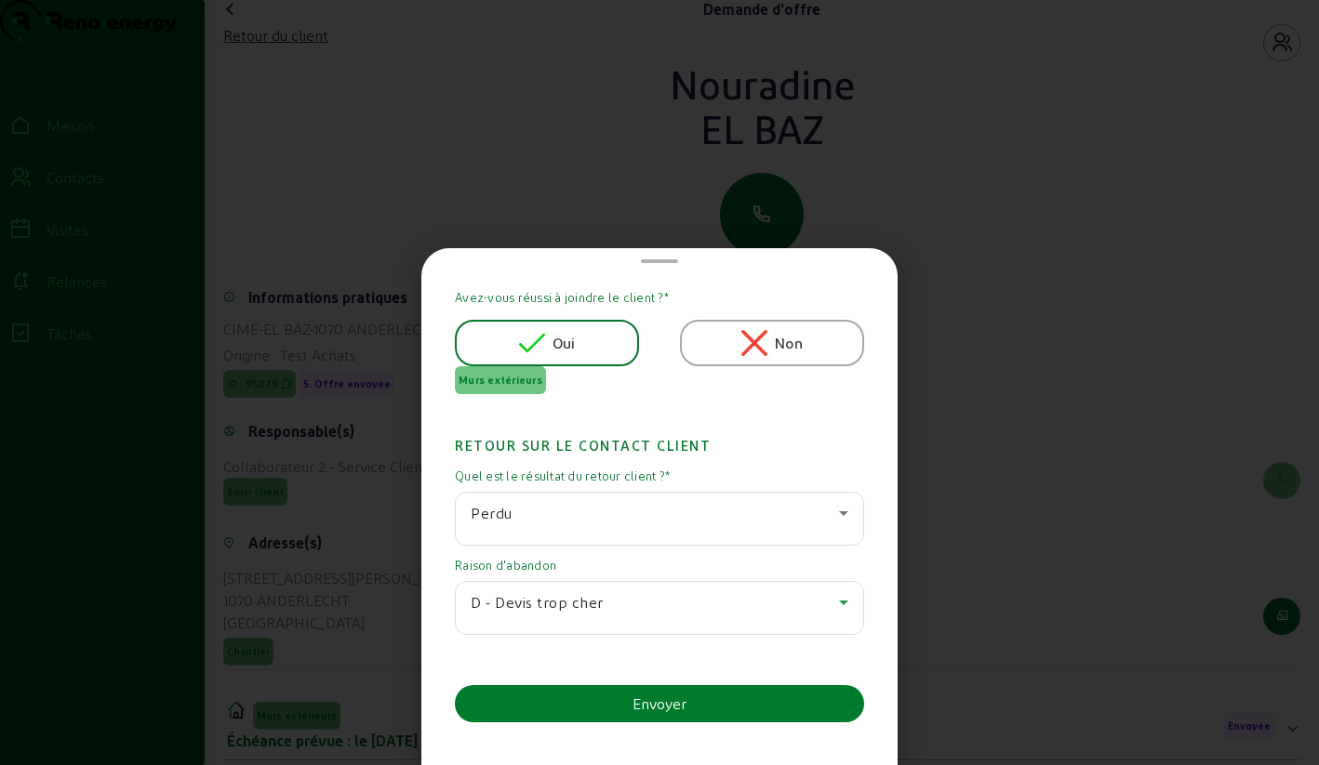
click at [583, 704] on button "Envoyer" at bounding box center [659, 703] width 409 height 37
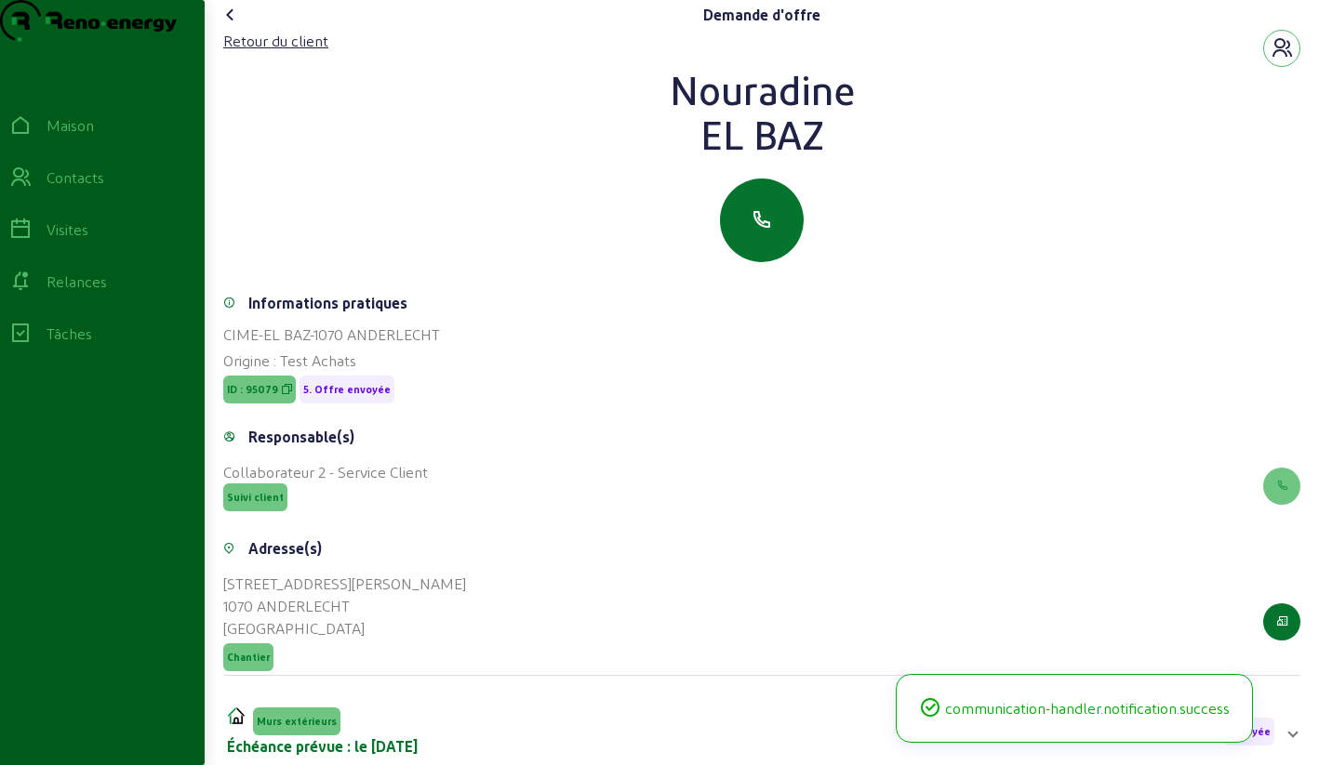
scroll to position [6, 0]
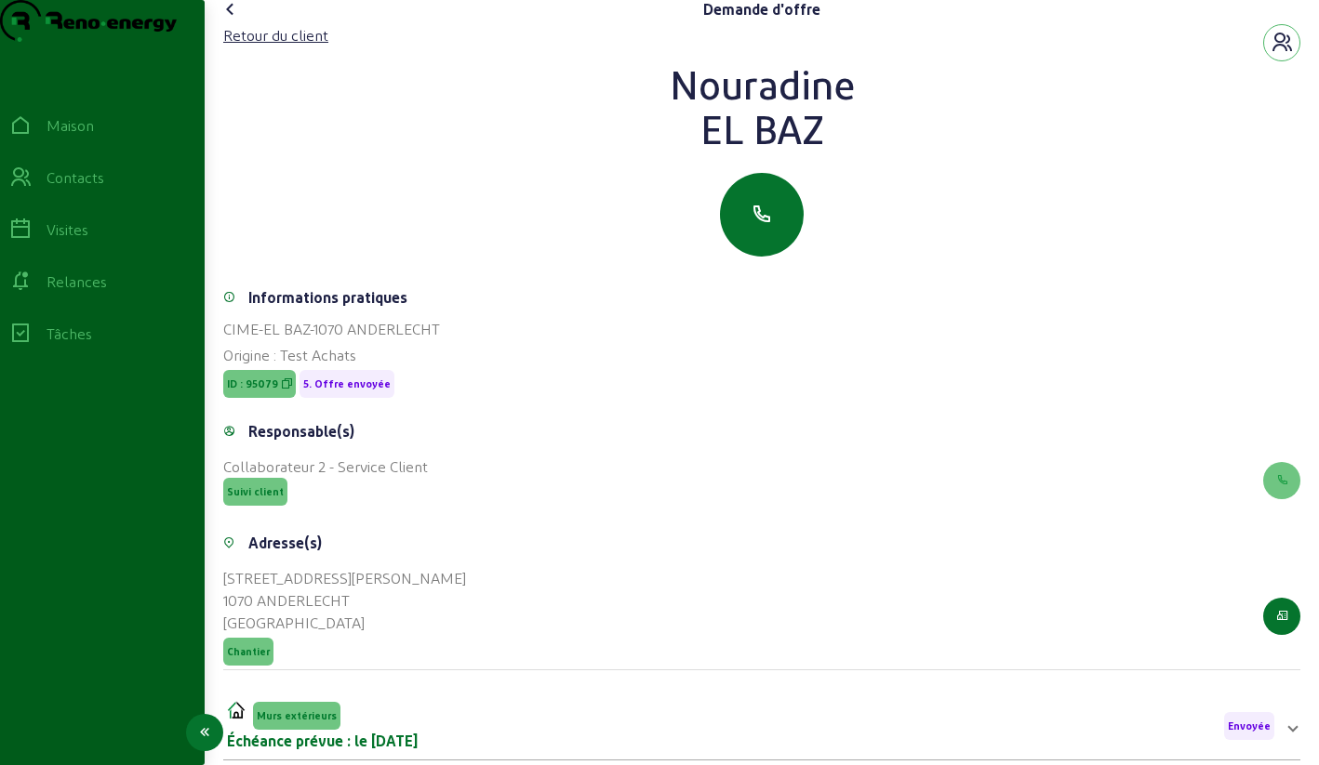
click at [32, 189] on icon at bounding box center [20, 177] width 22 height 22
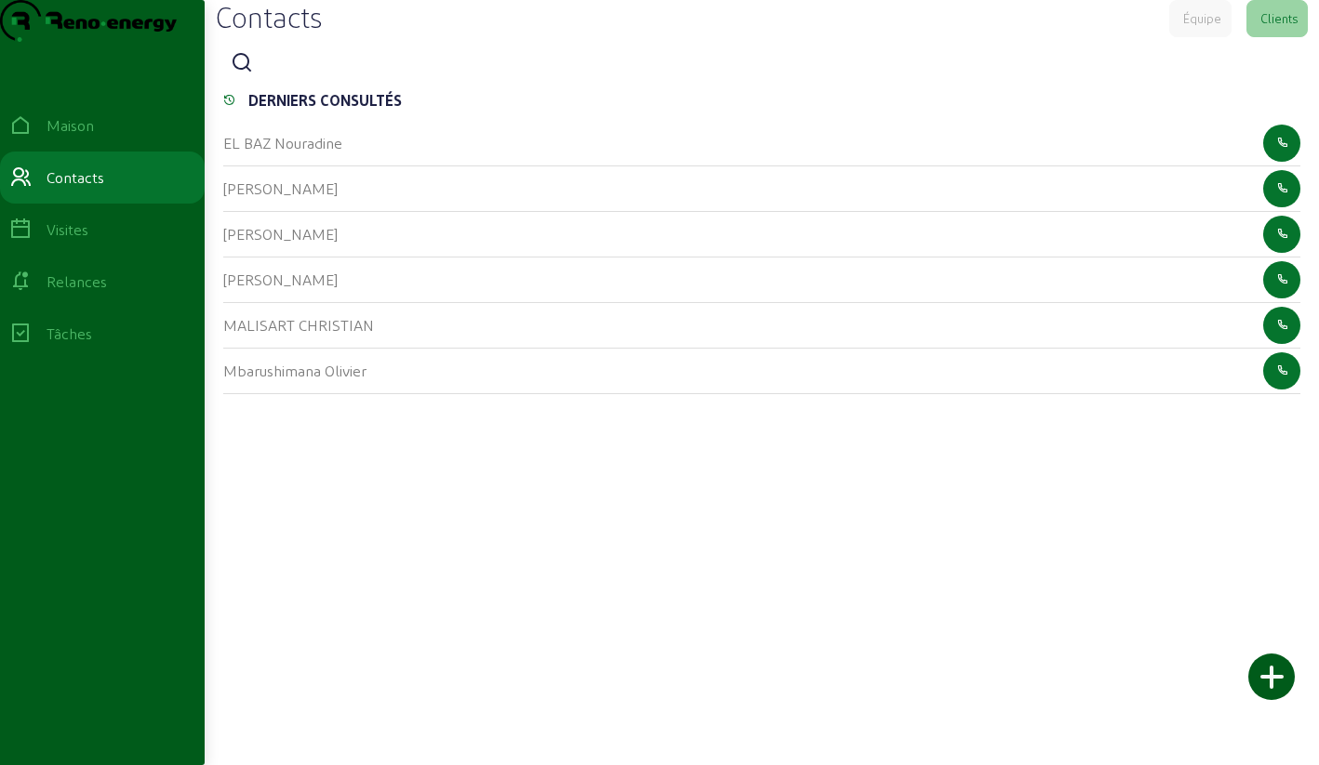
click at [242, 74] on icon at bounding box center [242, 63] width 22 height 22
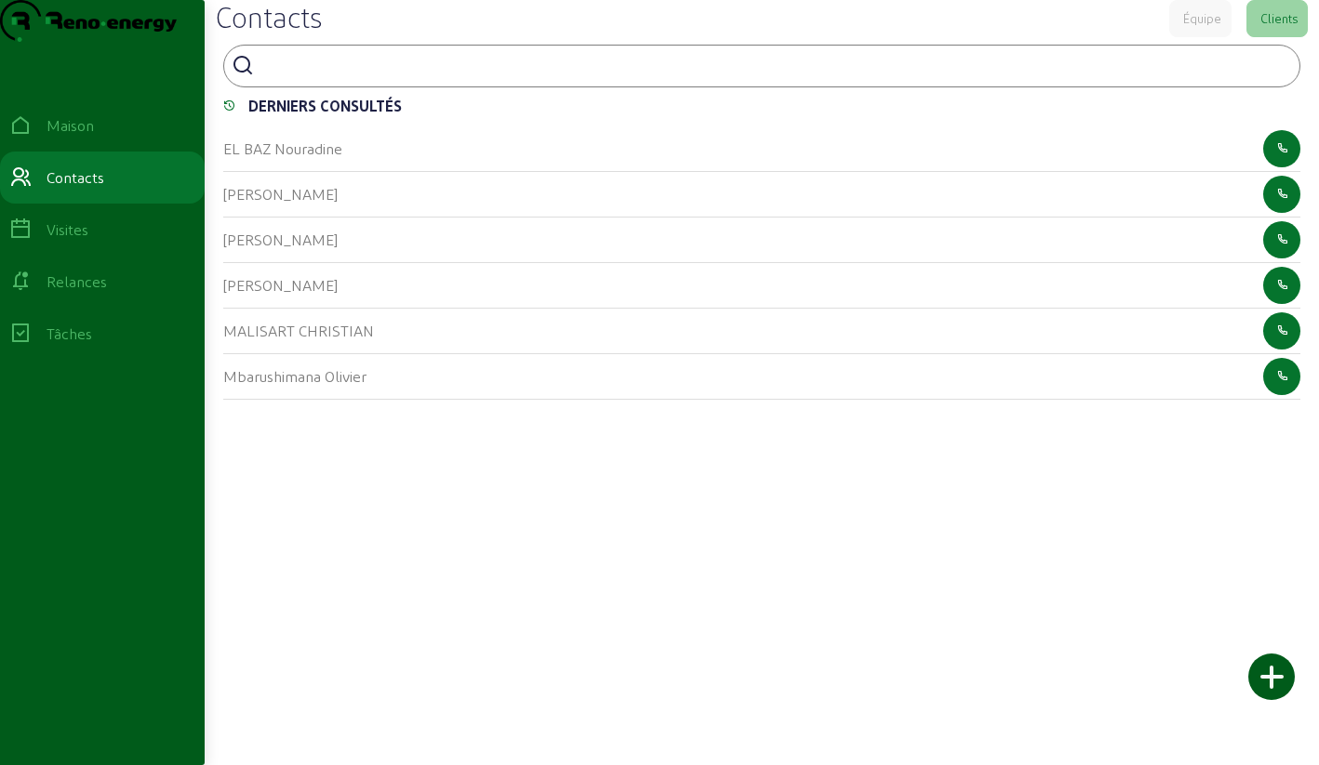
click at [310, 75] on input at bounding box center [344, 64] width 167 height 22
type input "cambier"
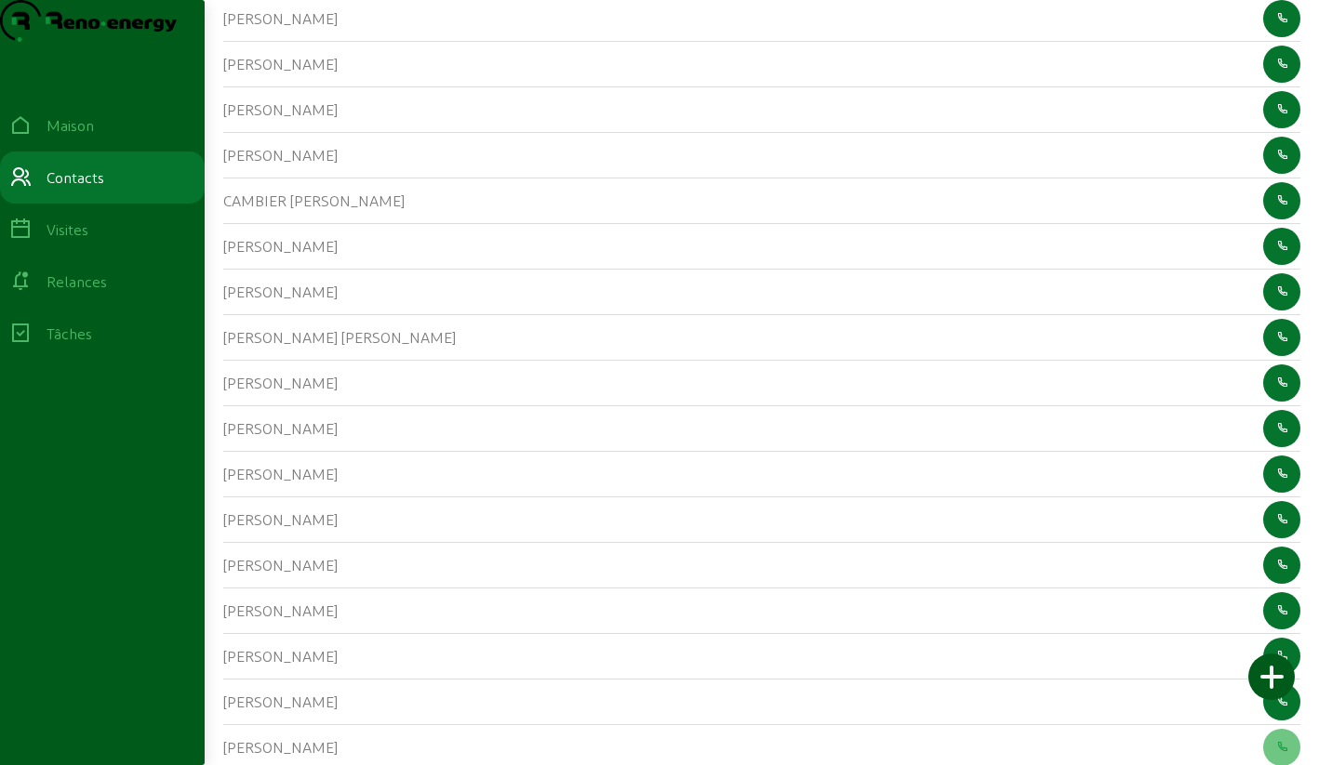
scroll to position [818, 0]
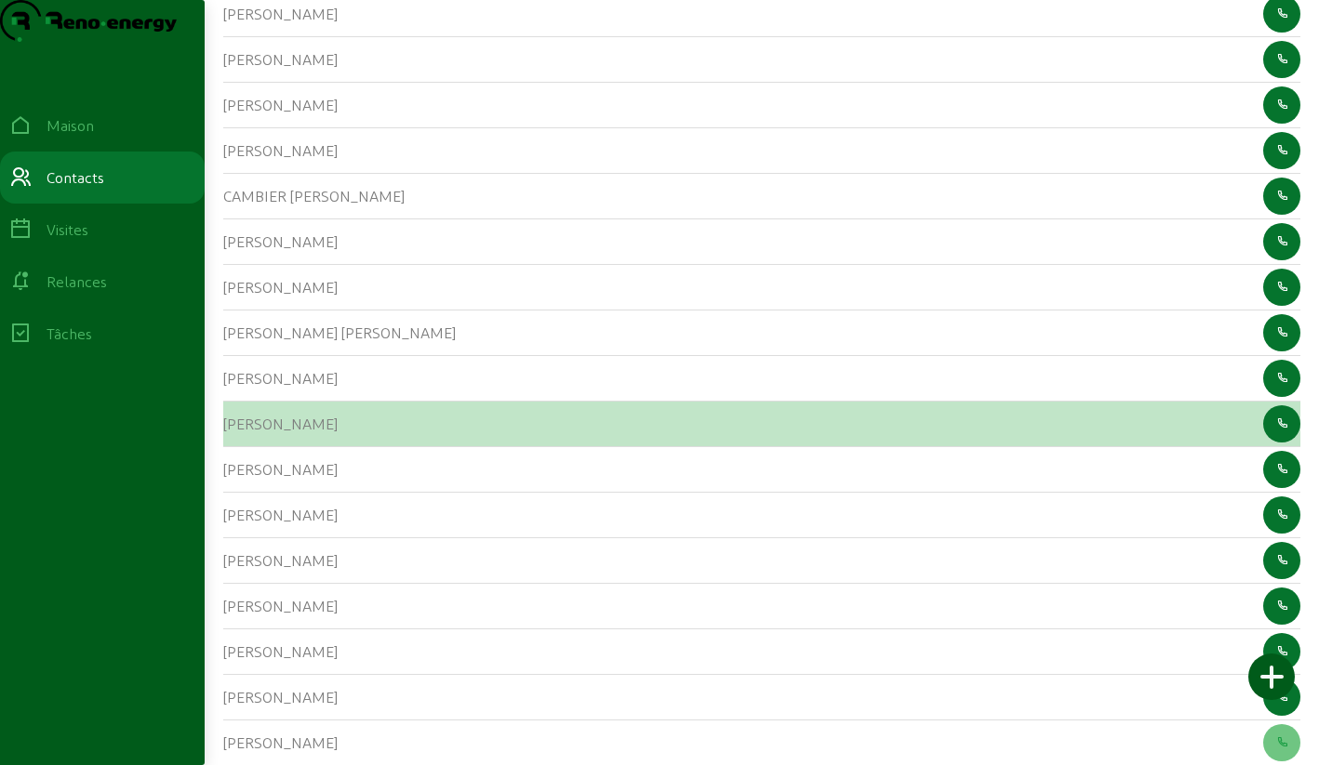
click at [246, 432] on font "[PERSON_NAME]" at bounding box center [280, 424] width 114 height 18
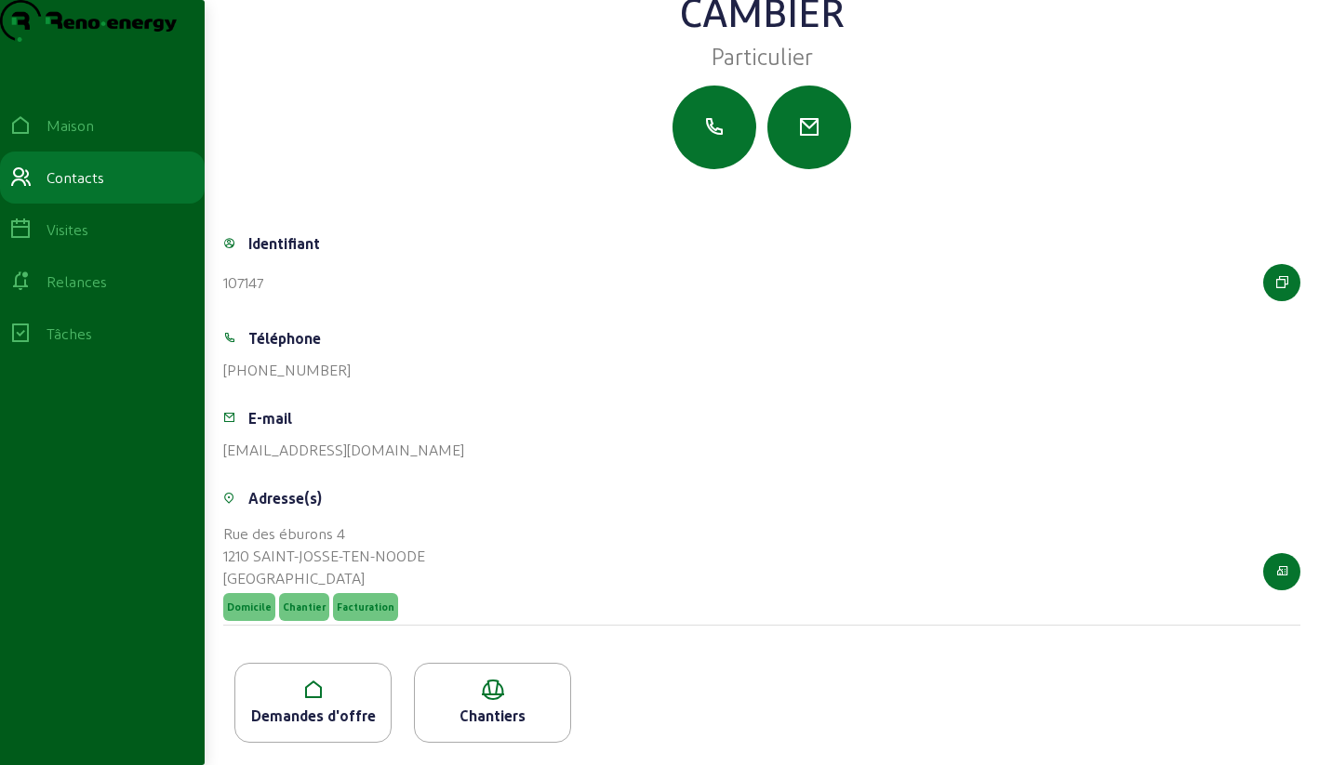
scroll to position [130, 0]
click at [317, 676] on div "Demandes d'offre" at bounding box center [312, 703] width 157 height 80
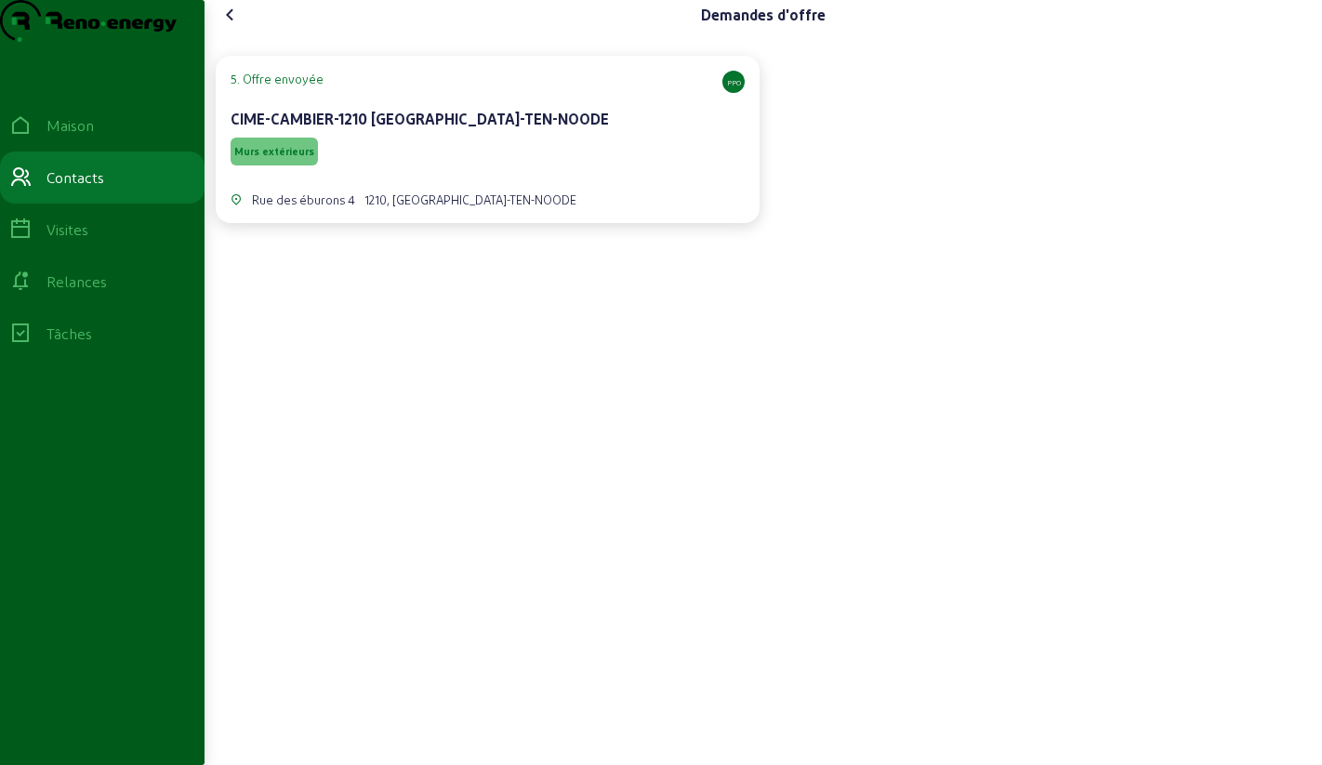
click at [508, 169] on div "Murs extérieurs" at bounding box center [488, 151] width 514 height 35
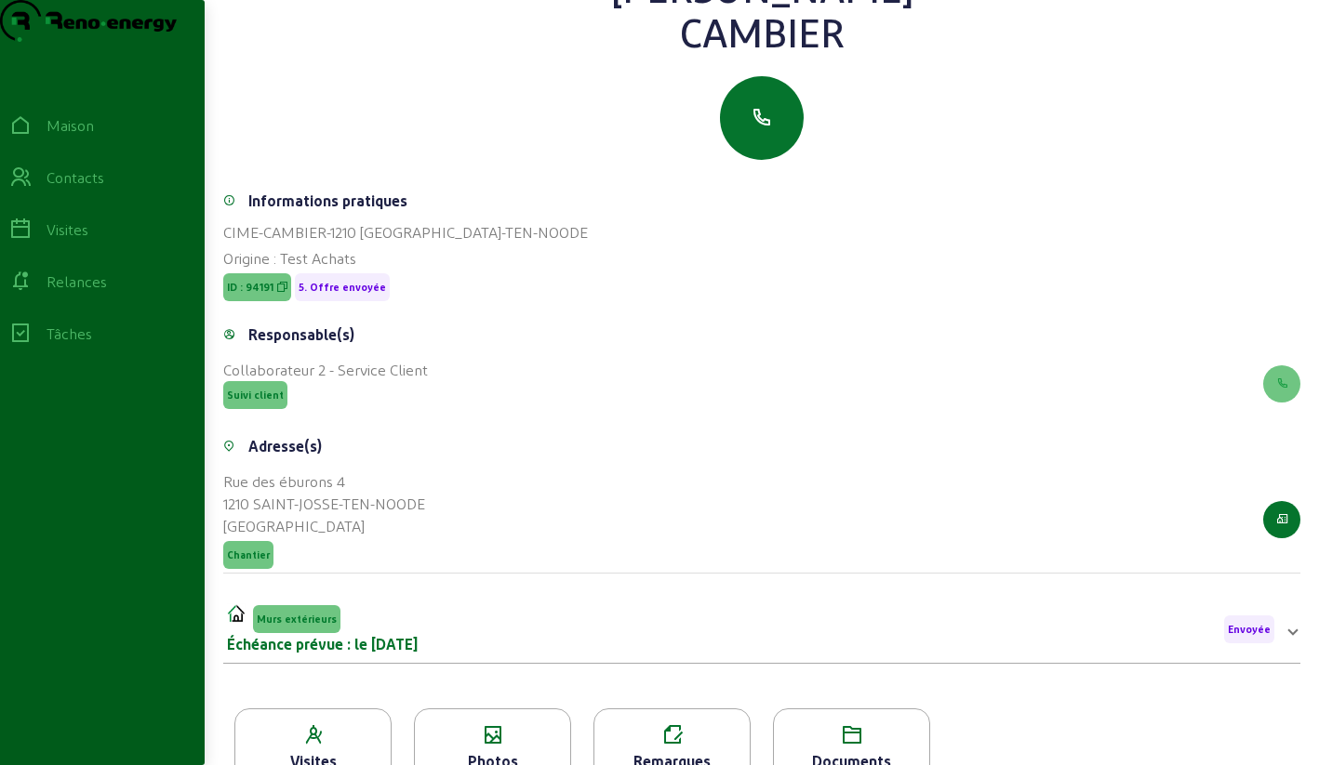
scroll to position [237, 0]
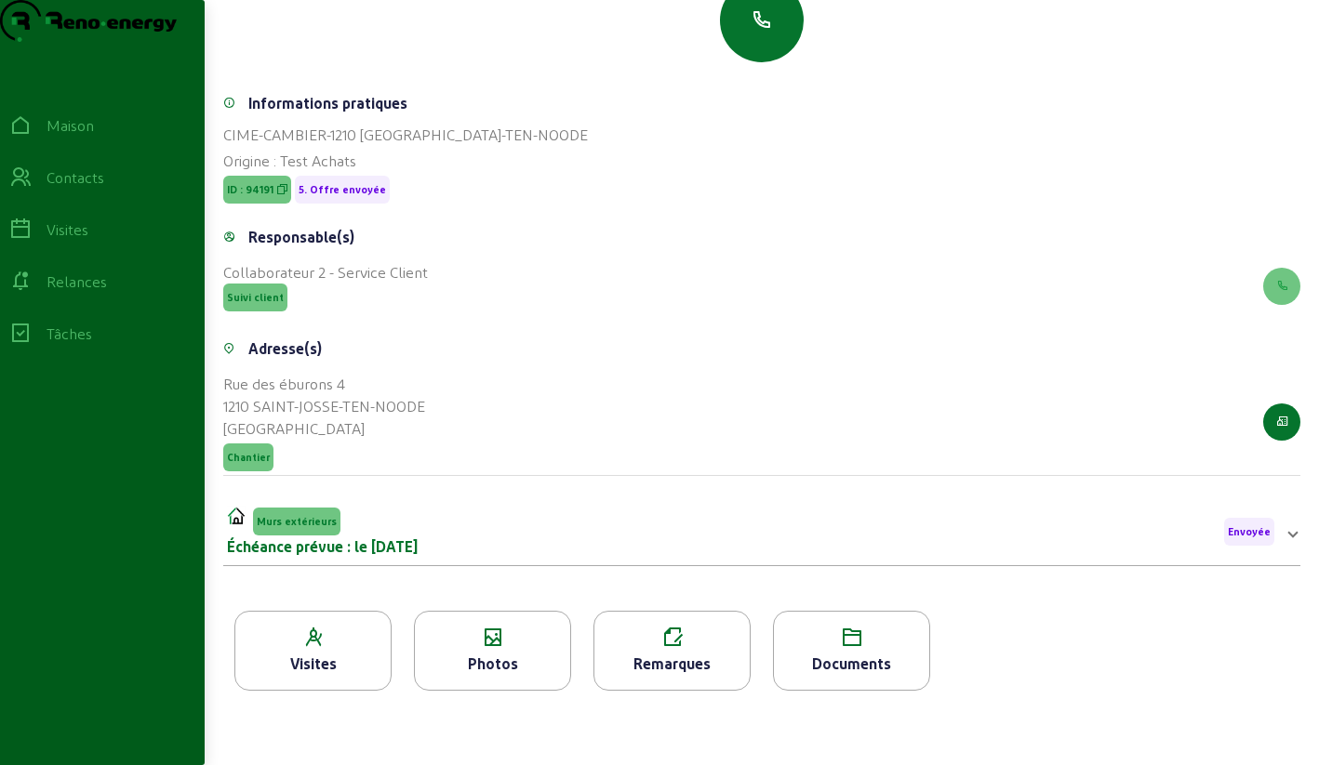
click at [483, 631] on icon at bounding box center [492, 638] width 155 height 22
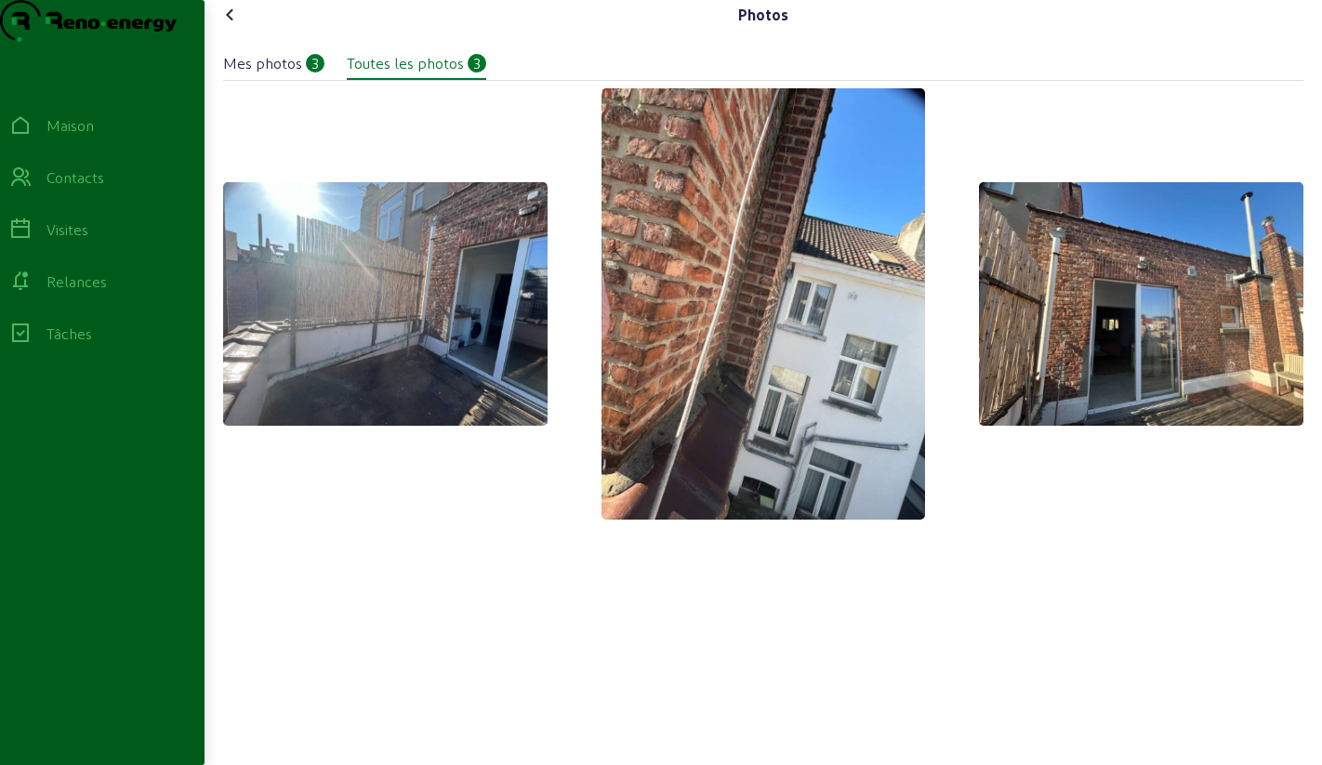
click at [237, 26] on icon at bounding box center [230, 15] width 22 height 22
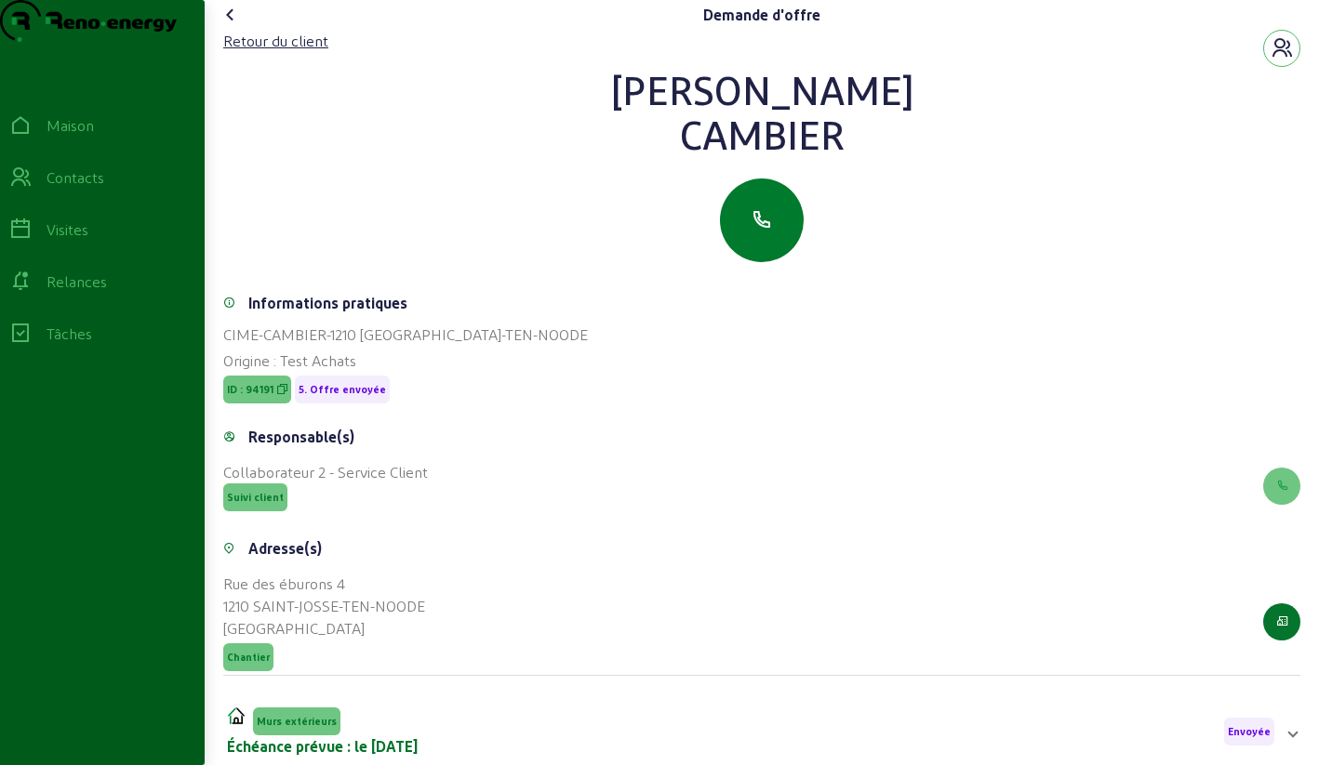
click at [750, 238] on button "button" at bounding box center [762, 221] width 84 height 84
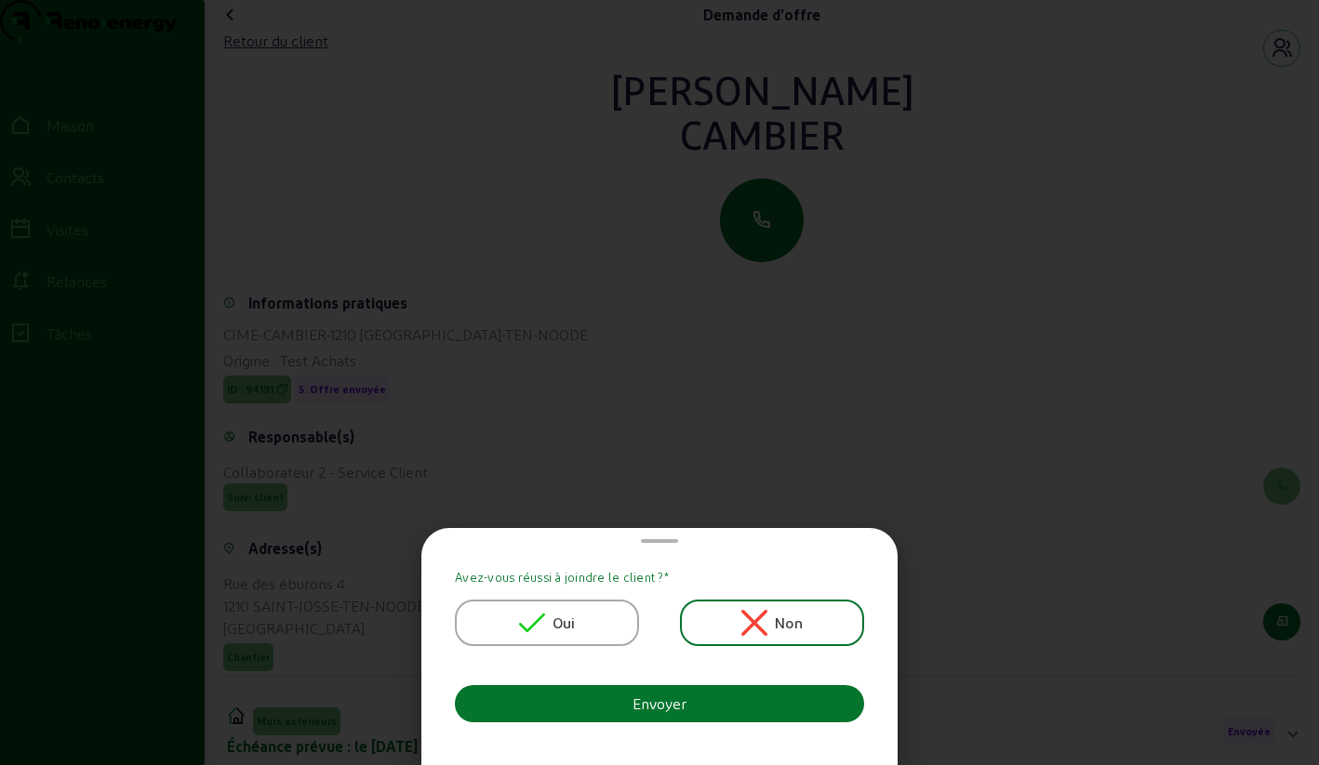
click at [569, 613] on span "Oui" at bounding box center [563, 623] width 23 height 22
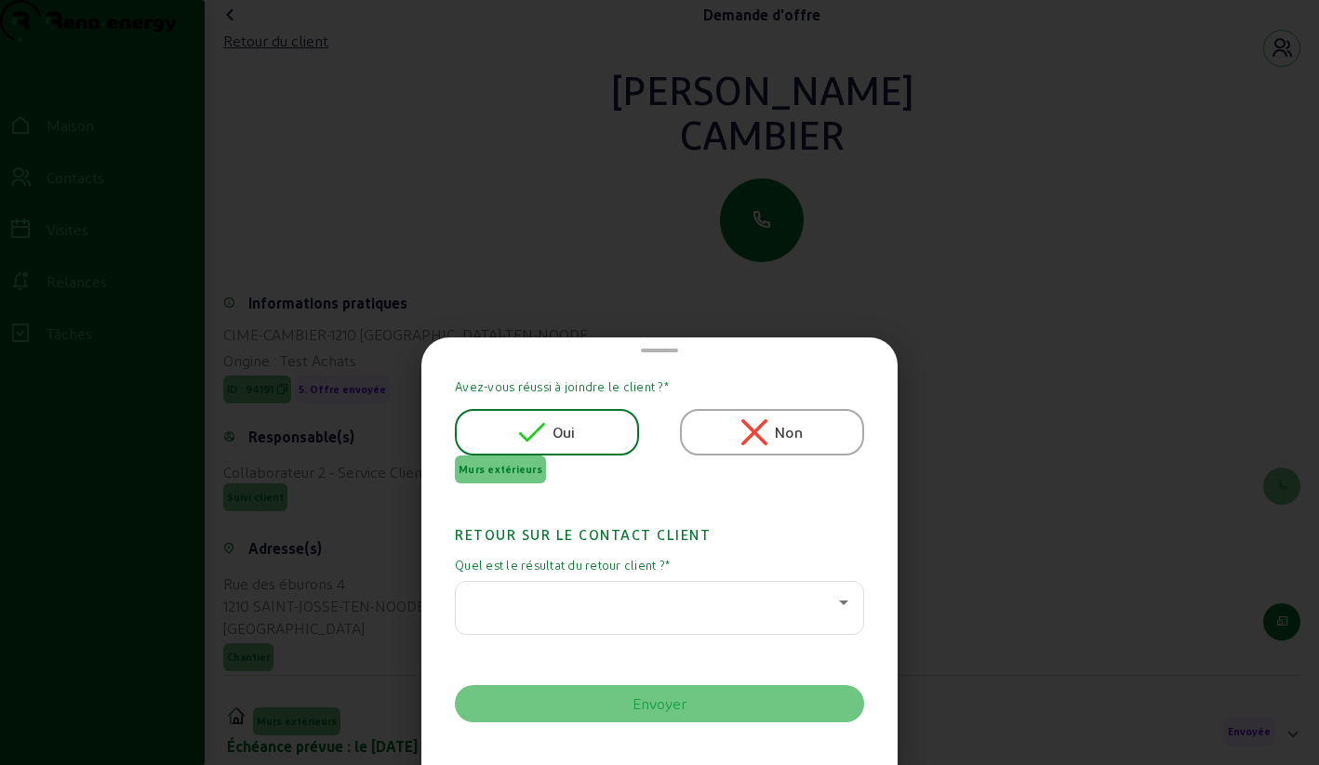
click at [530, 598] on div at bounding box center [655, 602] width 368 height 22
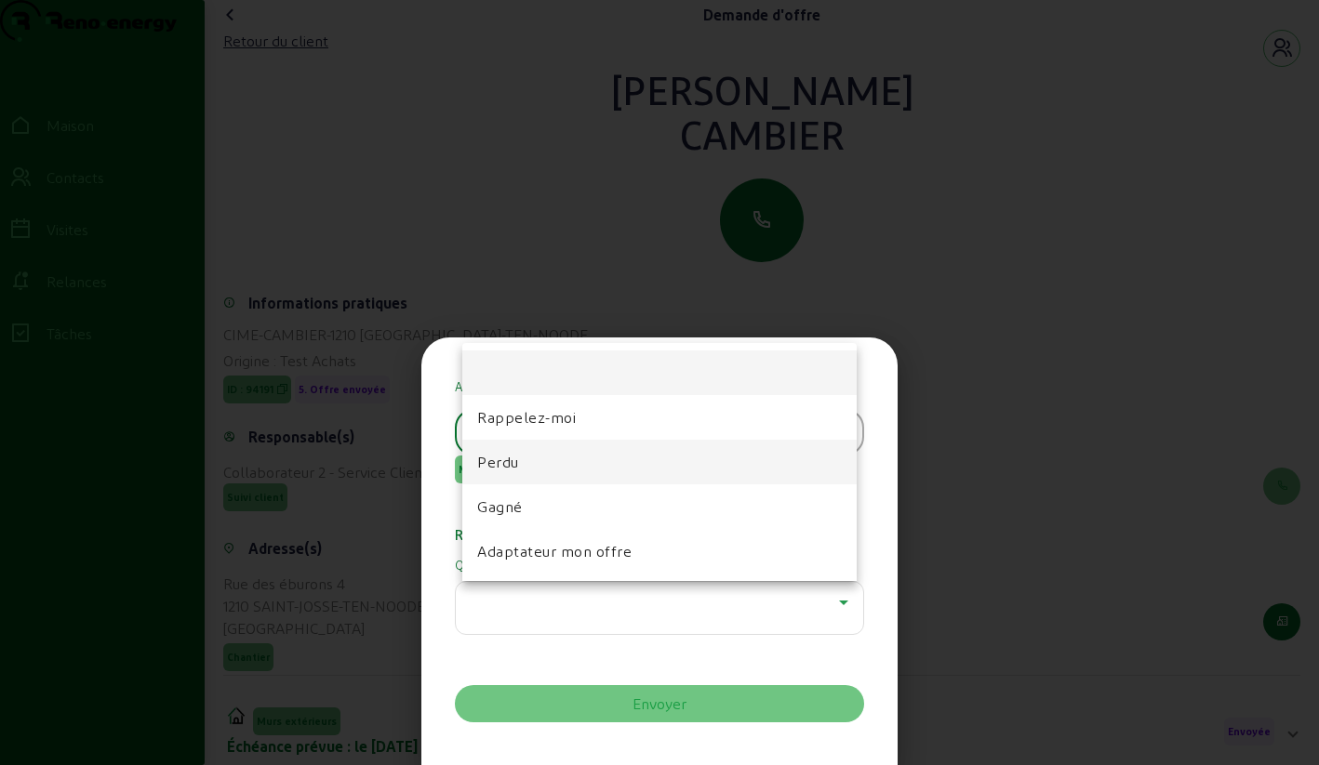
click at [522, 463] on mat-option "Perdu" at bounding box center [659, 462] width 394 height 45
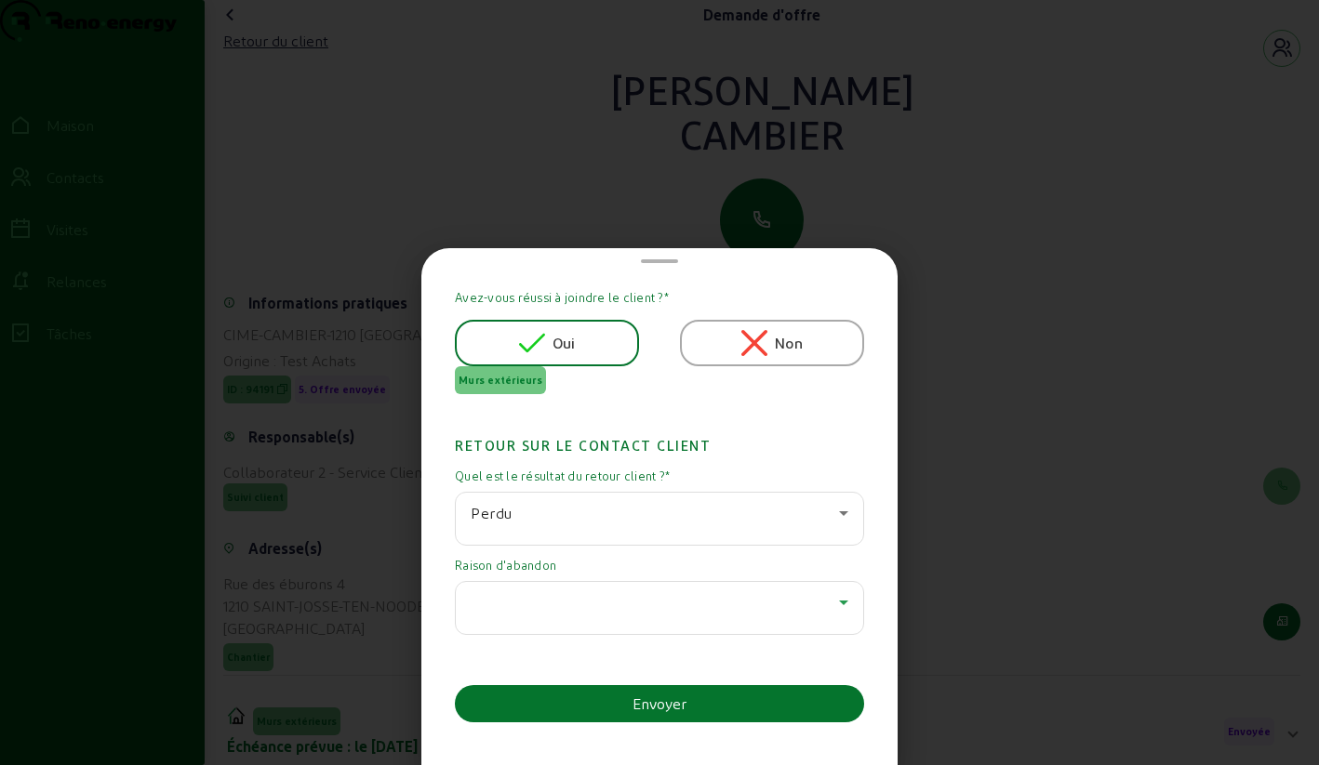
click at [532, 591] on div at bounding box center [655, 602] width 368 height 22
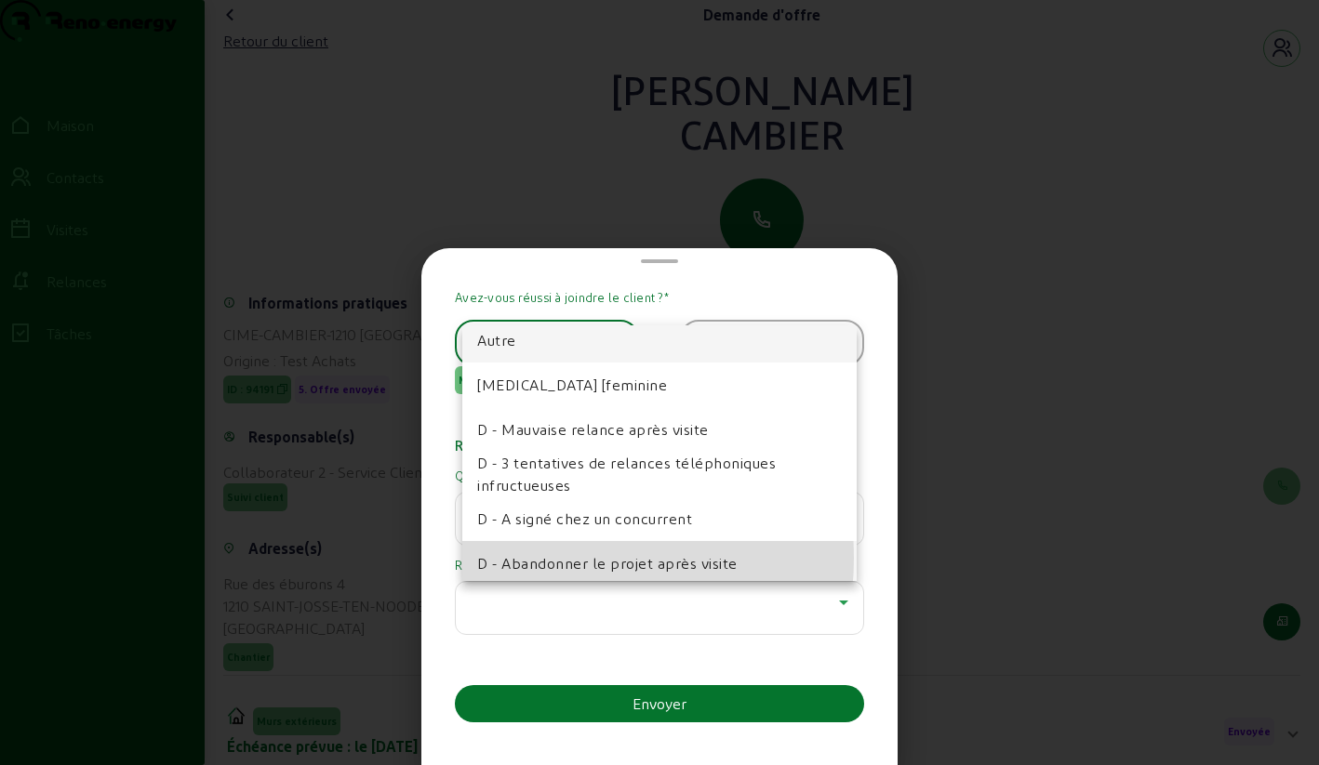
click at [529, 558] on font "D - Abandonner le projet après visite" at bounding box center [607, 563] width 260 height 18
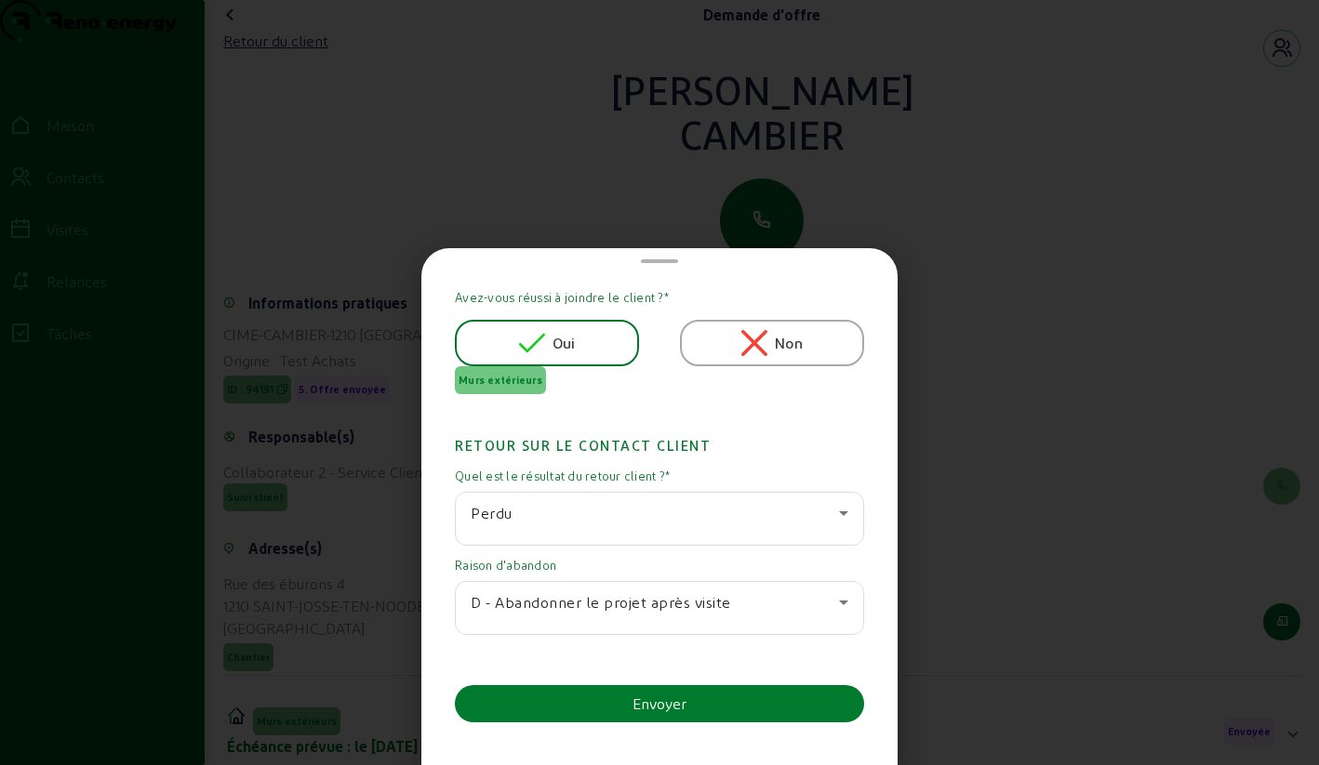
click at [562, 706] on button "Envoyer" at bounding box center [659, 703] width 409 height 37
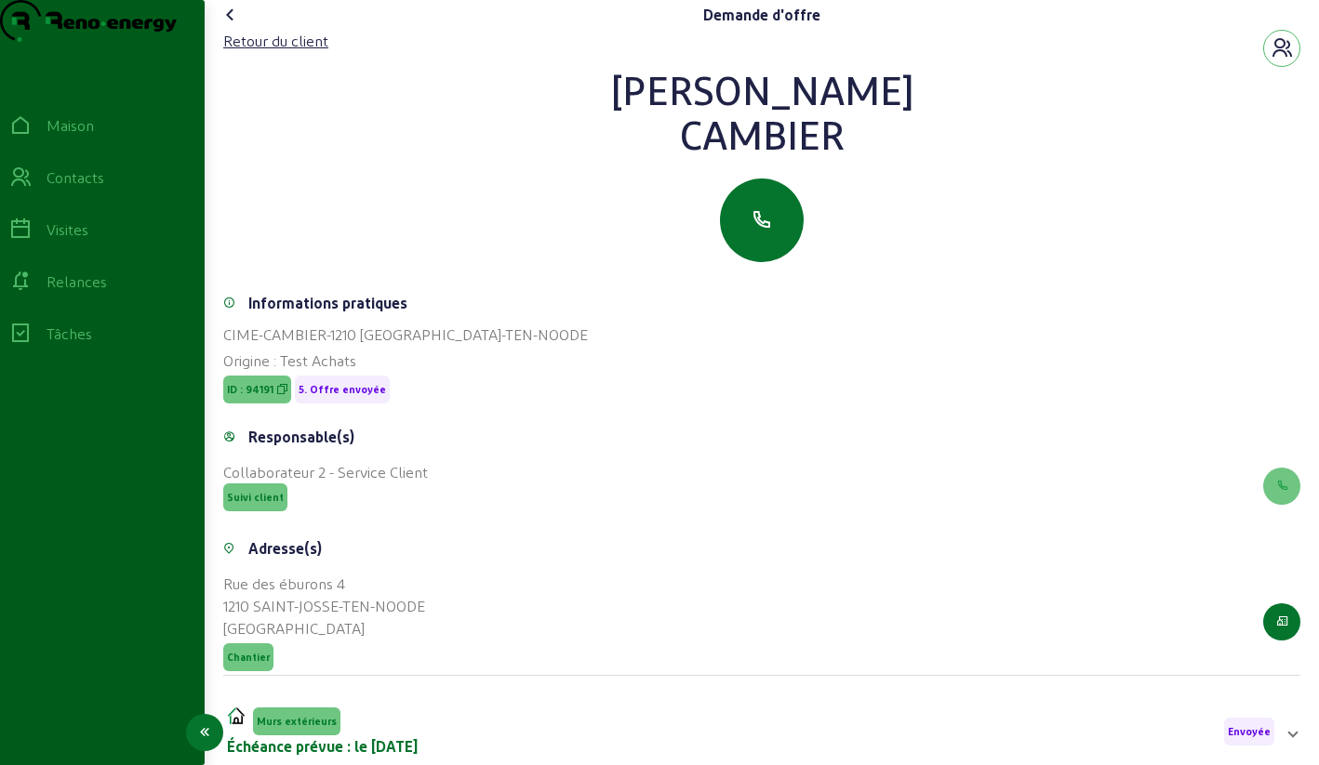
click at [32, 137] on icon at bounding box center [20, 125] width 22 height 22
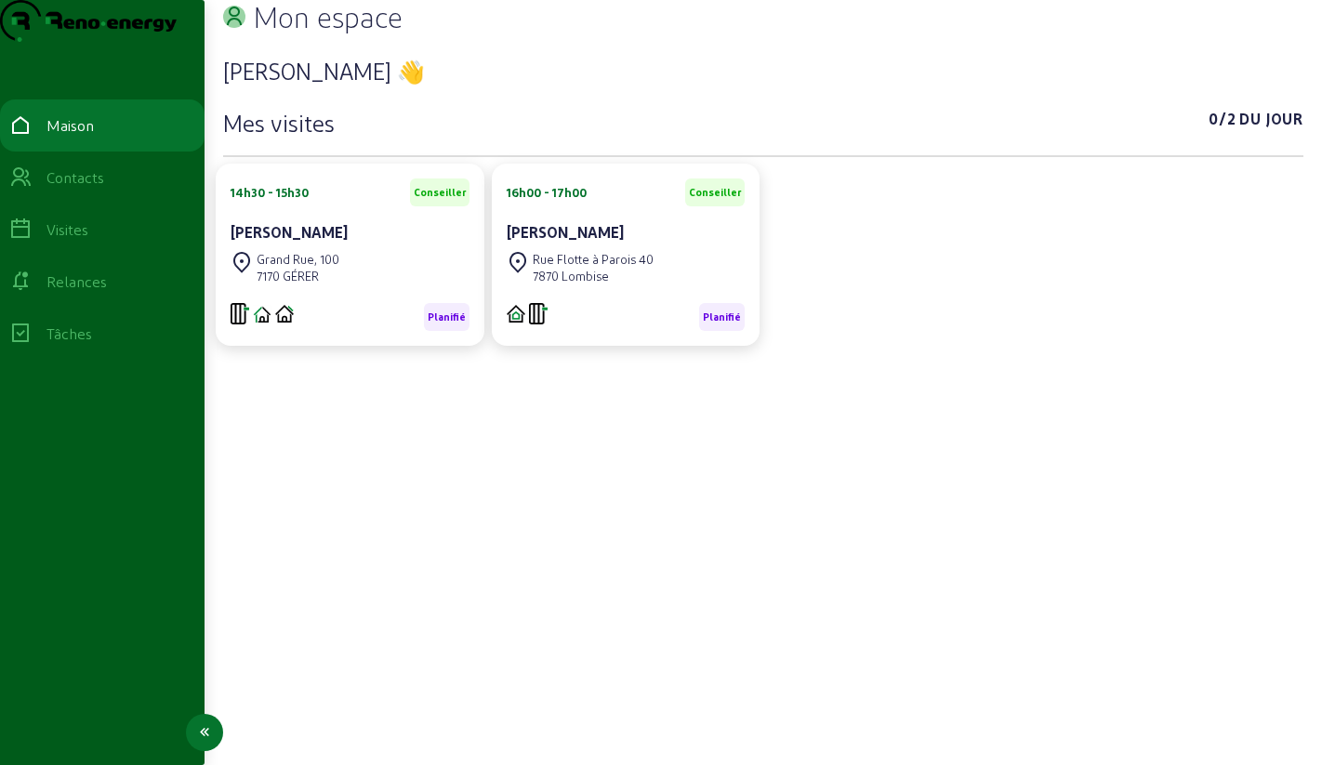
click at [49, 189] on div "Contacts" at bounding box center [102, 177] width 186 height 22
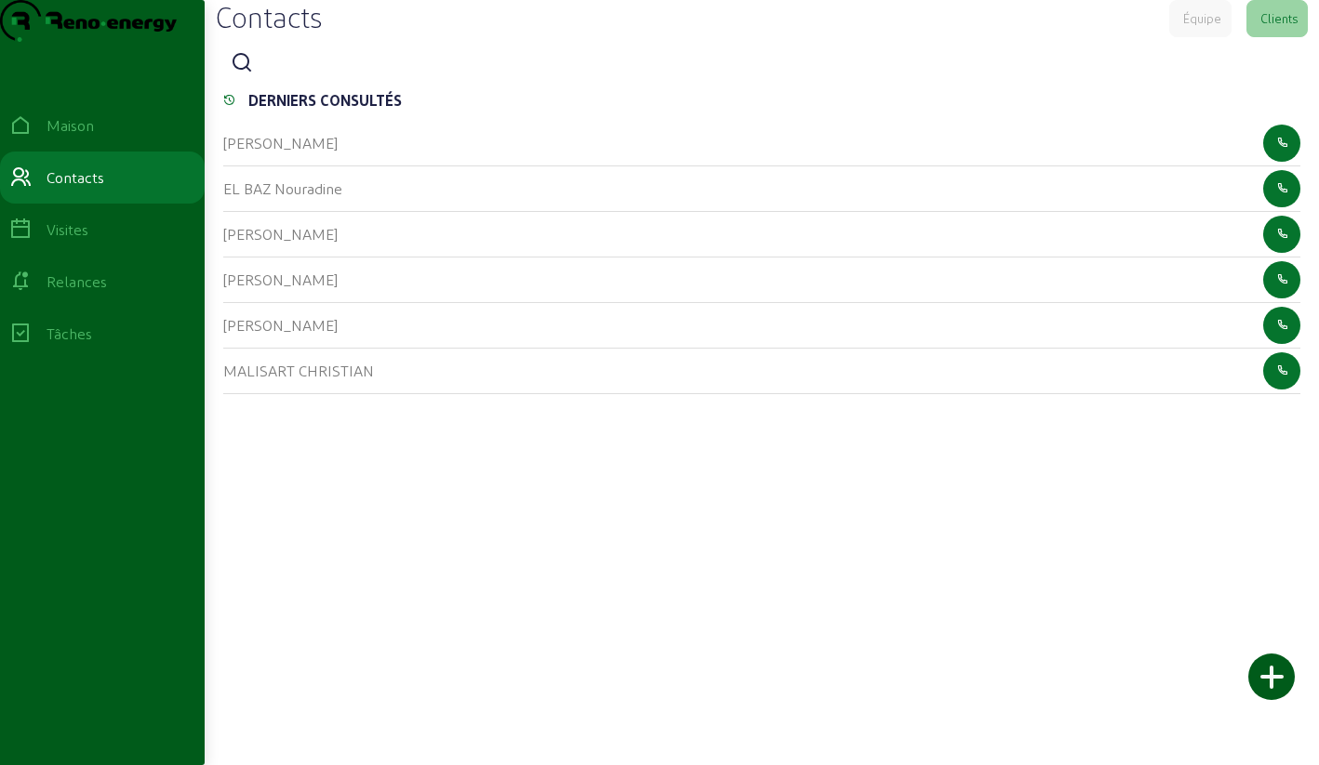
click at [253, 74] on icon at bounding box center [242, 63] width 22 height 22
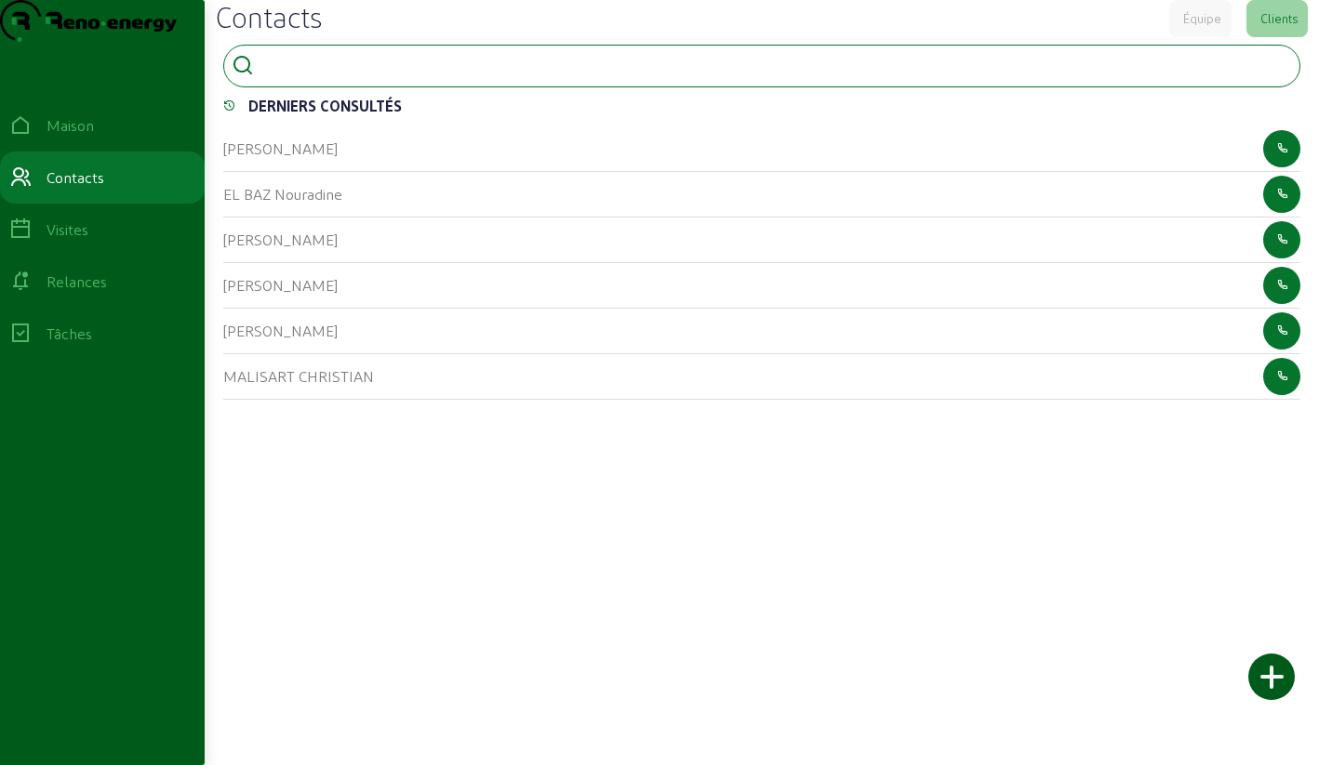
click at [341, 75] on input at bounding box center [344, 64] width 167 height 22
type input "[PERSON_NAME]"
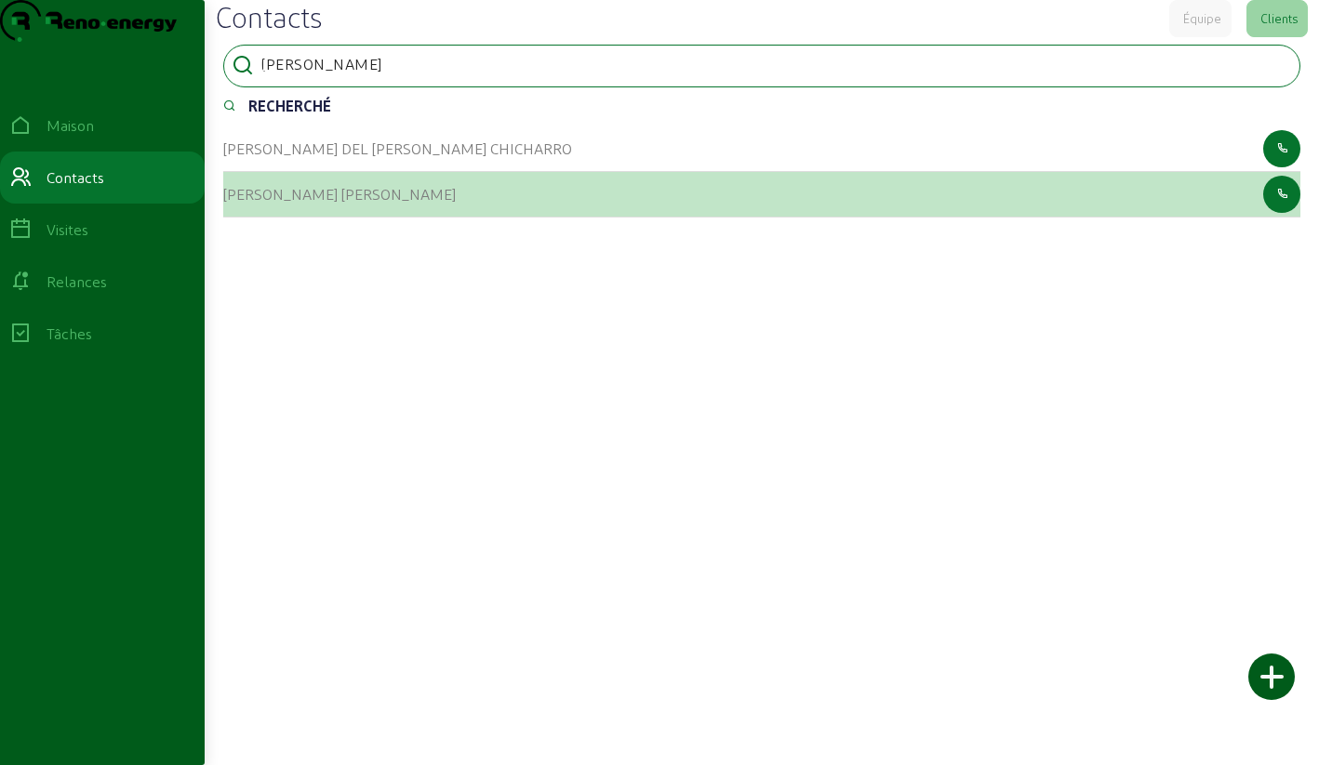
click at [259, 206] on div "[PERSON_NAME] [PERSON_NAME]" at bounding box center [339, 194] width 232 height 22
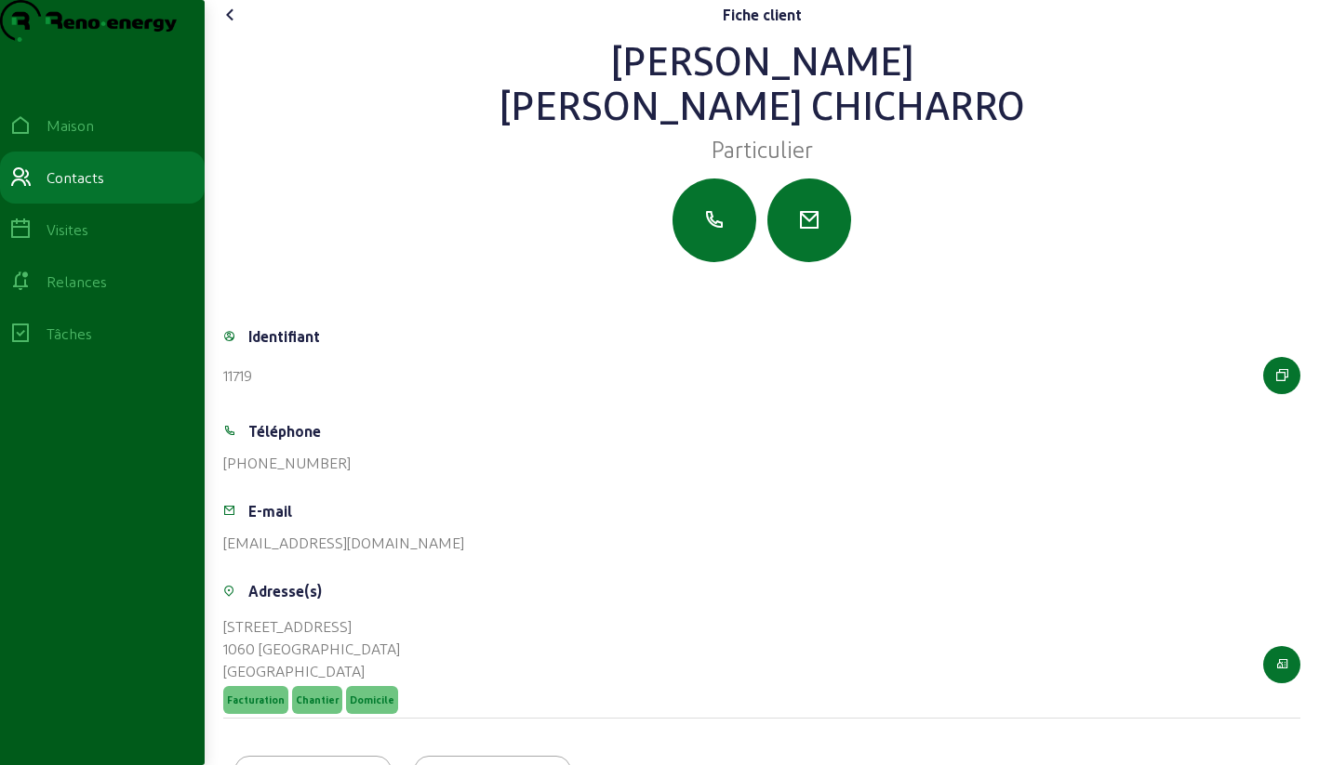
scroll to position [130, 0]
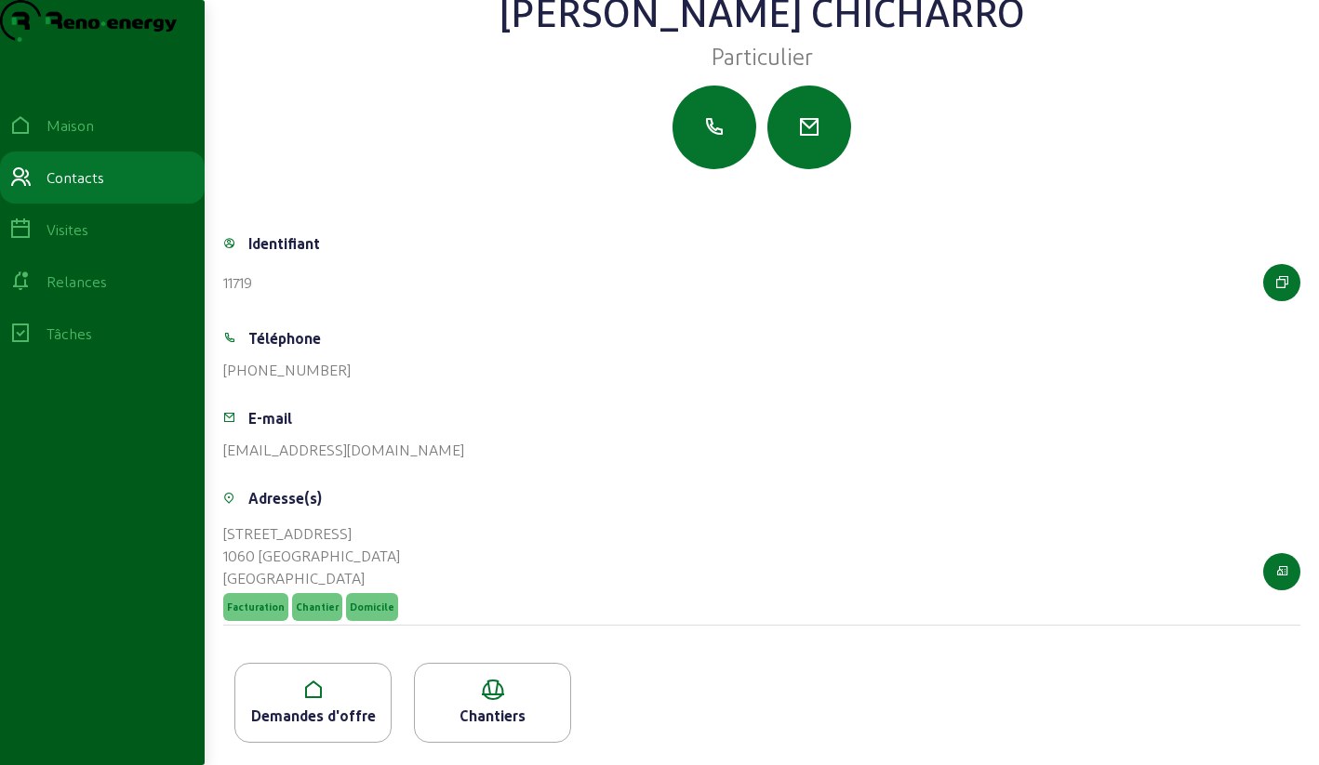
click at [357, 698] on icon at bounding box center [312, 690] width 155 height 22
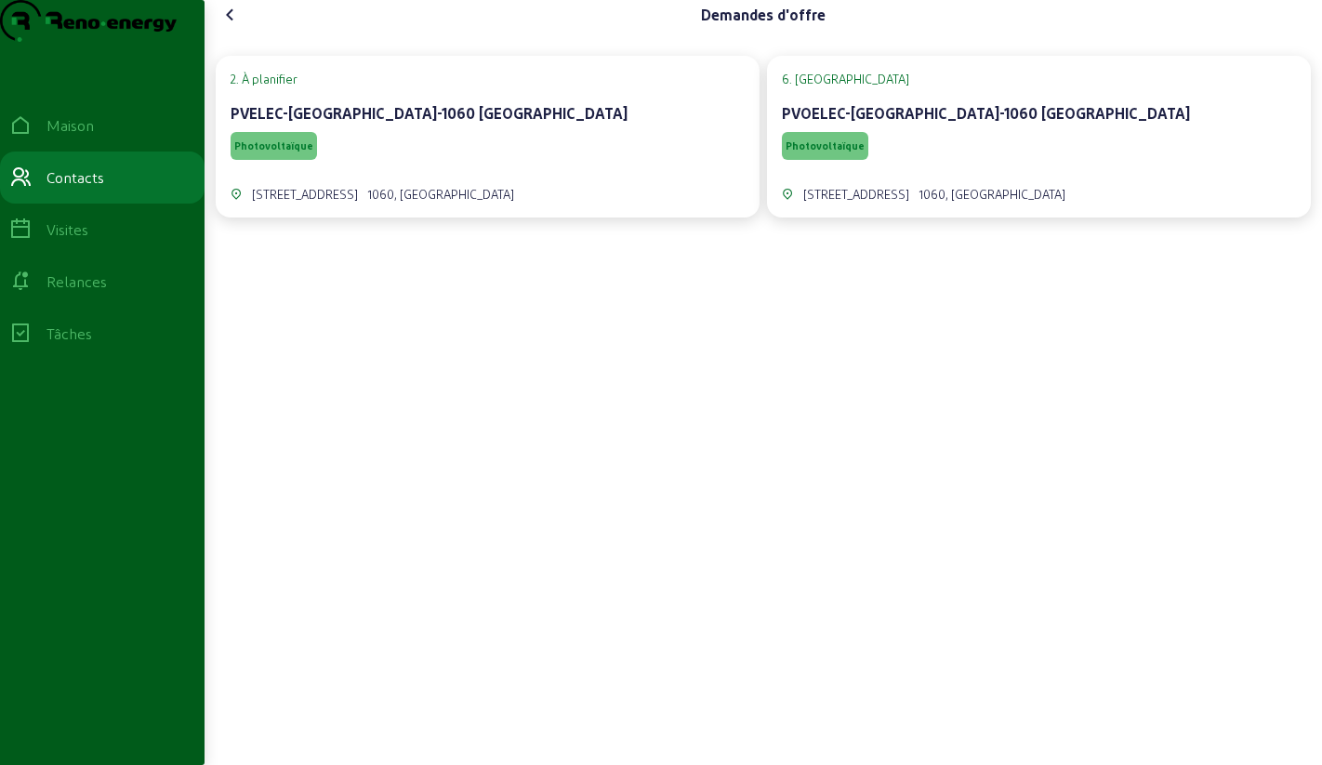
click at [232, 26] on icon at bounding box center [230, 15] width 22 height 22
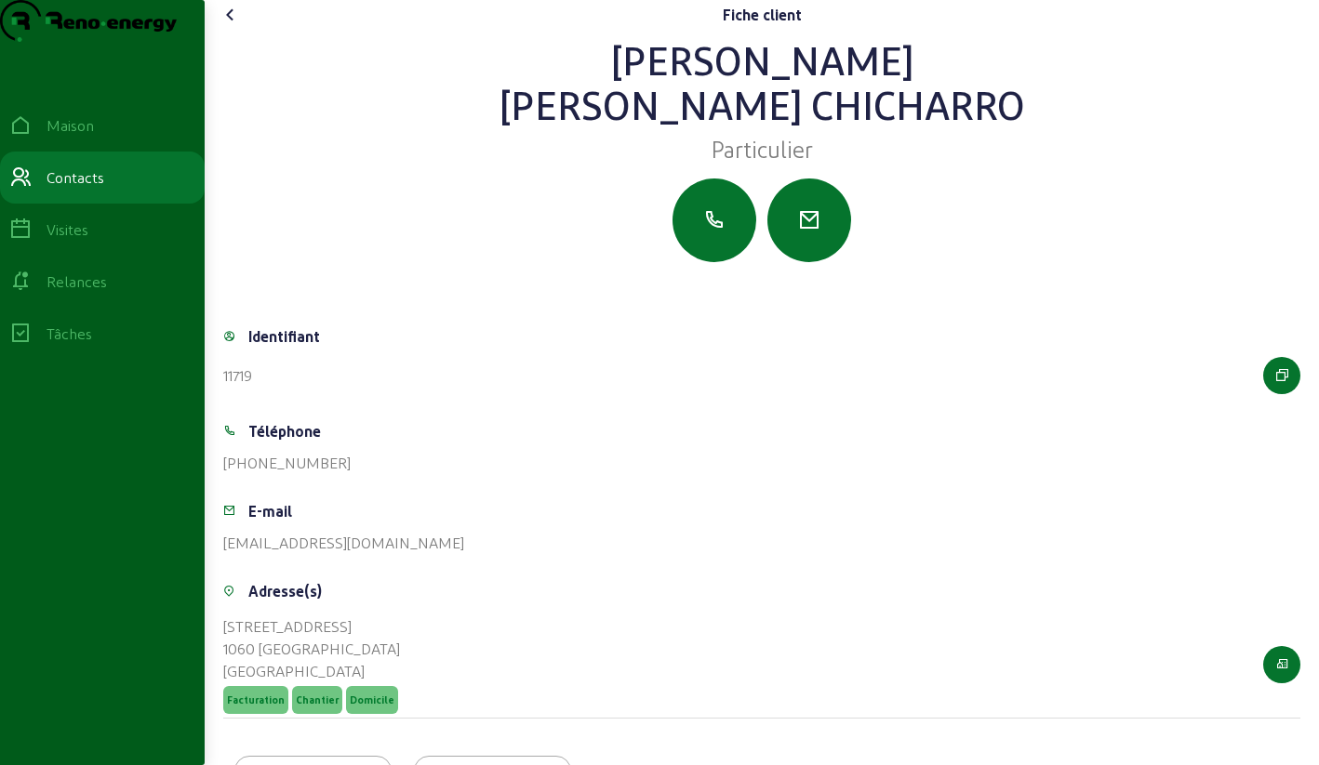
click at [232, 26] on icon at bounding box center [230, 15] width 22 height 22
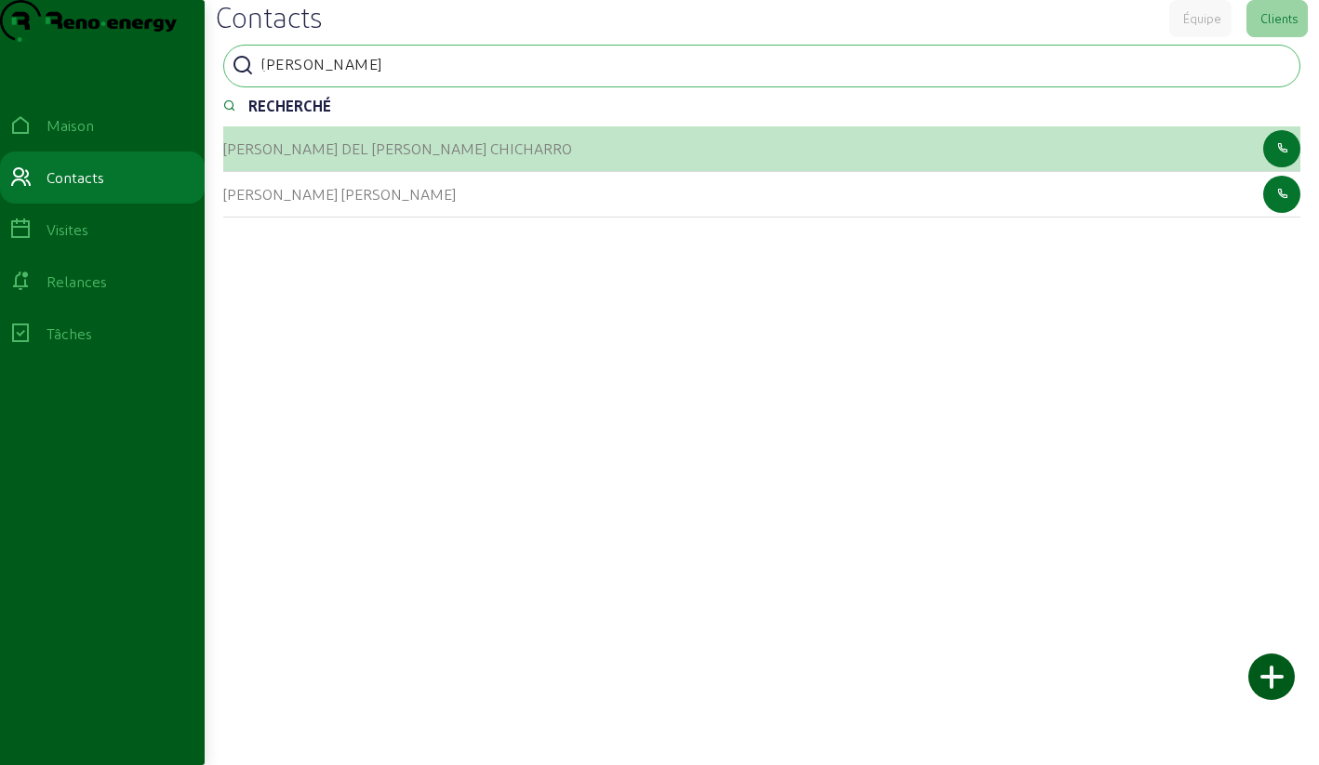
click at [325, 160] on div "[PERSON_NAME] DEL [PERSON_NAME] CHICHARRO" at bounding box center [397, 149] width 349 height 22
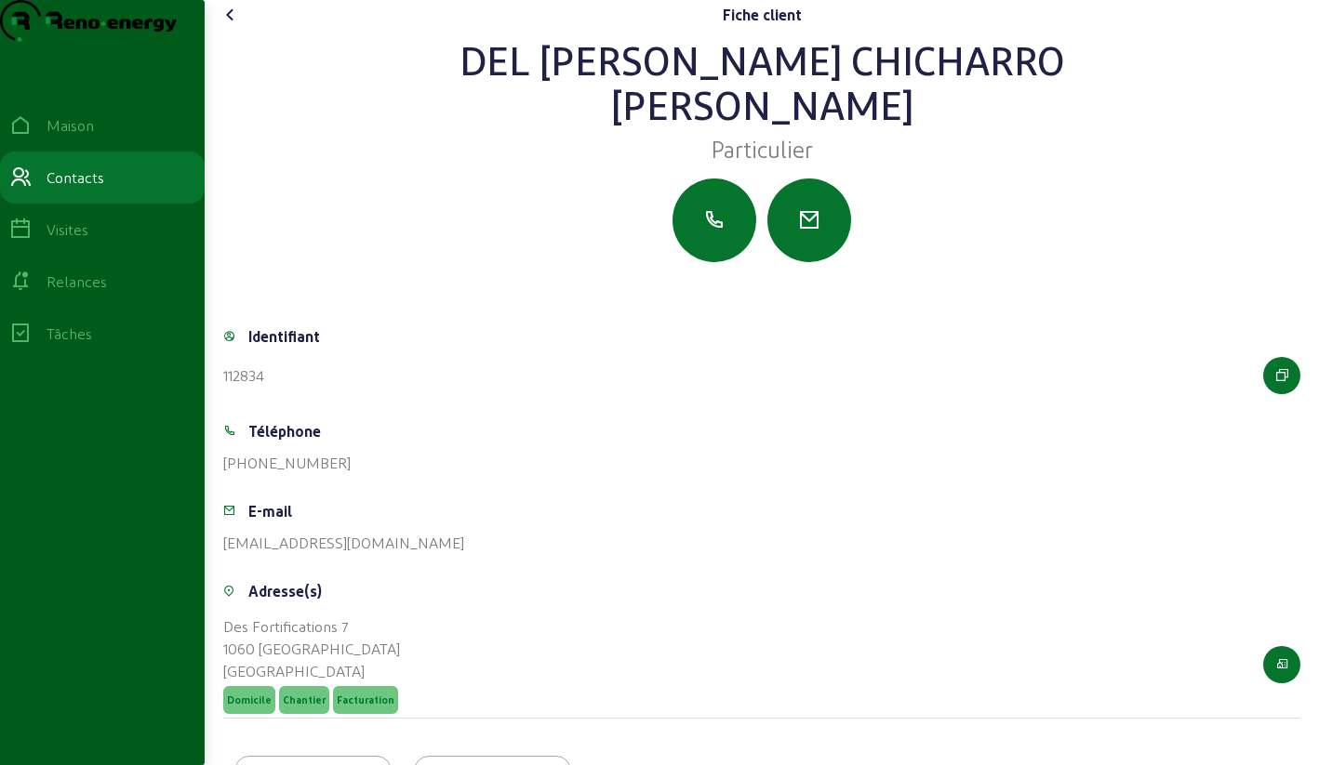
scroll to position [130, 0]
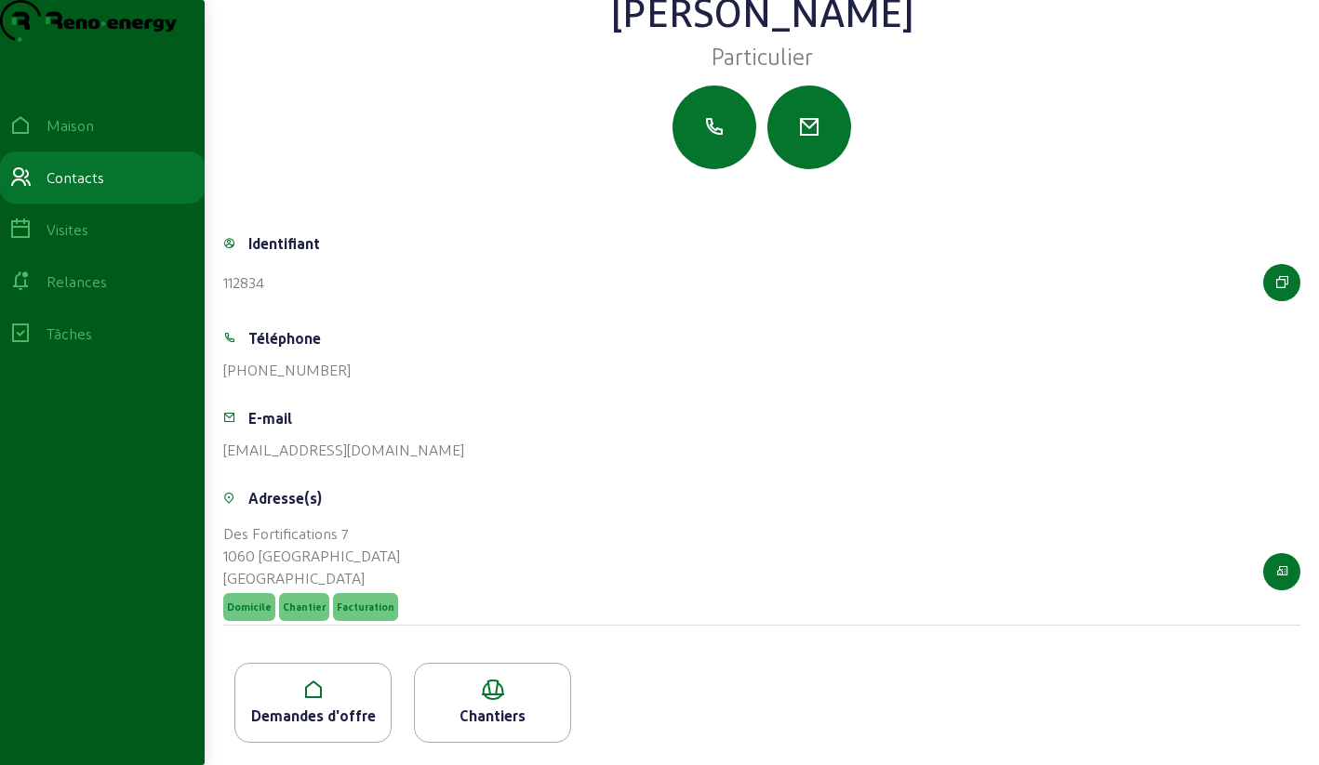
click at [340, 691] on icon at bounding box center [312, 690] width 155 height 22
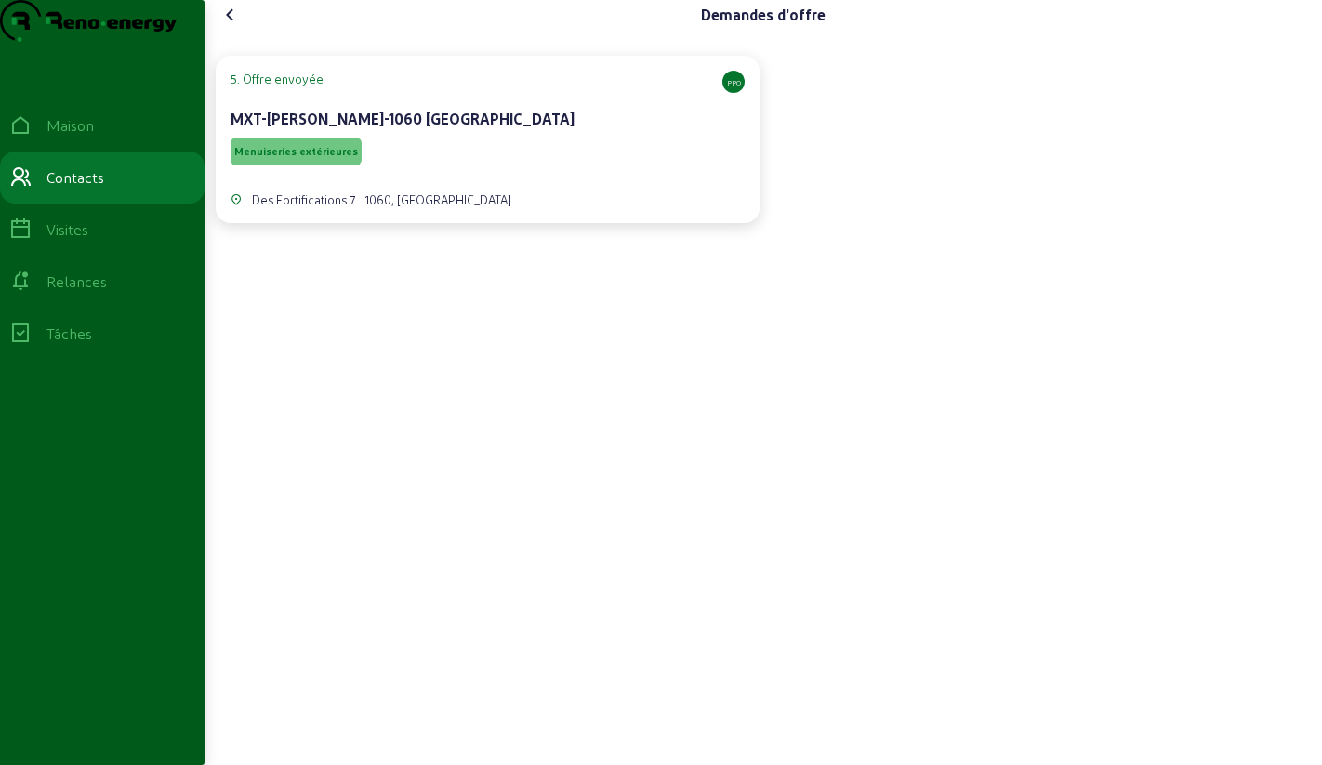
click at [474, 127] on font "MXT-[PERSON_NAME]-1060 [GEOGRAPHIC_DATA]" at bounding box center [403, 119] width 344 height 18
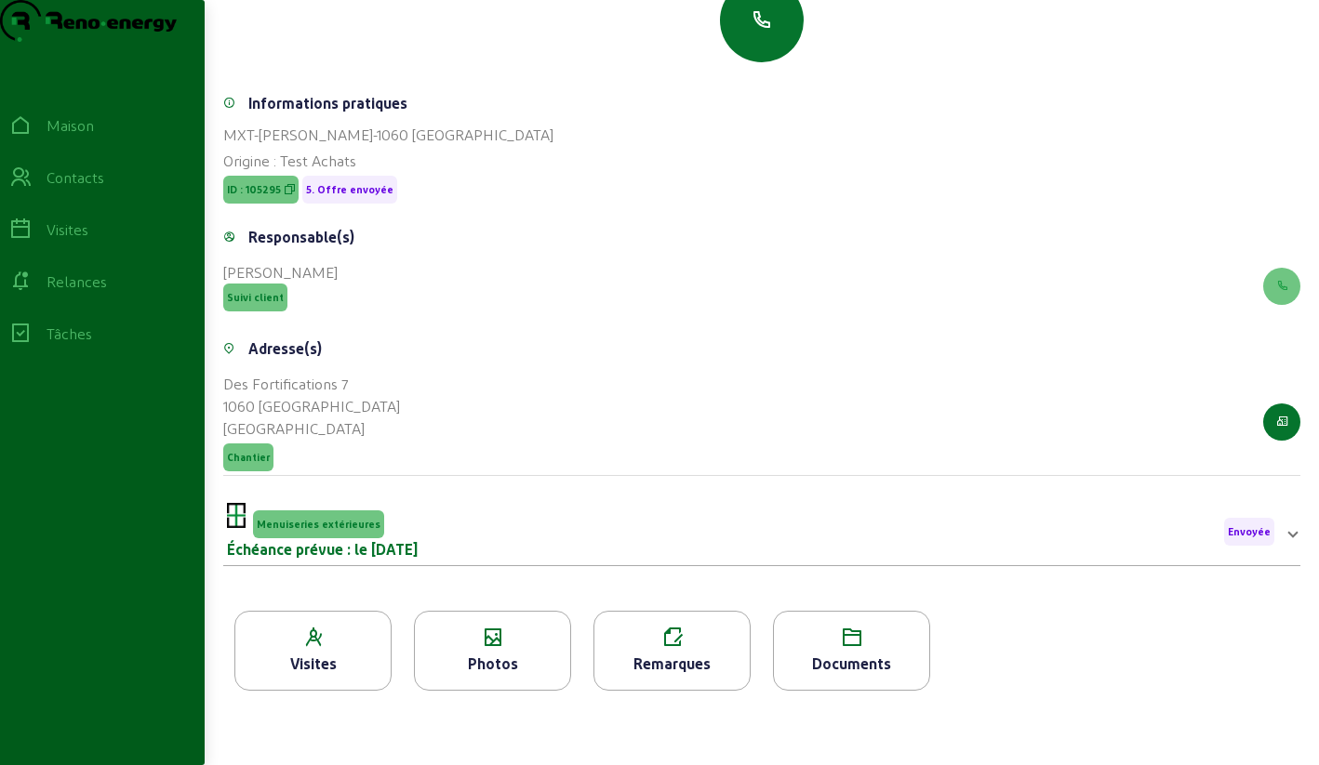
scroll to position [237, 0]
click at [505, 642] on icon at bounding box center [492, 638] width 155 height 22
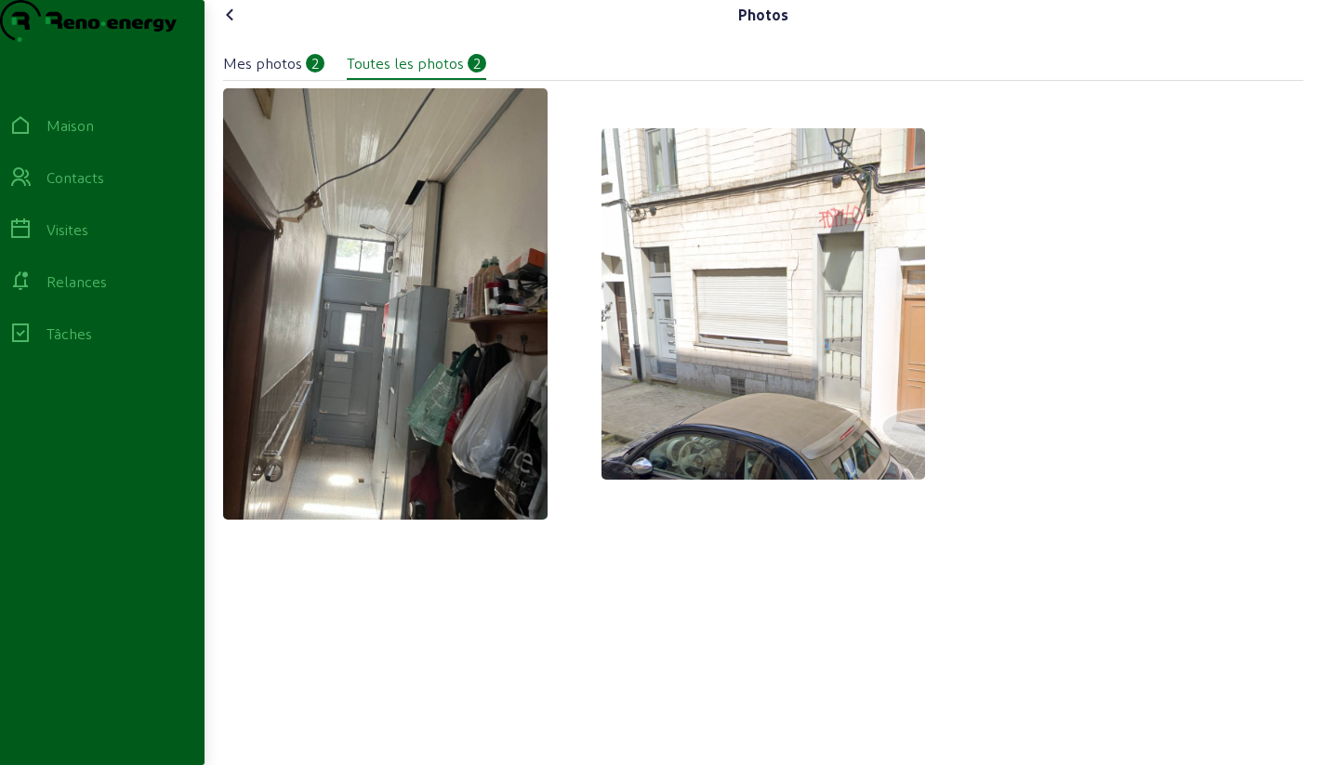
click at [233, 26] on icon at bounding box center [230, 15] width 22 height 22
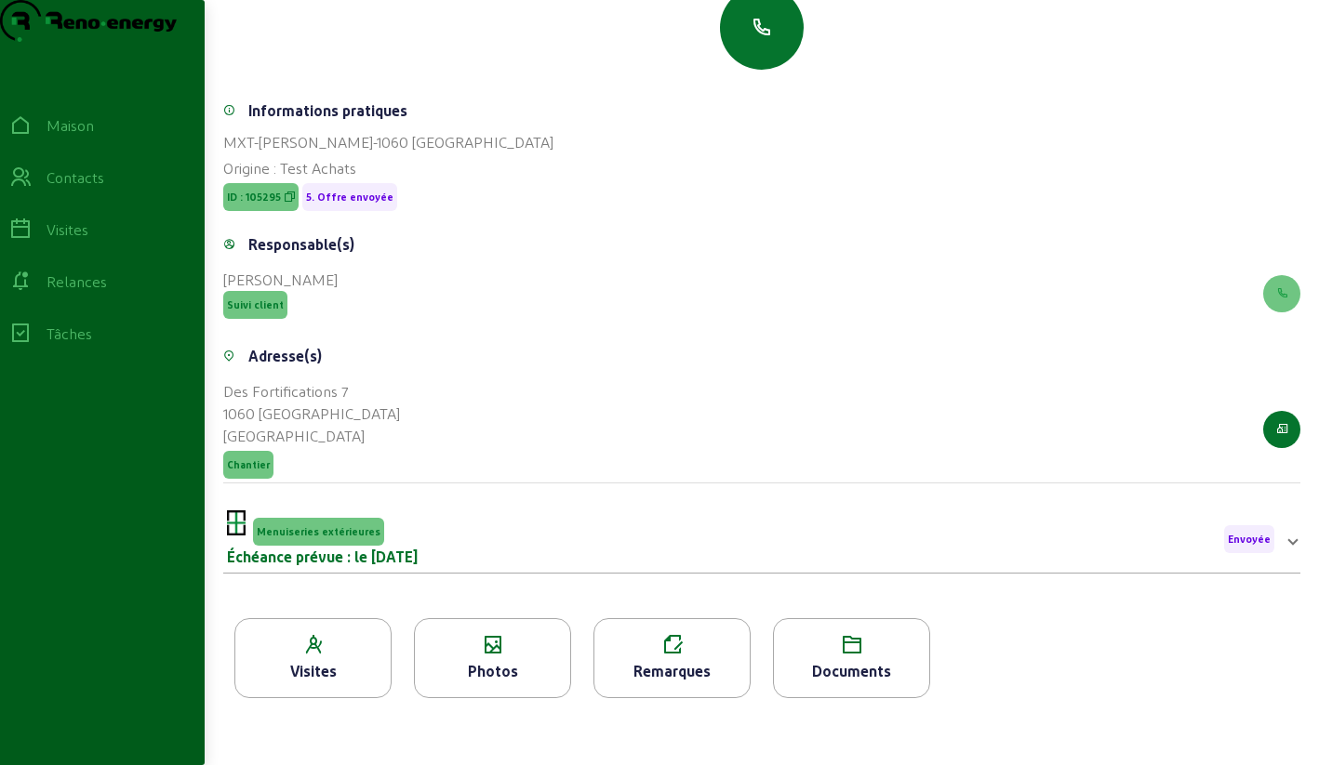
scroll to position [237, 0]
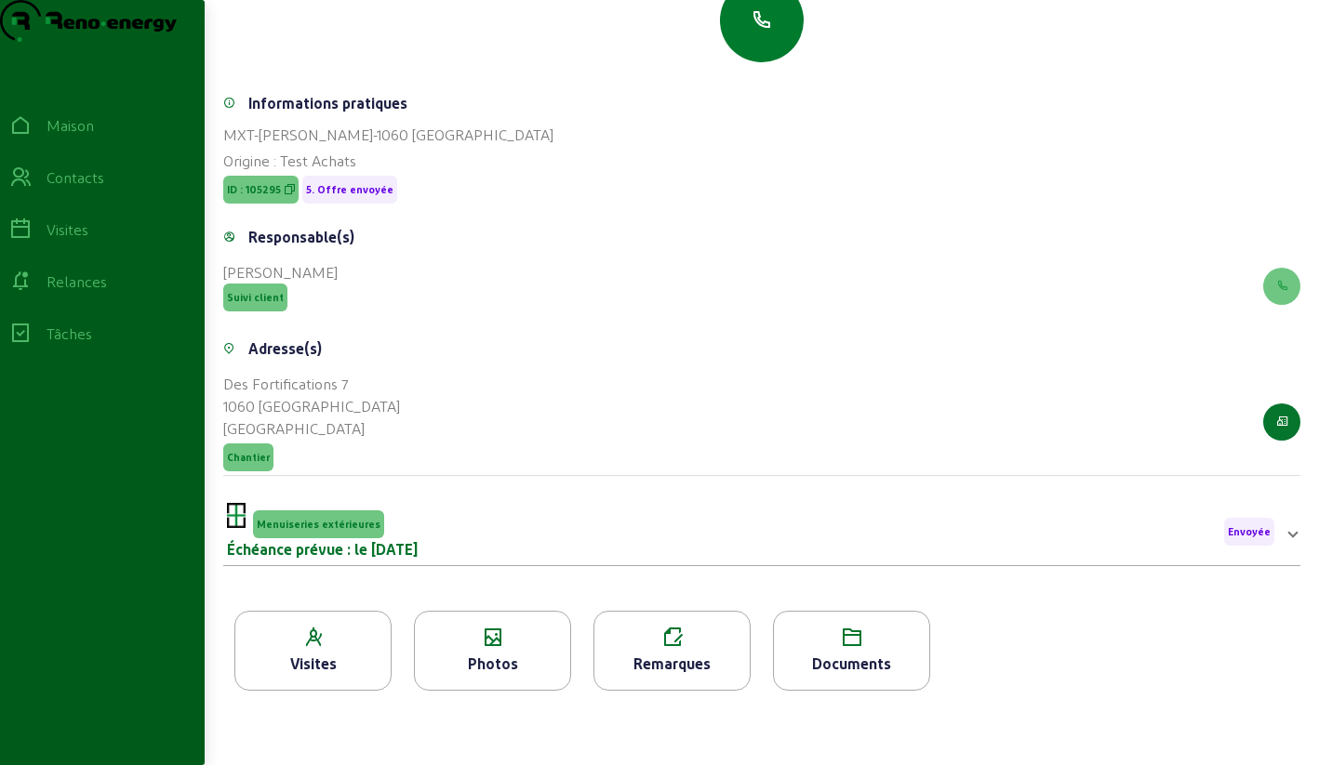
click at [755, 42] on button "button" at bounding box center [762, 21] width 84 height 84
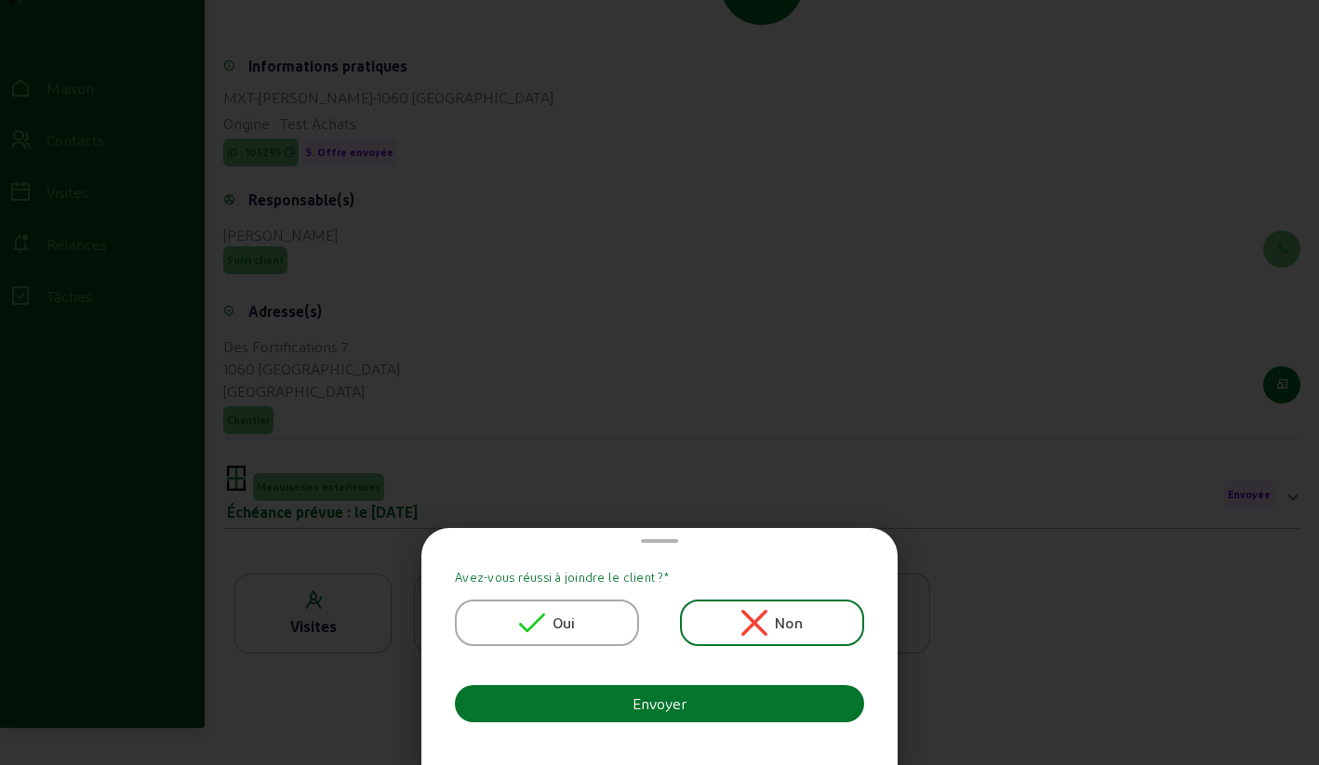
scroll to position [0, 0]
click at [582, 617] on div "Oui" at bounding box center [547, 623] width 184 height 46
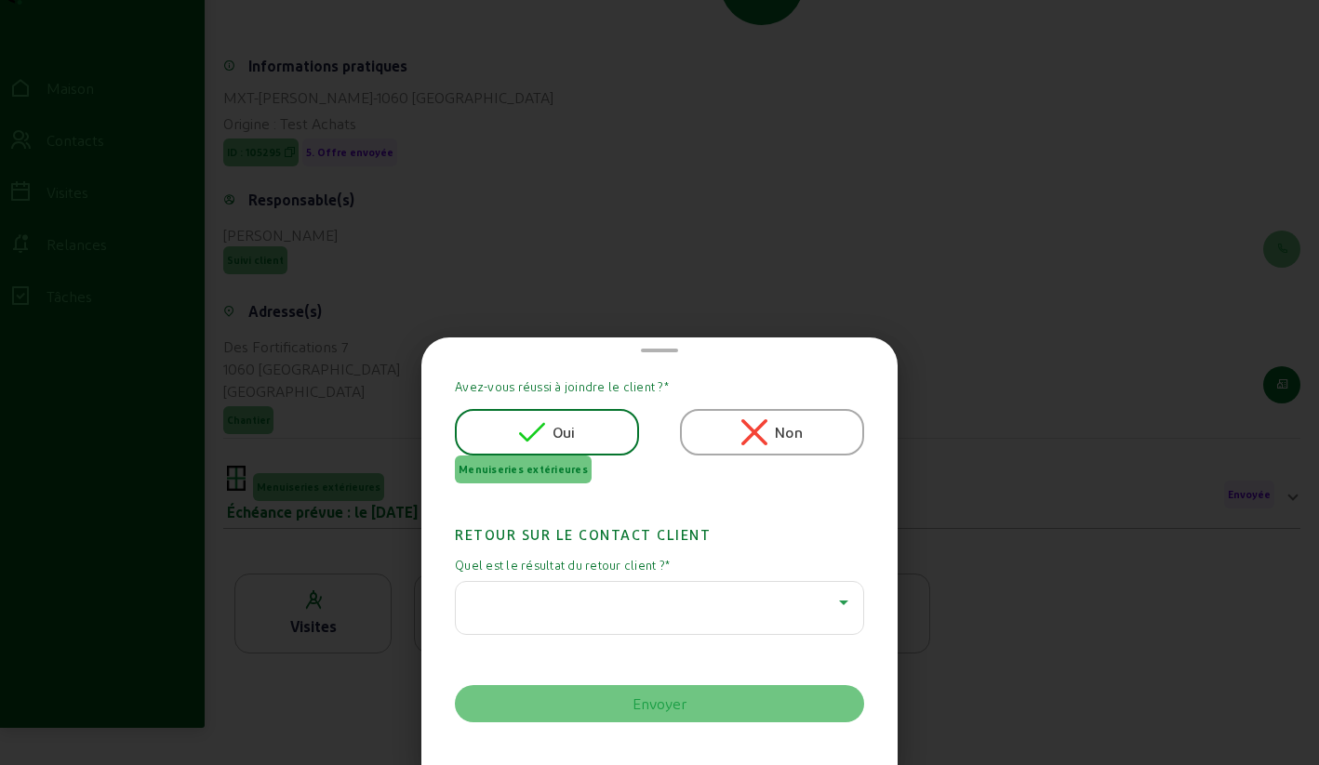
click at [551, 606] on div at bounding box center [655, 602] width 368 height 22
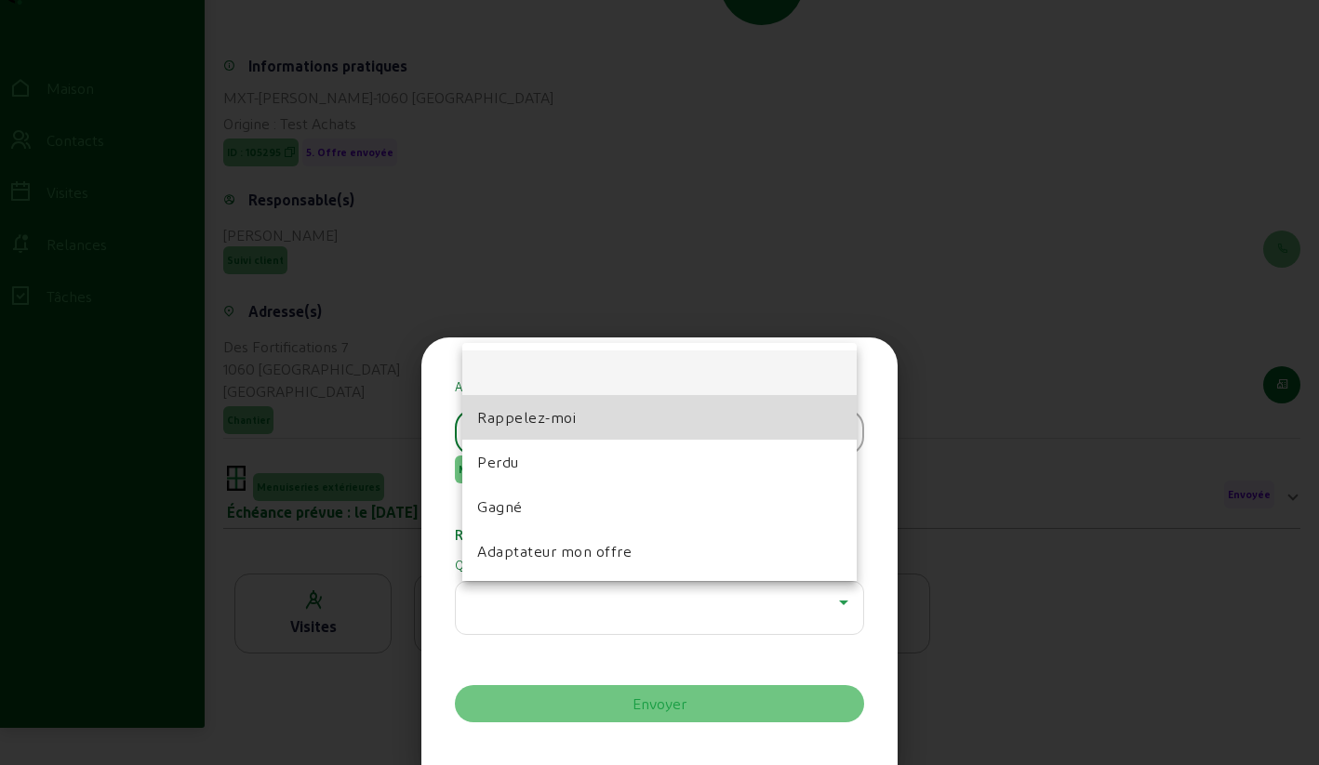
click at [519, 417] on font "Rappelez-moi" at bounding box center [526, 417] width 99 height 18
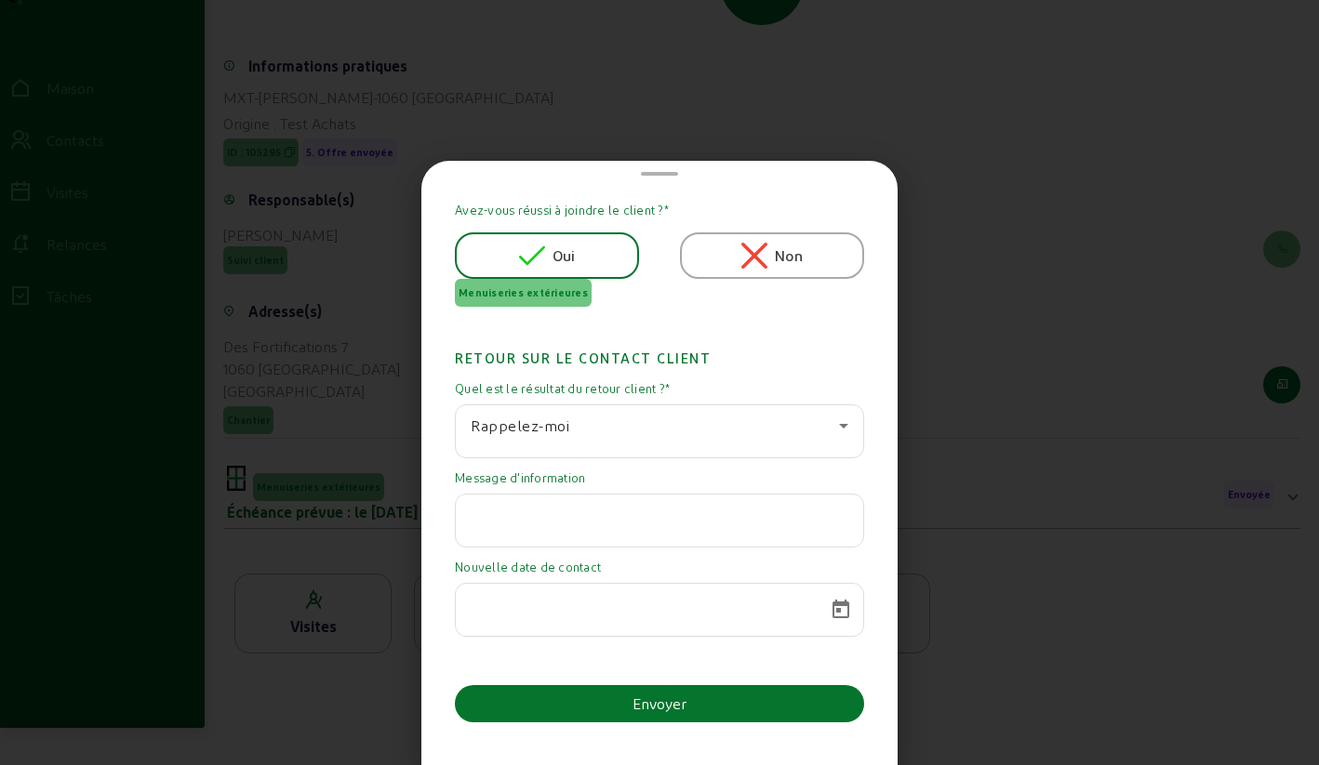
click at [569, 511] on input "text" at bounding box center [660, 515] width 378 height 22
paste input "[PERSON_NAME], j'aurais quelques modifications par rapport aux portes. [PERSON_…"
type input "[PERSON_NAME], j'aurais quelques modifications par rapport aux portes. [PERSON_…"
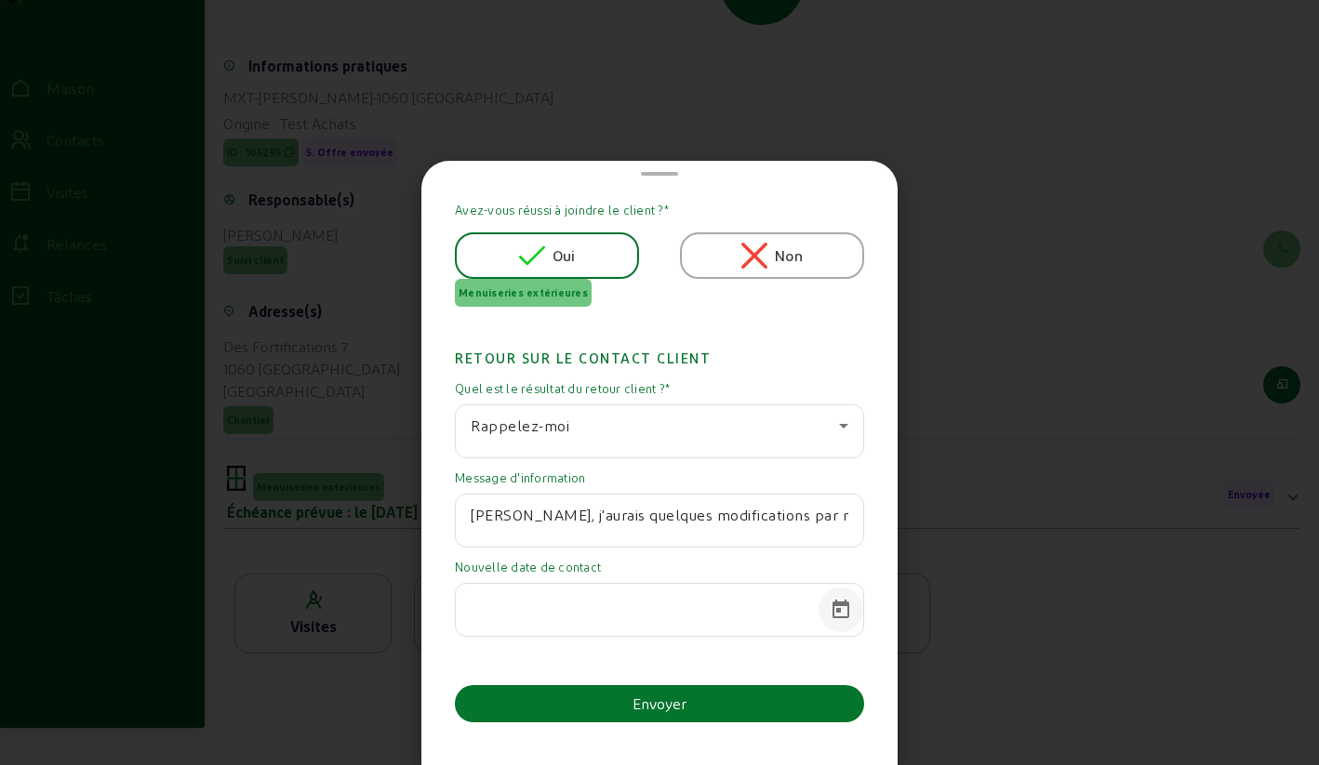
click at [841, 612] on span "Calendrier ouvert" at bounding box center [840, 610] width 45 height 45
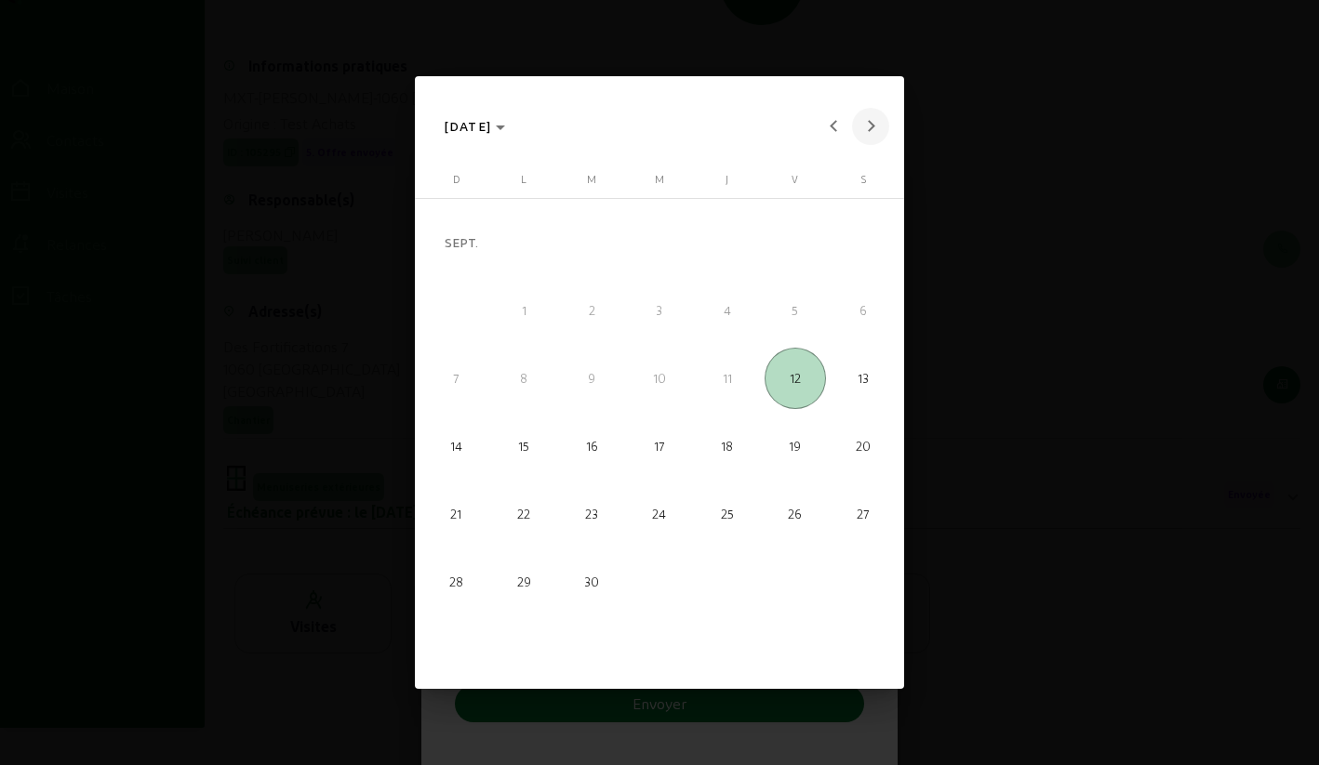
click at [869, 129] on button "Mois prochain" at bounding box center [870, 126] width 37 height 37
click at [782, 310] on span "10" at bounding box center [794, 310] width 61 height 61
type input "[DATE]"
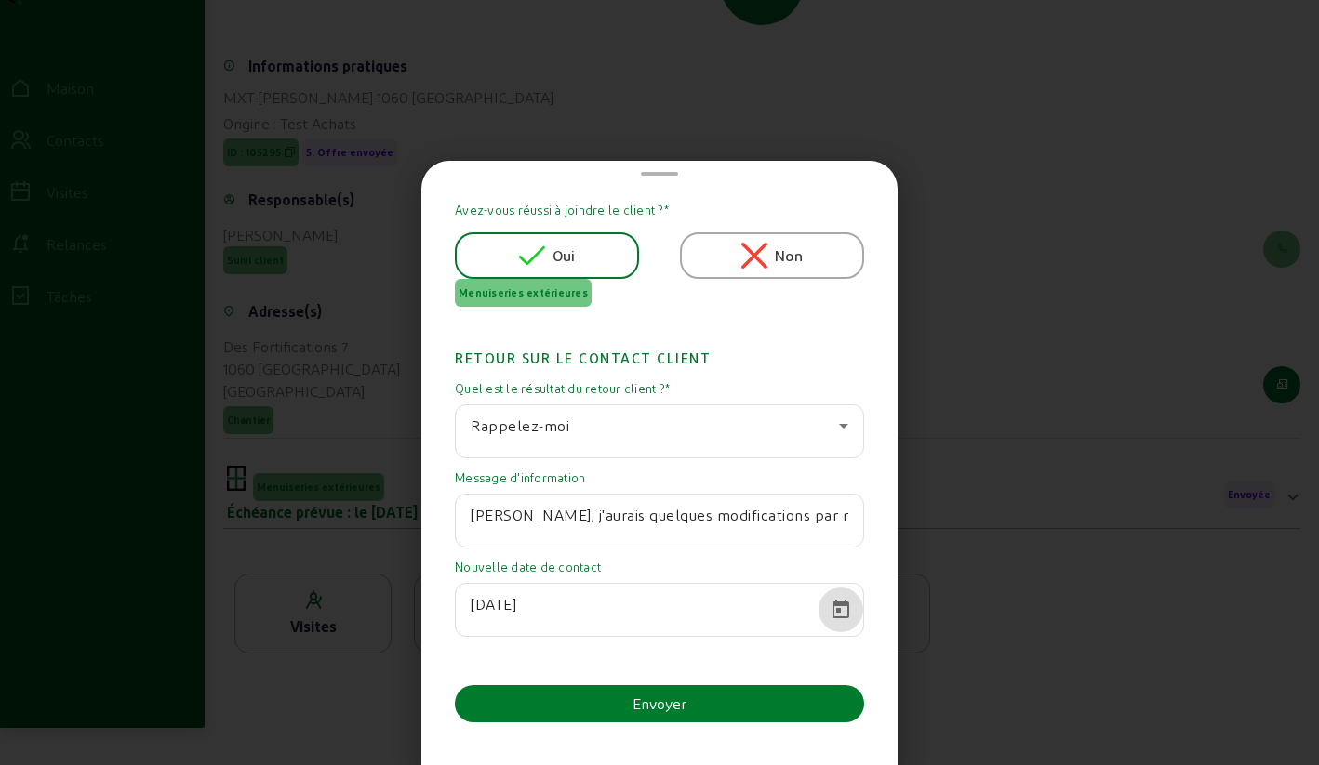
click at [582, 697] on button "Envoyer" at bounding box center [659, 703] width 409 height 37
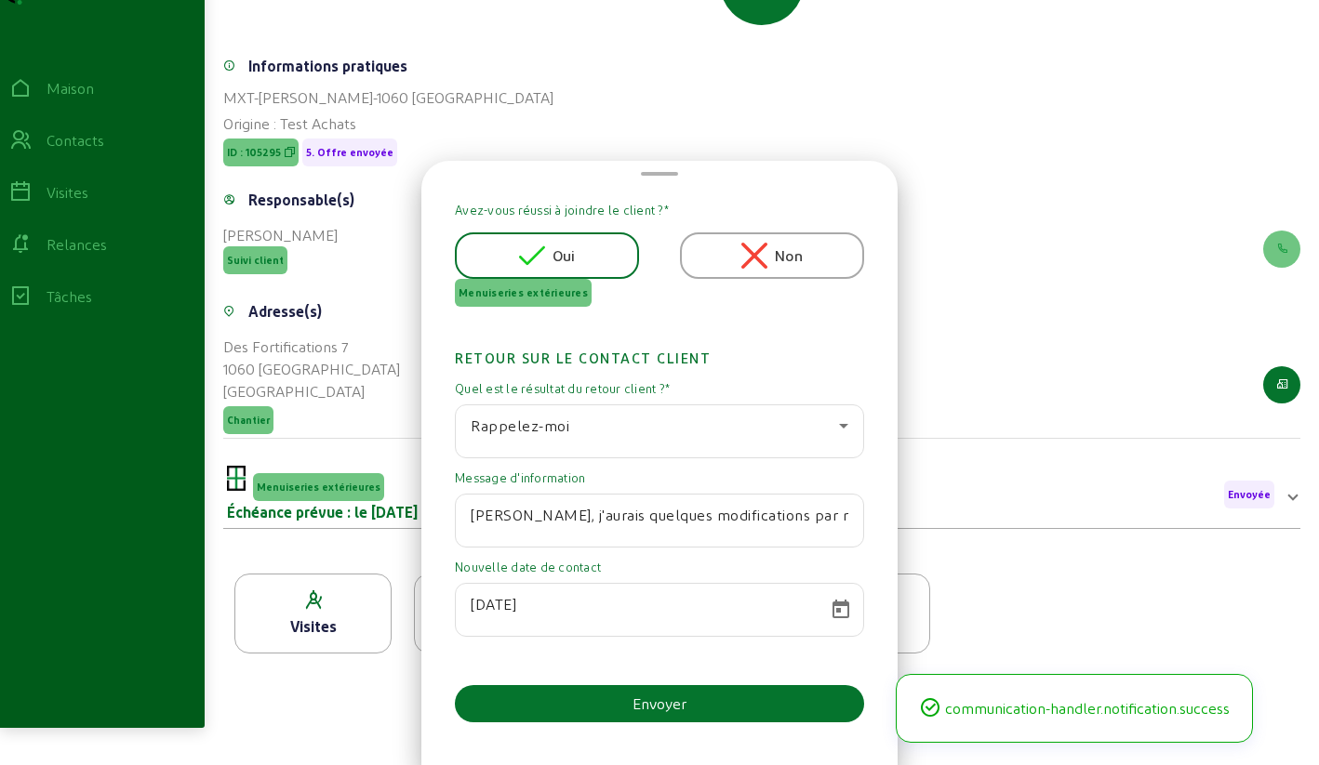
scroll to position [216, 0]
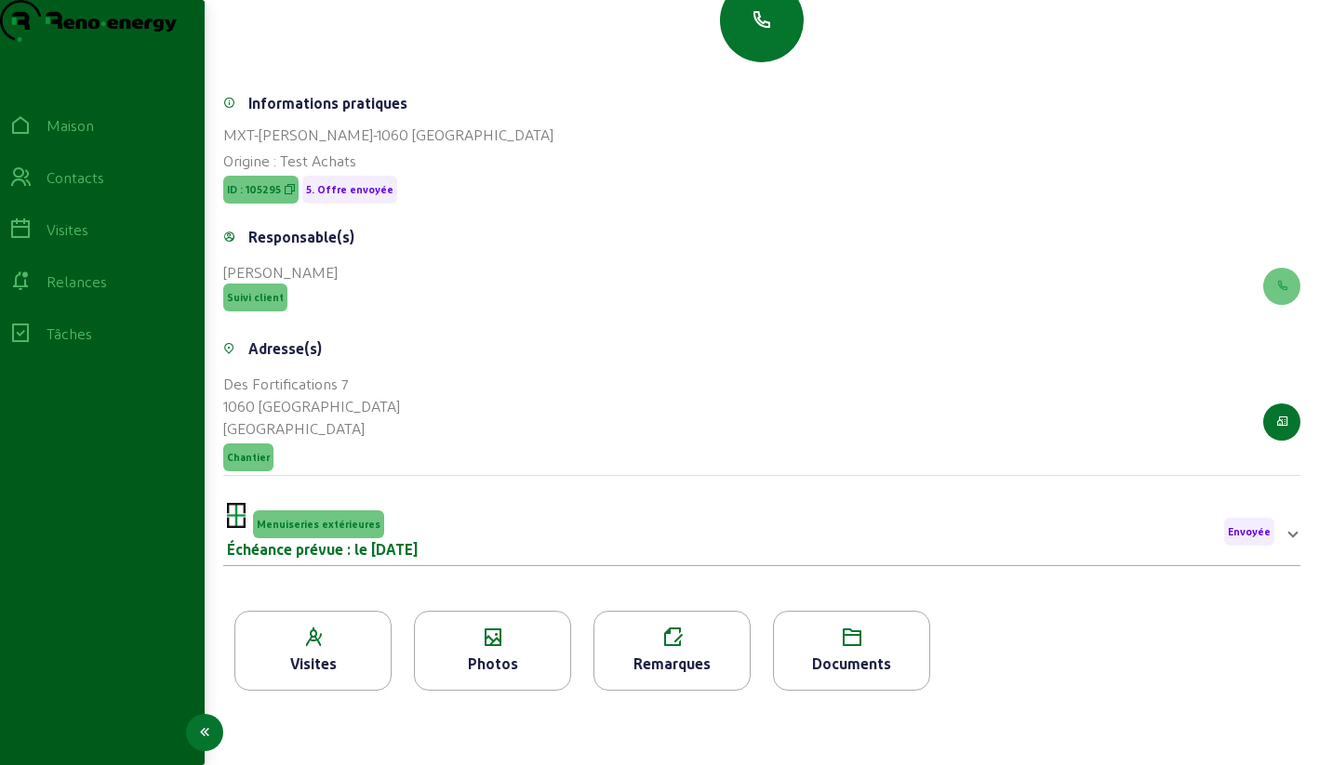
click at [32, 189] on icon at bounding box center [20, 177] width 22 height 22
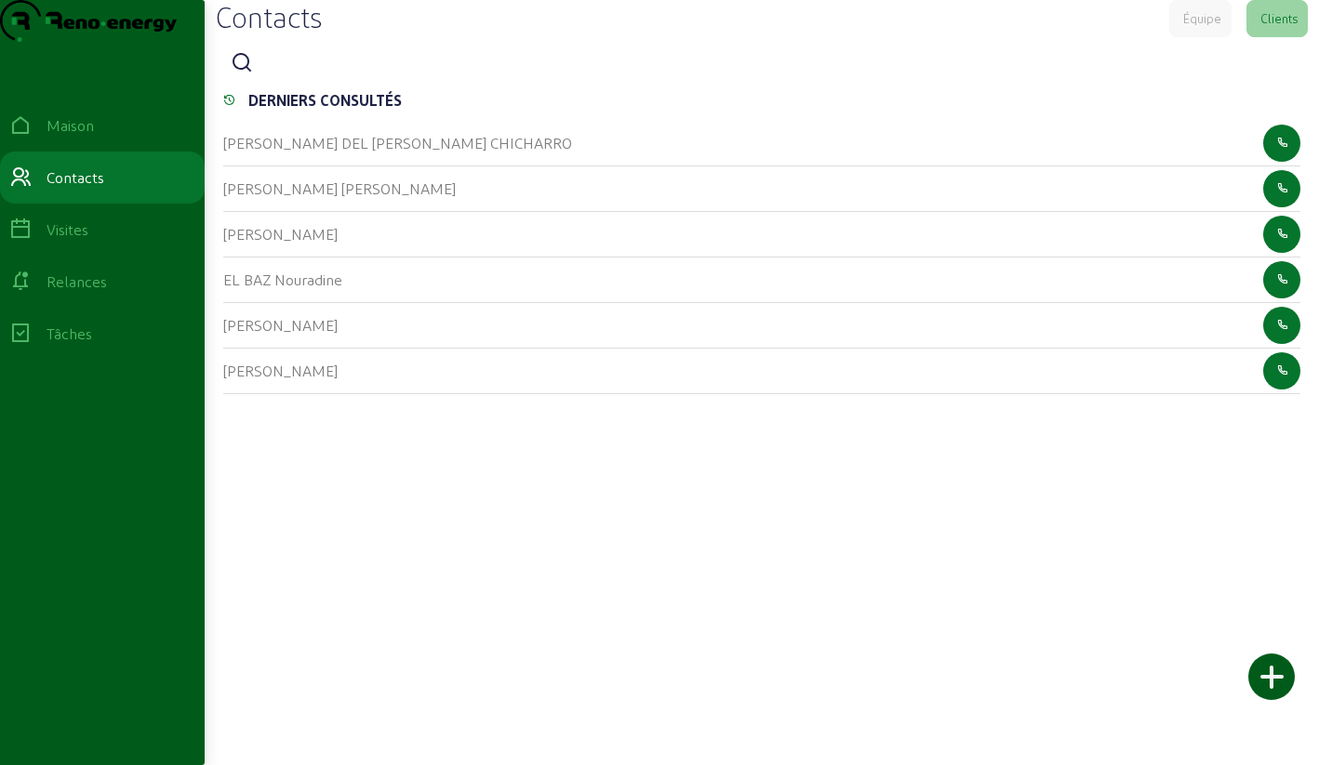
click at [242, 74] on icon at bounding box center [242, 63] width 22 height 22
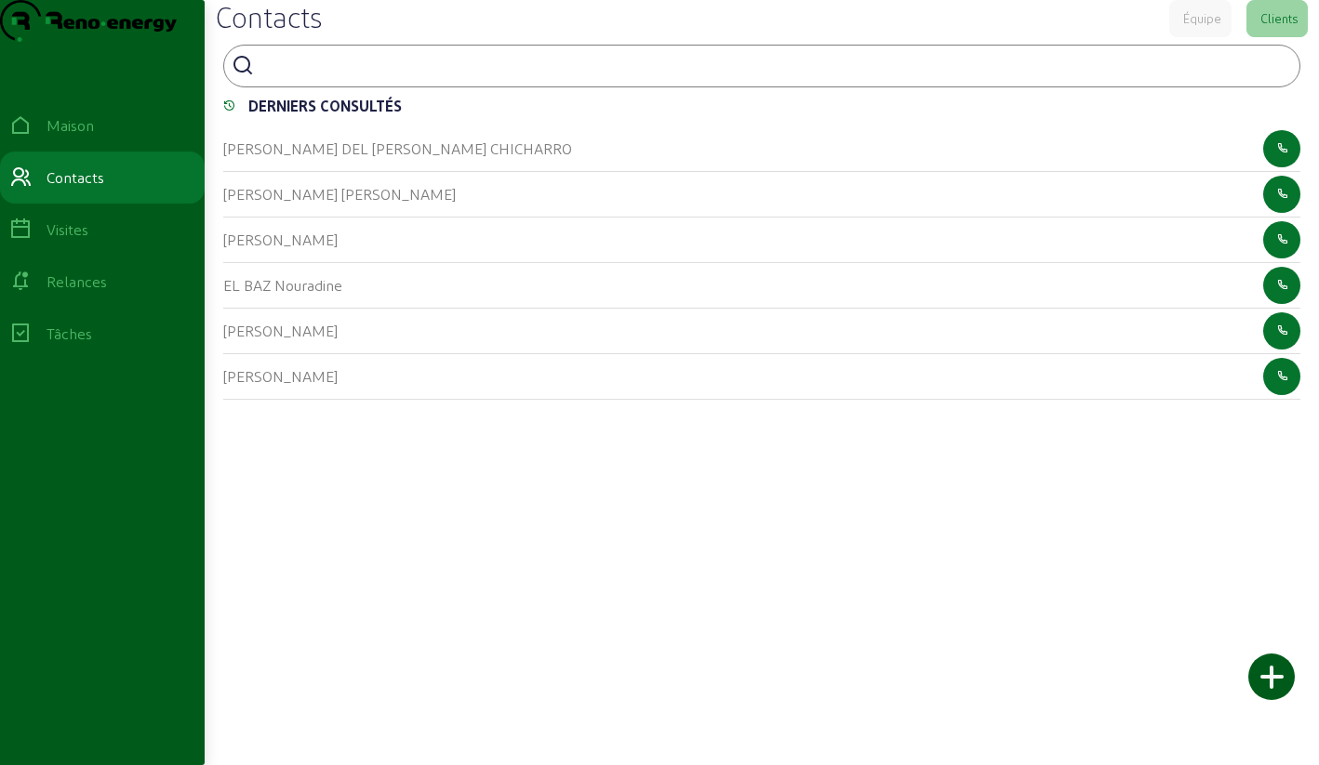
click at [316, 75] on input at bounding box center [344, 64] width 167 height 22
type input "hermans"
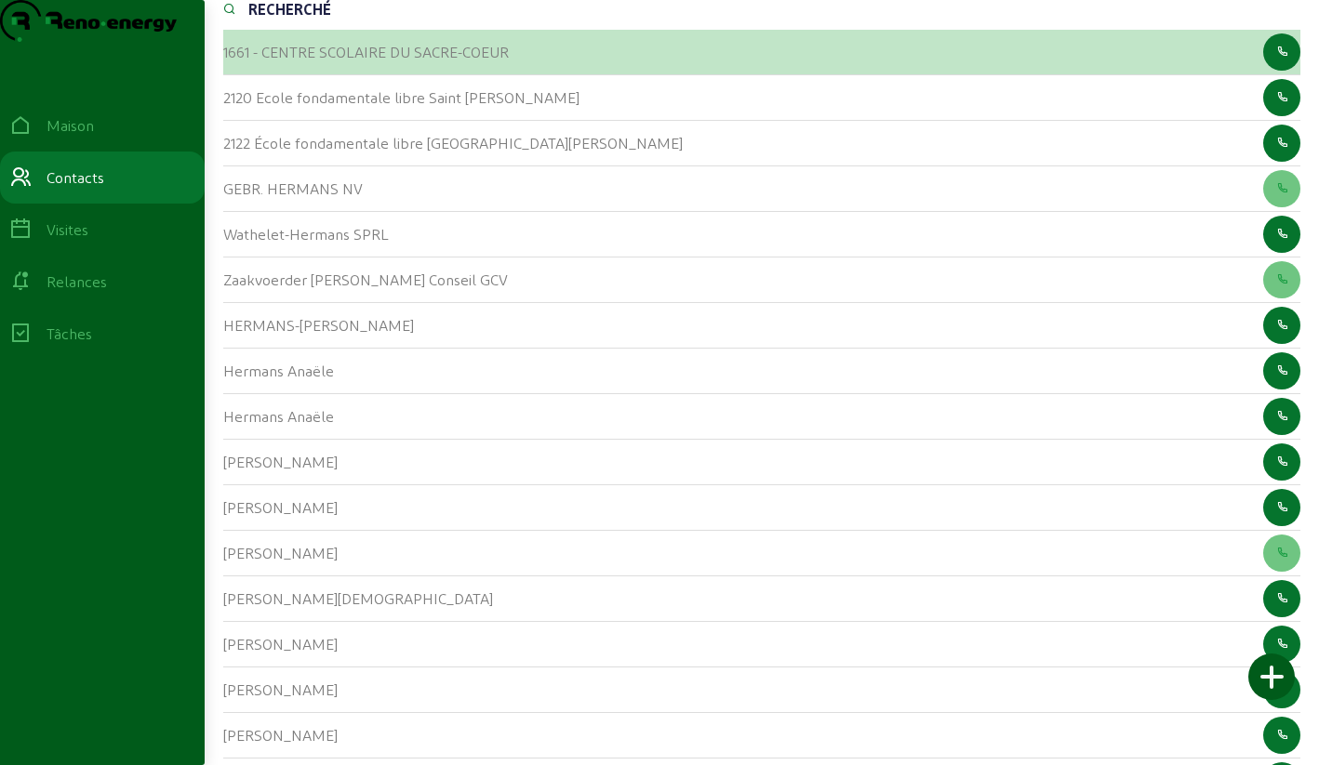
scroll to position [104, 0]
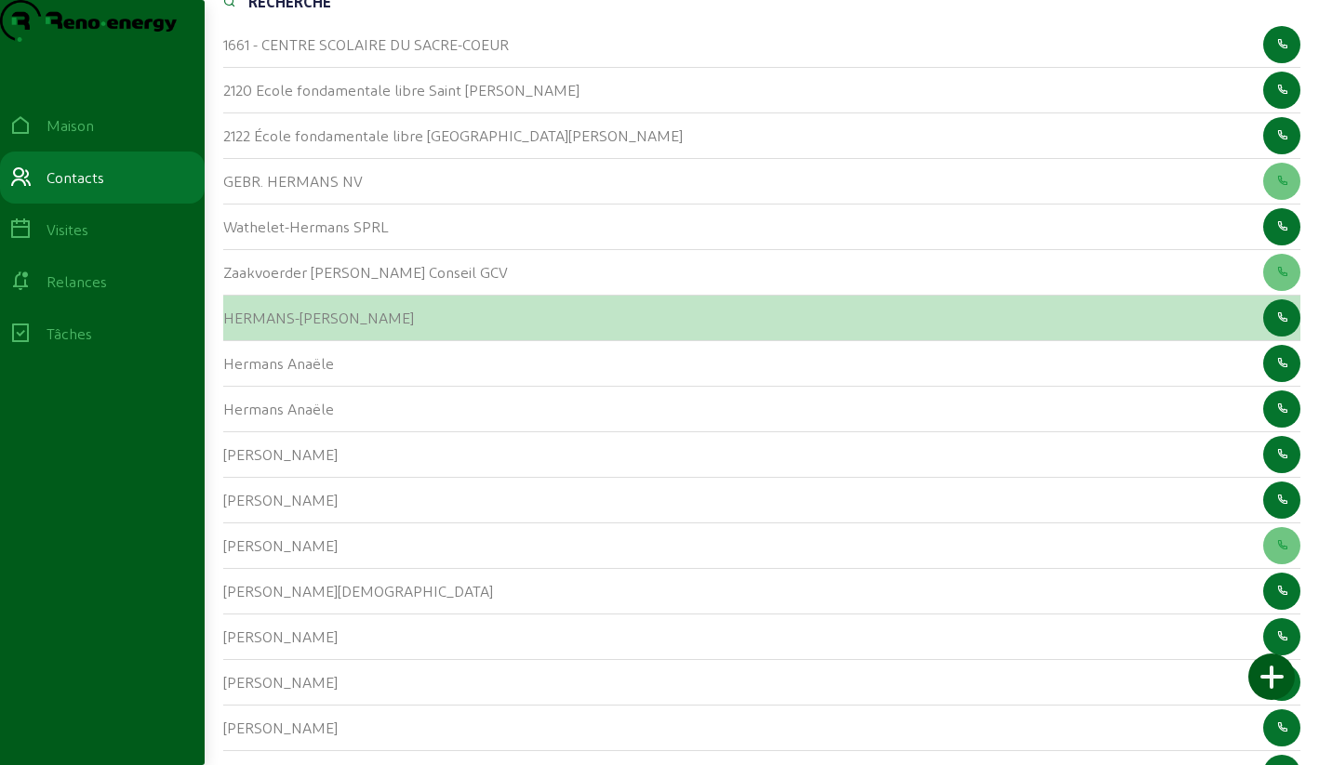
click at [242, 326] on font "HERMANS-[PERSON_NAME]" at bounding box center [318, 318] width 191 height 18
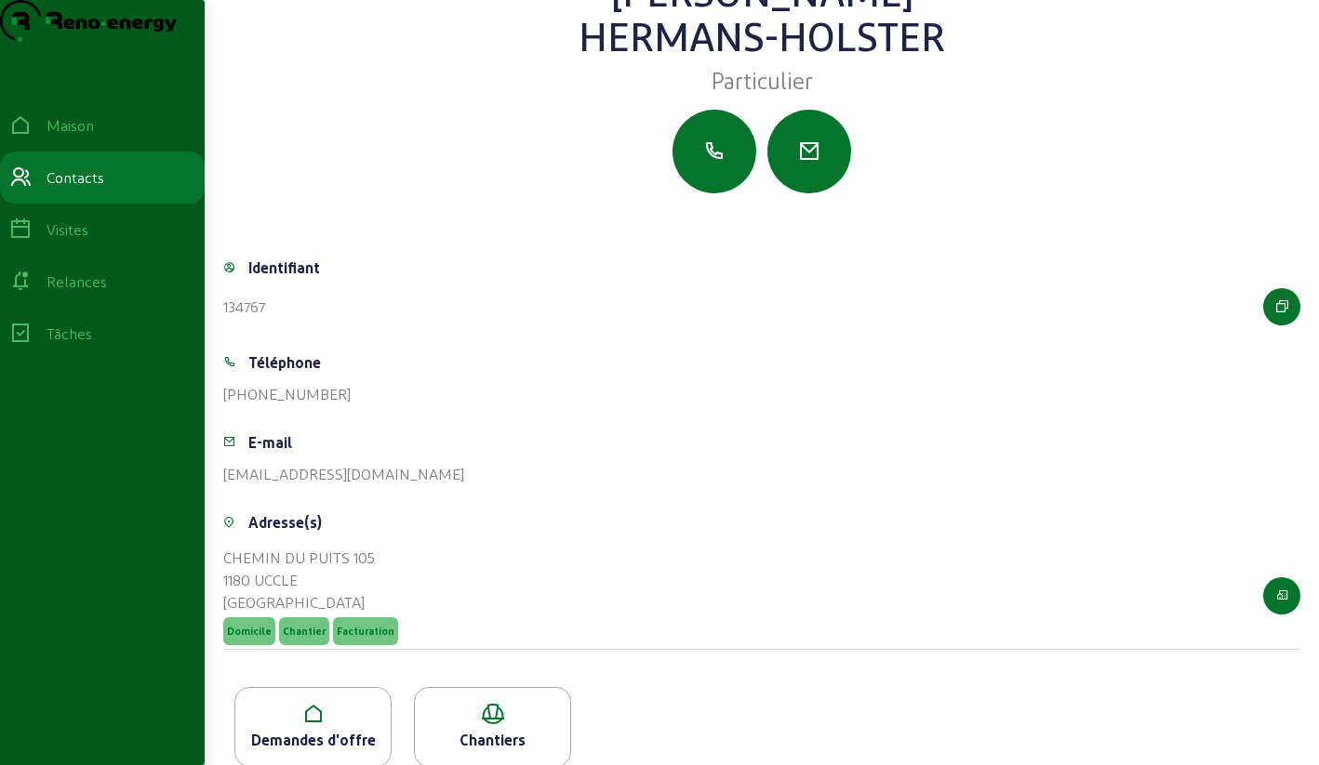
scroll to position [130, 0]
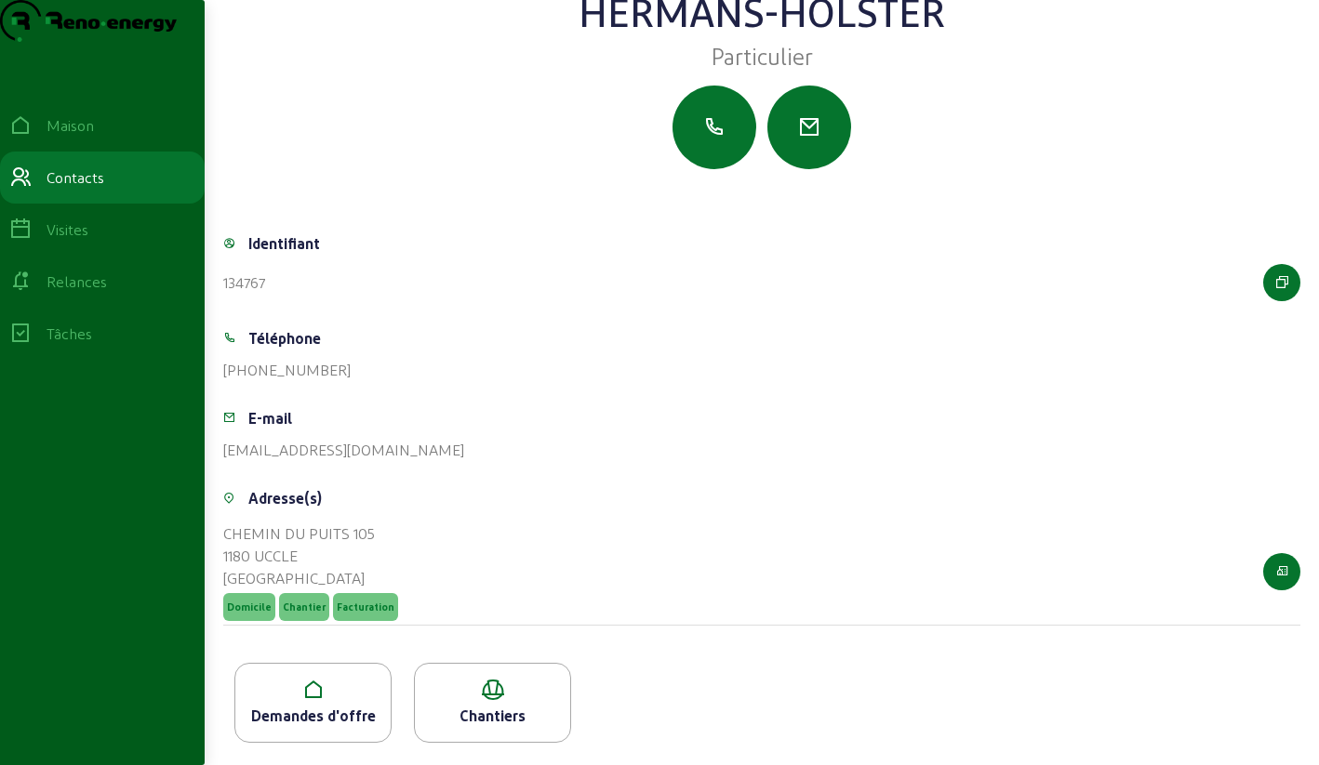
click at [347, 685] on icon at bounding box center [312, 690] width 155 height 22
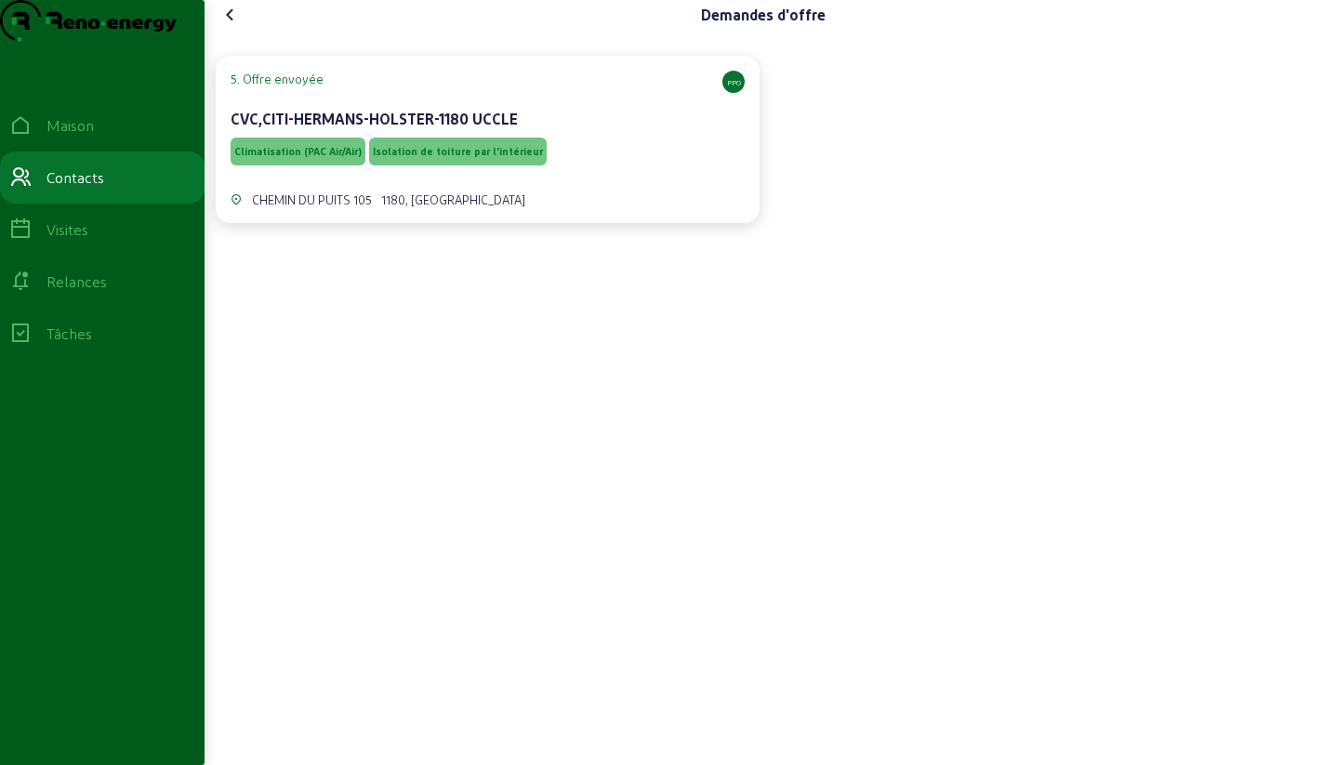
click at [610, 130] on div "CVC,CITI-HERMANS-HOLSTER-1180 UCCLE" at bounding box center [488, 119] width 514 height 22
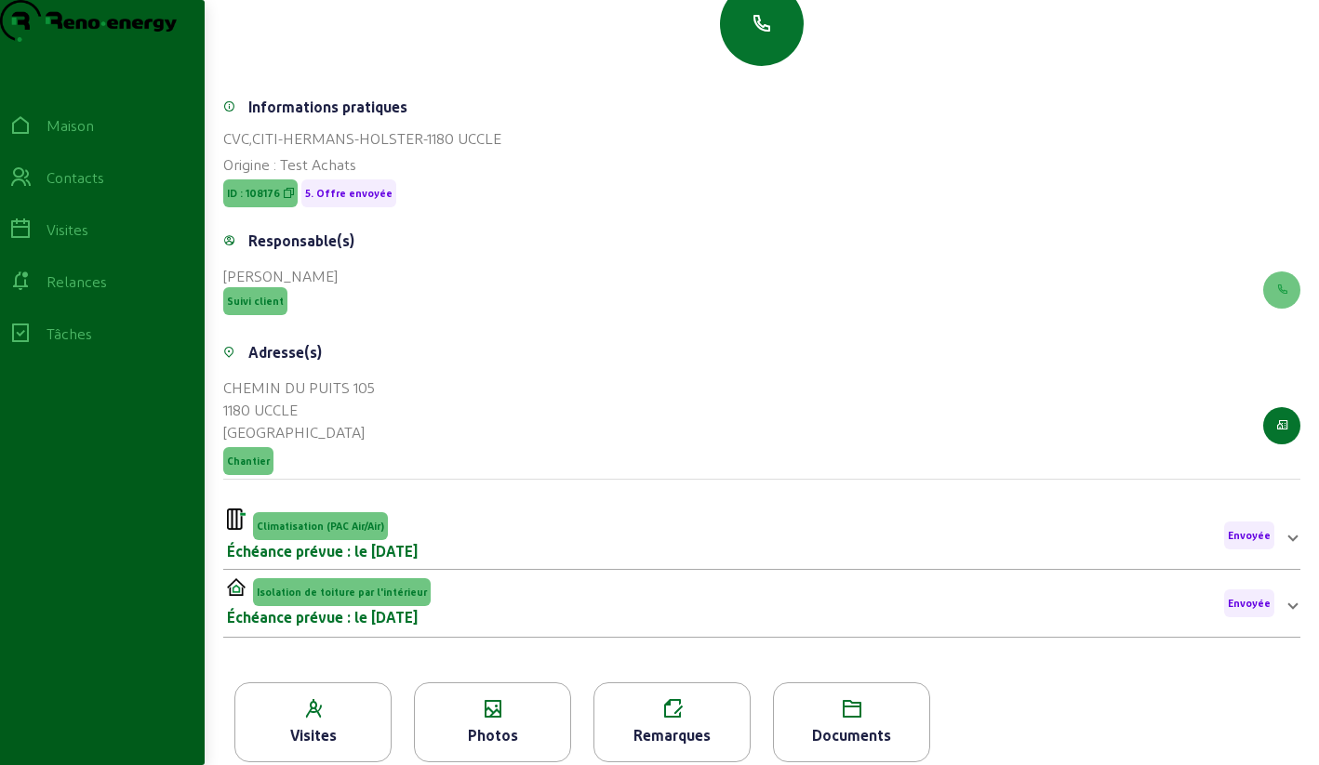
scroll to position [253, 0]
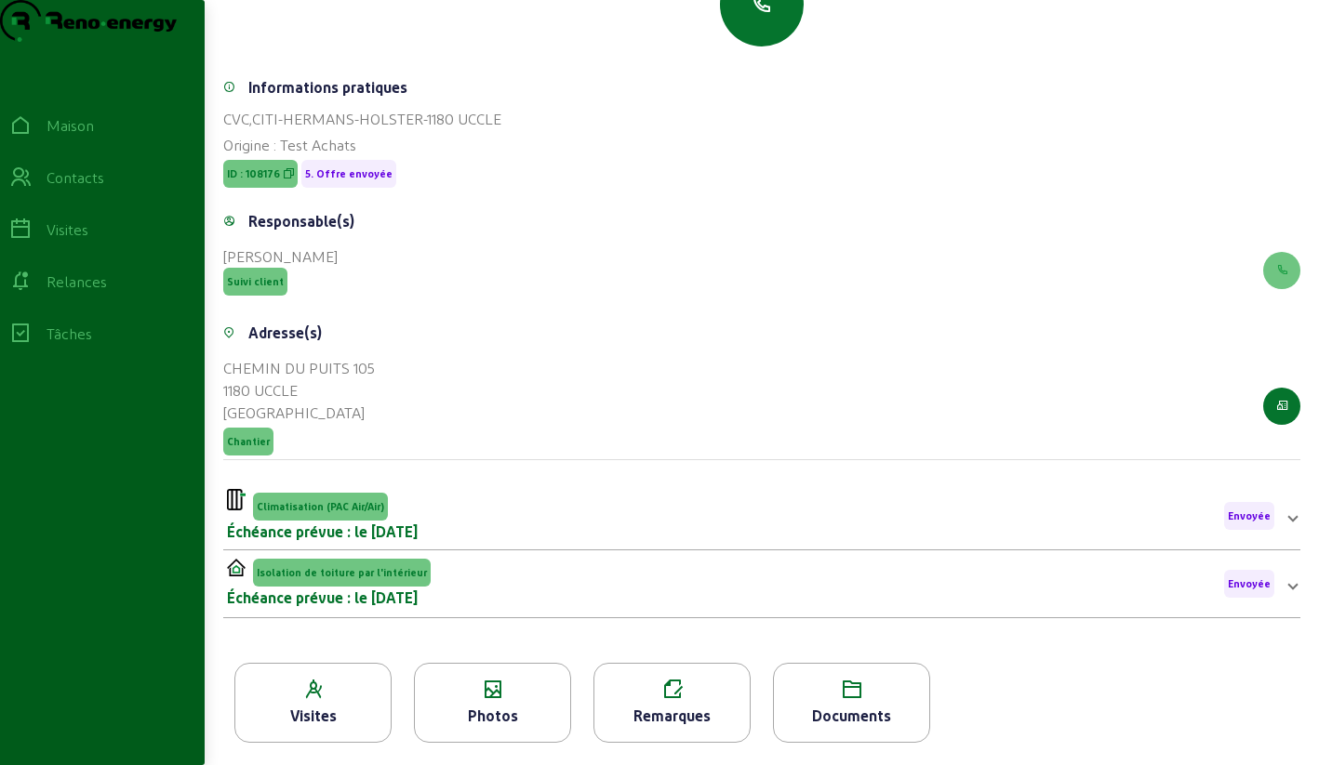
click at [489, 691] on icon at bounding box center [492, 690] width 155 height 22
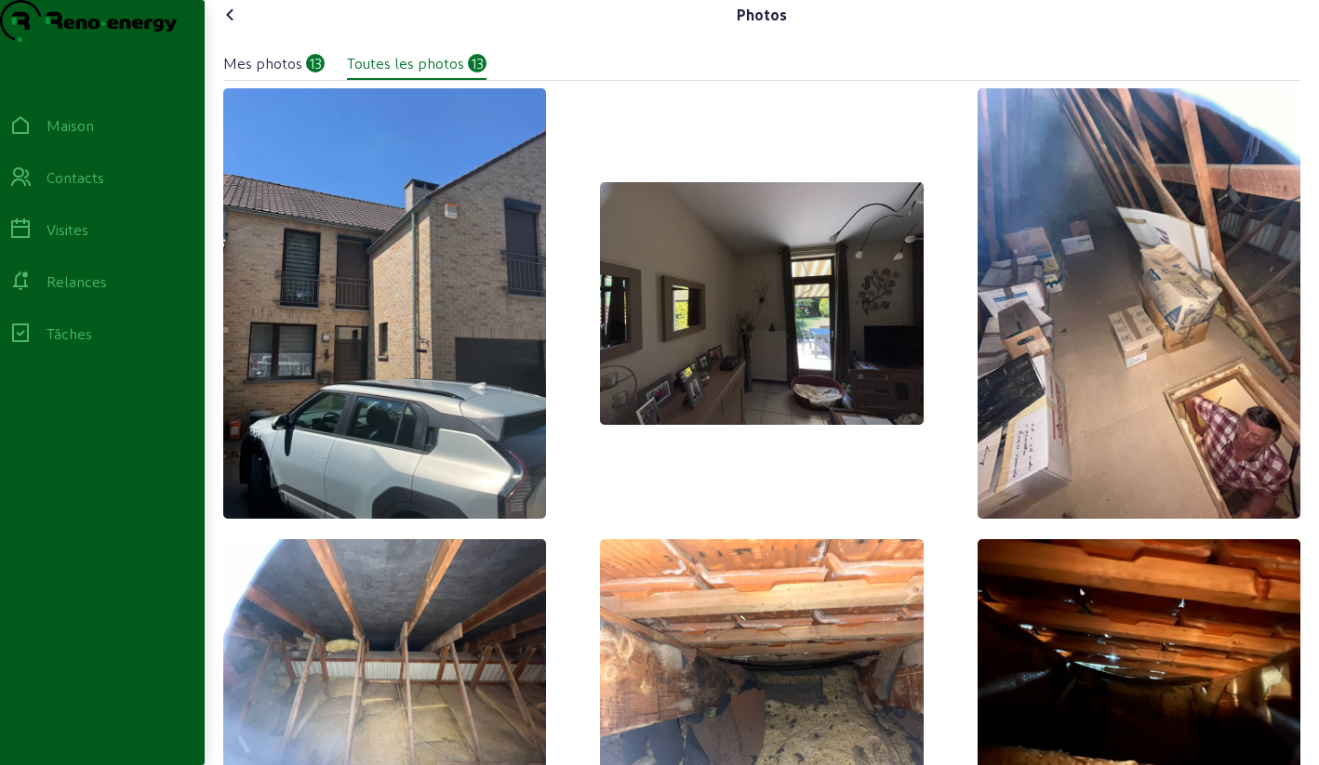
click at [234, 26] on icon at bounding box center [230, 15] width 22 height 22
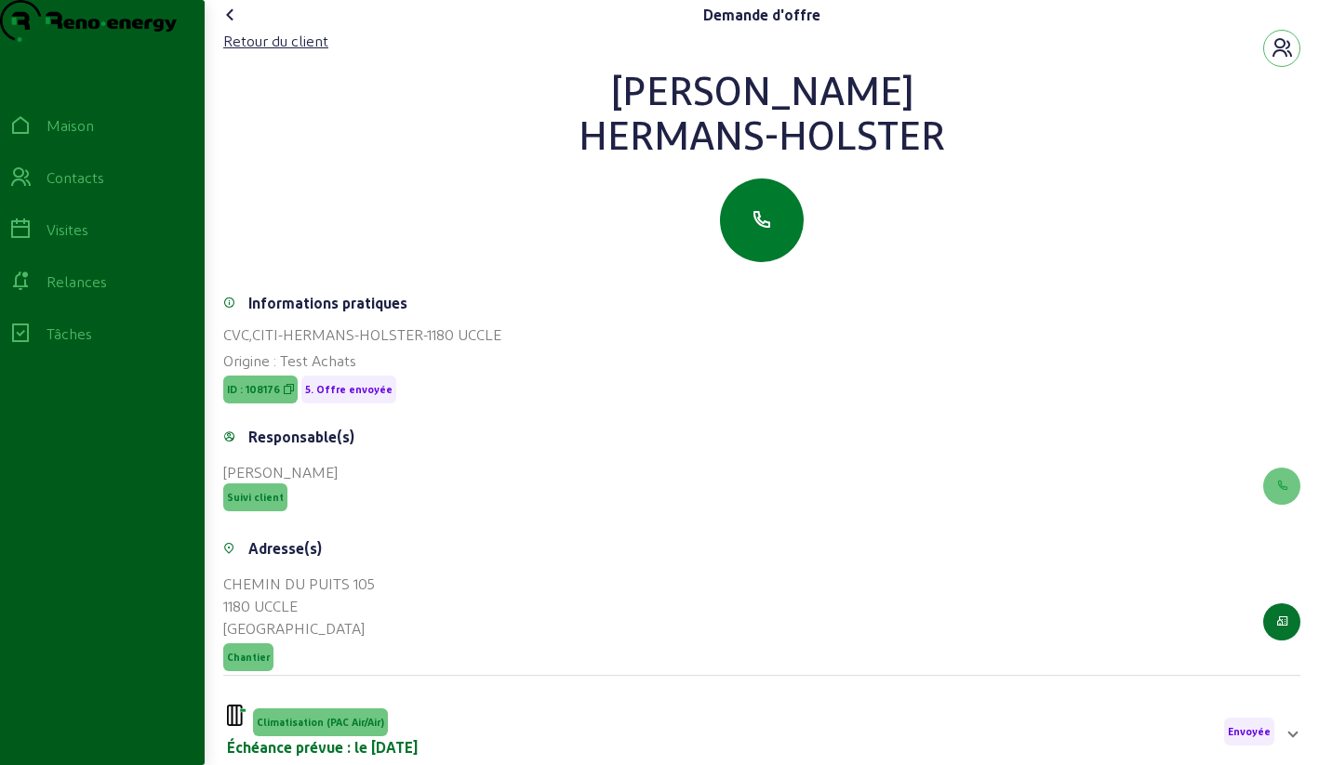
click at [768, 245] on button "button" at bounding box center [762, 221] width 84 height 84
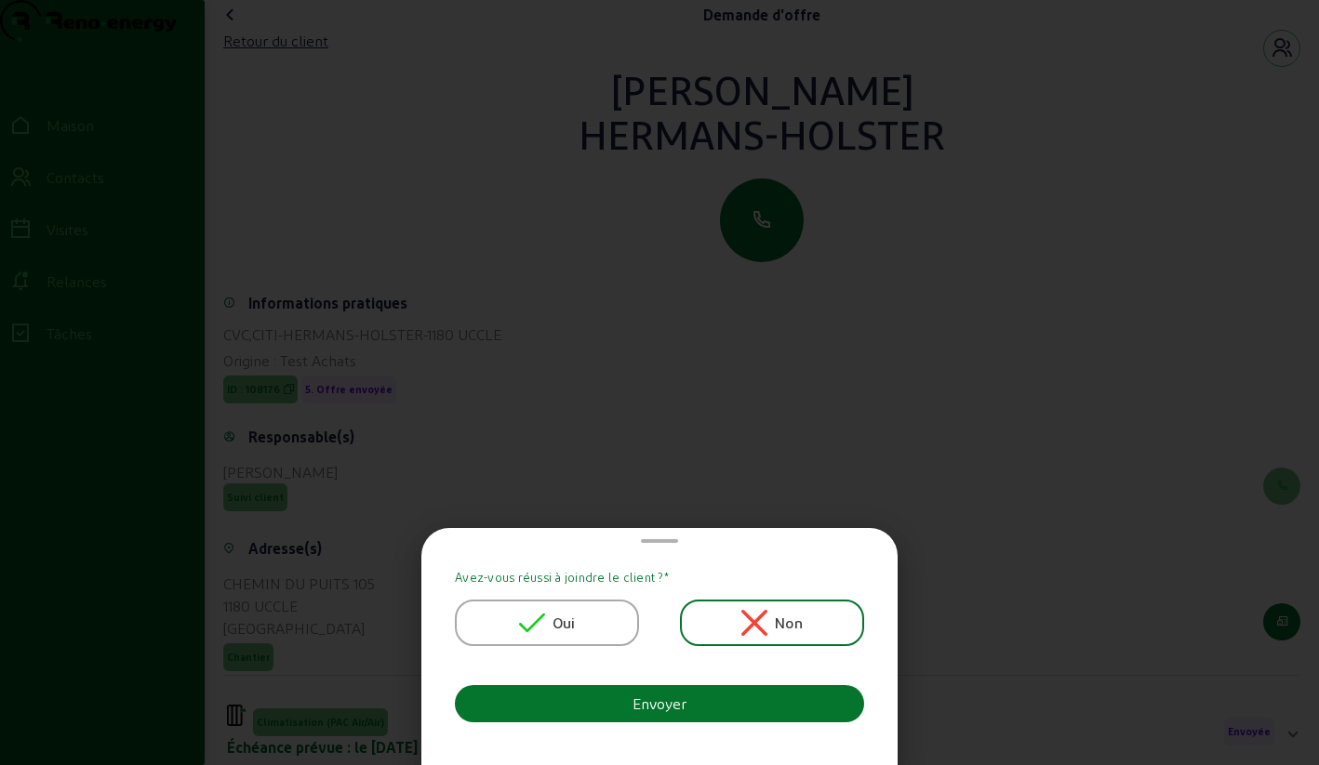
click at [544, 626] on icon at bounding box center [532, 623] width 26 height 26
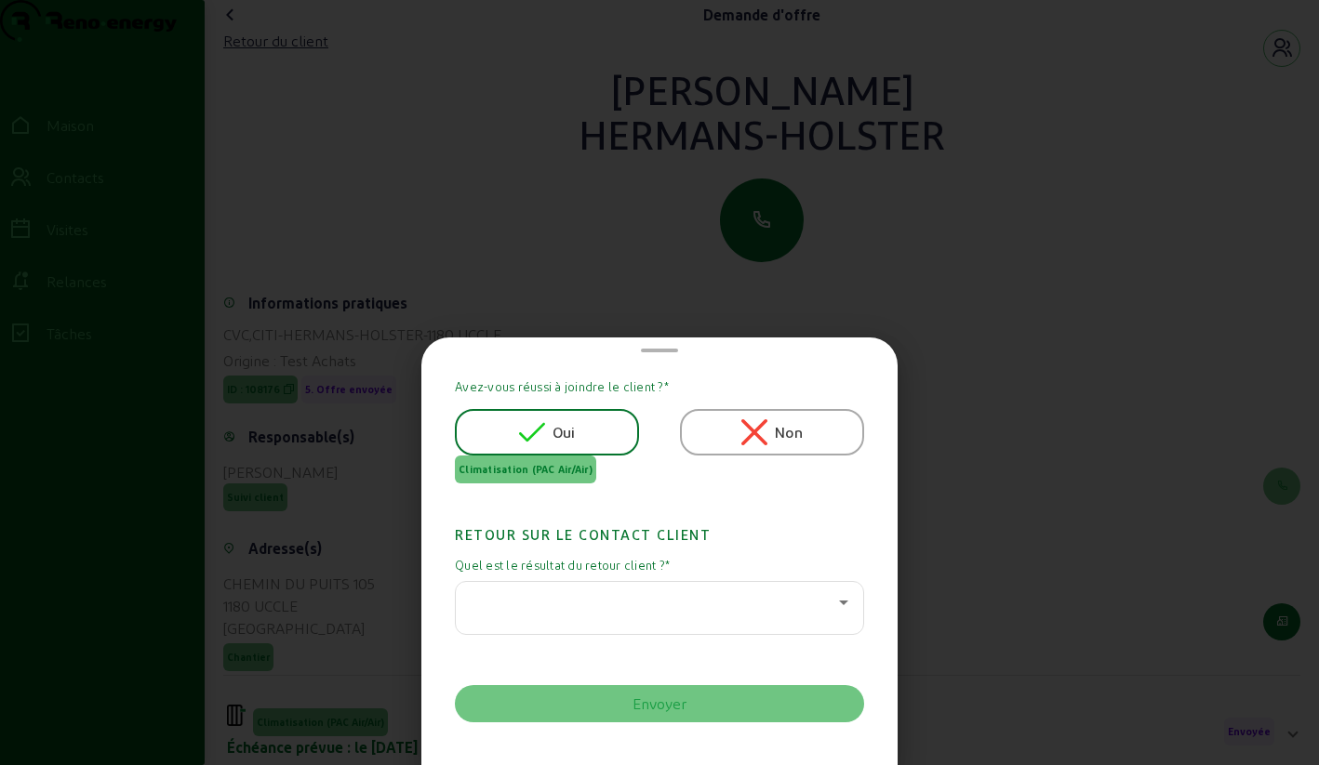
click at [555, 604] on div at bounding box center [655, 602] width 368 height 22
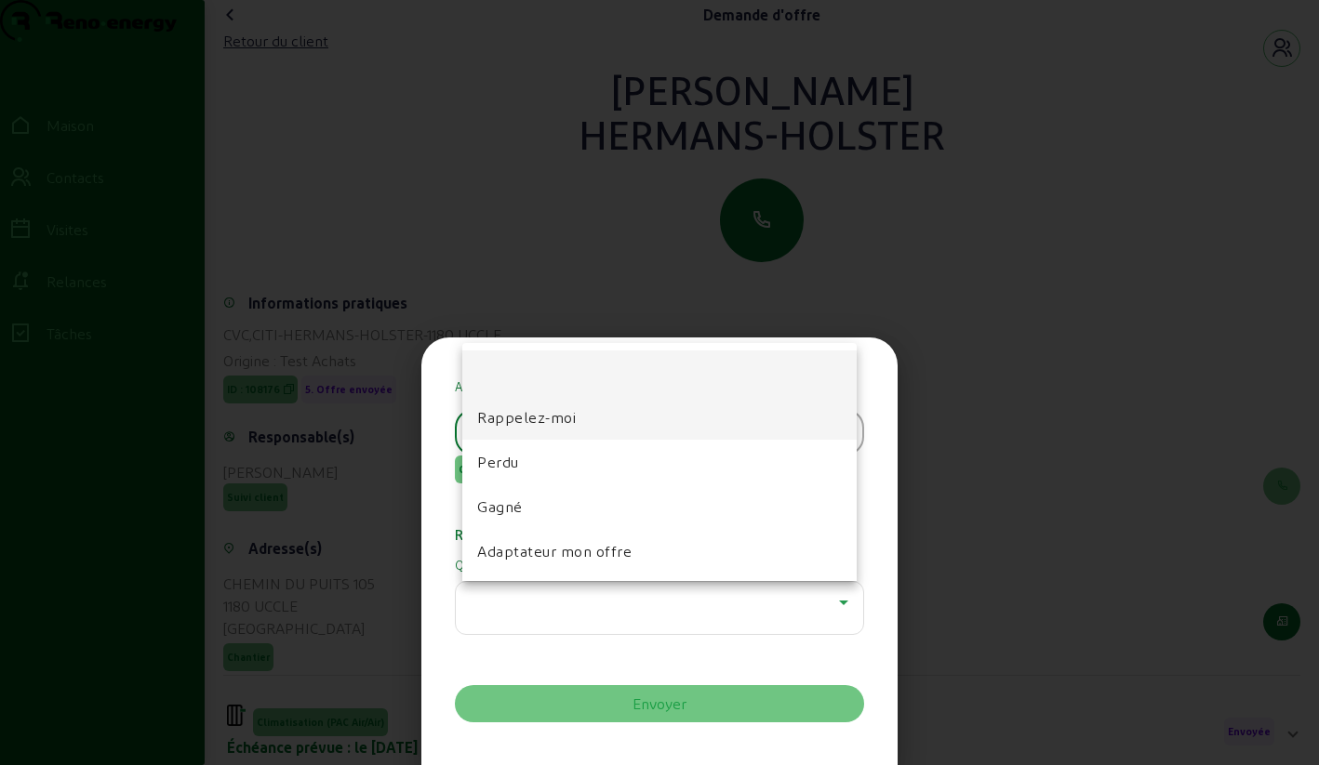
click at [529, 423] on font "Rappelez-moi" at bounding box center [526, 417] width 99 height 18
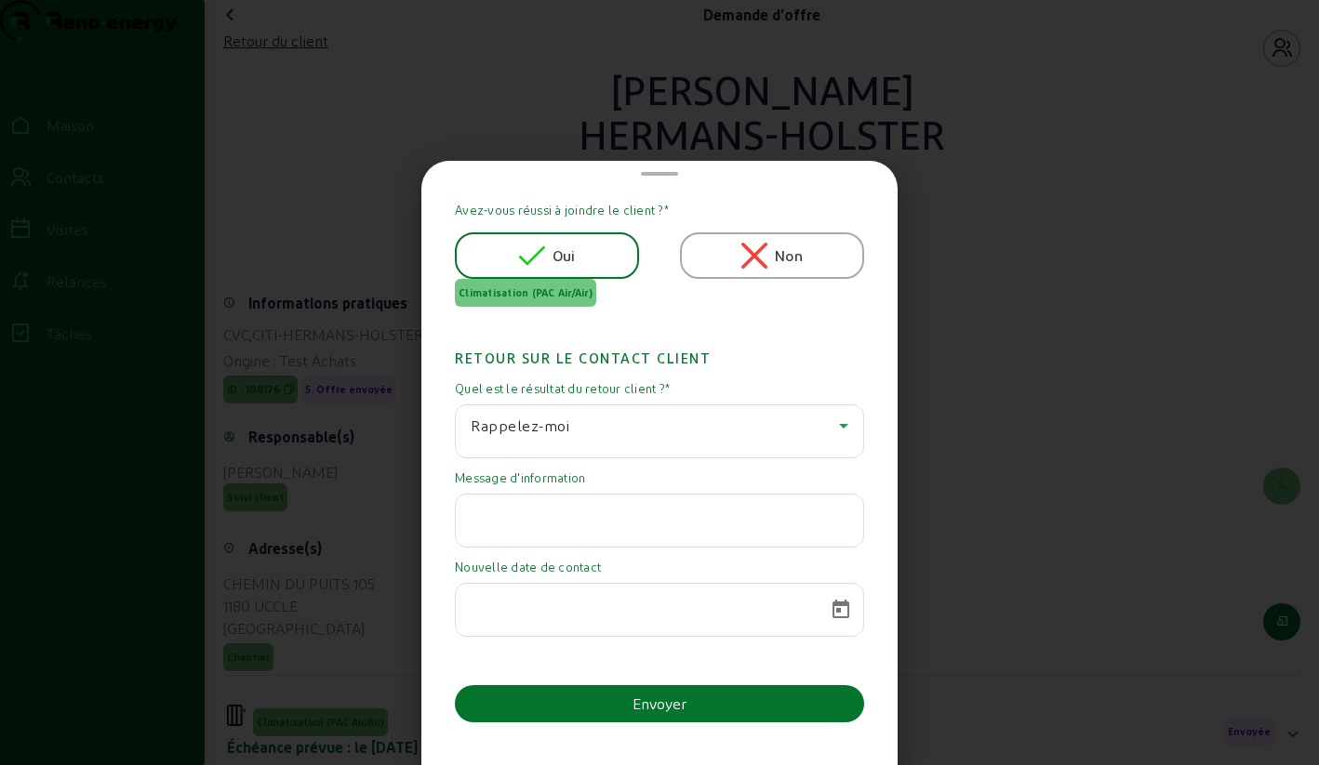
click at [540, 524] on input "text" at bounding box center [660, 515] width 378 height 22
paste input "Ainsi, nous vous confirmons que votre devis pour l'isolation nous intéresse, ma…"
type input "Ainsi, nous vous confirmons que votre devis pour l'isolation nous intéresse, ma…"
click at [834, 609] on span "Calendrier ouvert" at bounding box center [840, 610] width 45 height 45
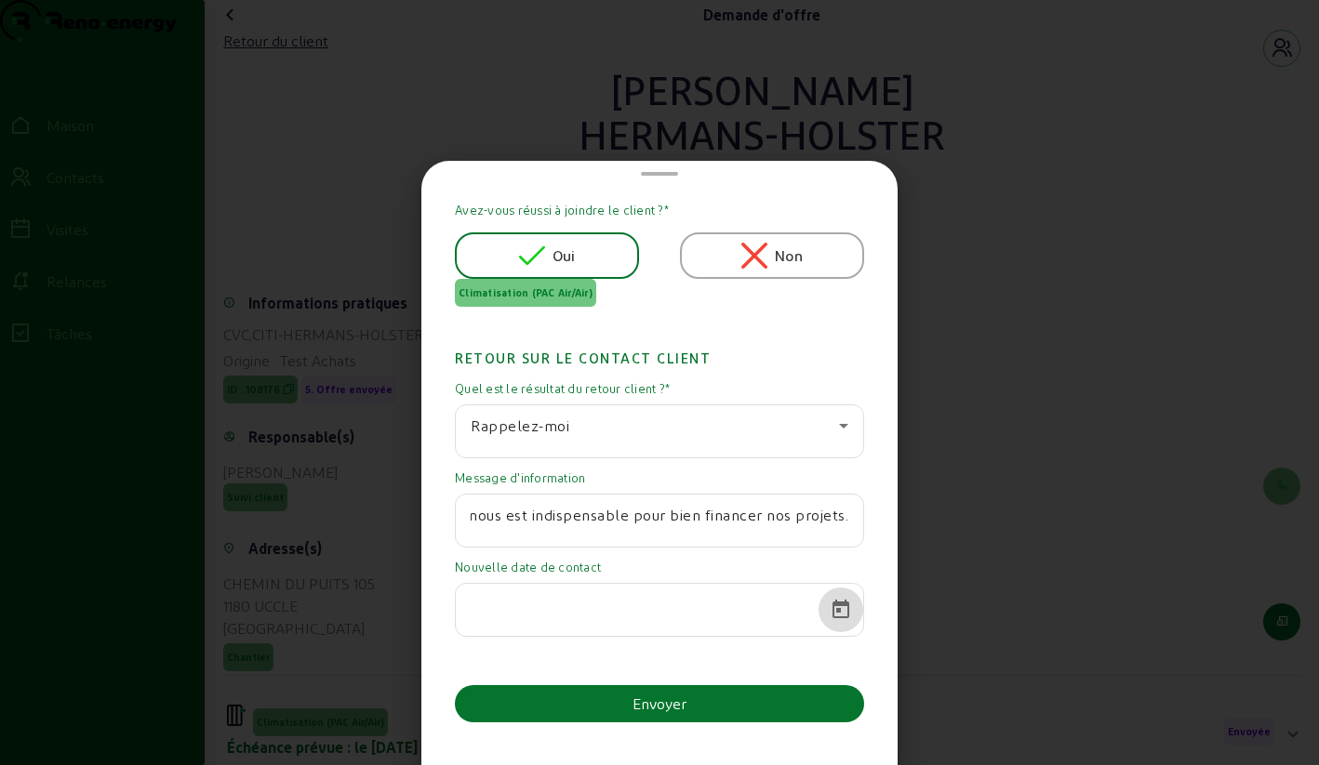
scroll to position [0, 0]
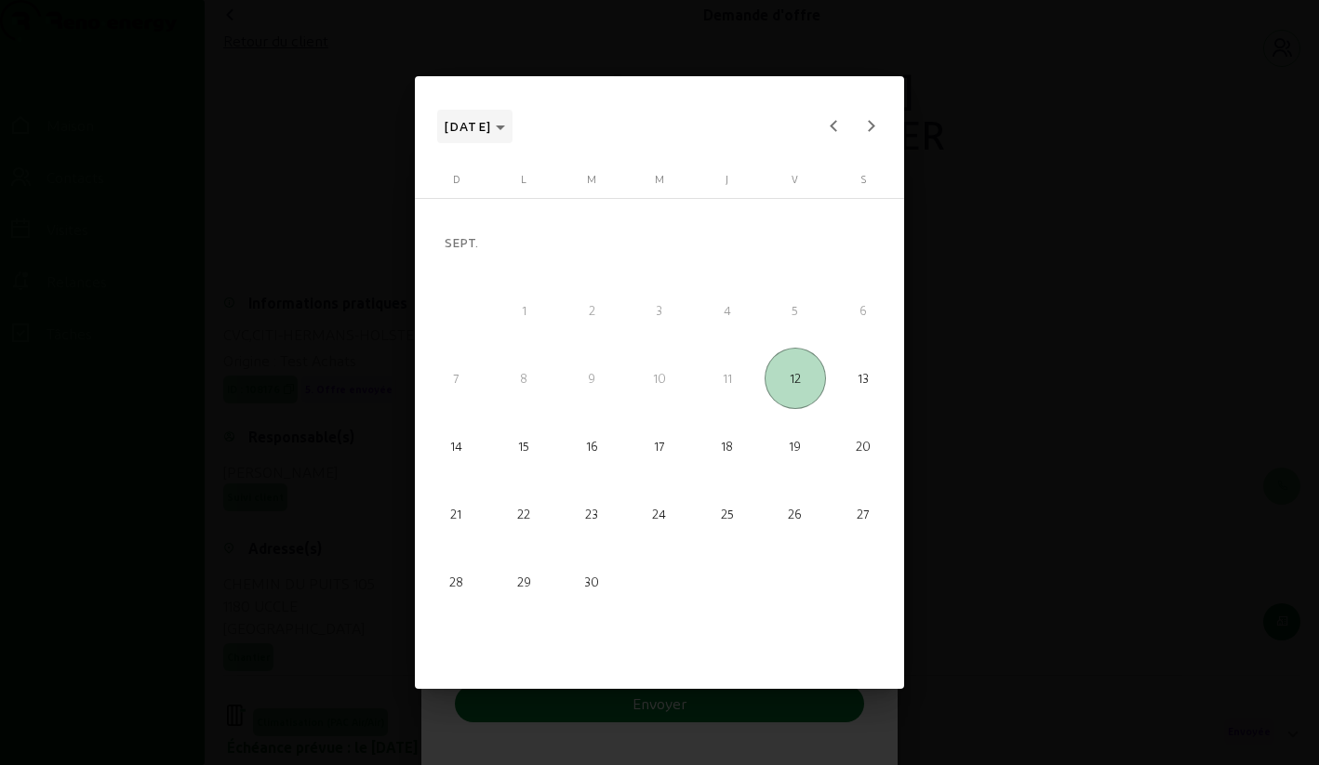
click at [505, 128] on icon "Choisissez le mois et l'année" at bounding box center [500, 128] width 9 height 5
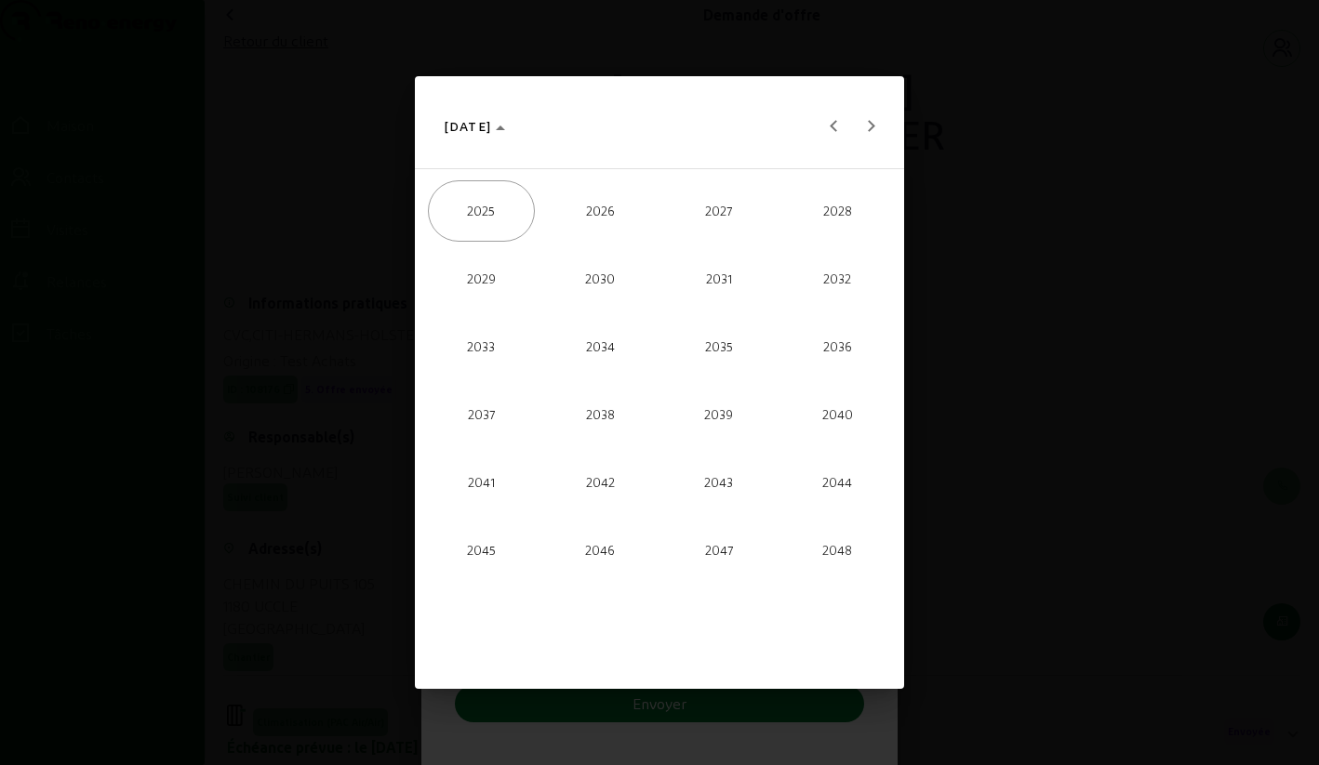
click at [603, 217] on font "2026" at bounding box center [600, 210] width 29 height 15
click at [476, 410] on font "SEPT." at bounding box center [481, 415] width 30 height 15
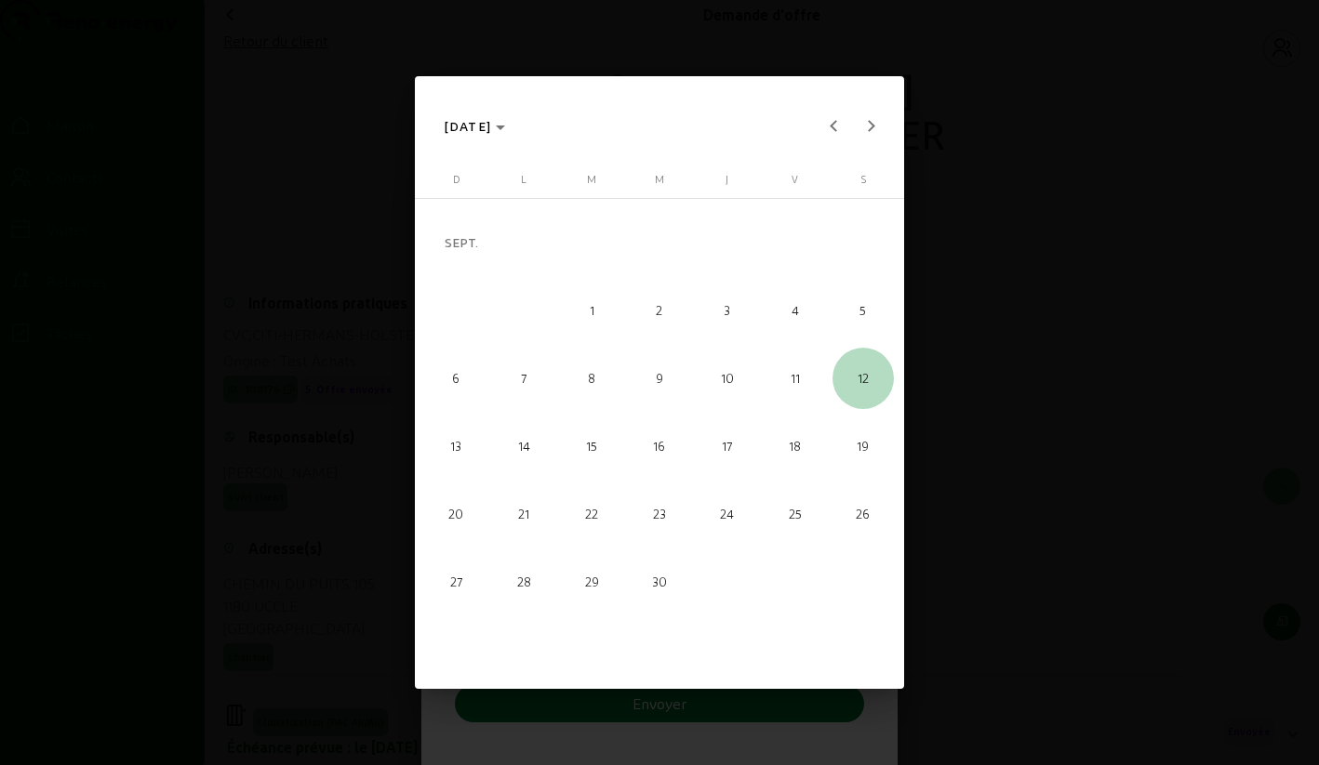
click at [864, 382] on font "12" at bounding box center [862, 377] width 11 height 15
type input "[DATE]"
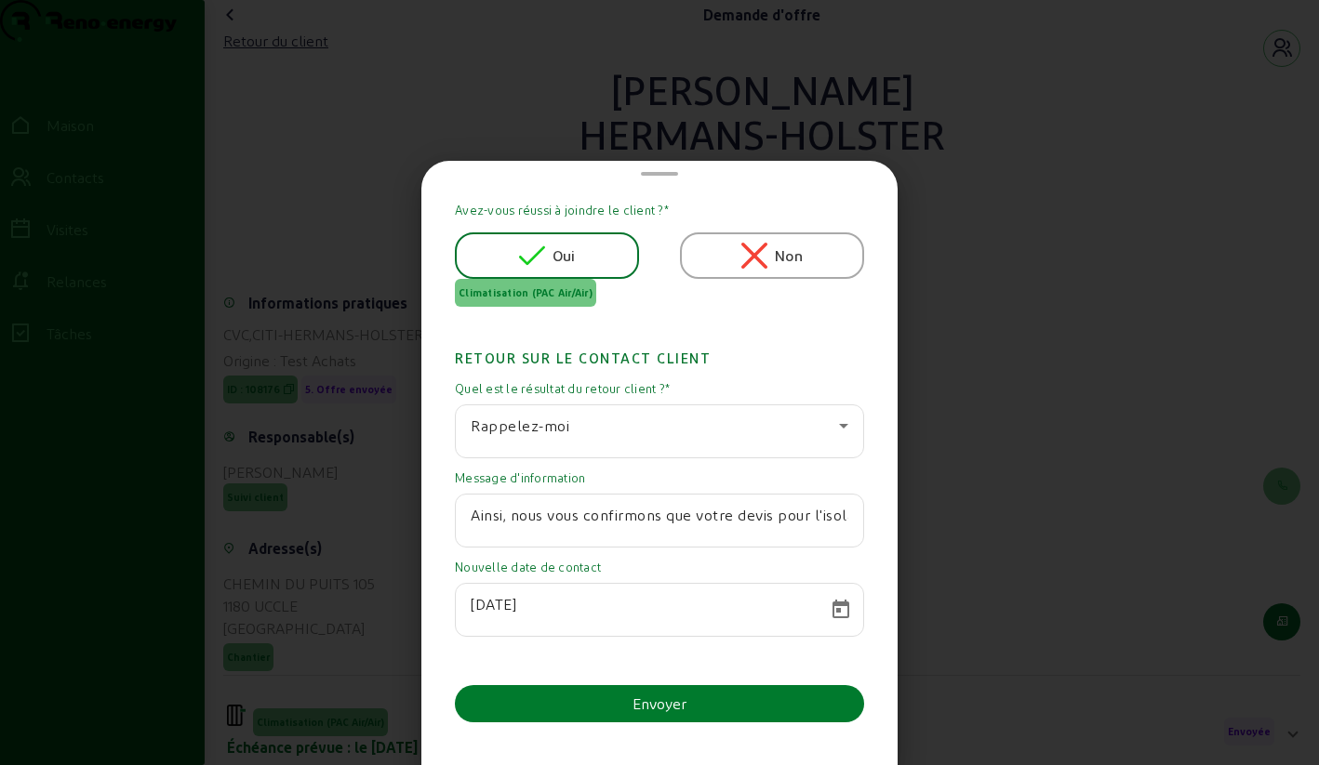
click at [605, 710] on button "Envoyer" at bounding box center [659, 703] width 409 height 37
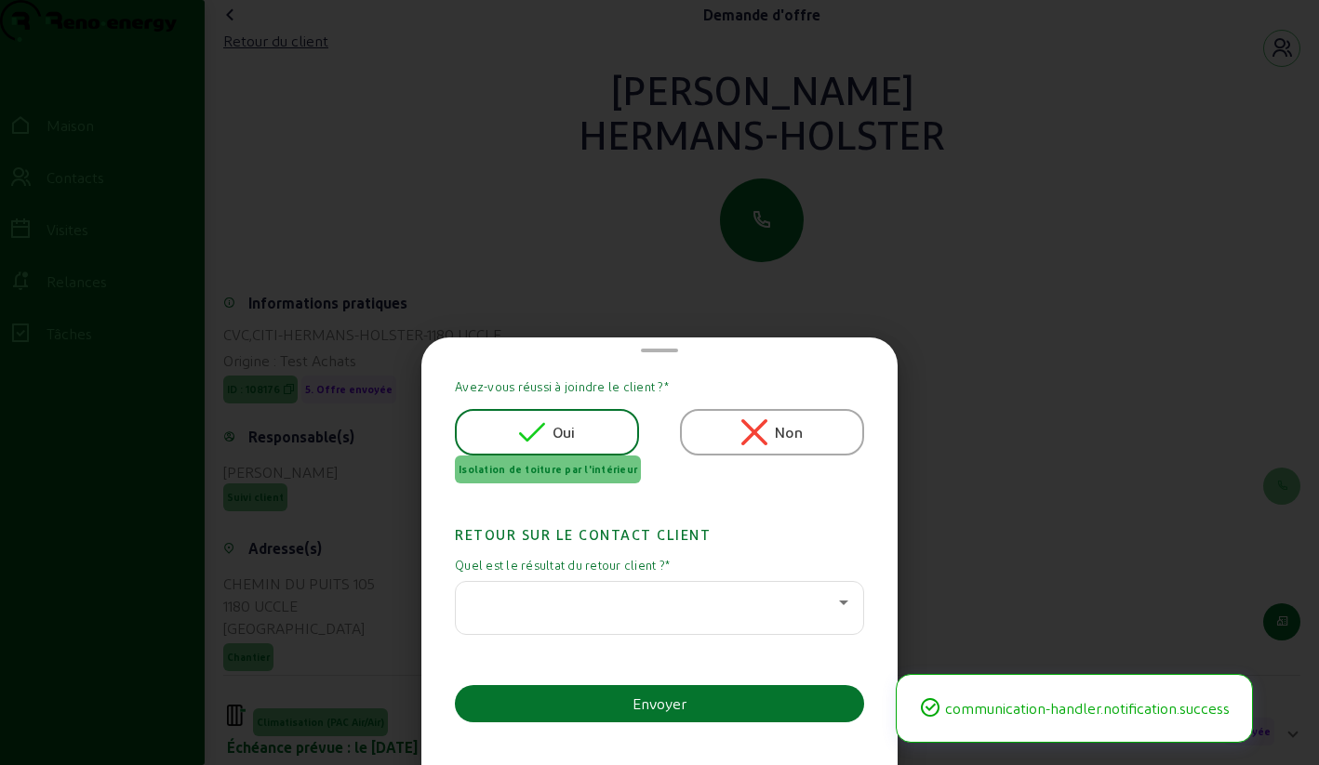
click at [599, 612] on div at bounding box center [655, 602] width 368 height 22
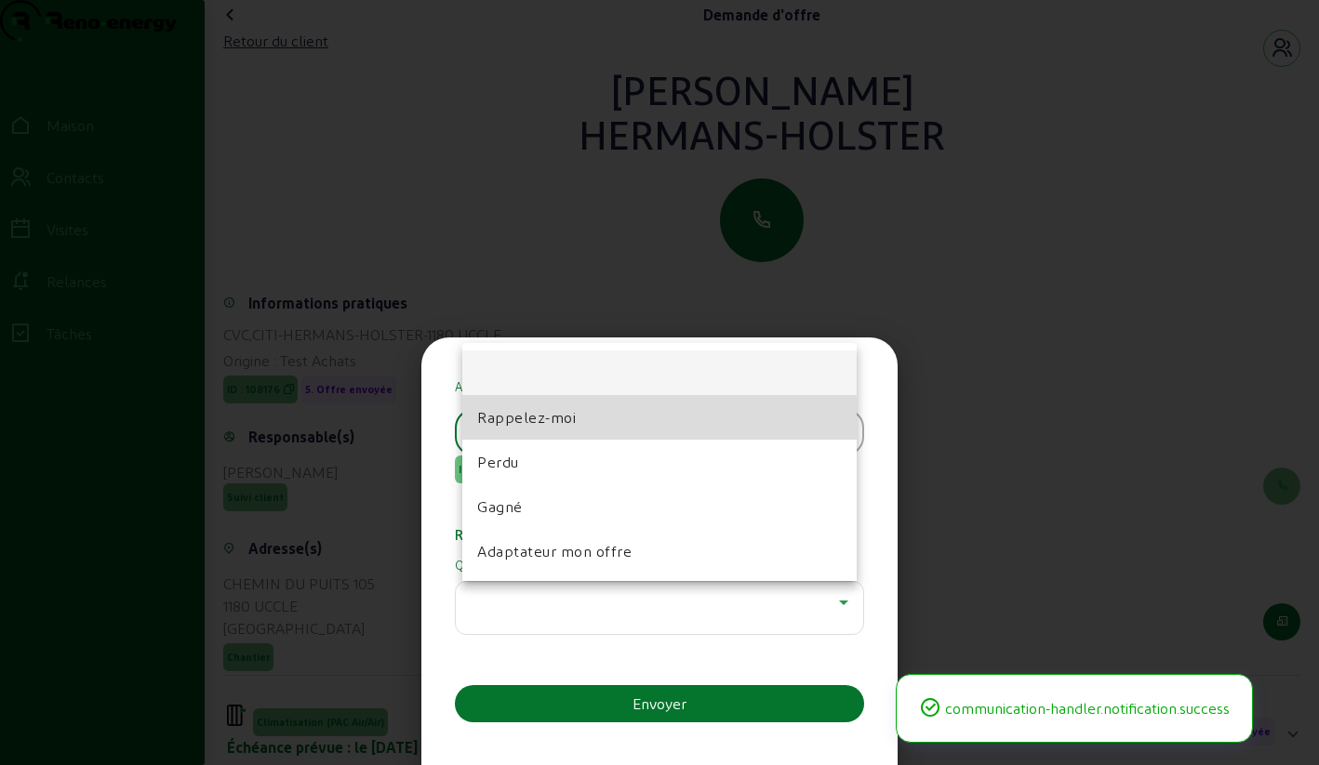
click at [545, 423] on font "Rappelez-moi" at bounding box center [526, 417] width 99 height 18
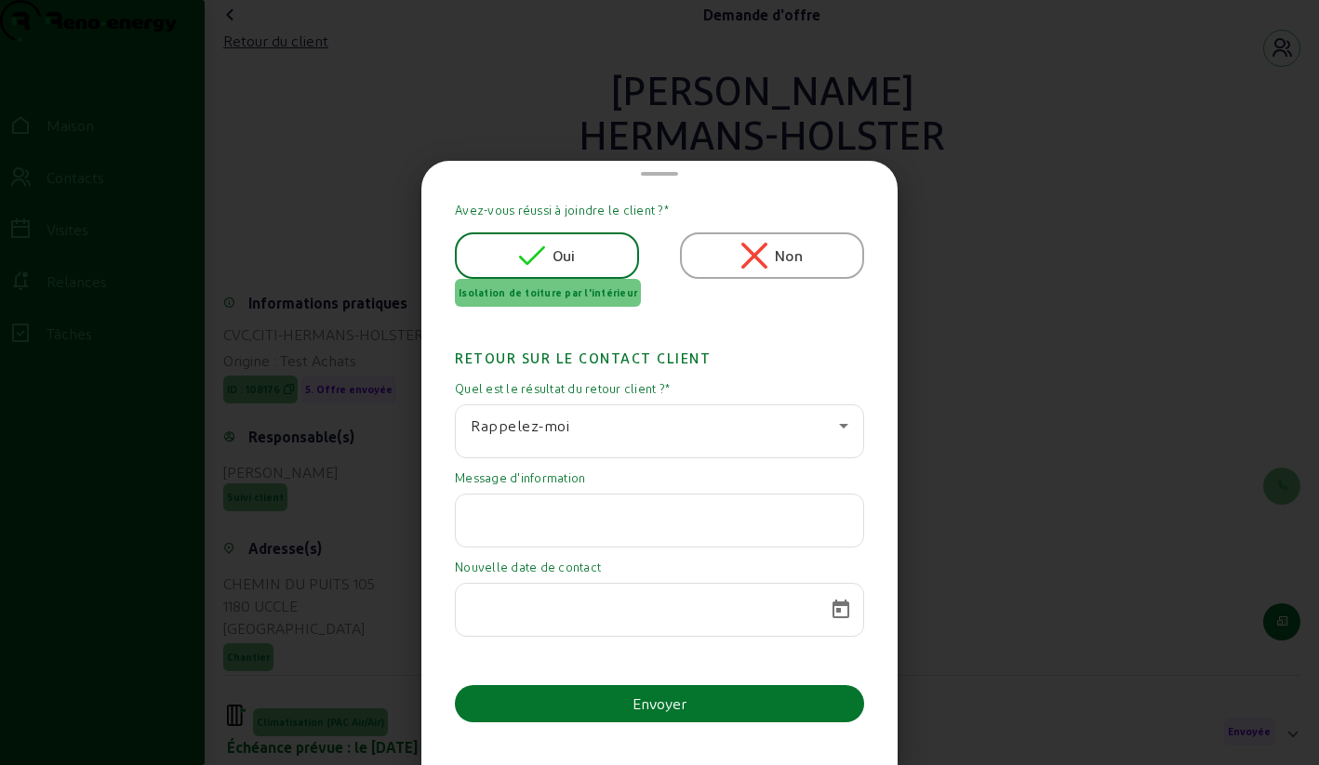
click at [536, 541] on div at bounding box center [660, 521] width 378 height 52
paste input "Ainsi, nous vous confirmons que votre devis pour l'isolation nous intéresse, ma…"
type input "Ainsi, nous vous confirmons que votre devis pour l'isolation nous intéresse, ma…"
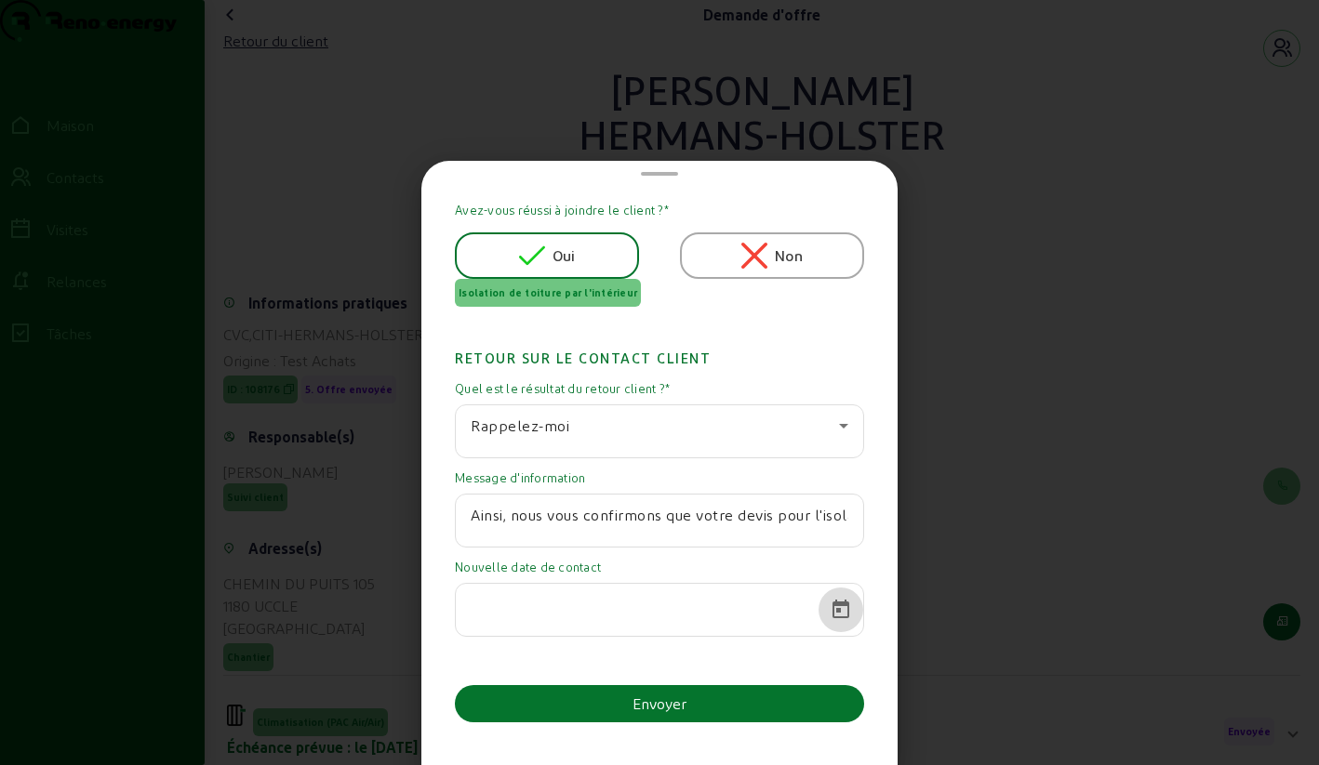
click at [834, 607] on span "Calendrier ouvert" at bounding box center [840, 610] width 45 height 45
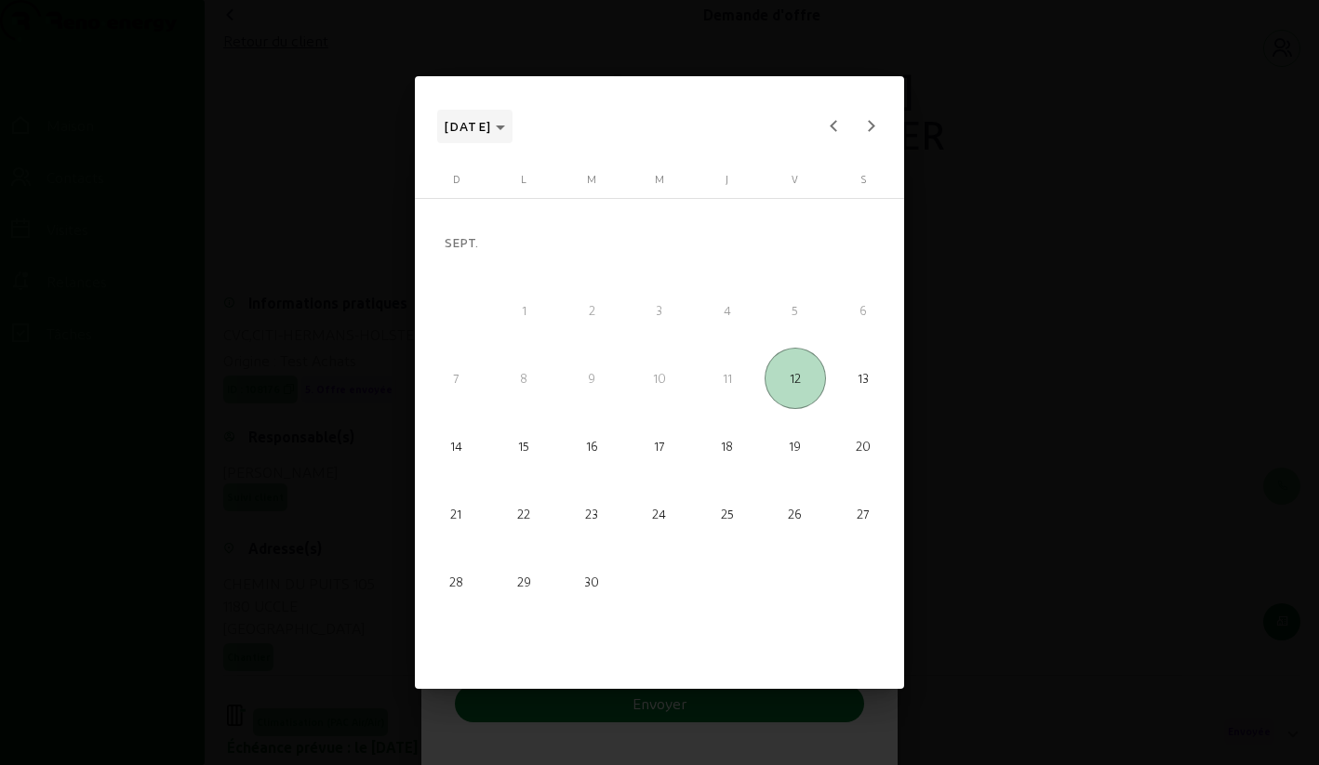
click at [505, 128] on icon "Choisissez le mois et l'année" at bounding box center [500, 128] width 9 height 5
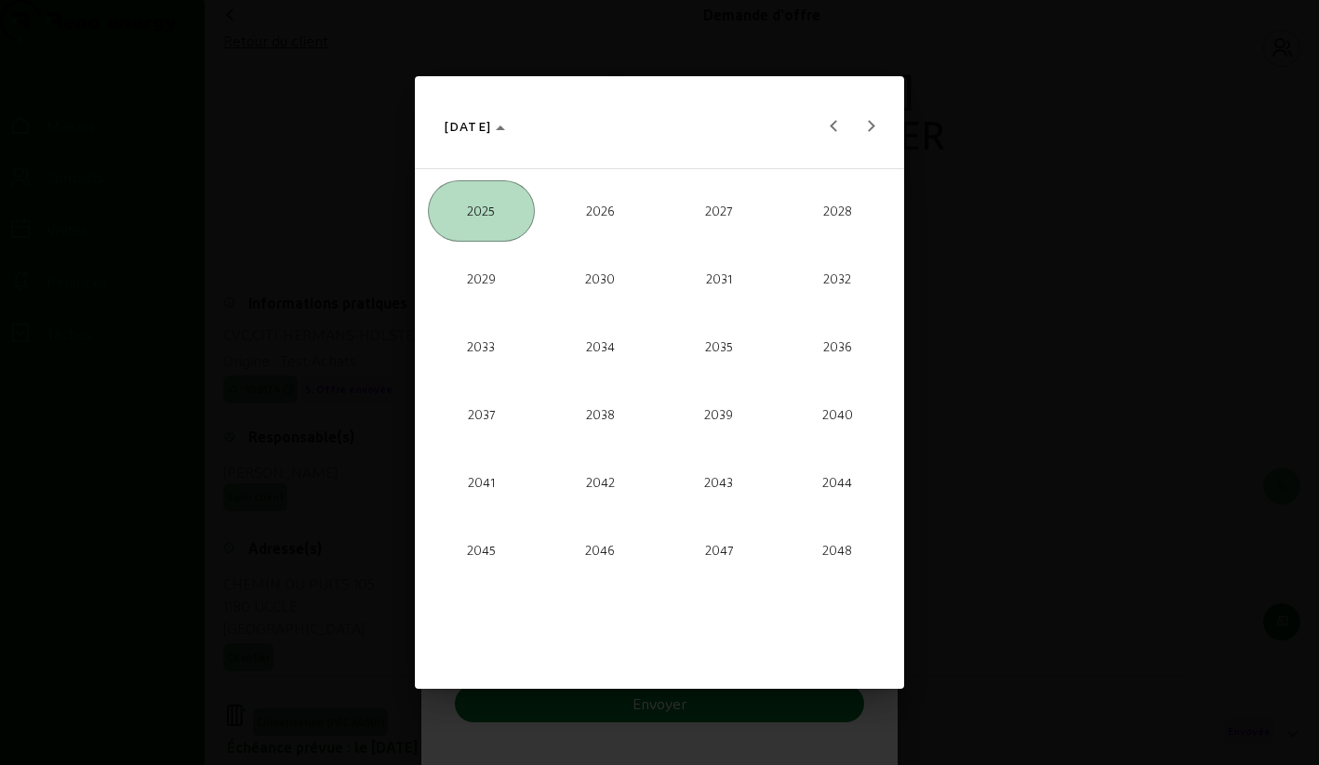
click at [585, 213] on span "2026" at bounding box center [600, 210] width 107 height 61
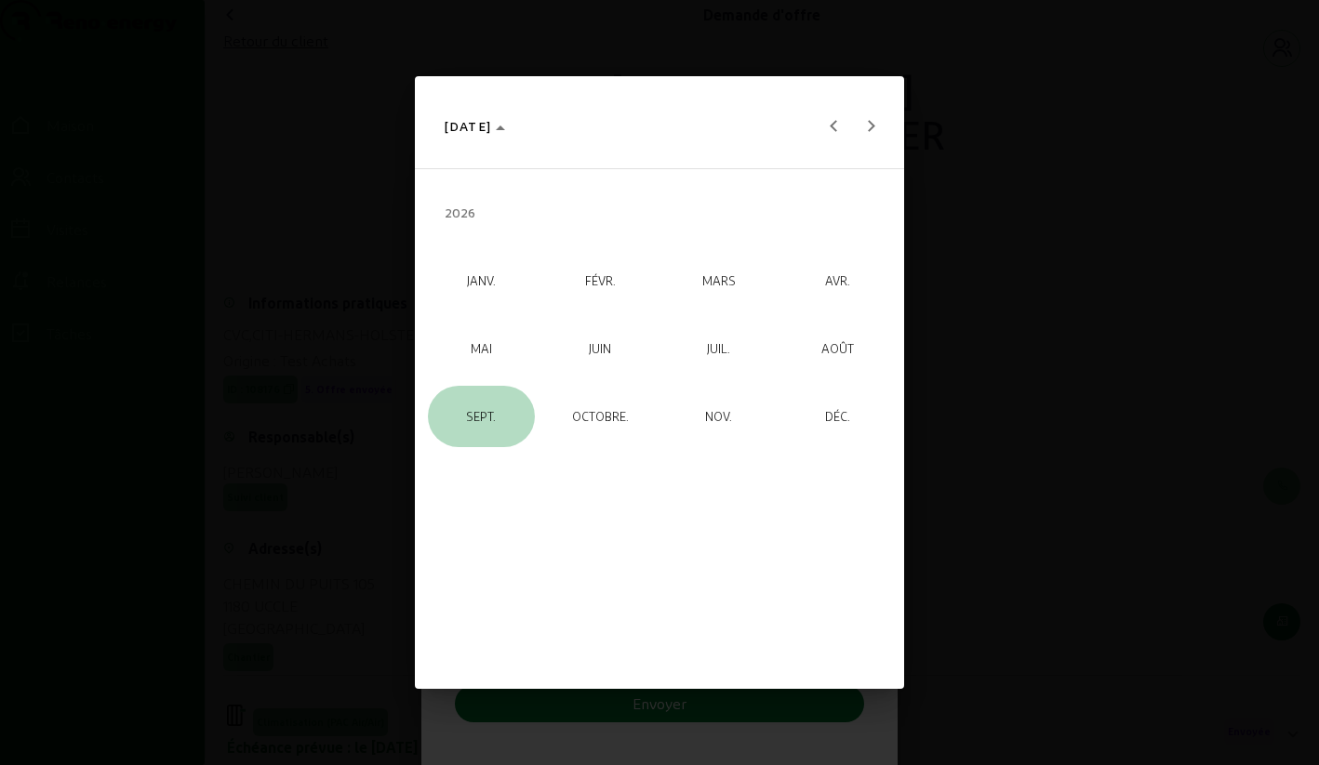
click at [482, 413] on font "SEPT." at bounding box center [481, 415] width 30 height 15
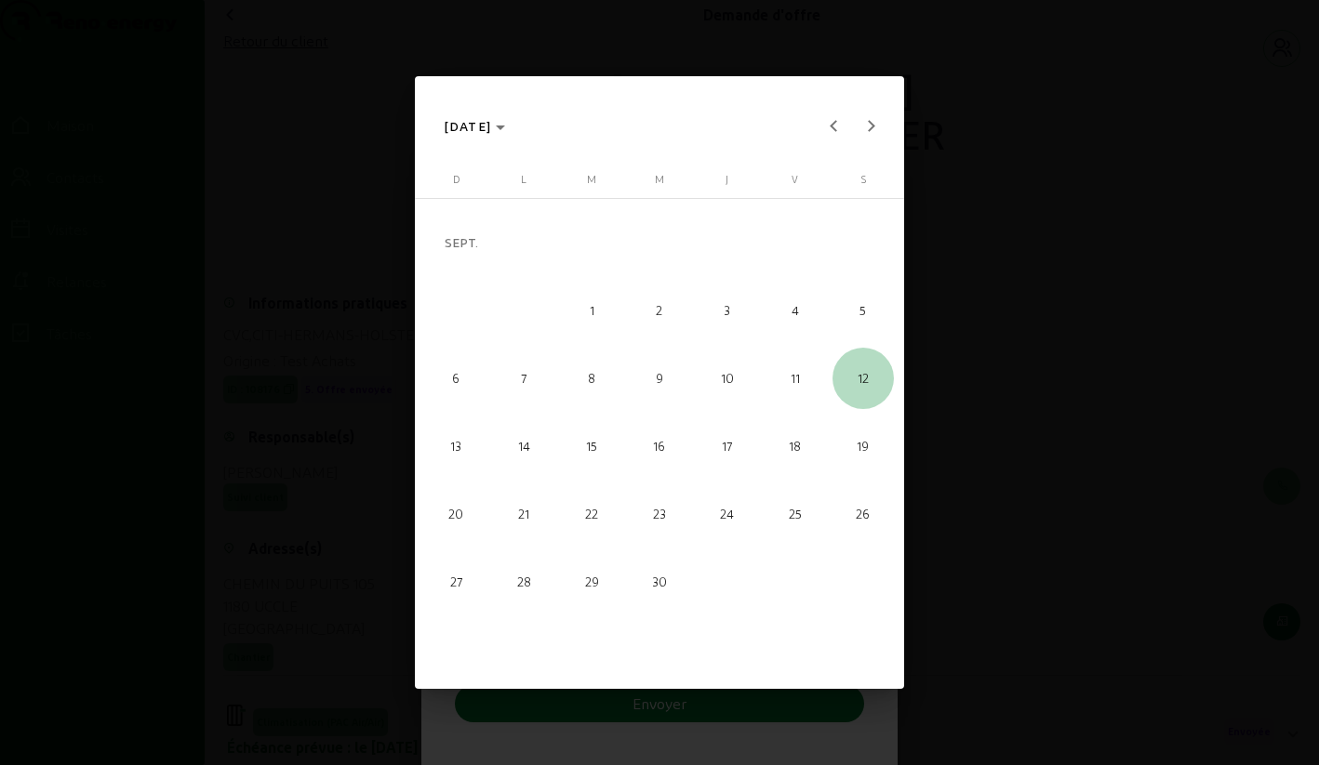
click at [854, 379] on span "12" at bounding box center [862, 378] width 61 height 61
type input "[DATE]"
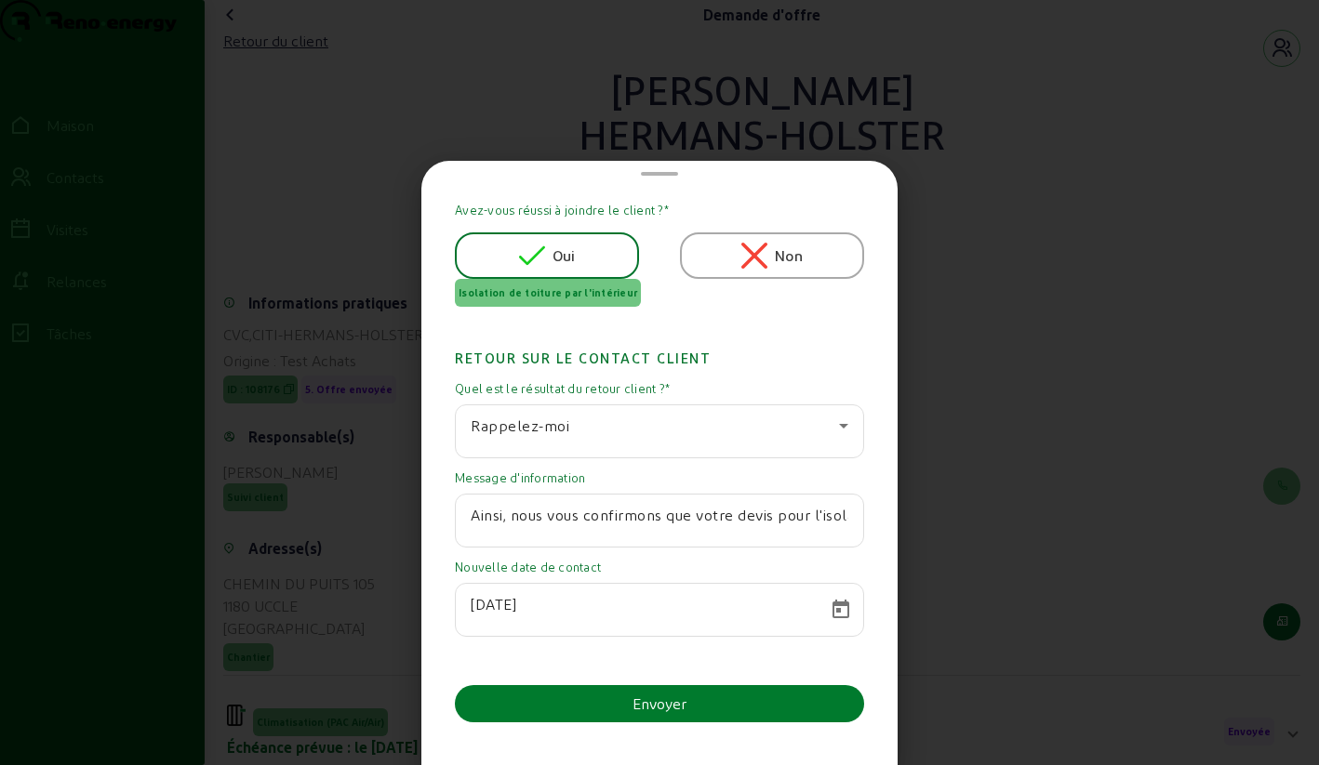
click at [645, 703] on font "Envoyer" at bounding box center [659, 704] width 54 height 18
